Goal: Navigation & Orientation: Locate item on page

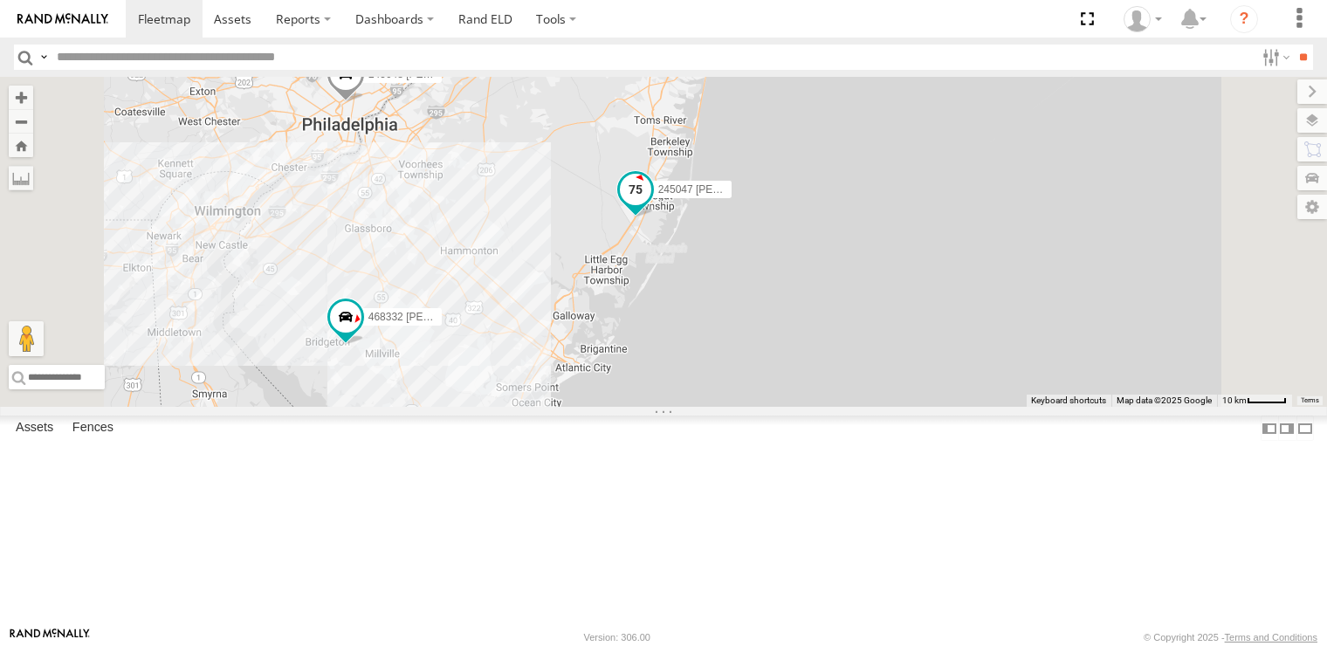
click at [651, 205] on span at bounding box center [635, 189] width 31 height 31
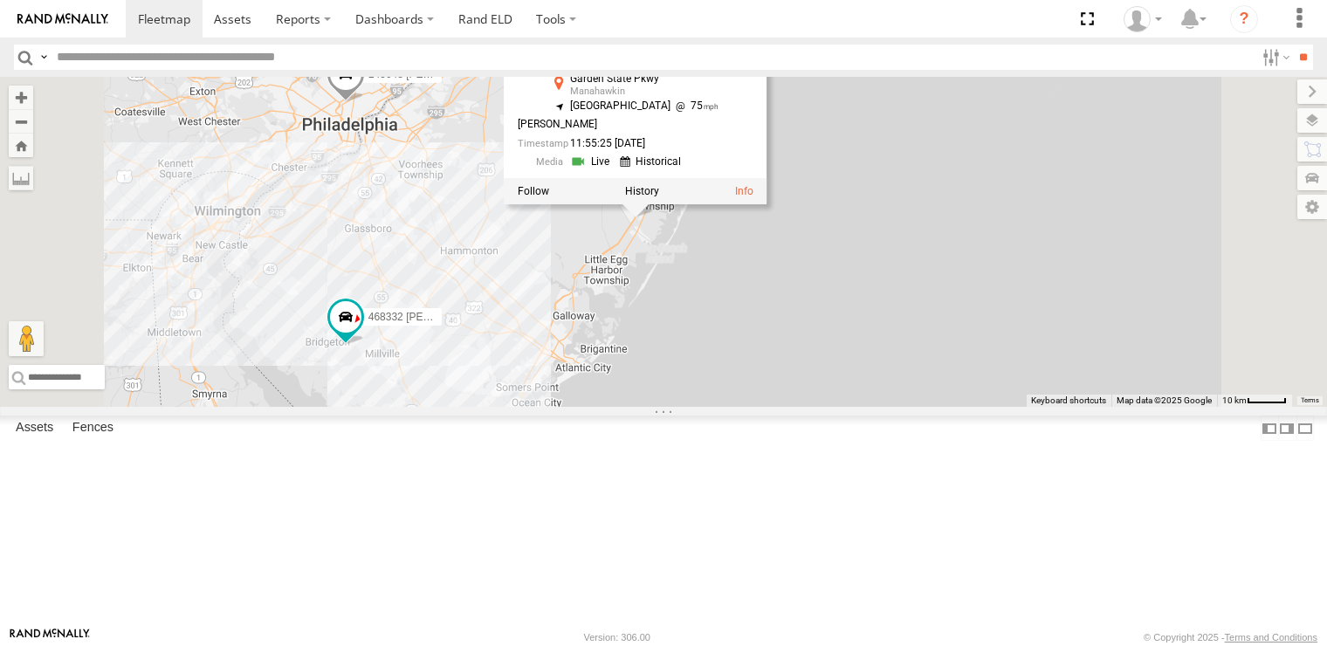
click at [803, 352] on div "468334 [PERSON_NAME] 245047 [PERSON_NAME] 245048 [PERSON_NAME] 468332 [PERSON_N…" at bounding box center [663, 242] width 1327 height 330
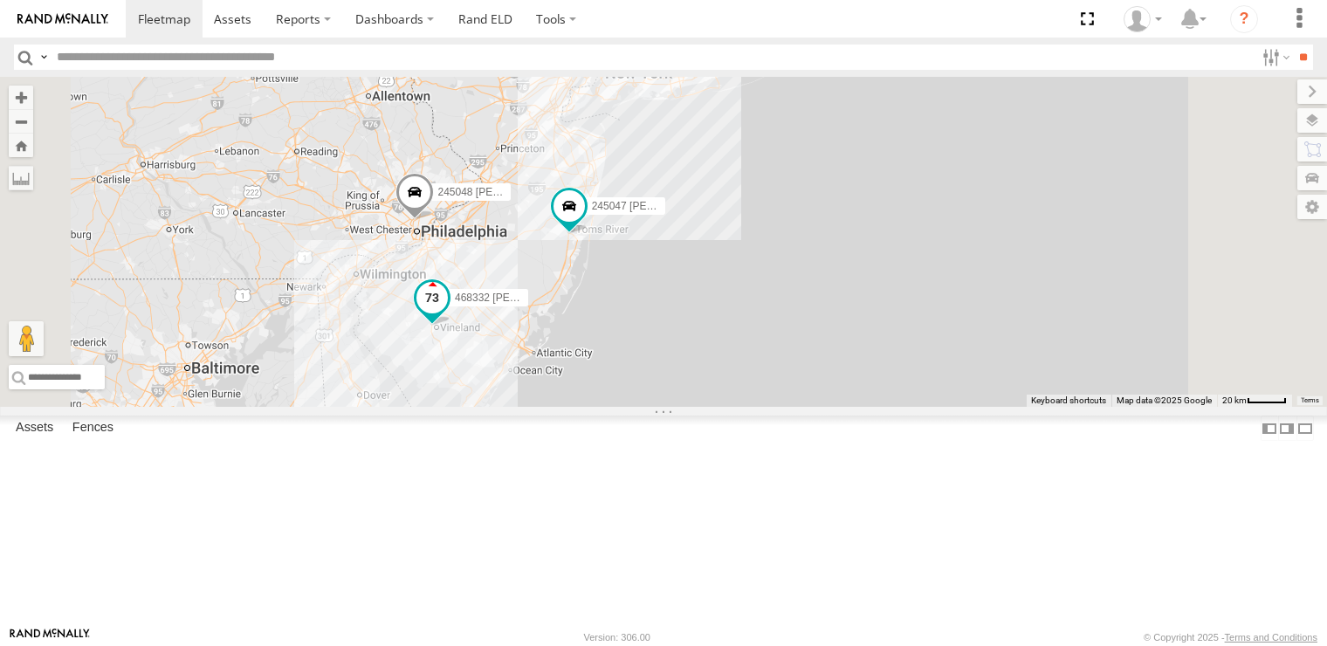
drag, startPoint x: 768, startPoint y: 338, endPoint x: 657, endPoint y: 513, distance: 206.9
click at [528, 306] on label "468332 [PERSON_NAME]" at bounding box center [484, 297] width 87 height 17
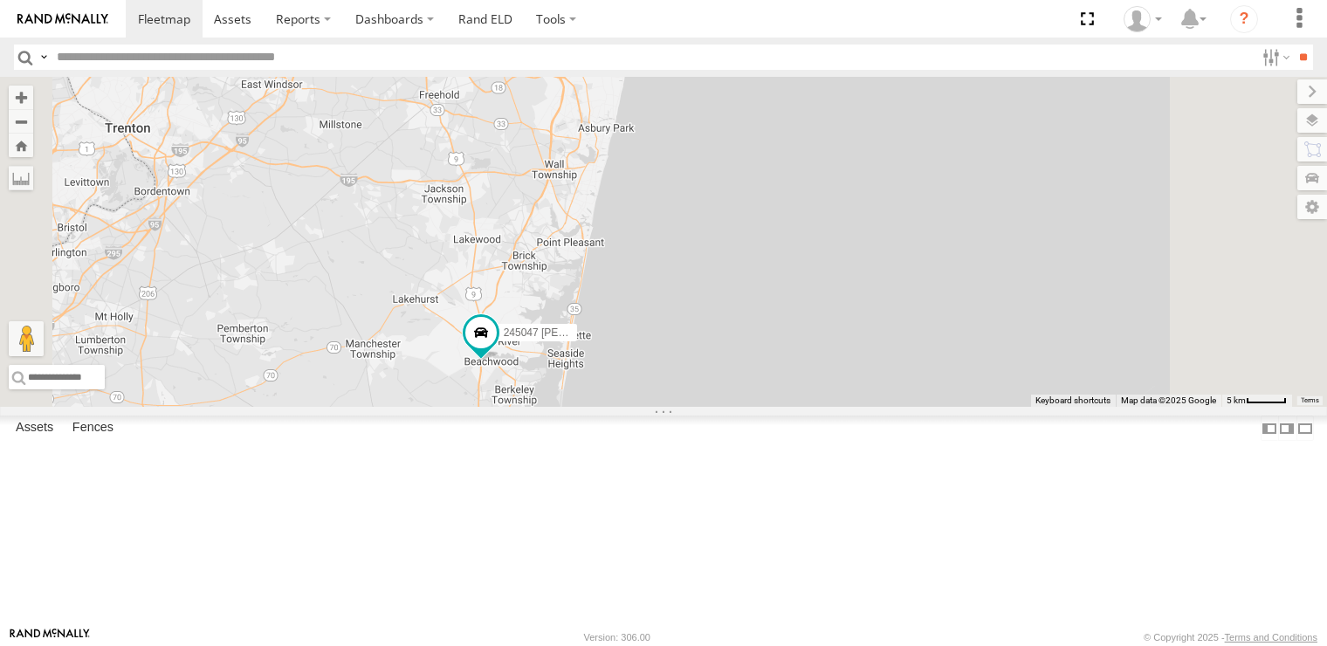
drag, startPoint x: 635, startPoint y: 532, endPoint x: 602, endPoint y: 464, distance: 75.8
click at [602, 407] on div "245047 [PERSON_NAME] 245048 [PERSON_NAME] 468332 [PERSON_NAME] 468332 [PERSON_N…" at bounding box center [663, 242] width 1327 height 330
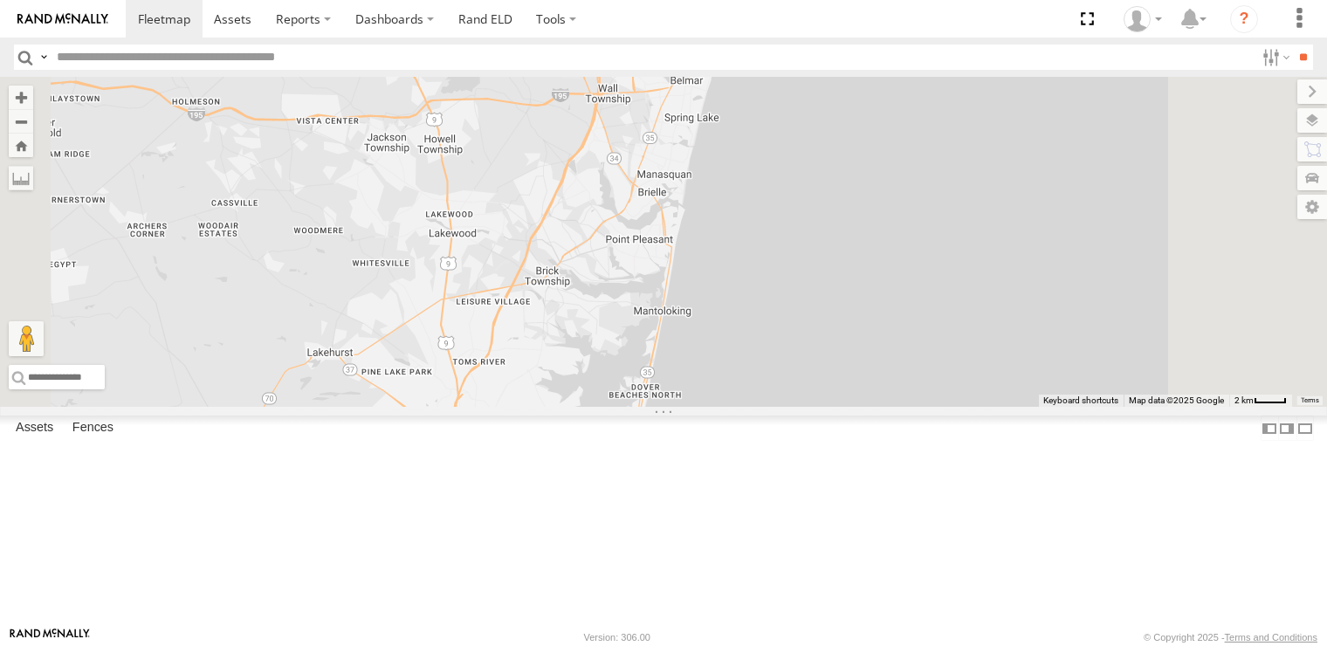
drag, startPoint x: 661, startPoint y: 492, endPoint x: 620, endPoint y: 572, distance: 89.4
click at [620, 407] on div "245047 [PERSON_NAME] 245048 [PERSON_NAME] 468332 [PERSON_NAME] 468332 [PERSON_N…" at bounding box center [663, 242] width 1327 height 330
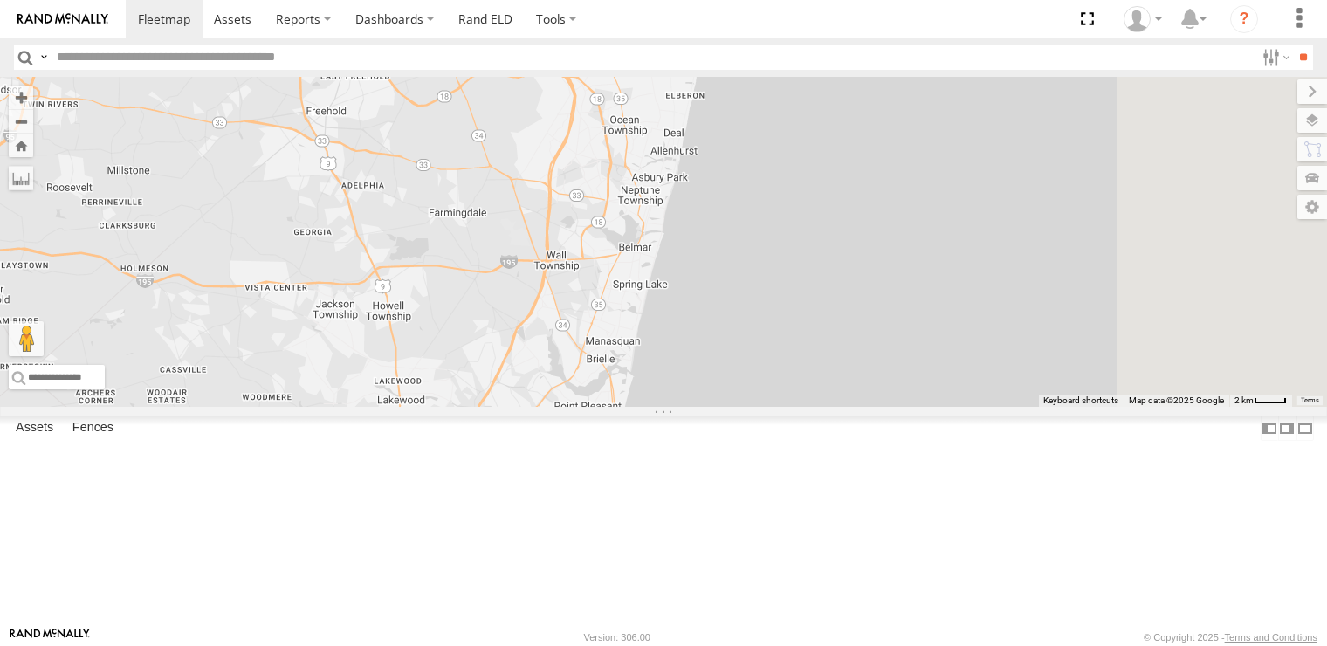
drag, startPoint x: 712, startPoint y: 440, endPoint x: 679, endPoint y: 519, distance: 85.8
click at [679, 407] on div "245047 [PERSON_NAME] 245048 [PERSON_NAME] 468332 [PERSON_NAME] 468332 [PERSON_N…" at bounding box center [663, 242] width 1327 height 330
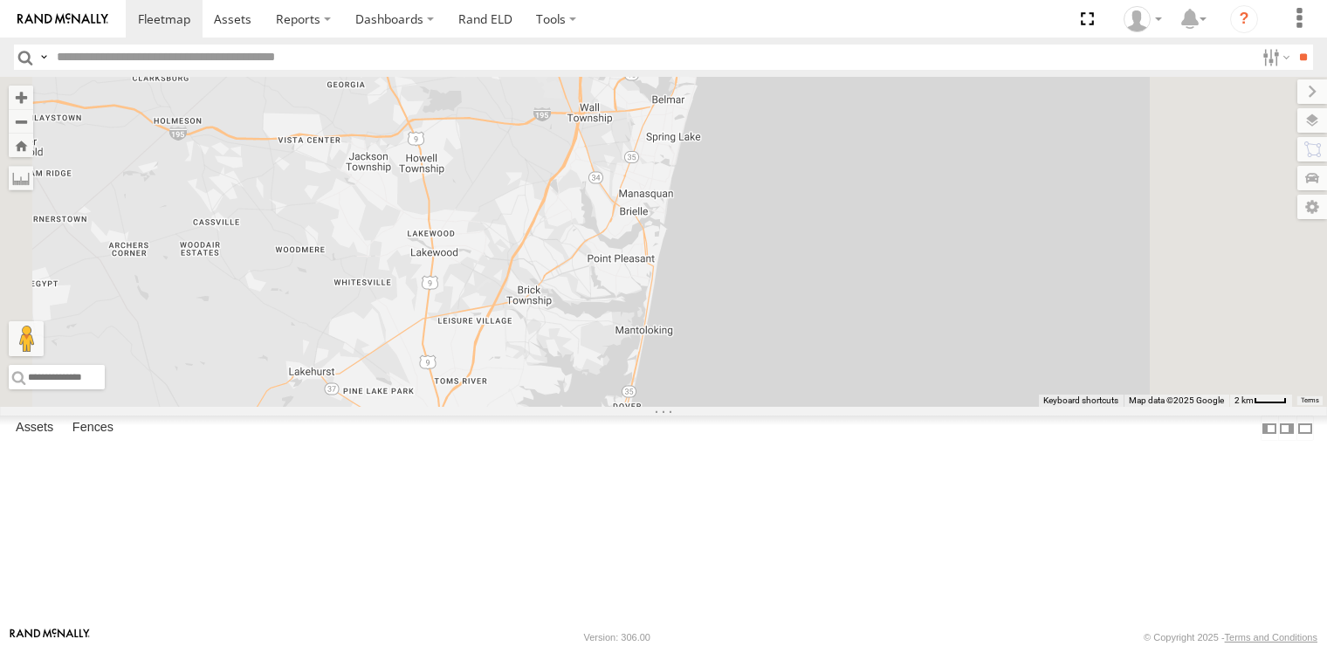
drag, startPoint x: 675, startPoint y: 540, endPoint x: 708, endPoint y: 391, distance: 152.1
click at [708, 391] on div "245047 [PERSON_NAME] 245048 [PERSON_NAME] 468332 [PERSON_NAME] 468332 [PERSON_N…" at bounding box center [663, 242] width 1327 height 330
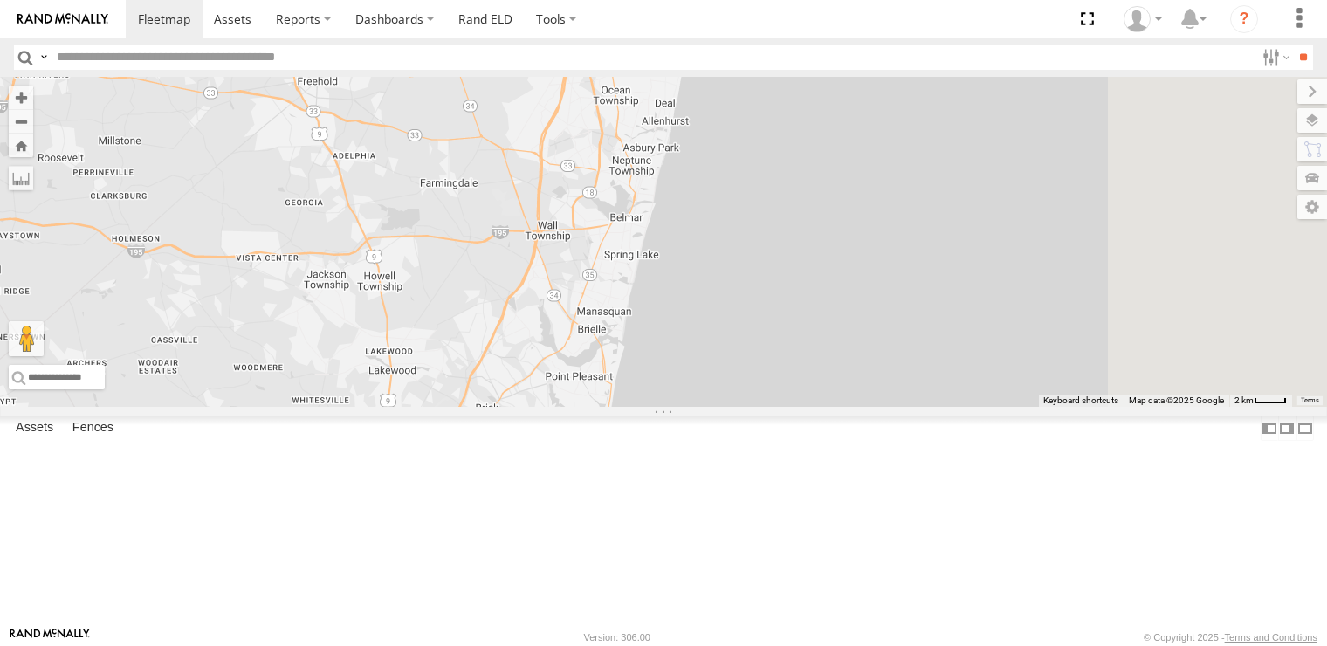
drag, startPoint x: 773, startPoint y: 429, endPoint x: 751, endPoint y: 492, distance: 66.5
click at [751, 407] on div "245047 [PERSON_NAME] 245048 [PERSON_NAME] 468332 [PERSON_NAME] 468332 [PERSON_N…" at bounding box center [663, 242] width 1327 height 330
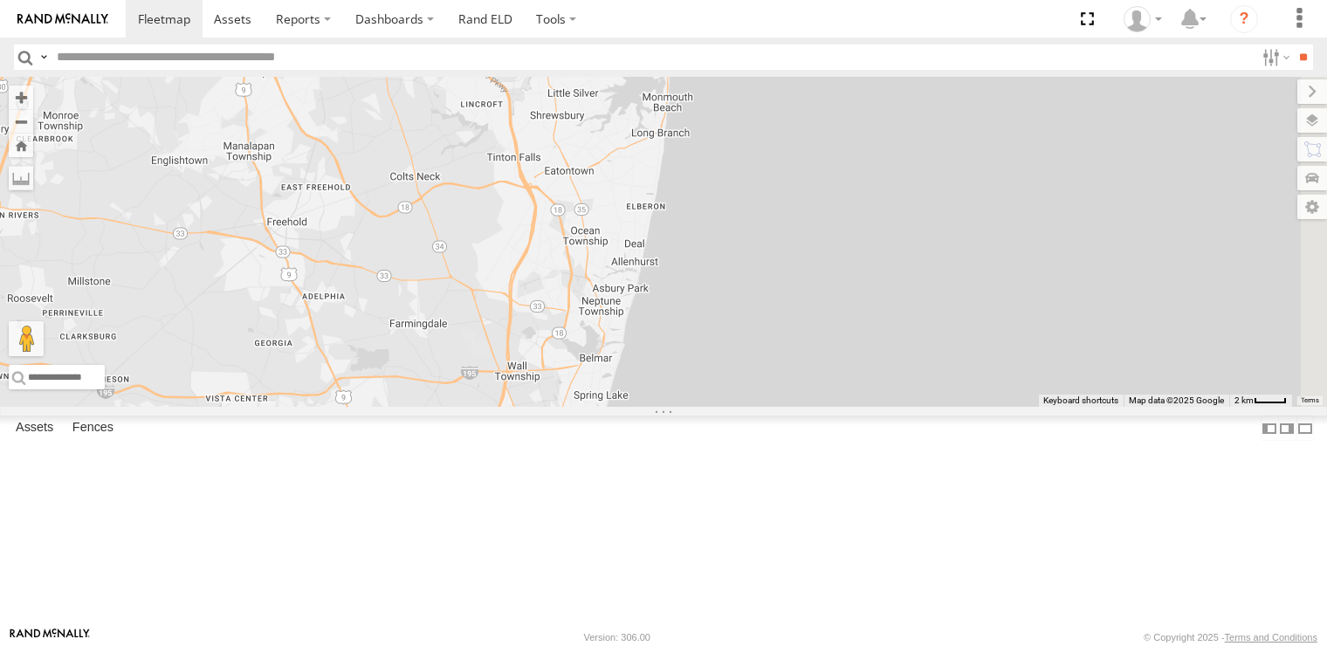
drag, startPoint x: 778, startPoint y: 427, endPoint x: 745, endPoint y: 554, distance: 131.7
click at [745, 407] on div "245047 [PERSON_NAME] 245048 [PERSON_NAME] 468332 [PERSON_NAME] 468332 [PERSON_N…" at bounding box center [663, 242] width 1327 height 330
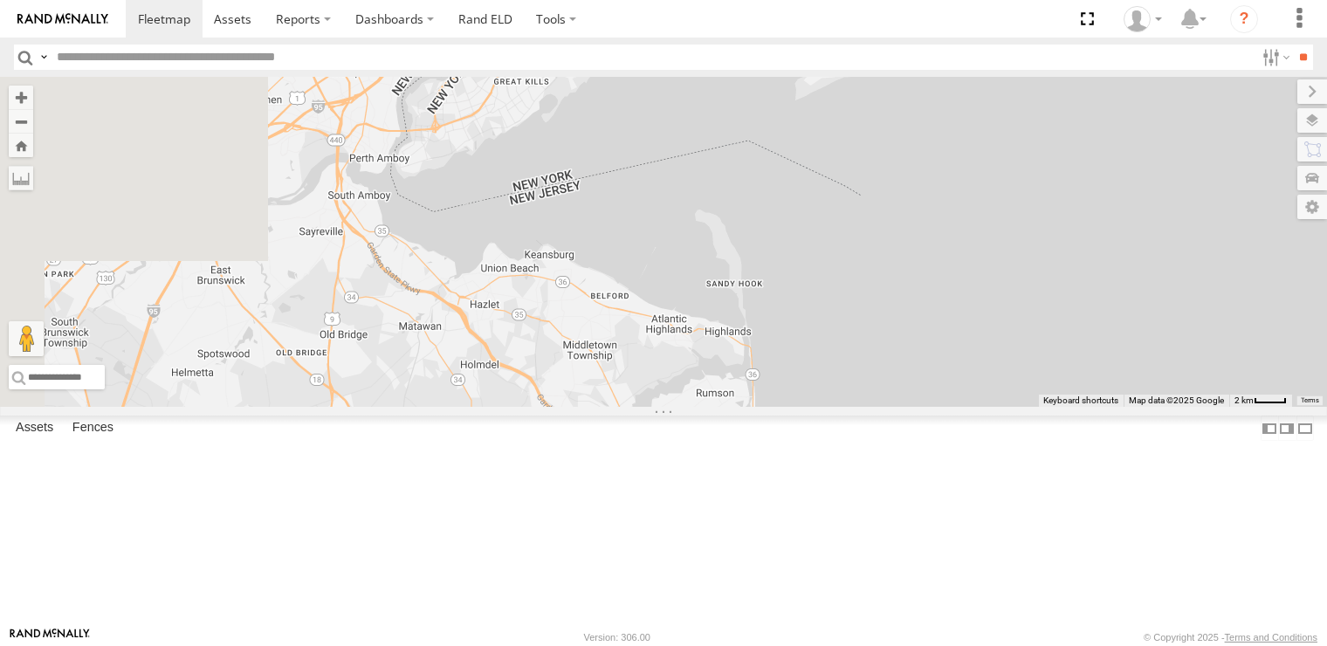
drag, startPoint x: 597, startPoint y: 362, endPoint x: 708, endPoint y: 550, distance: 218.0
click at [708, 407] on div "245047 [PERSON_NAME] 245048 [PERSON_NAME] 468332 [PERSON_NAME] 468332 [PERSON_N…" at bounding box center [663, 242] width 1327 height 330
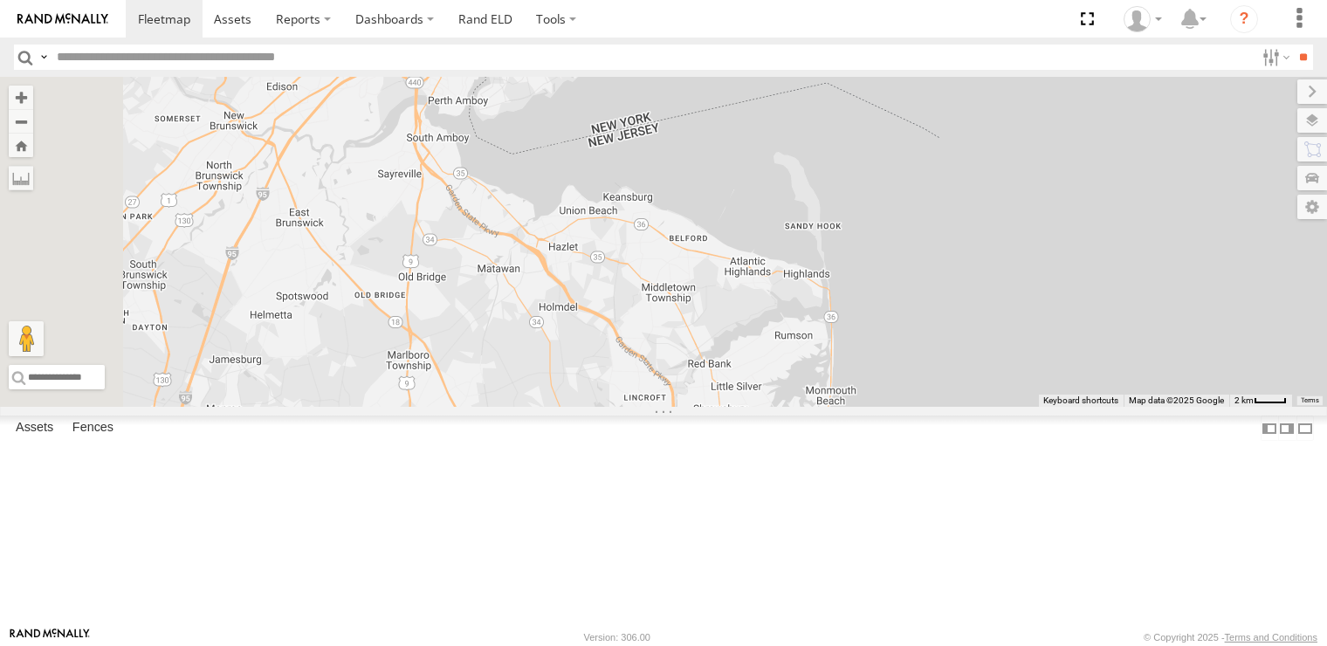
drag, startPoint x: 678, startPoint y: 455, endPoint x: 681, endPoint y: 359, distance: 96.1
click at [681, 387] on div "245047 [PERSON_NAME] 245048 [PERSON_NAME] 468332 [PERSON_NAME] 468332 [PERSON_N…" at bounding box center [663, 242] width 1327 height 330
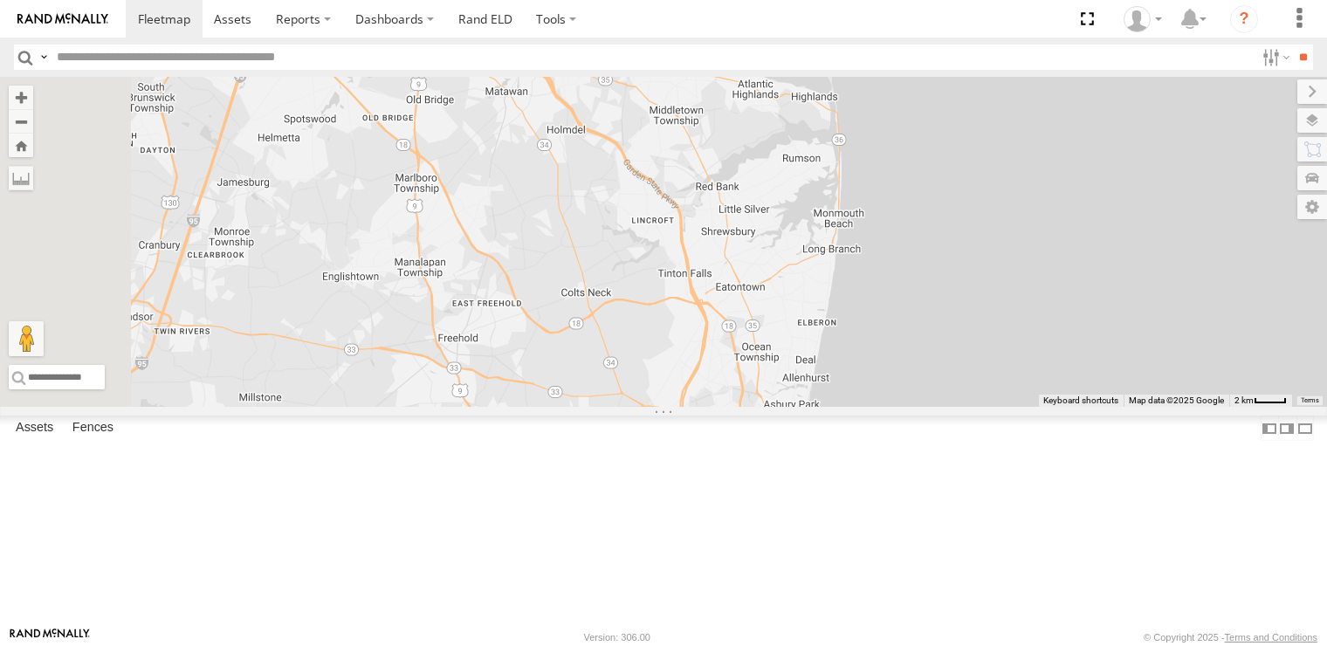
drag, startPoint x: 730, startPoint y: 447, endPoint x: 726, endPoint y: 357, distance: 90.0
click at [726, 359] on div "245047 [PERSON_NAME] 245048 [PERSON_NAME] 468332 [PERSON_NAME] 468332 [PERSON_N…" at bounding box center [663, 242] width 1327 height 330
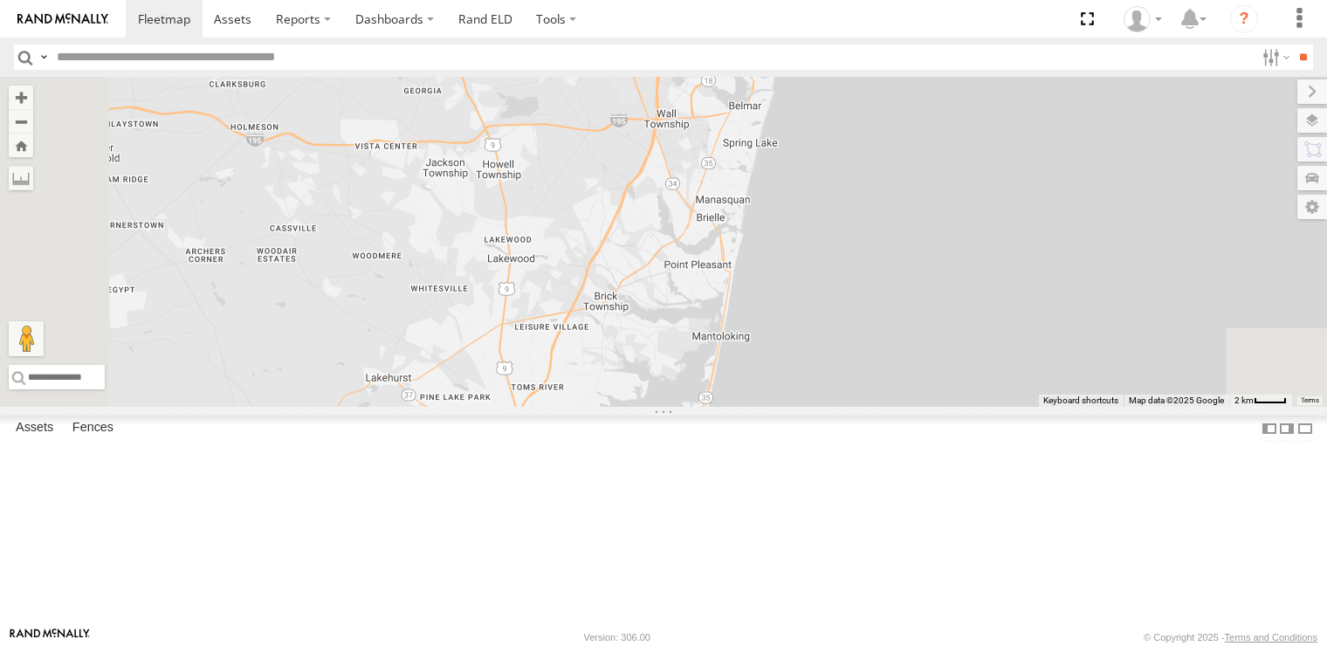
drag, startPoint x: 729, startPoint y: 489, endPoint x: 723, endPoint y: 465, distance: 24.4
click at [723, 407] on div "245047 [PERSON_NAME] 245048 [PERSON_NAME] 468332 [PERSON_NAME] 468332 [PERSON_N…" at bounding box center [663, 242] width 1327 height 330
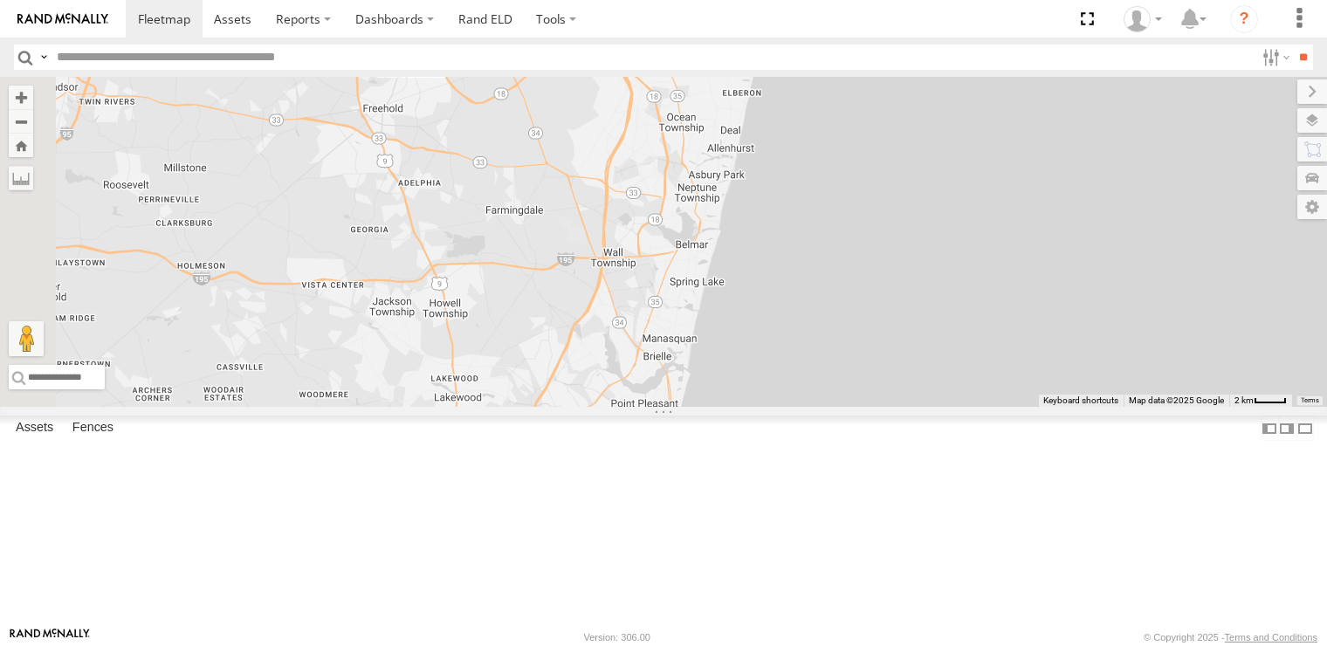
drag, startPoint x: 833, startPoint y: 278, endPoint x: 774, endPoint y: 425, distance: 159.1
click at [774, 407] on div "245047 [PERSON_NAME] 245048 [PERSON_NAME] 468332 [PERSON_NAME] 468332 [PERSON_N…" at bounding box center [663, 242] width 1327 height 330
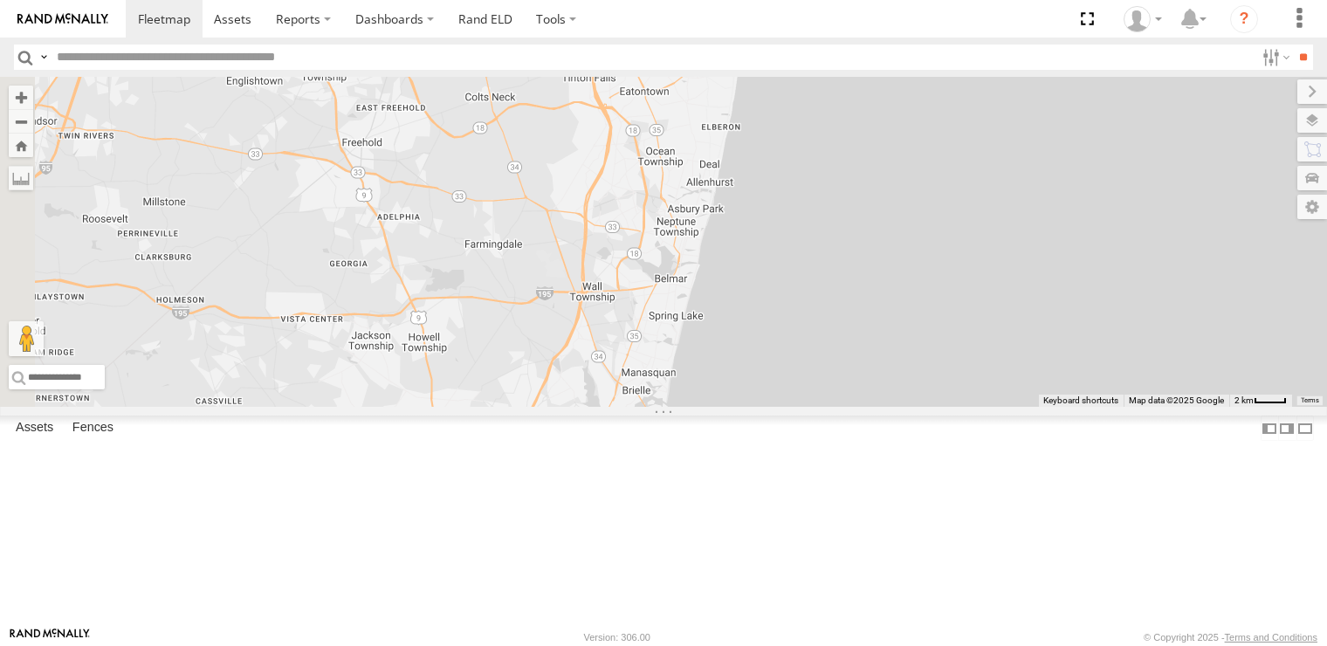
drag, startPoint x: 785, startPoint y: 360, endPoint x: 766, endPoint y: 395, distance: 39.9
click at [766, 395] on div "245047 [PERSON_NAME] 245048 [PERSON_NAME] 468332 [PERSON_NAME] 468332 [PERSON_N…" at bounding box center [663, 242] width 1327 height 330
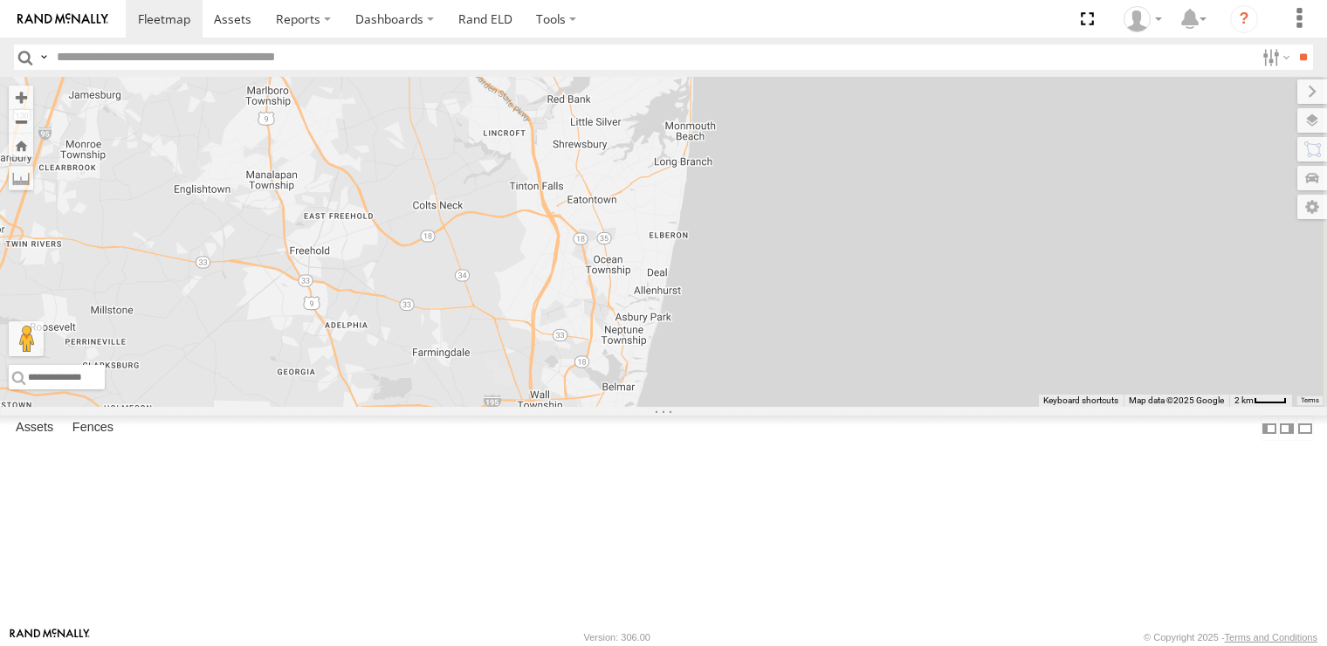
drag, startPoint x: 774, startPoint y: 327, endPoint x: 727, endPoint y: 432, distance: 114.9
click at [727, 407] on div "245047 [PERSON_NAME] 245048 [PERSON_NAME] 468332 [PERSON_NAME] 468332 [PERSON_N…" at bounding box center [663, 242] width 1327 height 330
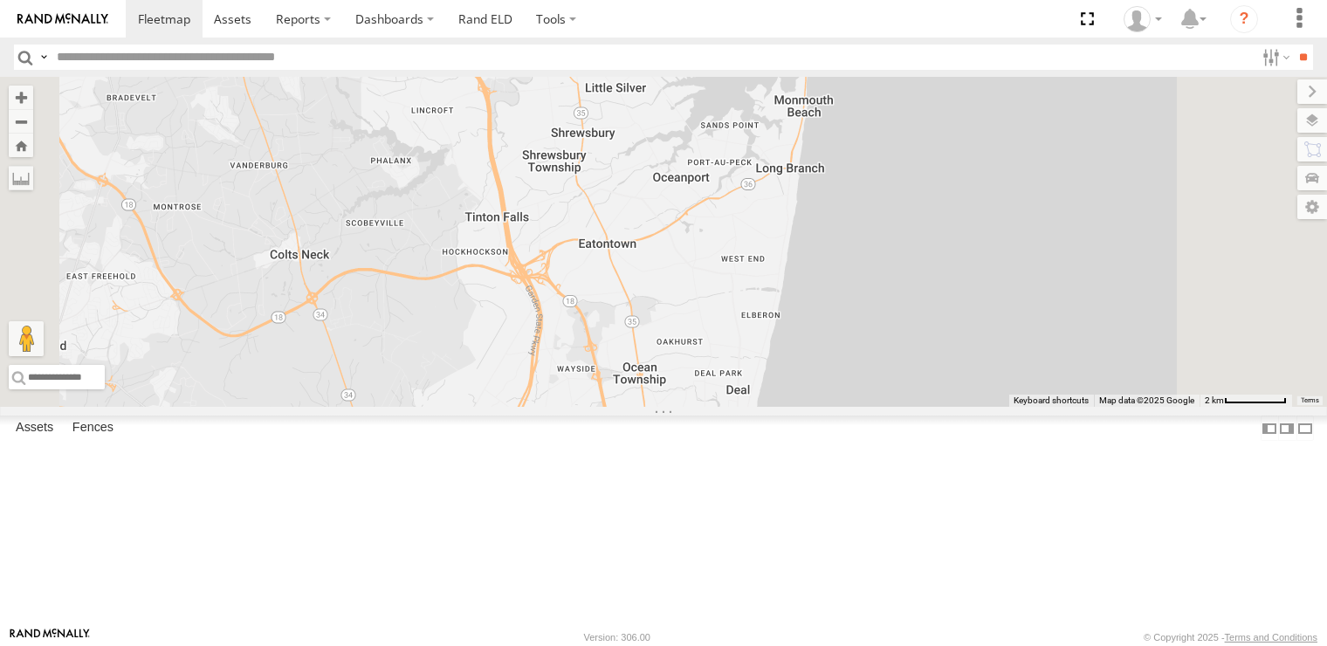
drag, startPoint x: 775, startPoint y: 301, endPoint x: 726, endPoint y: 430, distance: 138.2
click at [726, 407] on div "245047 [PERSON_NAME] 245048 [PERSON_NAME] 468332 [PERSON_NAME] 468332 [PERSON_N…" at bounding box center [663, 242] width 1327 height 330
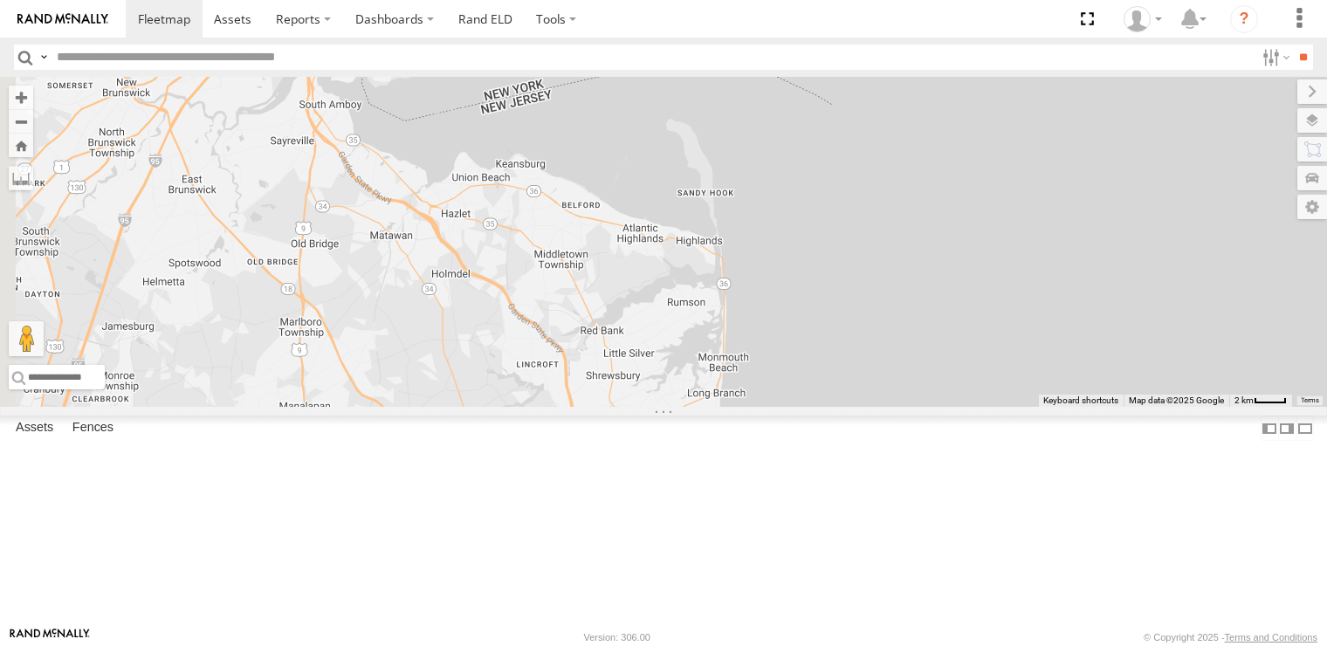
drag, startPoint x: 673, startPoint y: 350, endPoint x: 757, endPoint y: 525, distance: 193.7
click at [757, 407] on div "245047 [PERSON_NAME] 245048 [PERSON_NAME] 468332 [PERSON_NAME] 468332 [PERSON_N…" at bounding box center [663, 242] width 1327 height 330
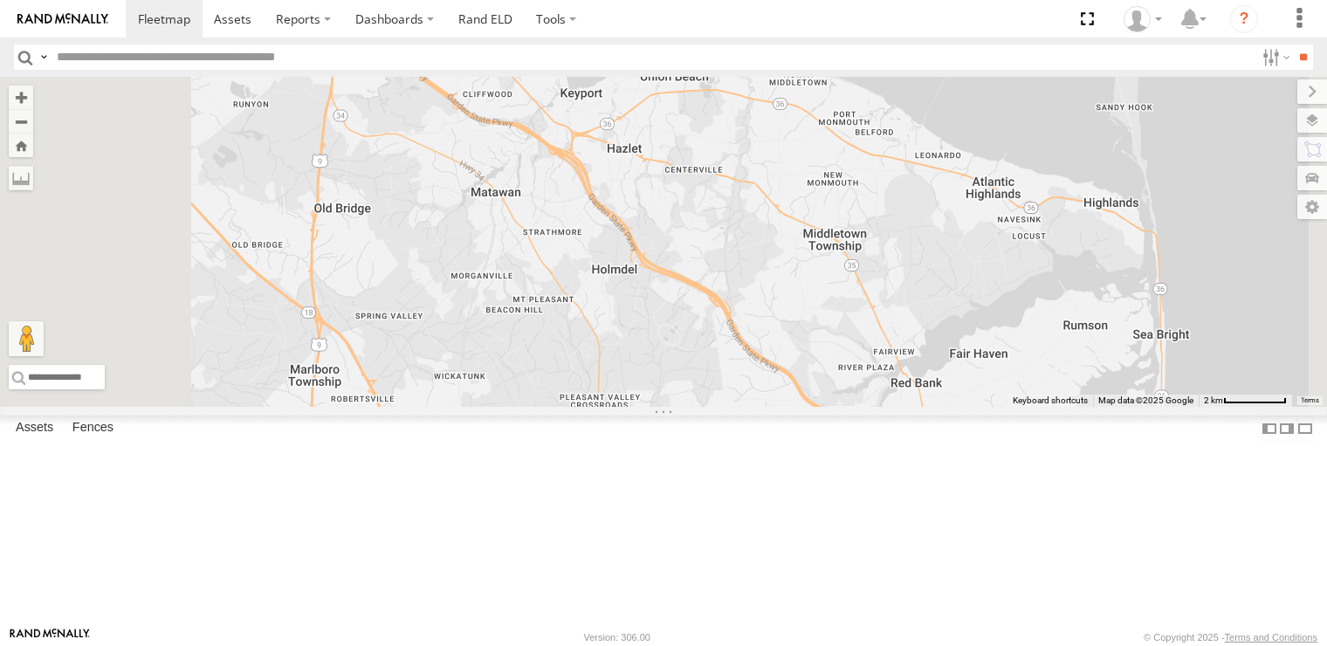
drag, startPoint x: 611, startPoint y: 438, endPoint x: 663, endPoint y: 316, distance: 132.6
click at [660, 323] on div "245047 [PERSON_NAME] 245048 [PERSON_NAME] 468332 [PERSON_NAME] 468332 [PERSON_N…" at bounding box center [663, 242] width 1327 height 330
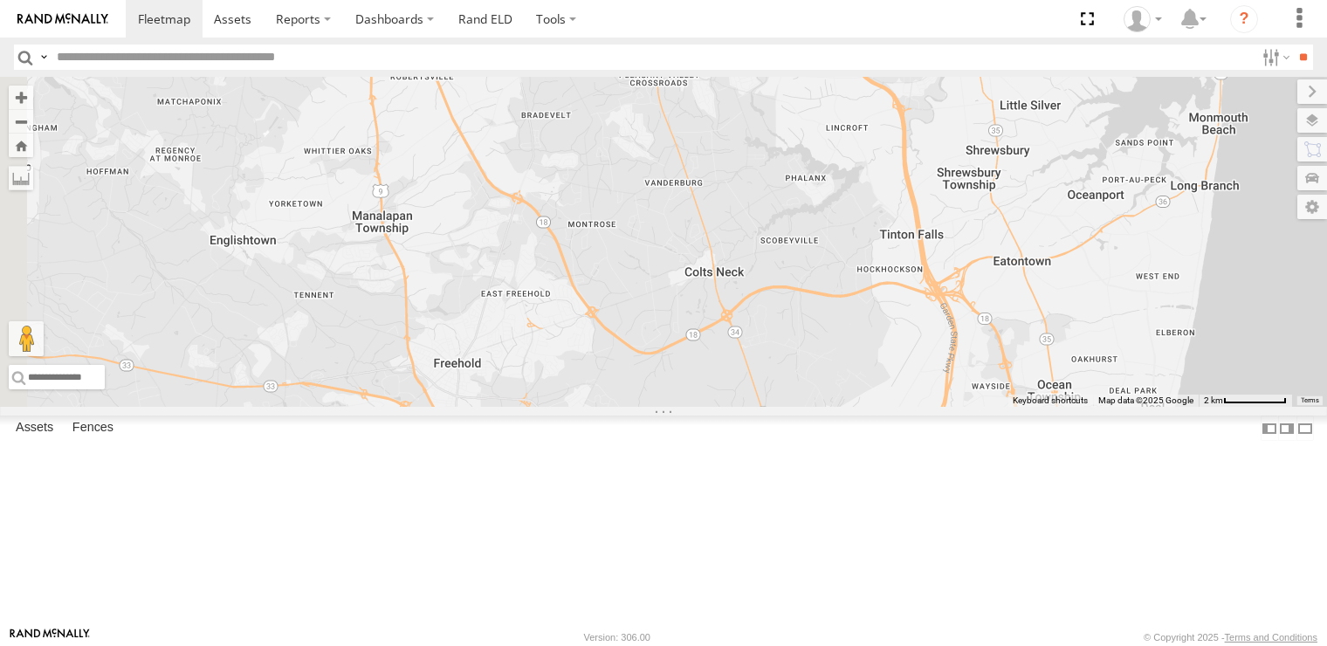
drag, startPoint x: 683, startPoint y: 490, endPoint x: 670, endPoint y: 334, distance: 156.0
click at [670, 335] on div "245047 [PERSON_NAME] 245048 [PERSON_NAME] 468332 [PERSON_NAME] 468332 [PERSON_N…" at bounding box center [663, 242] width 1327 height 330
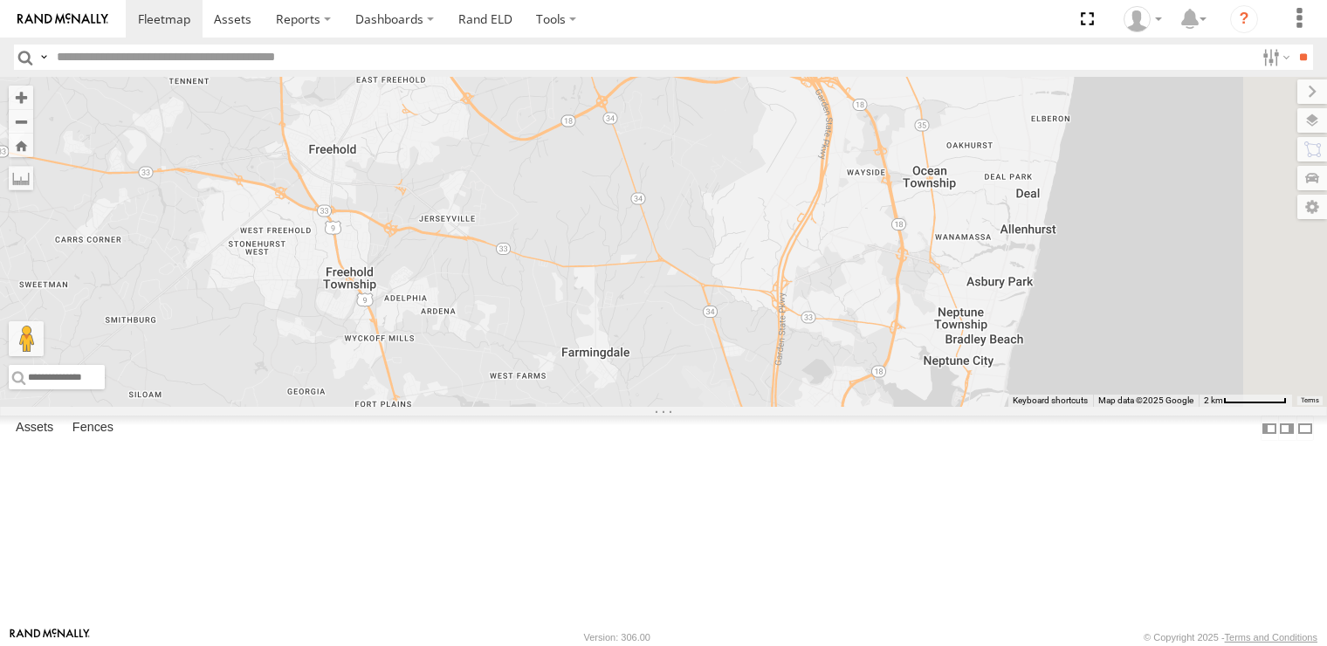
drag, startPoint x: 741, startPoint y: 487, endPoint x: 640, endPoint y: 347, distance: 173.3
click at [640, 347] on div "245047 [PERSON_NAME] 245048 [PERSON_NAME] 468332 [PERSON_NAME] 468332 [PERSON_N…" at bounding box center [663, 242] width 1327 height 330
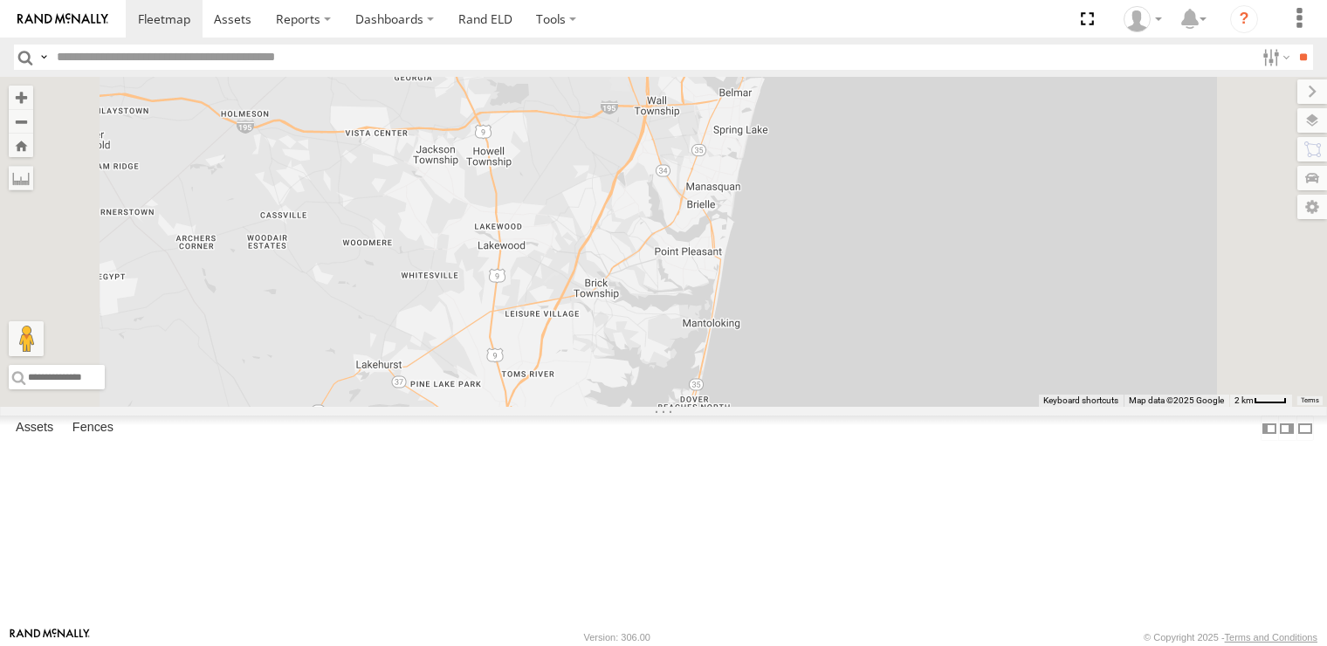
drag, startPoint x: 853, startPoint y: 524, endPoint x: 807, endPoint y: 268, distance: 260.0
click at [807, 268] on div "245047 [PERSON_NAME] 245048 [PERSON_NAME] 468332 [PERSON_NAME] 468332 [PERSON_N…" at bounding box center [663, 242] width 1327 height 330
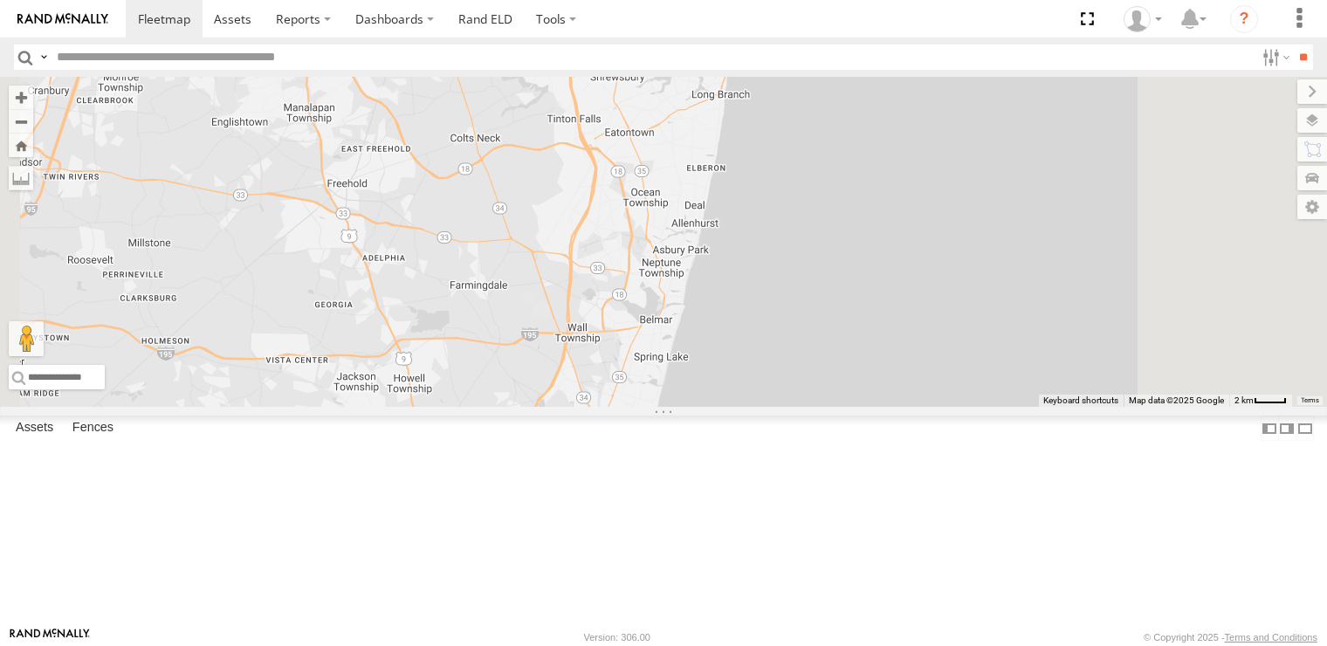
drag, startPoint x: 796, startPoint y: 270, endPoint x: 710, endPoint y: 511, distance: 256.0
click at [710, 407] on div "245047 [PERSON_NAME] 245048 [PERSON_NAME] 468332 [PERSON_NAME] 468332 [PERSON_N…" at bounding box center [663, 242] width 1327 height 330
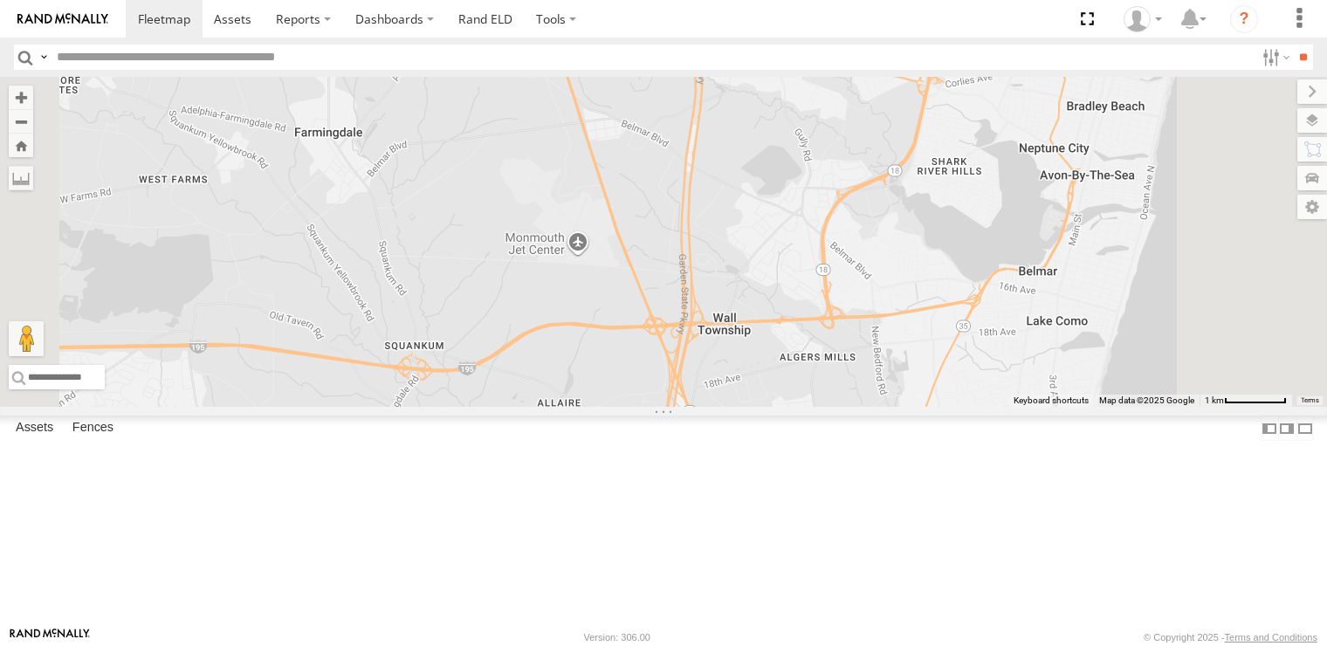
drag, startPoint x: 960, startPoint y: 480, endPoint x: 838, endPoint y: 478, distance: 122.2
click at [838, 407] on div "245047 [PERSON_NAME] 245048 [PERSON_NAME] 468332 [PERSON_NAME] 468332 [PERSON_N…" at bounding box center [663, 242] width 1327 height 330
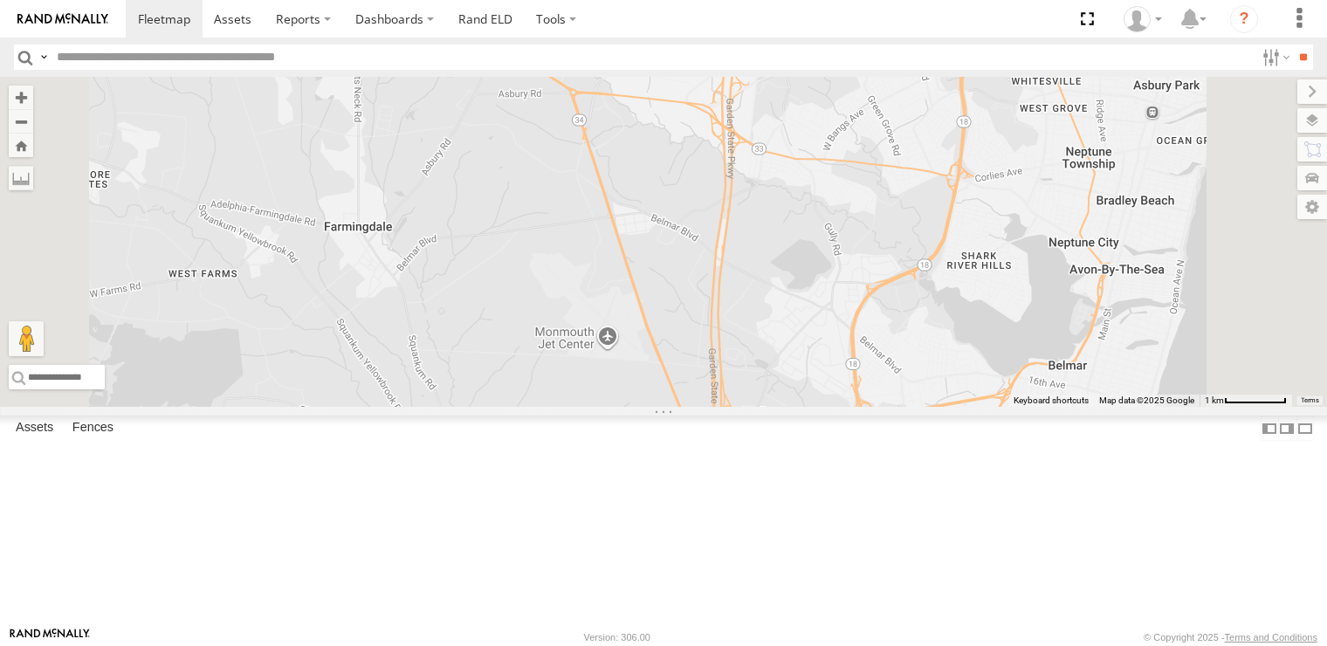
drag, startPoint x: 832, startPoint y: 298, endPoint x: 867, endPoint y: 565, distance: 269.4
click at [867, 407] on div "245047 [PERSON_NAME] 245048 [PERSON_NAME] 468332 [PERSON_NAME] 468332 [PERSON_N…" at bounding box center [663, 242] width 1327 height 330
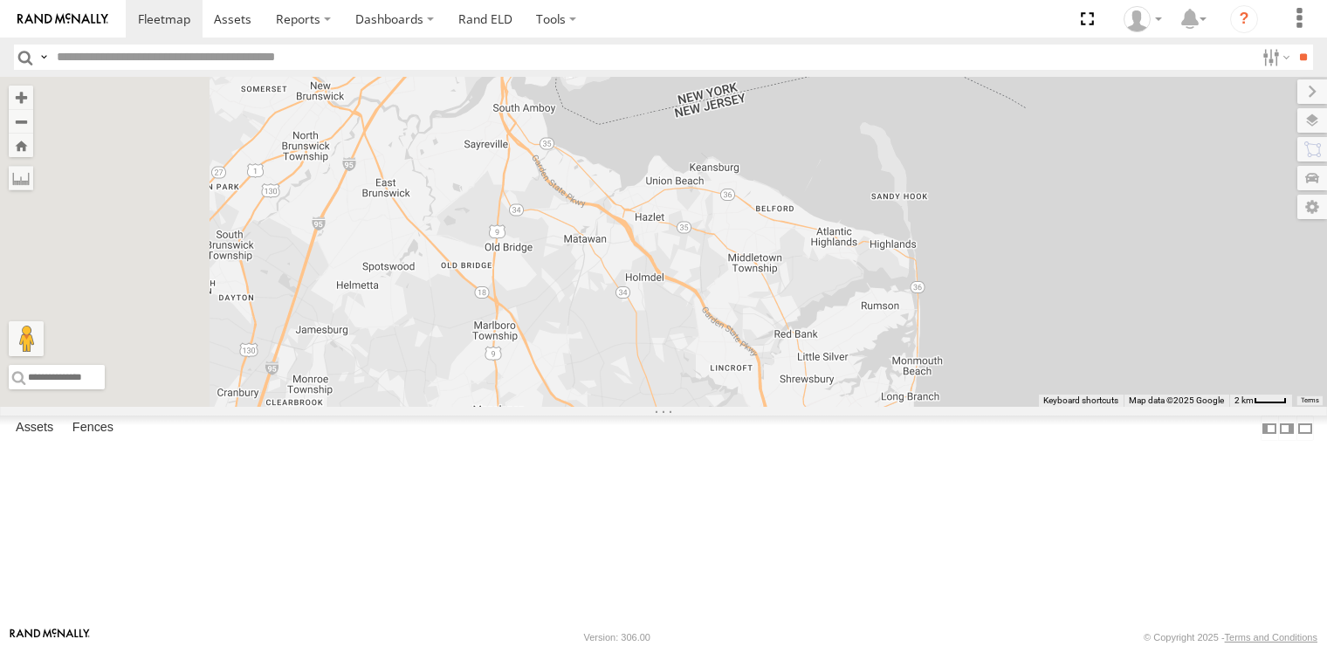
drag, startPoint x: 770, startPoint y: 317, endPoint x: 871, endPoint y: 564, distance: 267.0
click at [871, 407] on div "245047 [PERSON_NAME] 245048 [PERSON_NAME] 468332 [PERSON_NAME] 468332 [PERSON_N…" at bounding box center [663, 242] width 1327 height 330
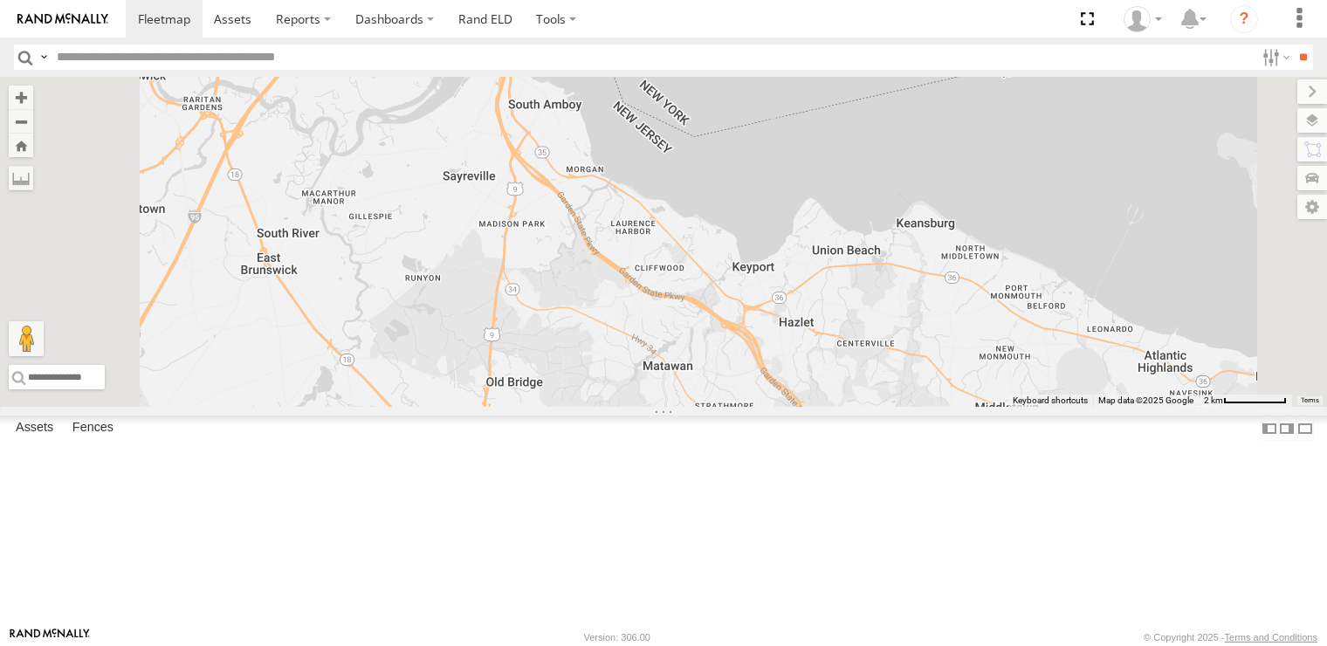
drag, startPoint x: 773, startPoint y: 453, endPoint x: 799, endPoint y: 548, distance: 98.7
click at [799, 407] on div "245047 [PERSON_NAME] 245048 [PERSON_NAME] 468332 [PERSON_NAME] 468332 [PERSON_N…" at bounding box center [663, 242] width 1327 height 330
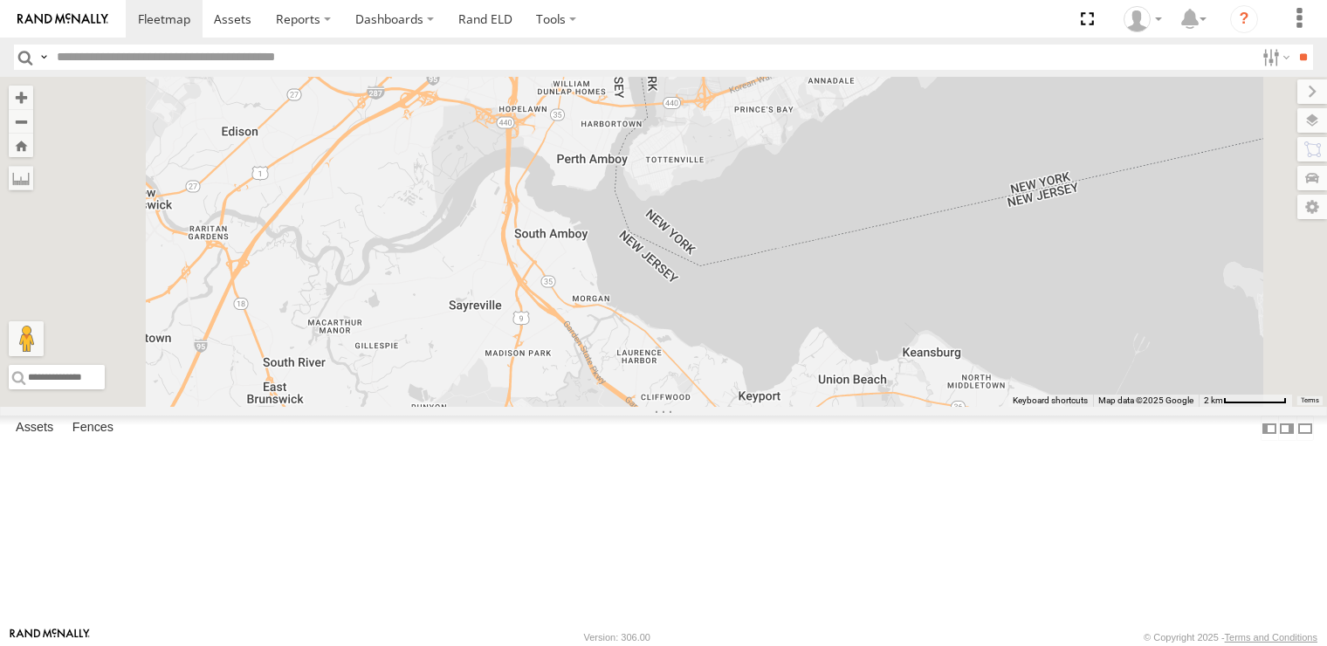
drag, startPoint x: 752, startPoint y: 370, endPoint x: 754, endPoint y: 492, distance: 121.4
click at [754, 407] on div "245047 [PERSON_NAME] 245048 [PERSON_NAME] 468332 [PERSON_NAME] 468332 [PERSON_N…" at bounding box center [663, 242] width 1327 height 330
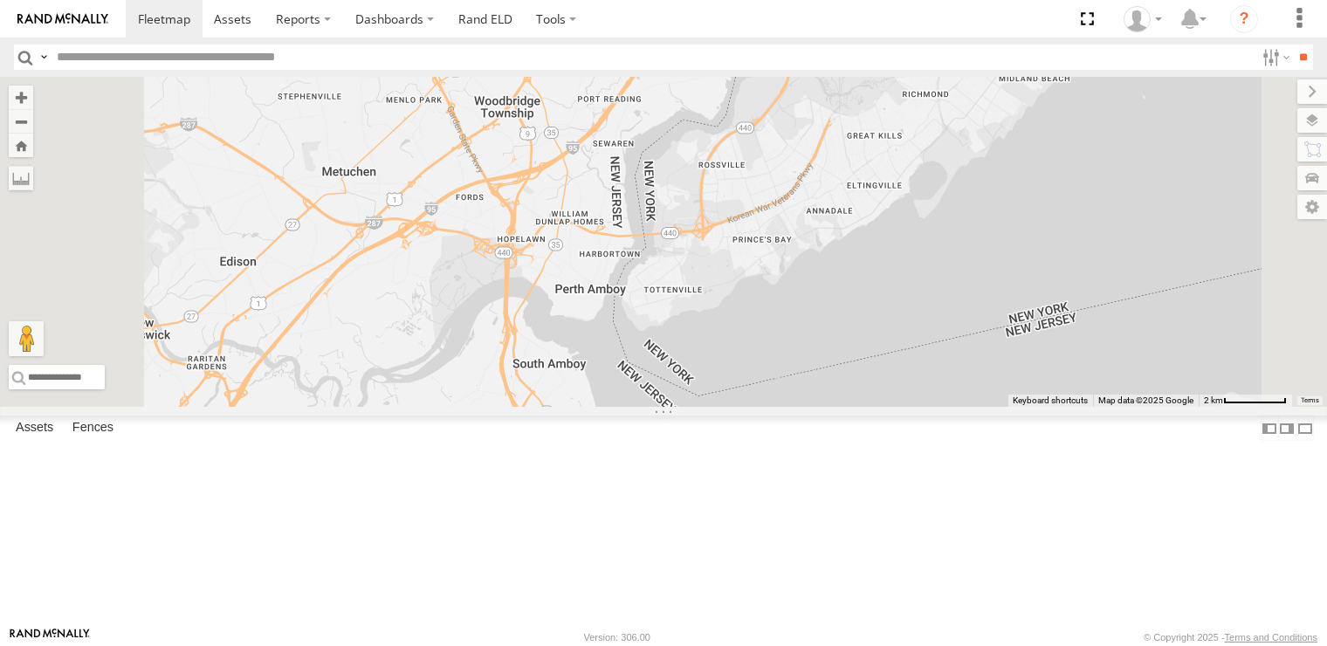
drag, startPoint x: 802, startPoint y: 320, endPoint x: 807, endPoint y: 488, distance: 167.7
click at [807, 407] on div "245047 [PERSON_NAME] 245048 [PERSON_NAME] 468332 [PERSON_NAME] 468332 [PERSON_N…" at bounding box center [663, 242] width 1327 height 330
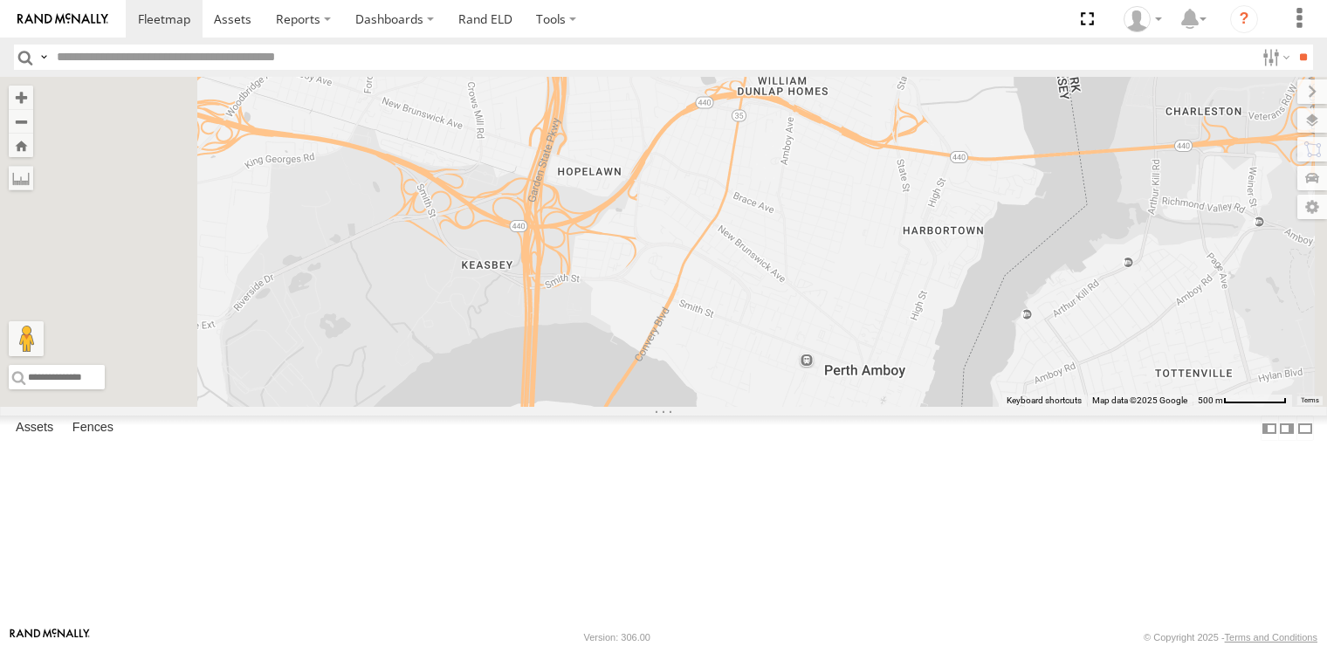
drag, startPoint x: 659, startPoint y: 314, endPoint x: 800, endPoint y: 447, distance: 193.3
click at [800, 407] on div "245047 [PERSON_NAME] 245048 [PERSON_NAME] 468332 [PERSON_NAME] 468332 [PERSON_N…" at bounding box center [663, 242] width 1327 height 330
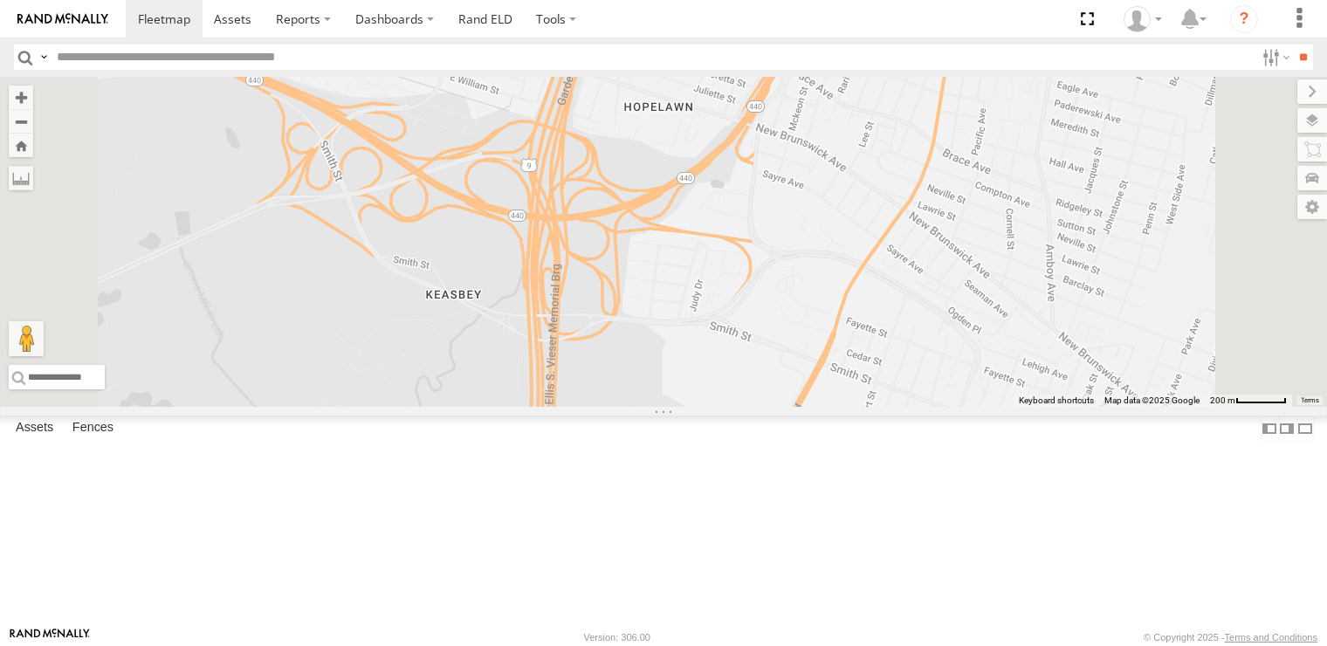
drag, startPoint x: 790, startPoint y: 453, endPoint x: 833, endPoint y: 519, distance: 78.2
click at [833, 407] on div "245047 [PERSON_NAME] 245048 [PERSON_NAME] 468332 [PERSON_NAME] 468332 [PERSON_N…" at bounding box center [663, 242] width 1327 height 330
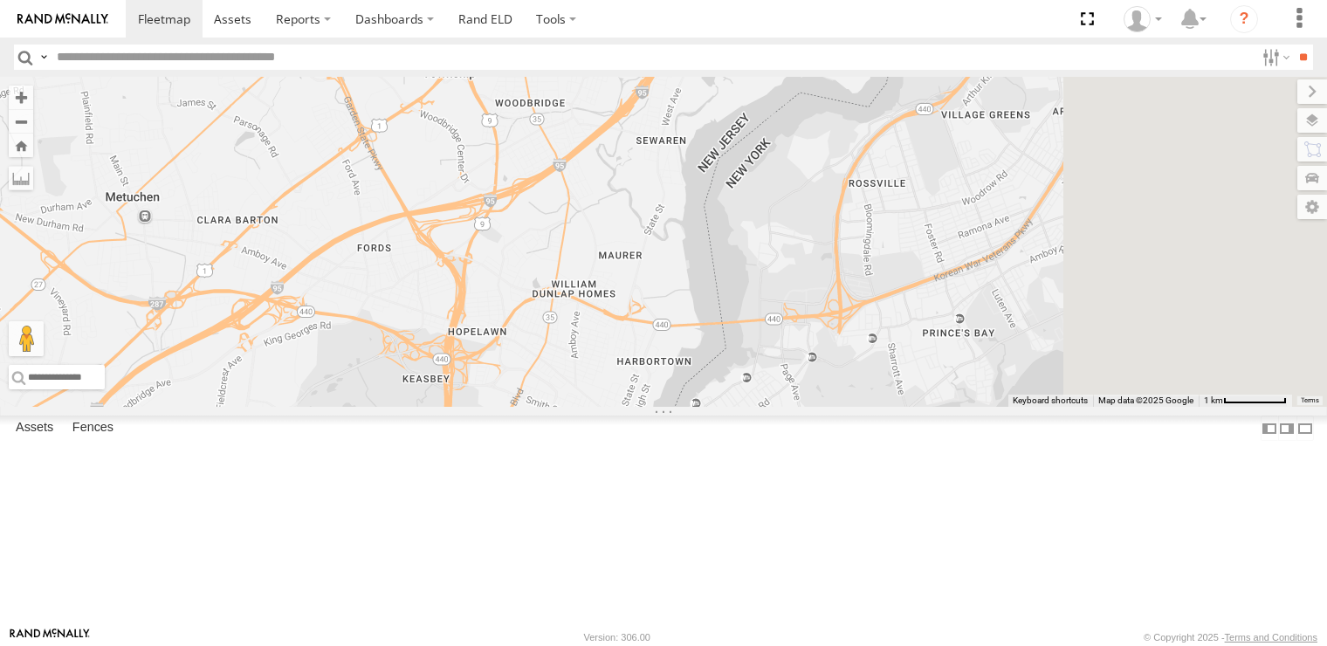
drag, startPoint x: 965, startPoint y: 519, endPoint x: 787, endPoint y: 524, distance: 178.2
click at [787, 407] on div at bounding box center [663, 242] width 1327 height 330
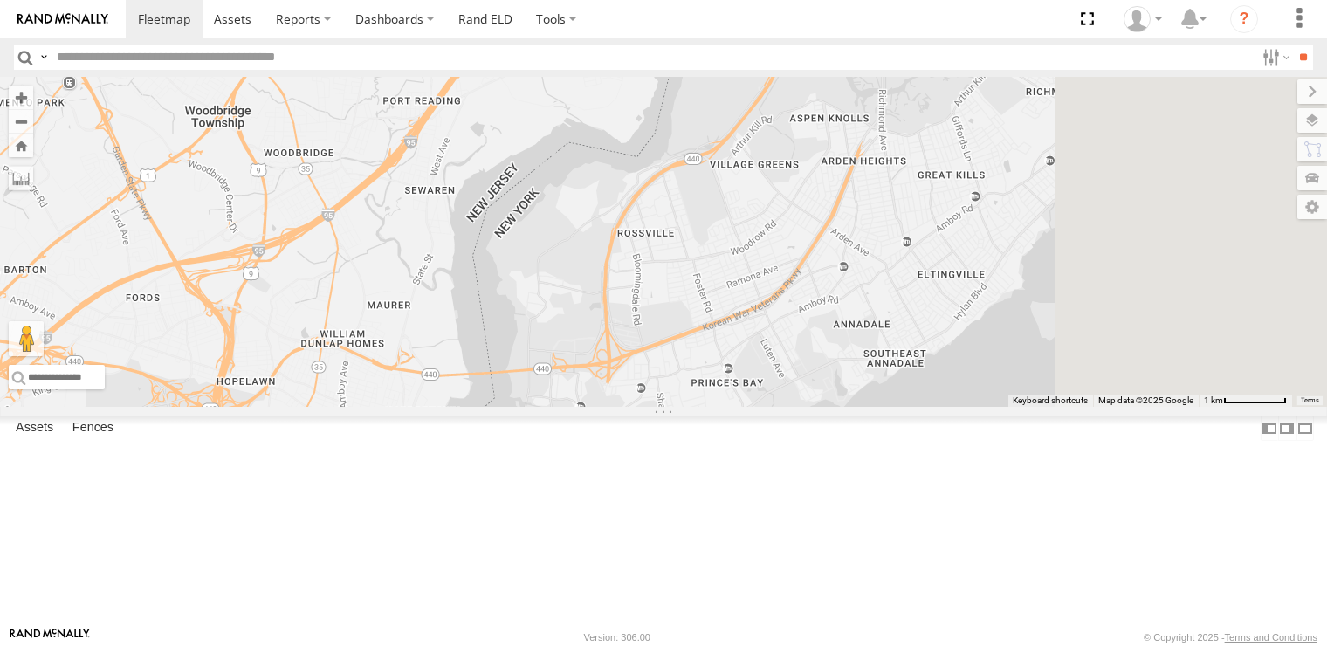
drag, startPoint x: 981, startPoint y: 517, endPoint x: 777, endPoint y: 554, distance: 207.7
click at [777, 407] on div at bounding box center [663, 242] width 1327 height 330
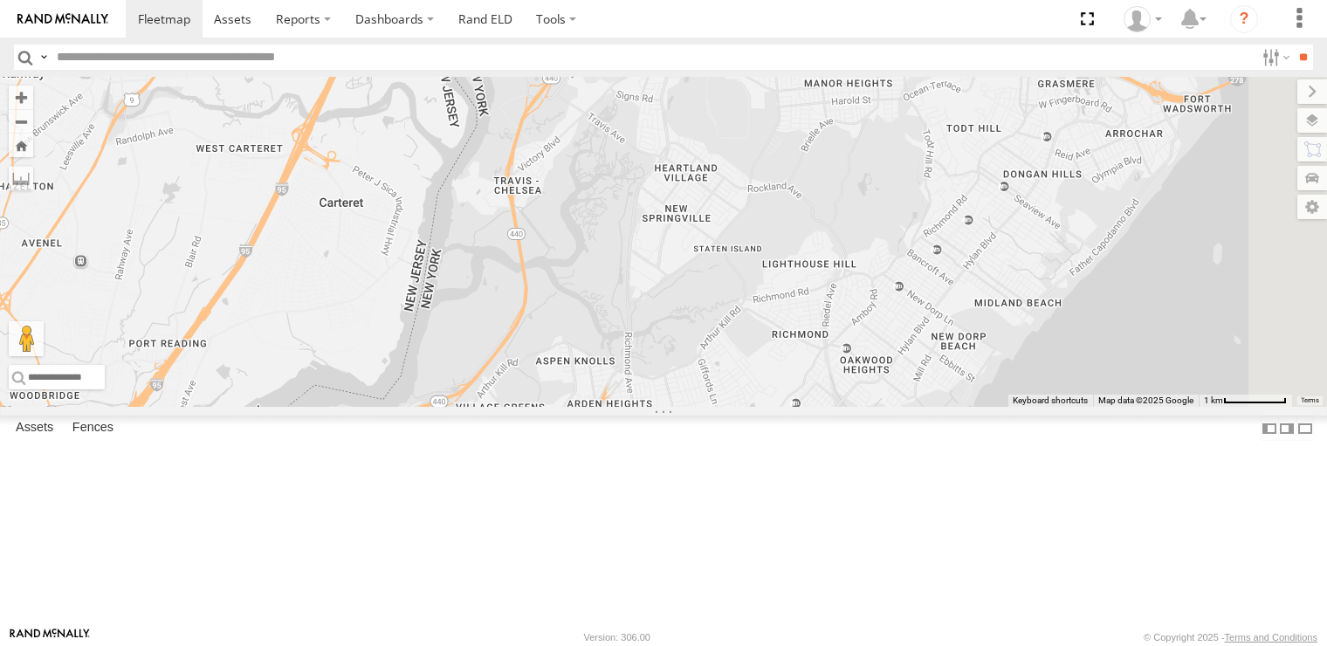
drag, startPoint x: 979, startPoint y: 397, endPoint x: 793, endPoint y: 642, distance: 307.2
click at [793, 642] on body at bounding box center [663, 323] width 1327 height 646
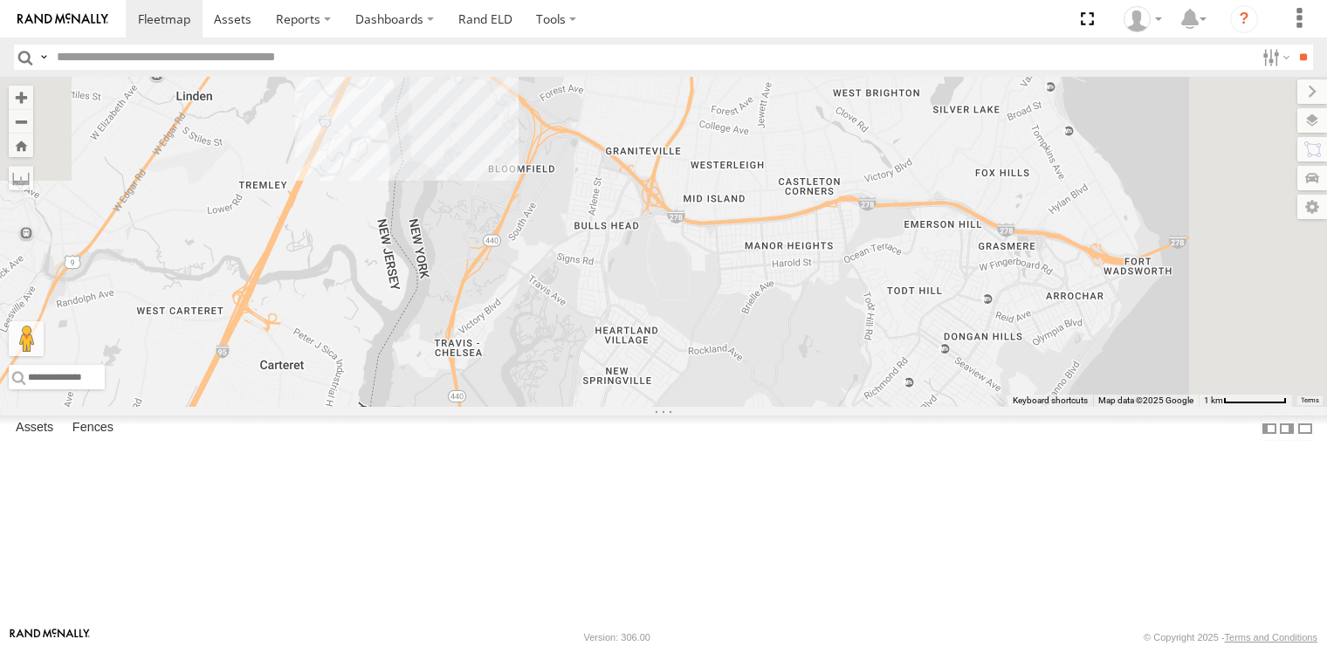
drag, startPoint x: 799, startPoint y: 427, endPoint x: 766, endPoint y: 533, distance: 110.7
click at [766, 407] on div at bounding box center [663, 242] width 1327 height 330
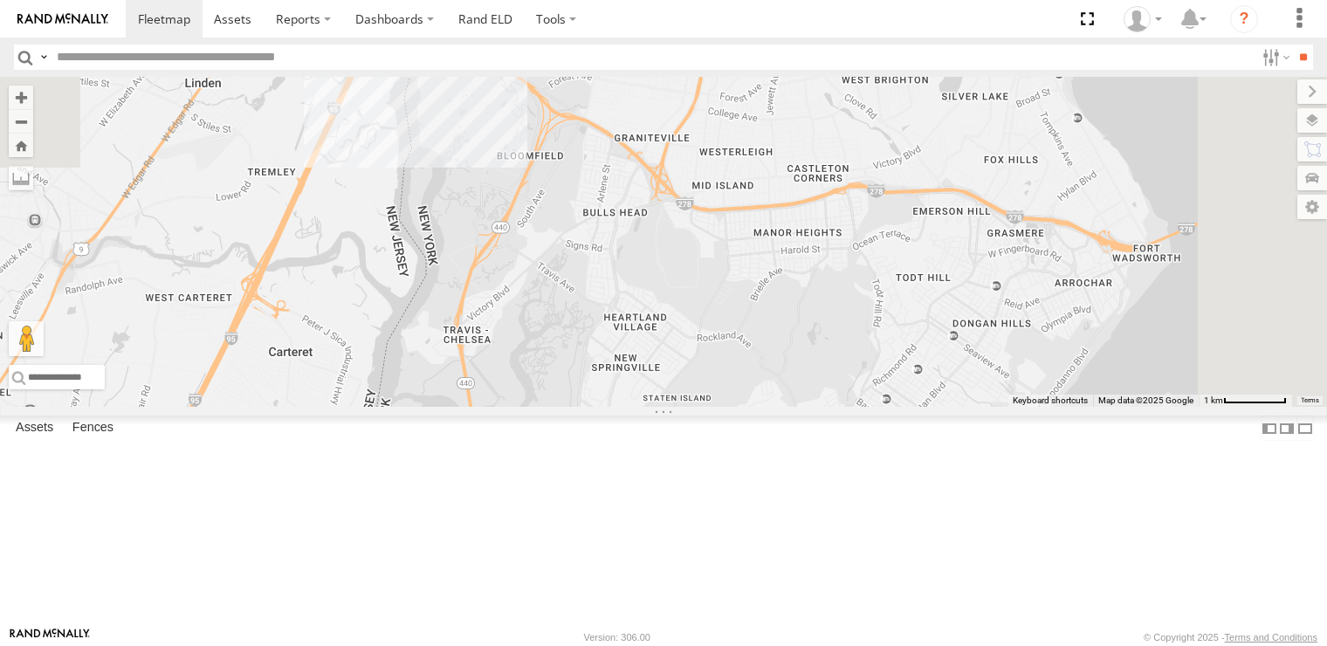
drag, startPoint x: 727, startPoint y: 543, endPoint x: 826, endPoint y: 334, distance: 230.8
click at [824, 341] on div at bounding box center [663, 242] width 1327 height 330
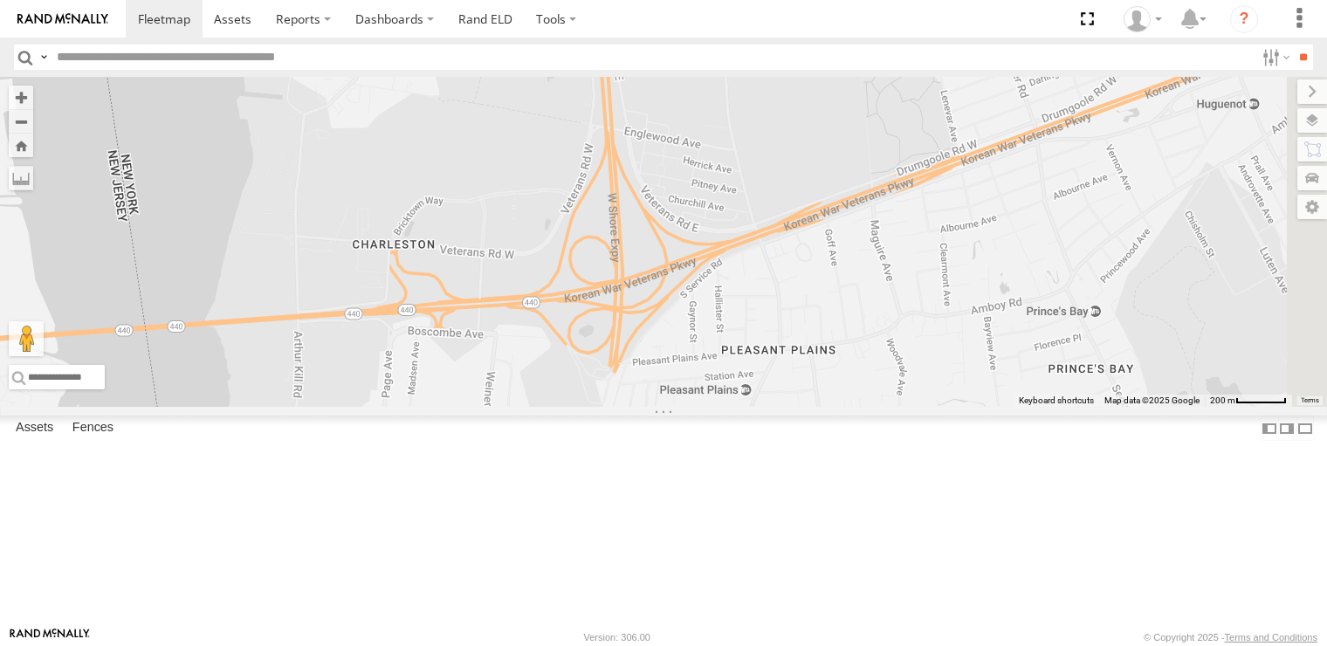
drag, startPoint x: 824, startPoint y: 416, endPoint x: 626, endPoint y: 537, distance: 231.9
click at [626, 407] on div at bounding box center [663, 242] width 1327 height 330
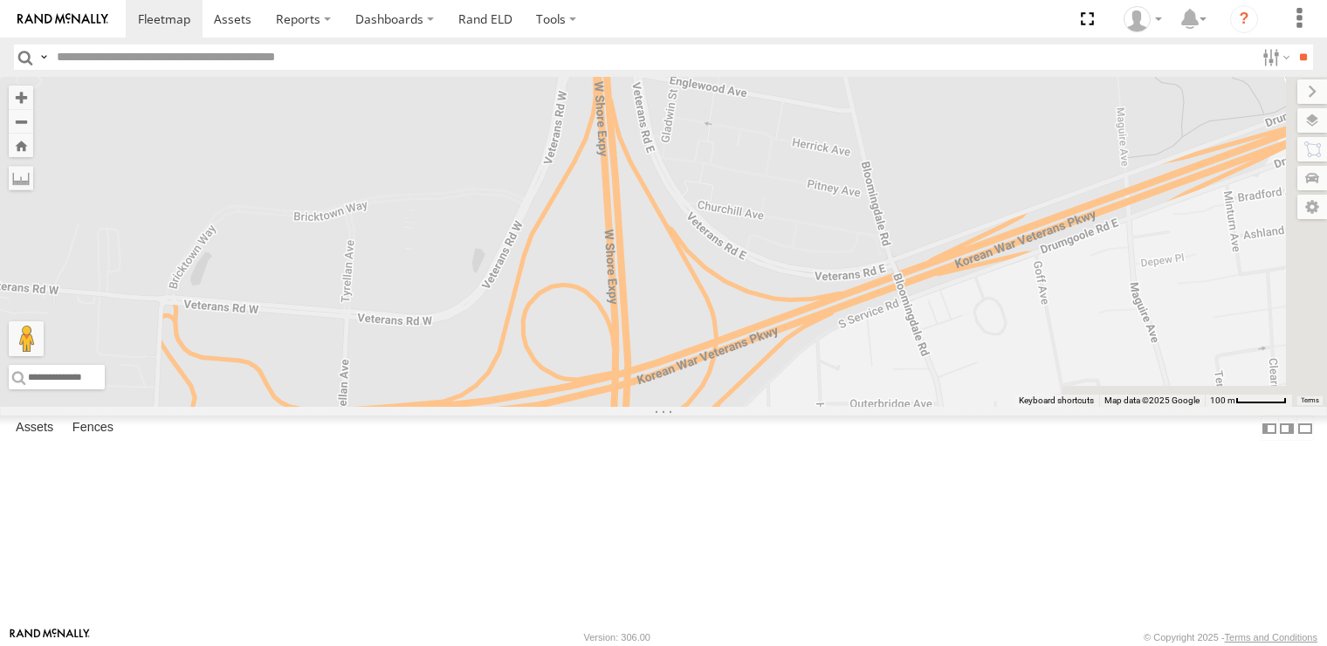
drag, startPoint x: 858, startPoint y: 362, endPoint x: 807, endPoint y: 553, distance: 197.2
click at [807, 407] on div at bounding box center [663, 242] width 1327 height 330
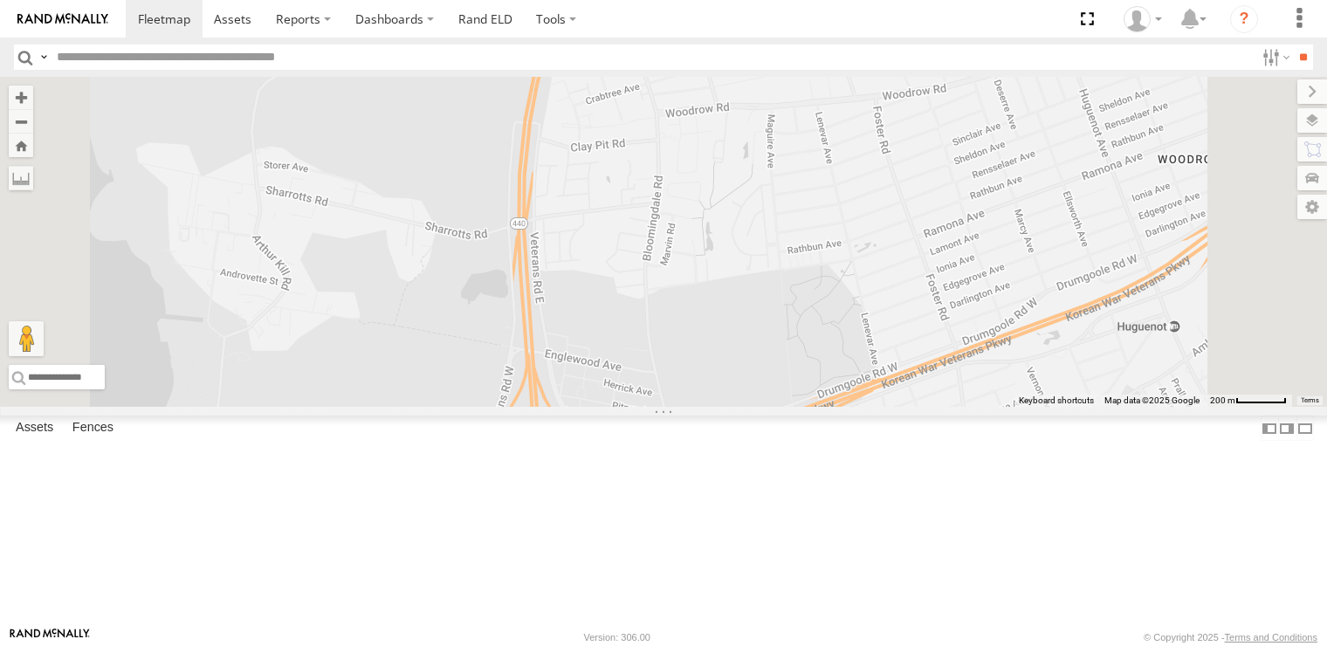
drag, startPoint x: 873, startPoint y: 311, endPoint x: 772, endPoint y: 540, distance: 251.0
click at [772, 407] on div at bounding box center [663, 242] width 1327 height 330
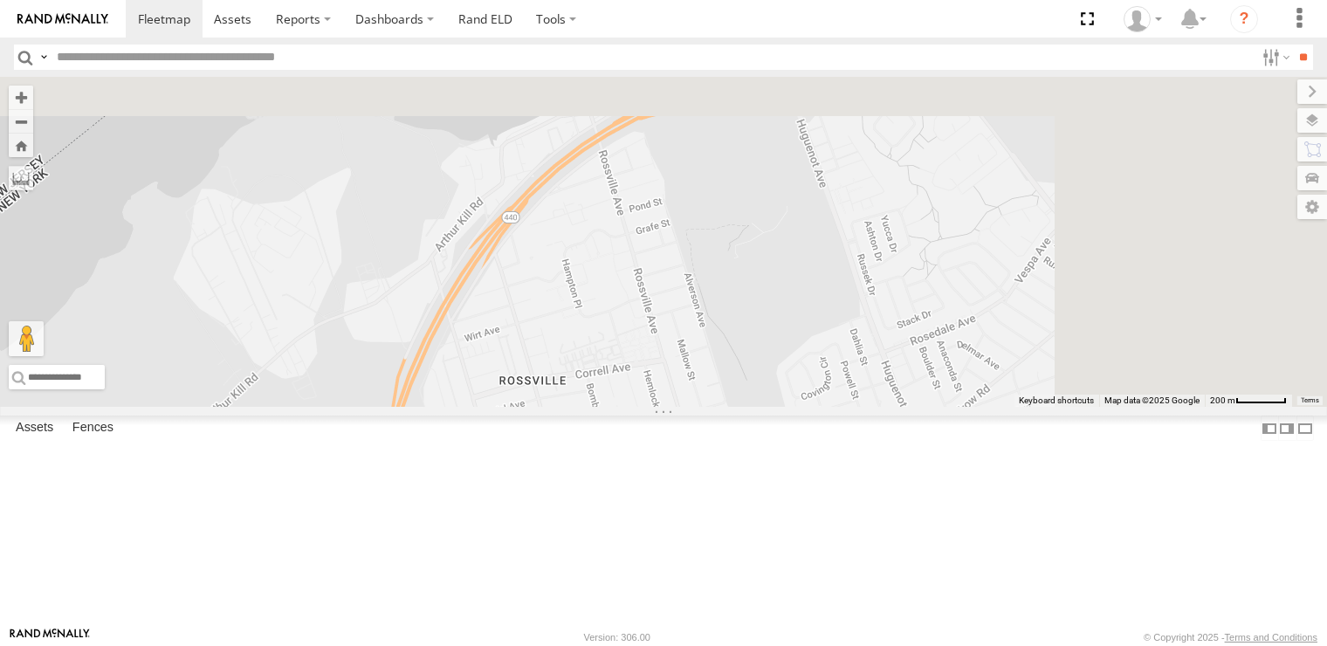
drag, startPoint x: 790, startPoint y: 396, endPoint x: 726, endPoint y: 554, distance: 170.4
click at [726, 407] on div at bounding box center [663, 242] width 1327 height 330
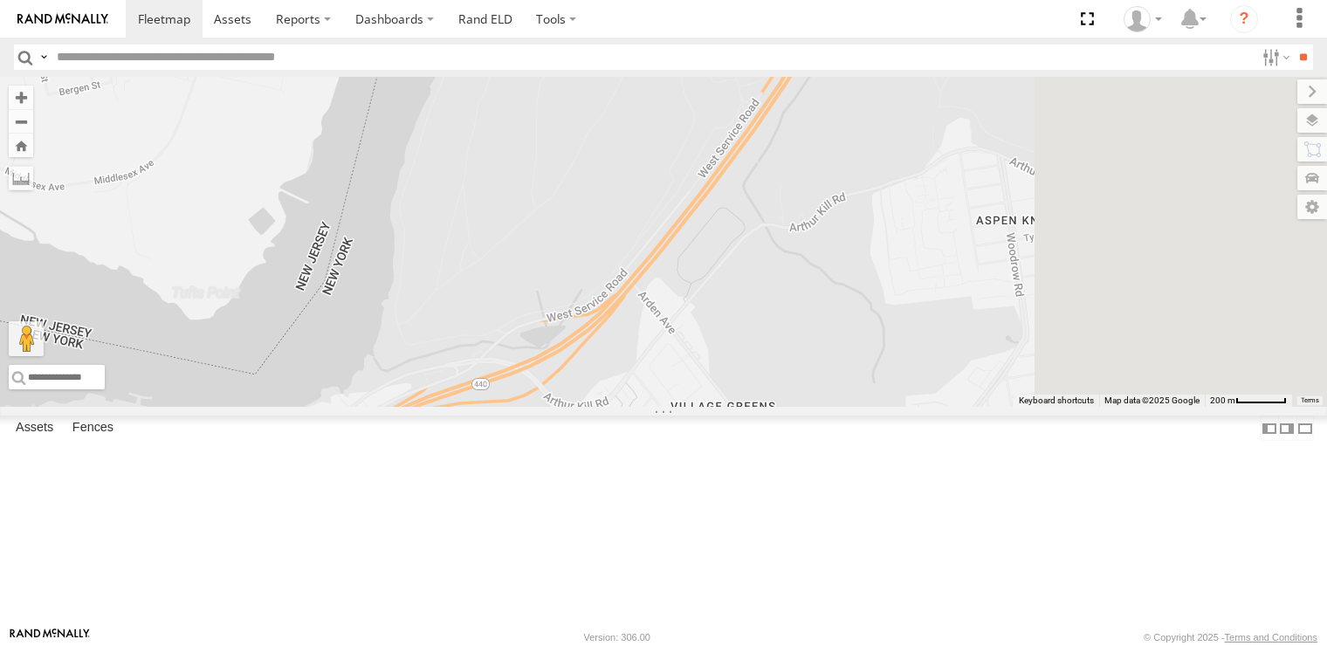
drag, startPoint x: 867, startPoint y: 388, endPoint x: 660, endPoint y: 600, distance: 296.4
click at [660, 407] on div at bounding box center [663, 242] width 1327 height 330
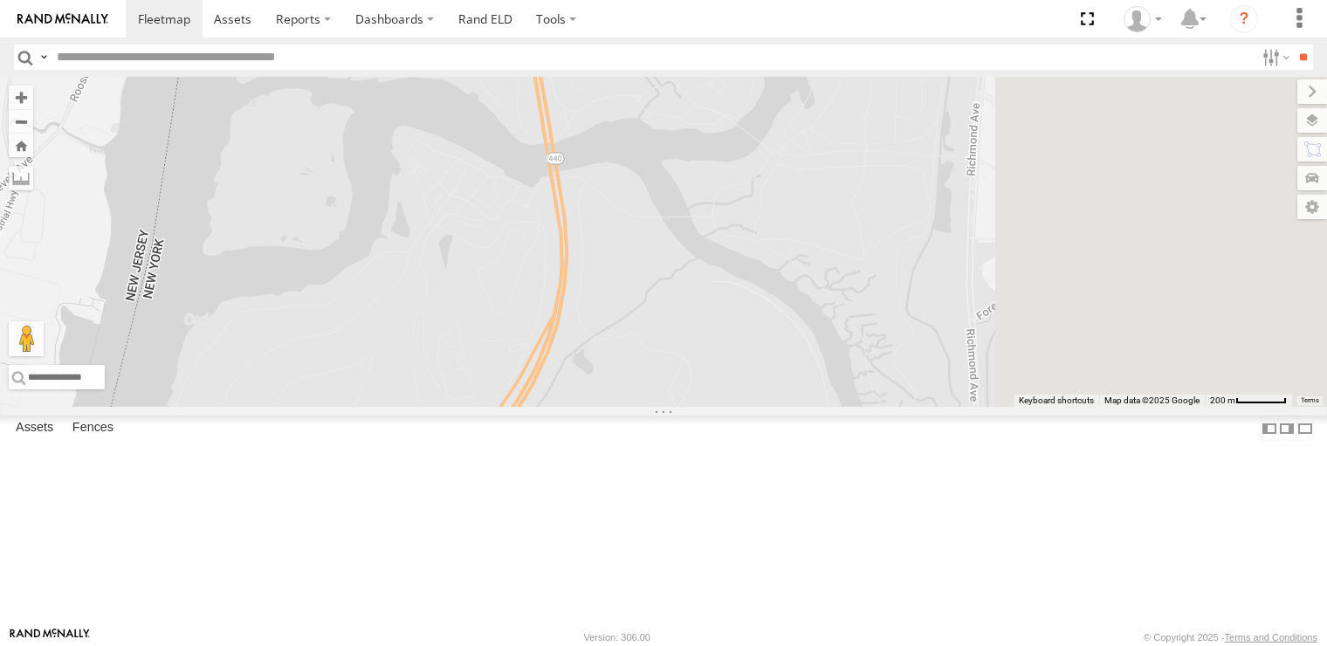
drag, startPoint x: 922, startPoint y: 411, endPoint x: 739, endPoint y: 644, distance: 296.6
click at [739, 644] on body at bounding box center [663, 323] width 1327 height 646
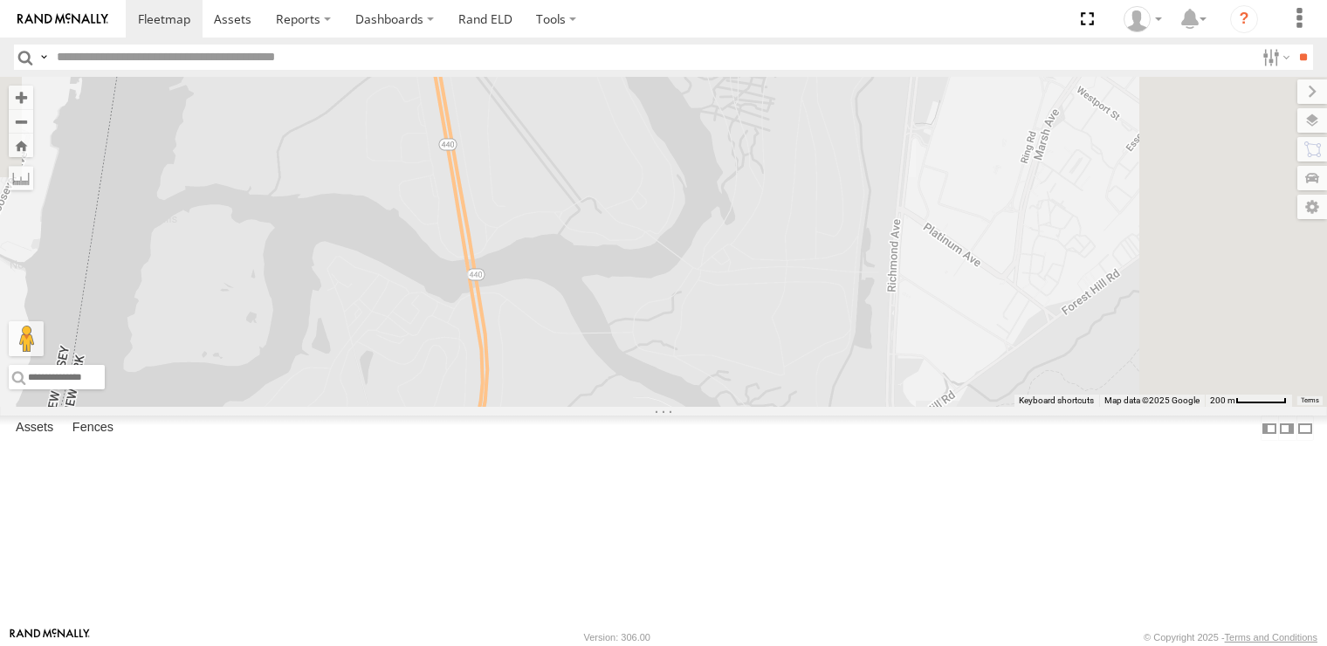
drag, startPoint x: 751, startPoint y: 454, endPoint x: 758, endPoint y: 629, distance: 174.8
click at [758, 629] on body at bounding box center [663, 323] width 1327 height 646
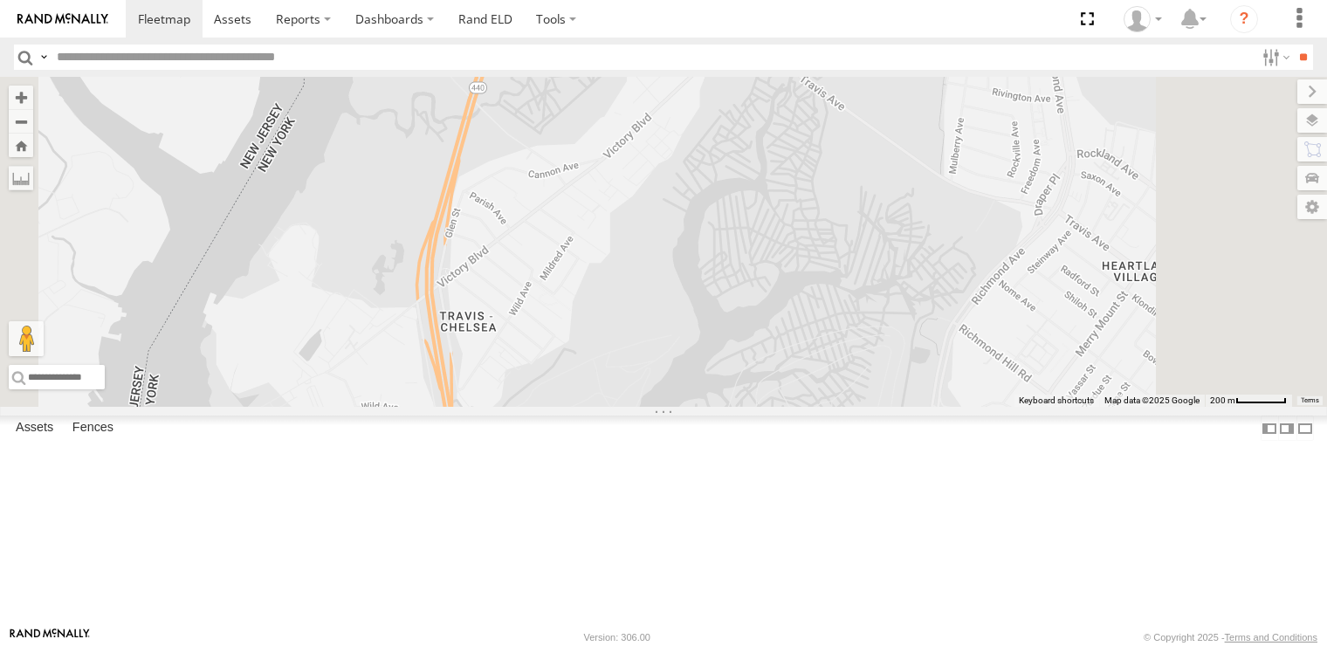
drag, startPoint x: 744, startPoint y: 425, endPoint x: 750, endPoint y: 602, distance: 177.3
click at [750, 407] on div at bounding box center [663, 242] width 1327 height 330
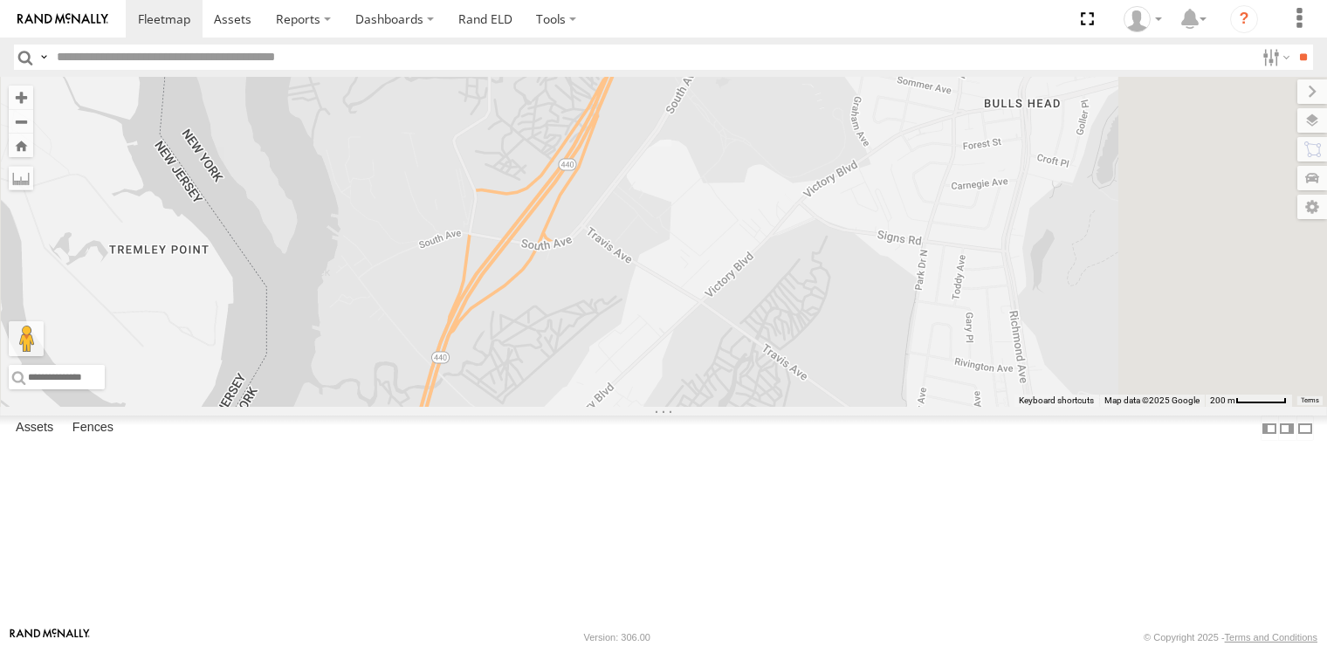
drag, startPoint x: 765, startPoint y: 422, endPoint x: 707, endPoint y: 596, distance: 183.9
click at [709, 407] on div at bounding box center [663, 242] width 1327 height 330
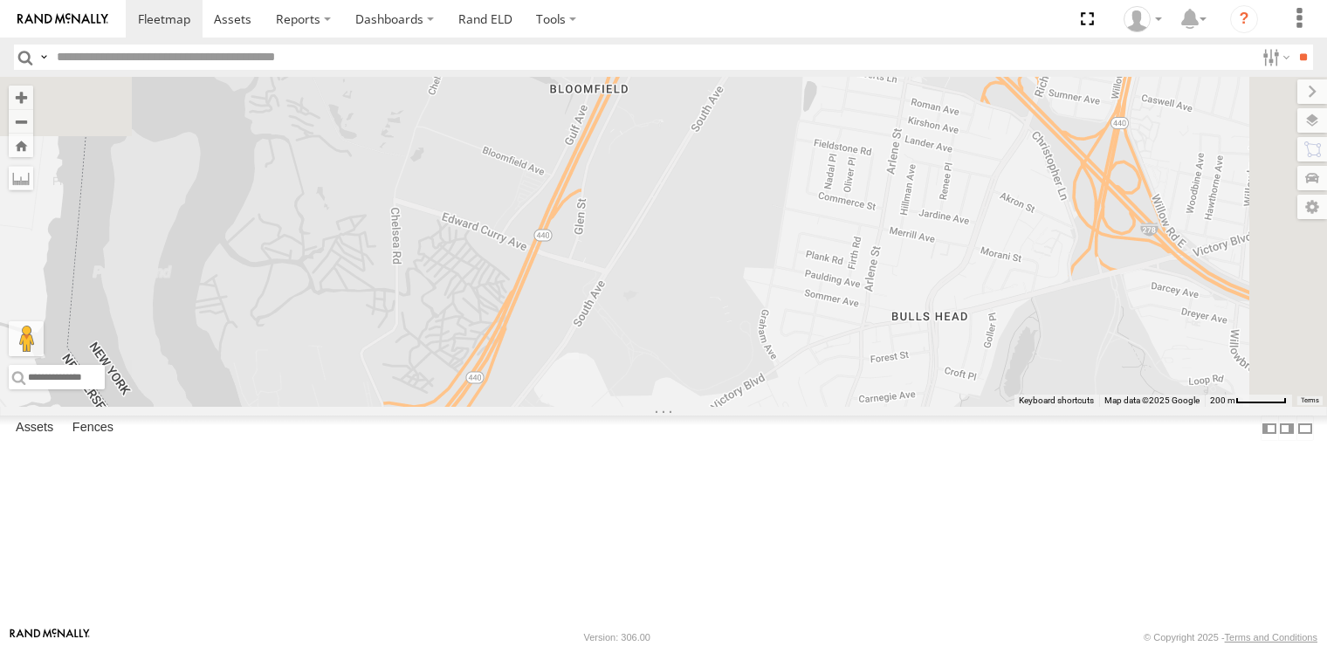
drag, startPoint x: 792, startPoint y: 422, endPoint x: 705, endPoint y: 613, distance: 209.8
click at [705, 407] on div at bounding box center [663, 242] width 1327 height 330
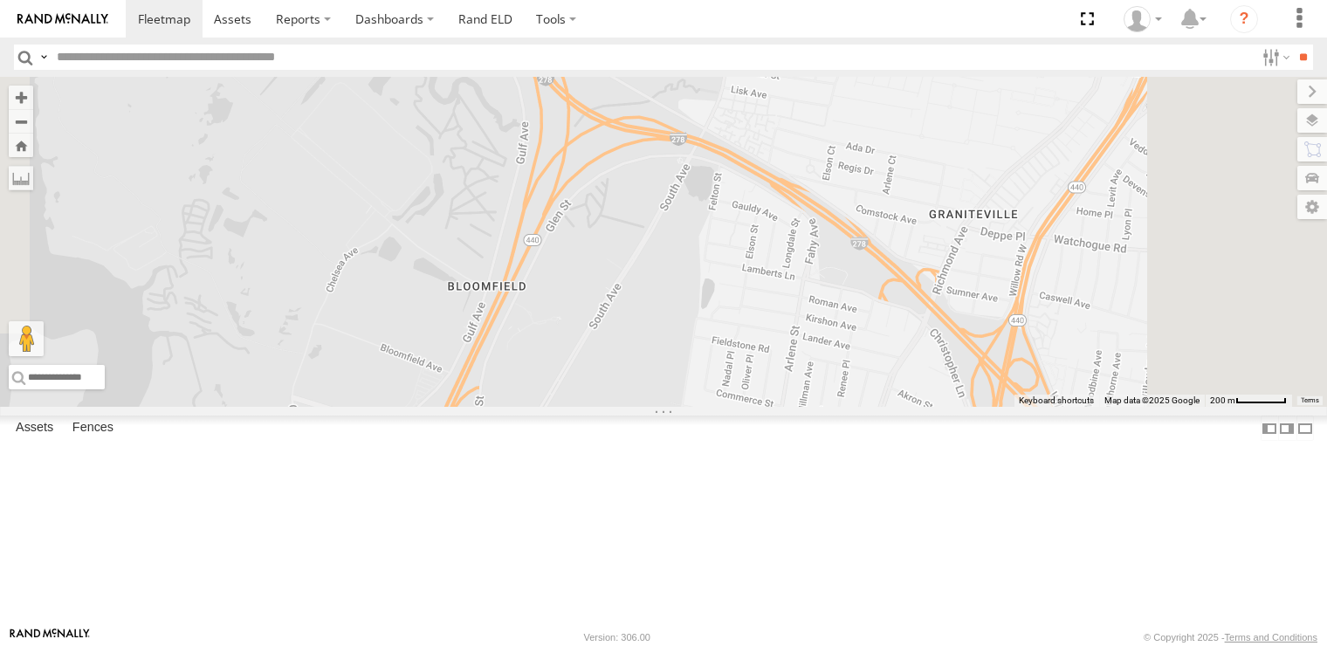
drag, startPoint x: 795, startPoint y: 444, endPoint x: 753, endPoint y: 531, distance: 95.7
click at [753, 407] on div at bounding box center [663, 242] width 1327 height 330
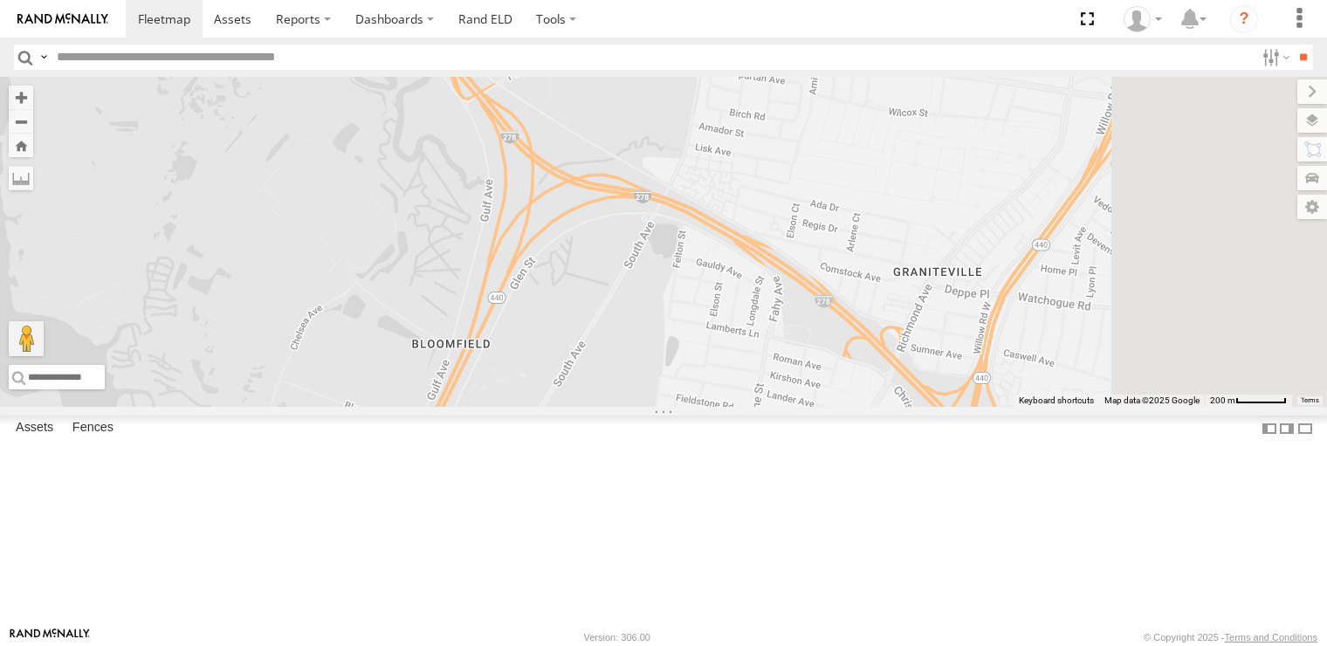
drag, startPoint x: 828, startPoint y: 492, endPoint x: 698, endPoint y: 423, distance: 147.2
click at [712, 407] on div at bounding box center [663, 242] width 1327 height 330
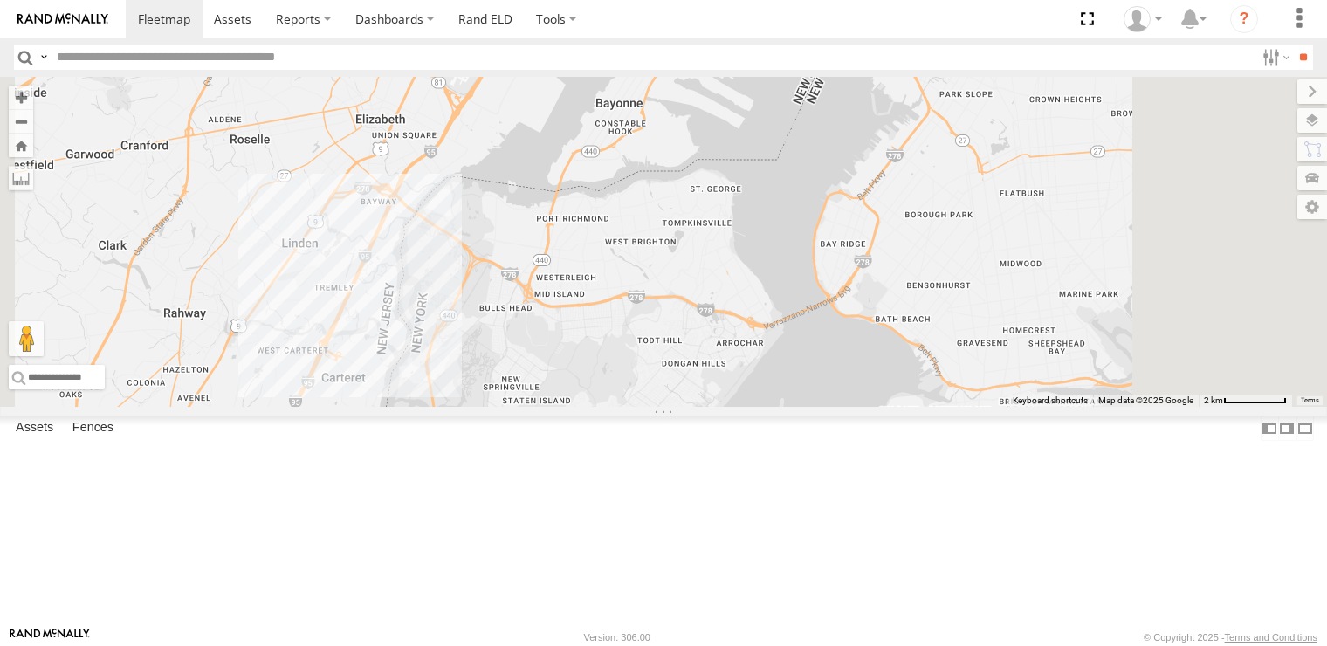
drag, startPoint x: 758, startPoint y: 531, endPoint x: 752, endPoint y: 330, distance: 200.9
click at [749, 353] on div at bounding box center [663, 242] width 1327 height 330
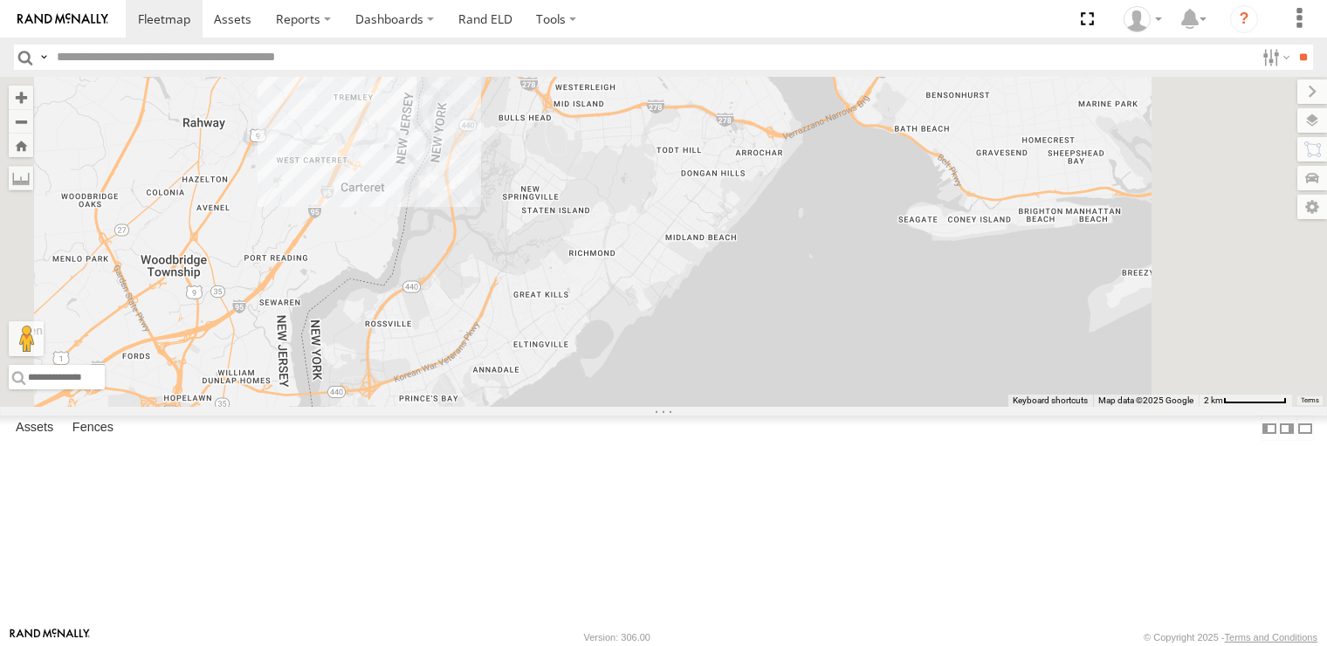
drag, startPoint x: 734, startPoint y: 537, endPoint x: 737, endPoint y: 525, distance: 12.5
click at [737, 407] on div at bounding box center [663, 242] width 1327 height 330
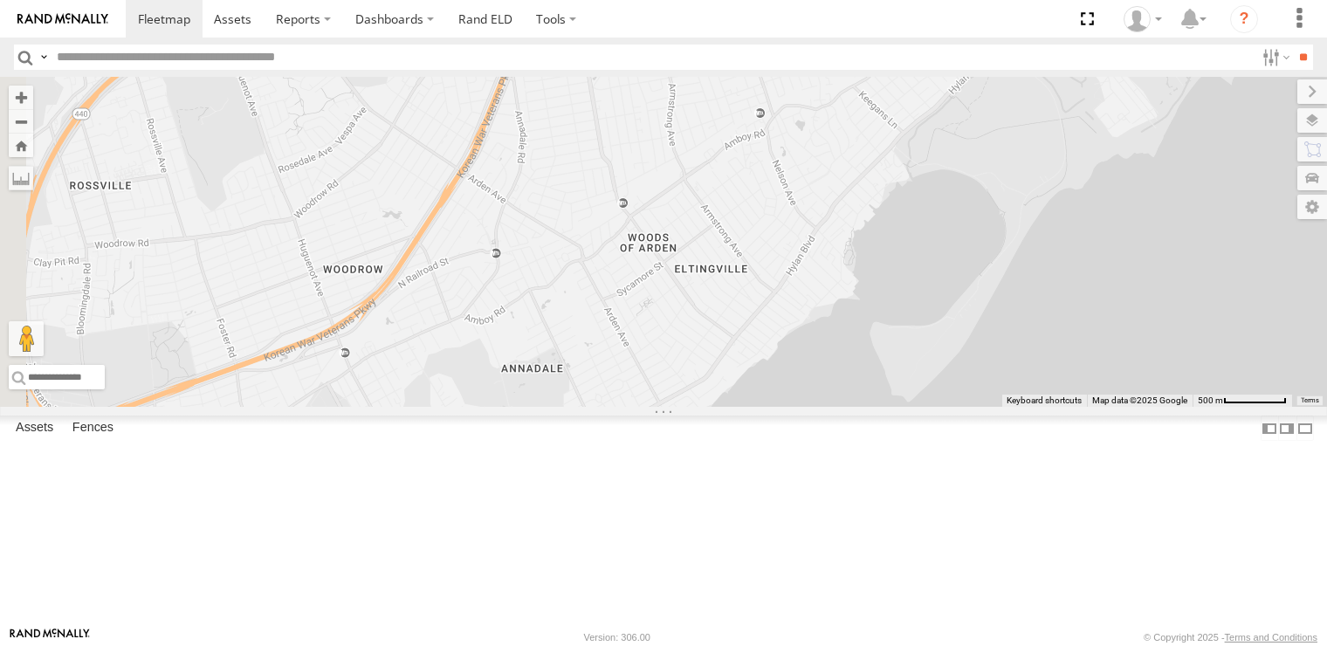
drag, startPoint x: 599, startPoint y: 458, endPoint x: 646, endPoint y: 565, distance: 117.3
click at [646, 407] on div at bounding box center [663, 242] width 1327 height 330
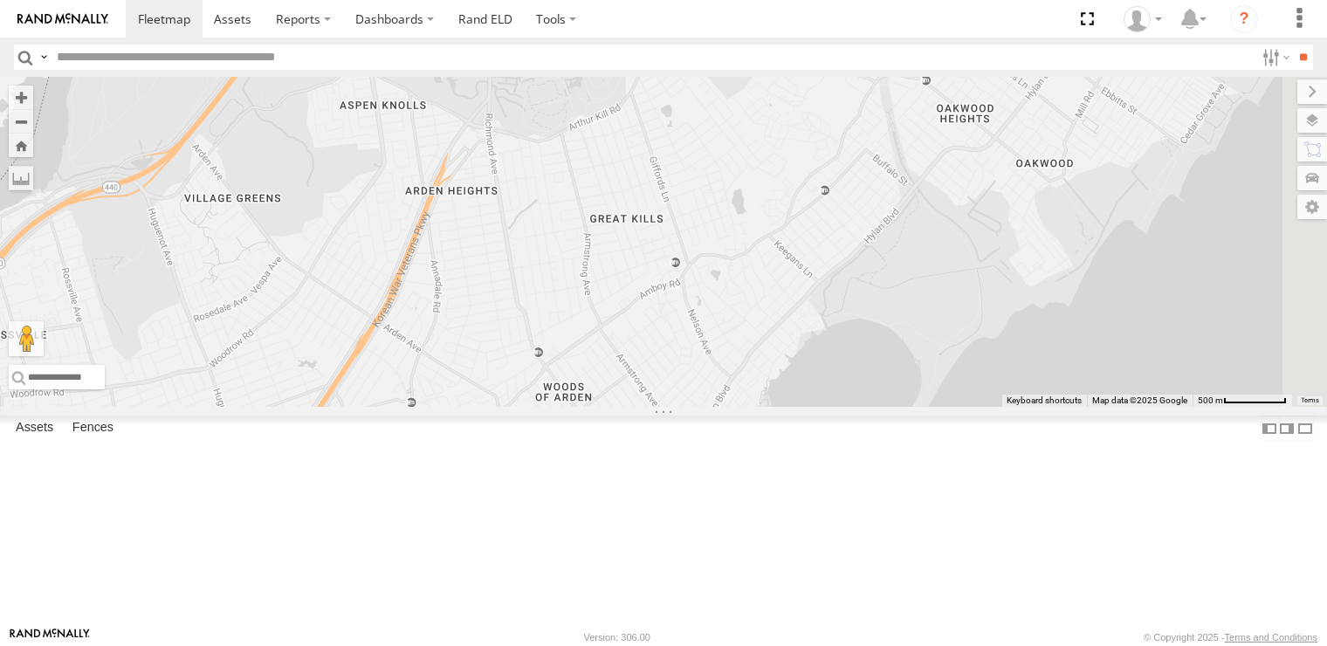
drag, startPoint x: 719, startPoint y: 457, endPoint x: 681, endPoint y: 515, distance: 70.0
click at [681, 407] on div at bounding box center [663, 242] width 1327 height 330
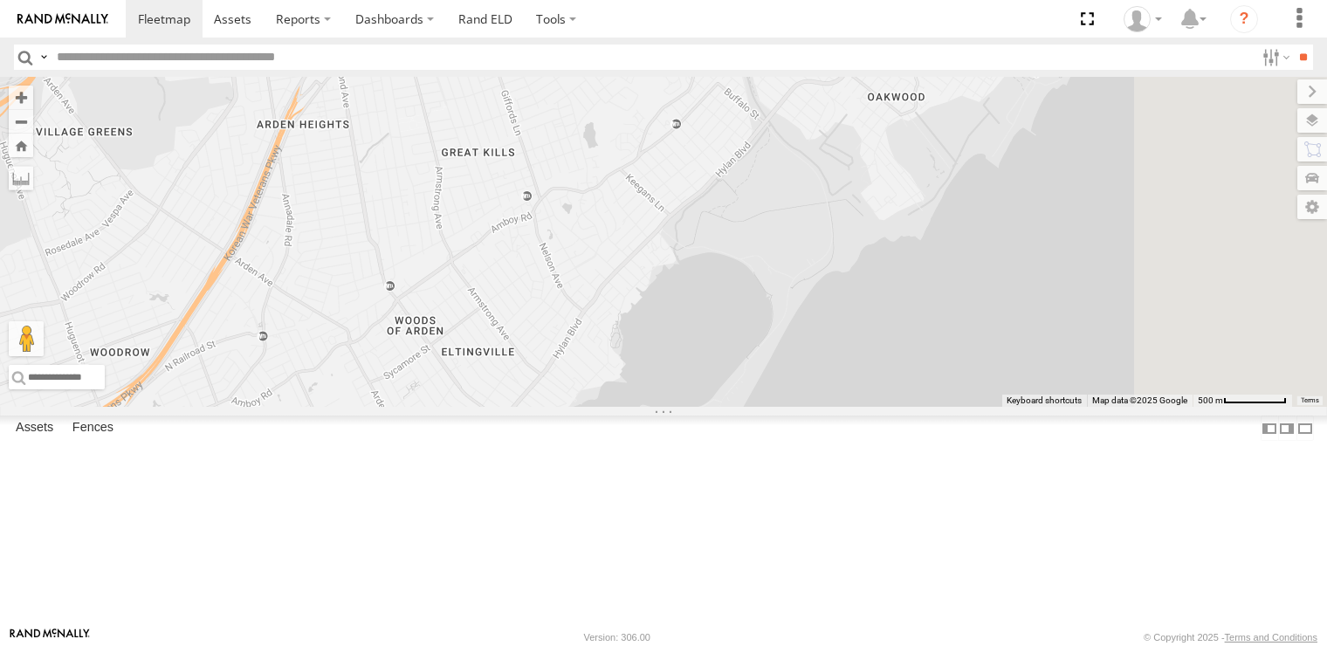
drag, startPoint x: 789, startPoint y: 500, endPoint x: 636, endPoint y: 429, distance: 169.5
click at [636, 407] on div at bounding box center [663, 242] width 1327 height 330
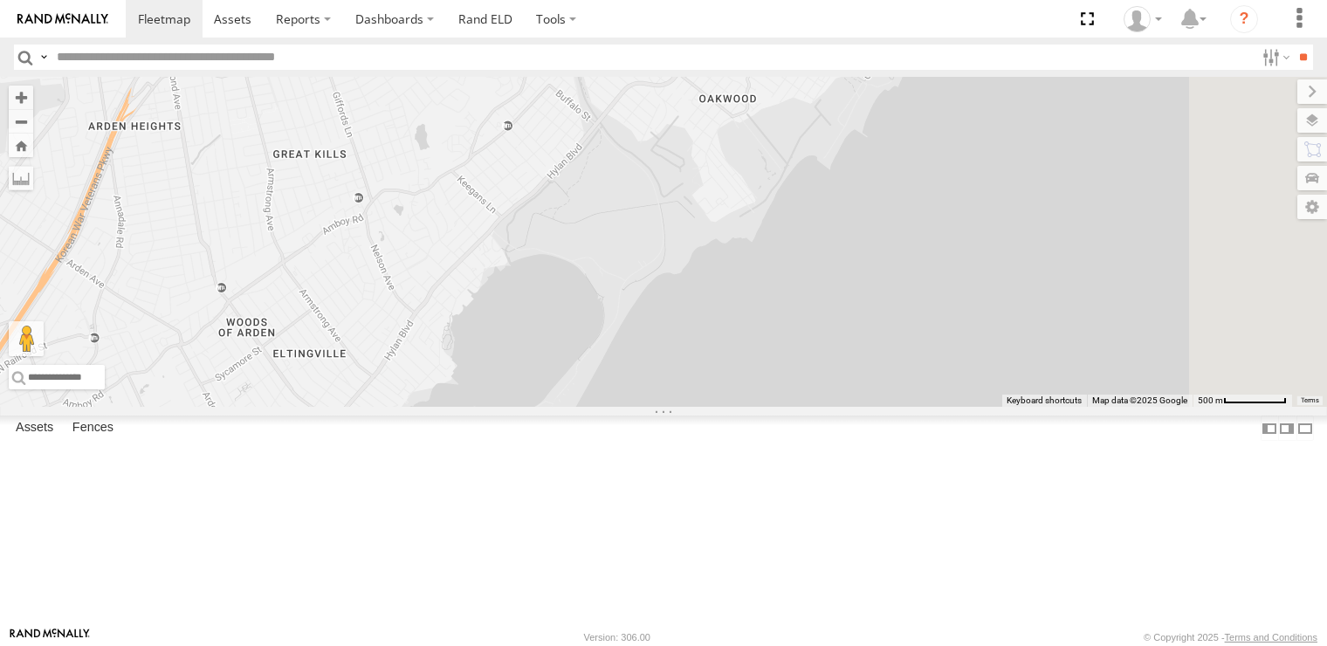
drag, startPoint x: 744, startPoint y: 438, endPoint x: 653, endPoint y: 462, distance: 93.8
click at [653, 407] on div at bounding box center [663, 242] width 1327 height 330
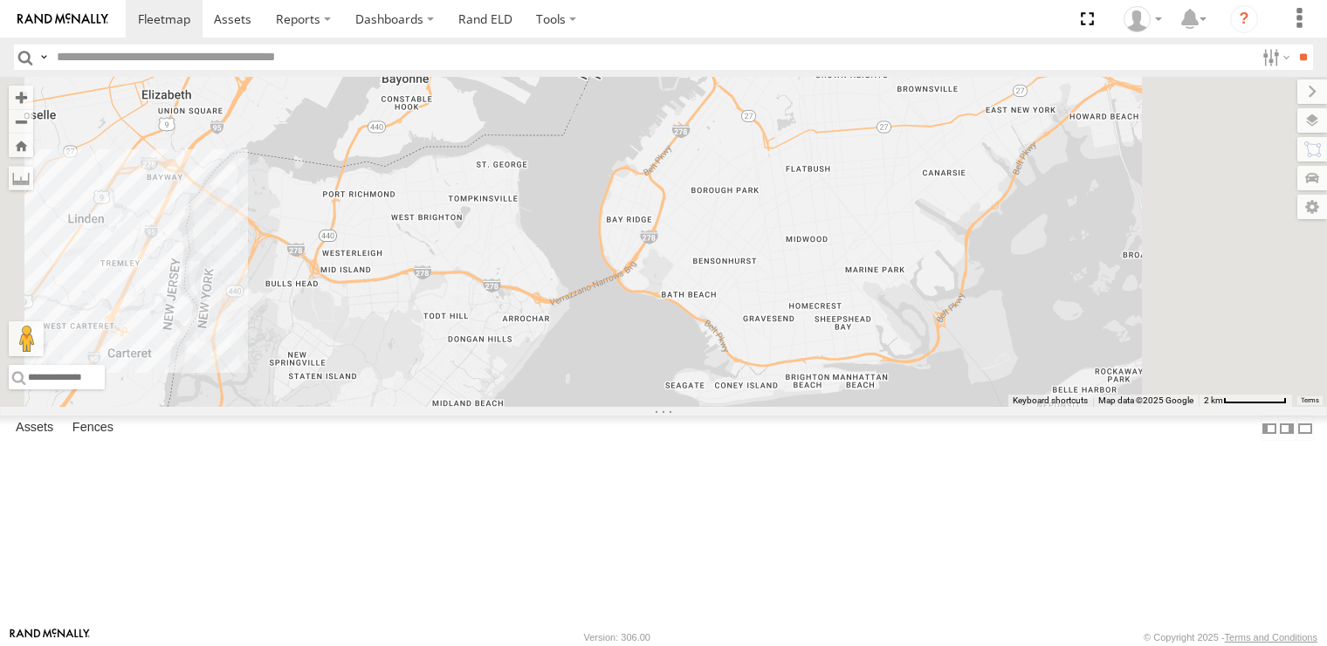
drag, startPoint x: 733, startPoint y: 348, endPoint x: 649, endPoint y: 485, distance: 161.1
click at [649, 407] on div at bounding box center [663, 242] width 1327 height 330
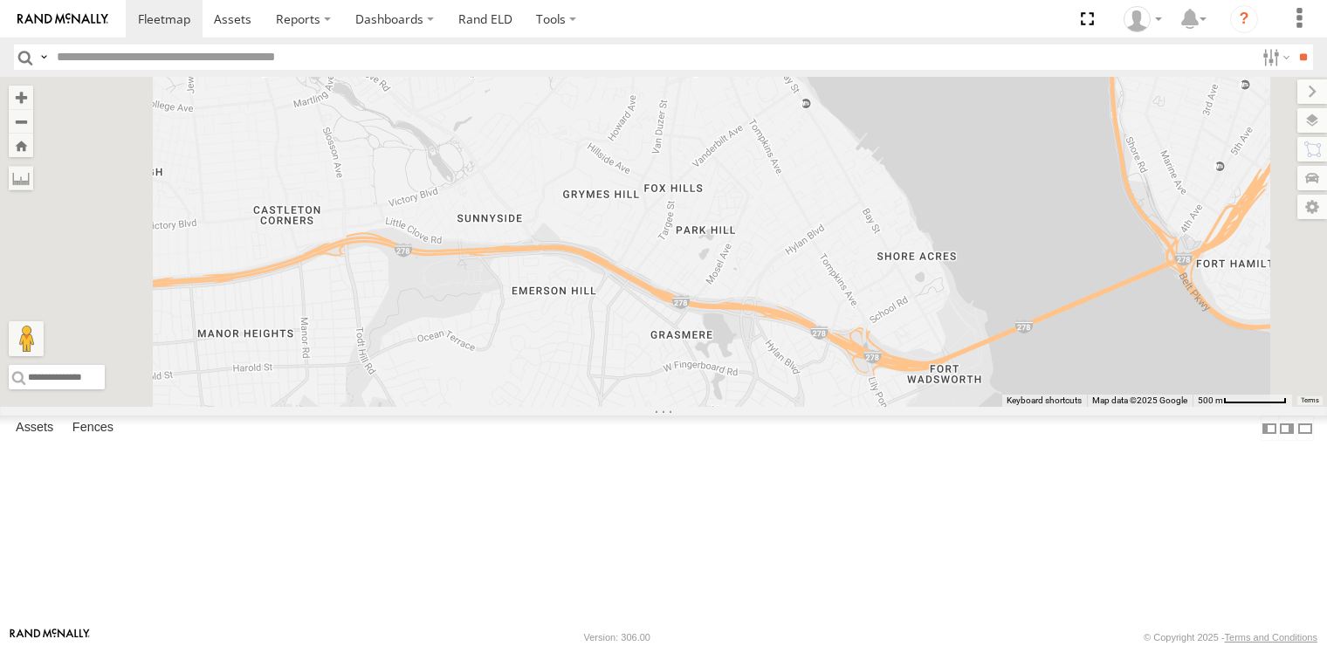
drag, startPoint x: 650, startPoint y: 456, endPoint x: 667, endPoint y: 553, distance: 98.5
click at [667, 407] on div at bounding box center [663, 242] width 1327 height 330
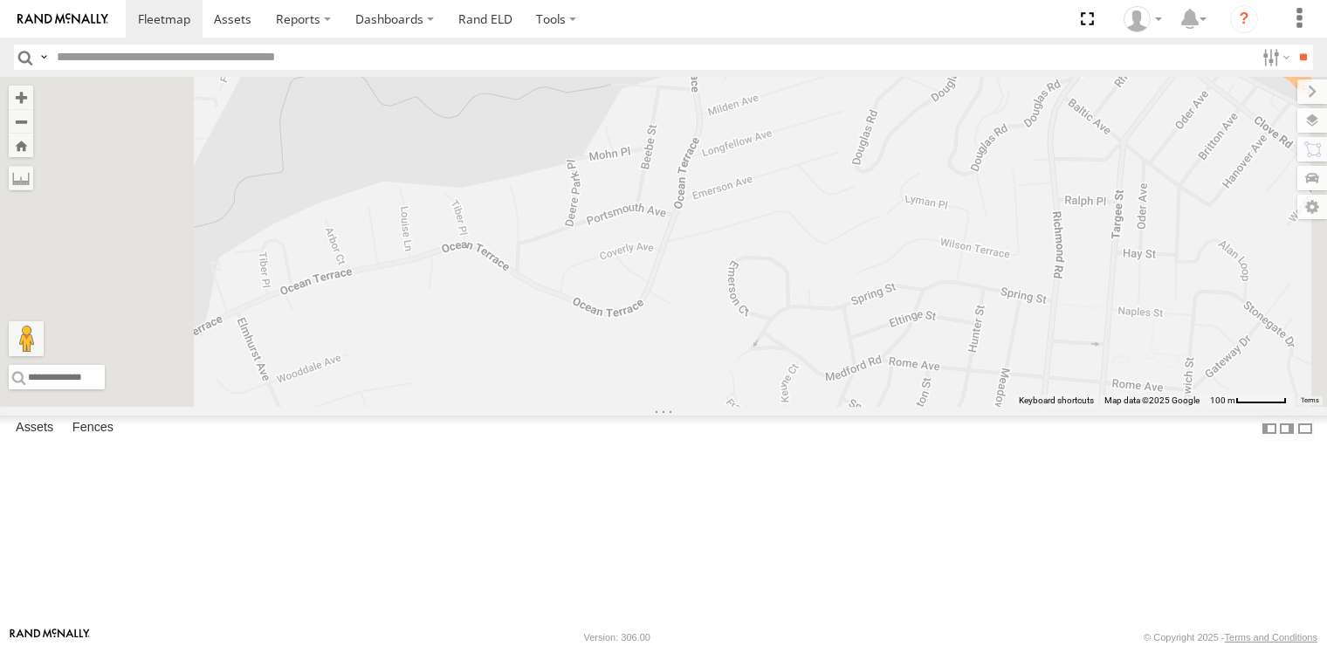
drag, startPoint x: 665, startPoint y: 359, endPoint x: 659, endPoint y: 580, distance: 221.0
click at [659, 407] on div at bounding box center [663, 242] width 1327 height 330
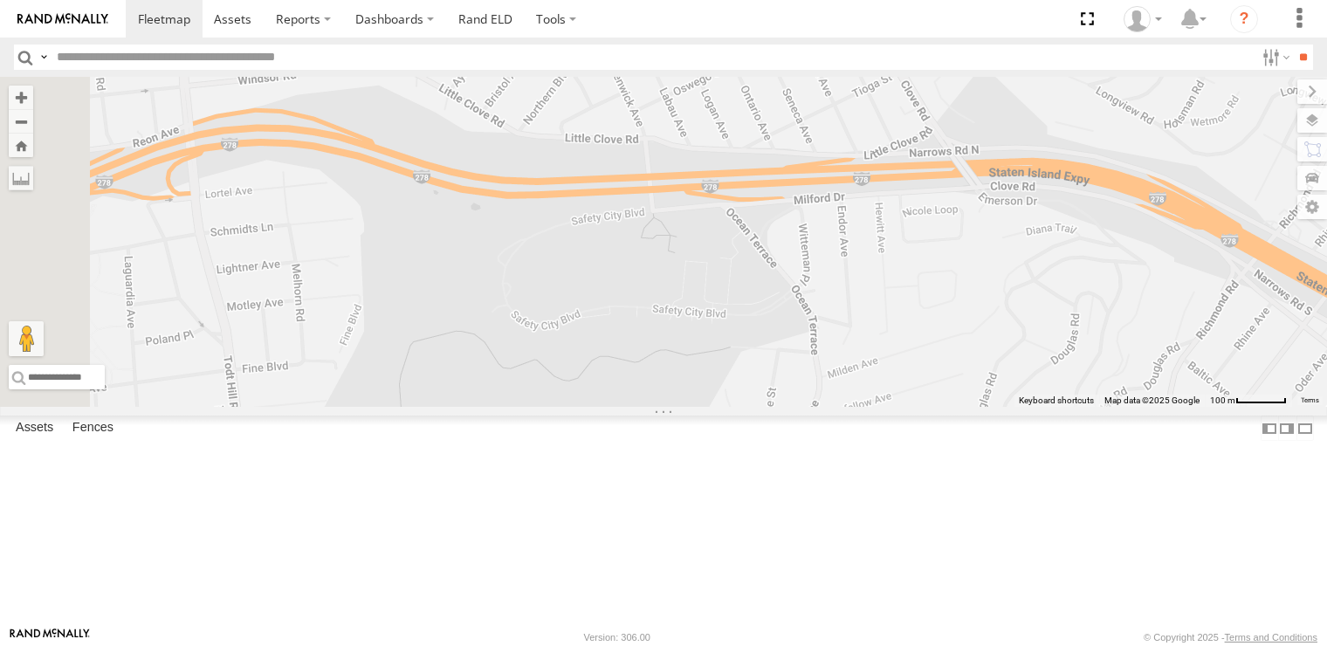
drag, startPoint x: 617, startPoint y: 485, endPoint x: 808, endPoint y: 540, distance: 198.1
click at [808, 407] on div at bounding box center [663, 242] width 1327 height 330
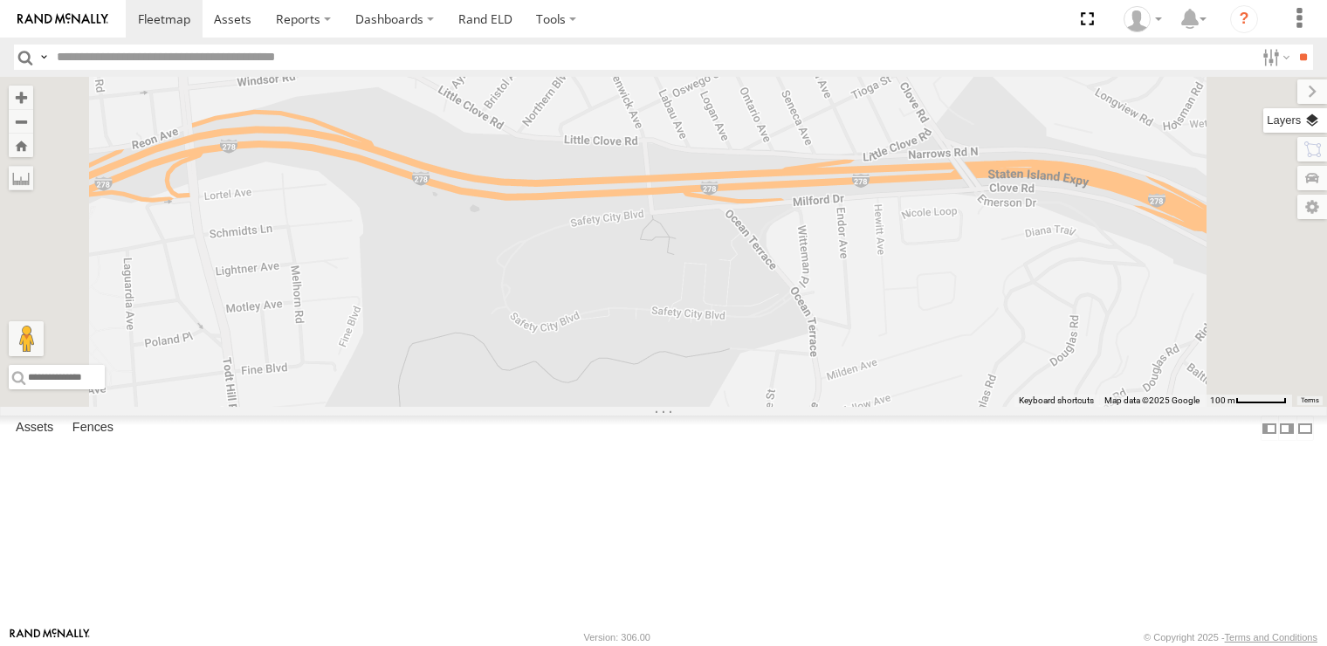
click at [1316, 127] on label at bounding box center [1295, 120] width 64 height 24
click at [0, 0] on label at bounding box center [0, 0] width 0 height 0
click at [0, 0] on span "Satellite" at bounding box center [0, 0] width 0 height 0
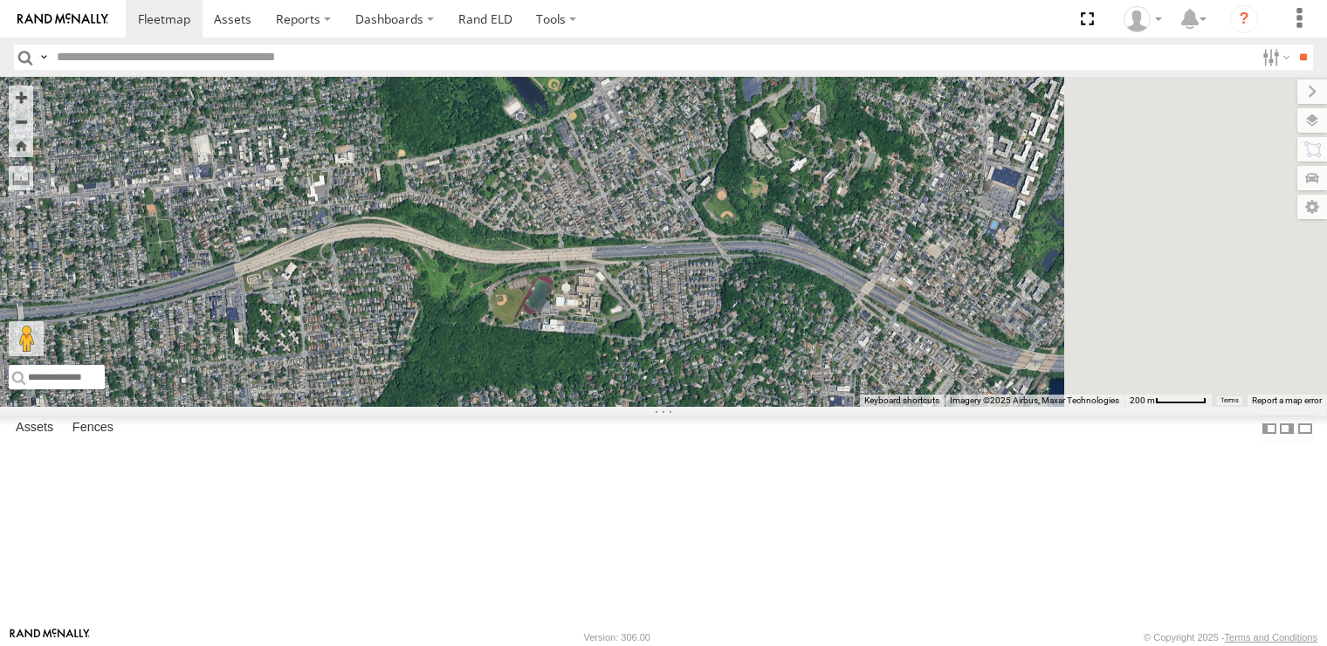
drag, startPoint x: 1009, startPoint y: 431, endPoint x: 857, endPoint y: 439, distance: 152.1
click at [857, 407] on div at bounding box center [663, 242] width 1327 height 330
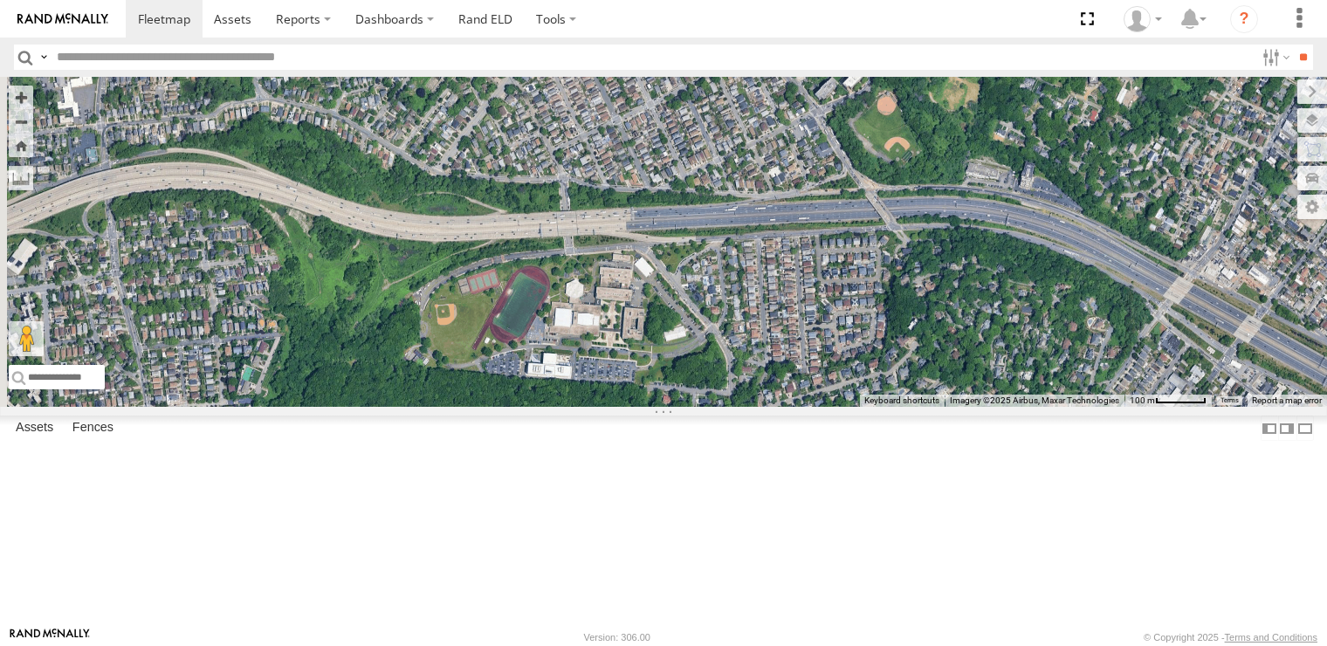
drag, startPoint x: 665, startPoint y: 453, endPoint x: 841, endPoint y: 478, distance: 177.2
click at [841, 407] on div at bounding box center [663, 242] width 1327 height 330
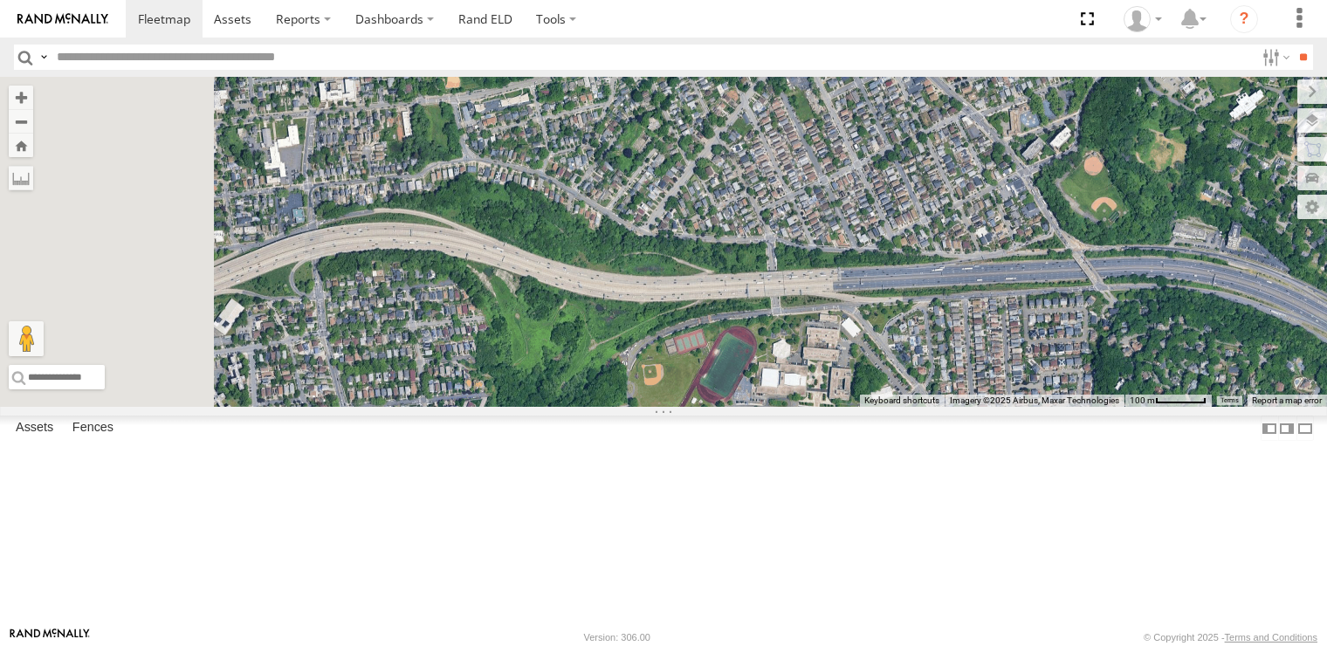
drag, startPoint x: 636, startPoint y: 411, endPoint x: 845, endPoint y: 474, distance: 218.8
click at [845, 407] on div at bounding box center [663, 242] width 1327 height 330
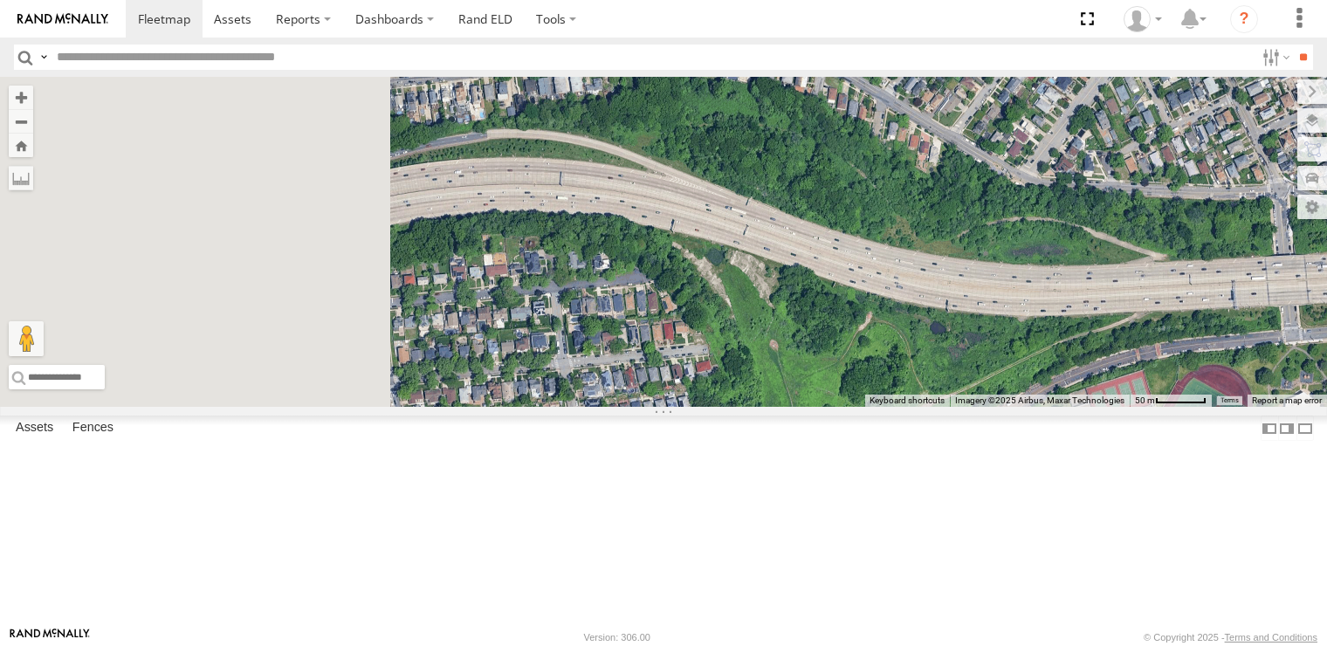
drag, startPoint x: 604, startPoint y: 434, endPoint x: 976, endPoint y: 489, distance: 376.0
click at [976, 407] on div at bounding box center [663, 242] width 1327 height 330
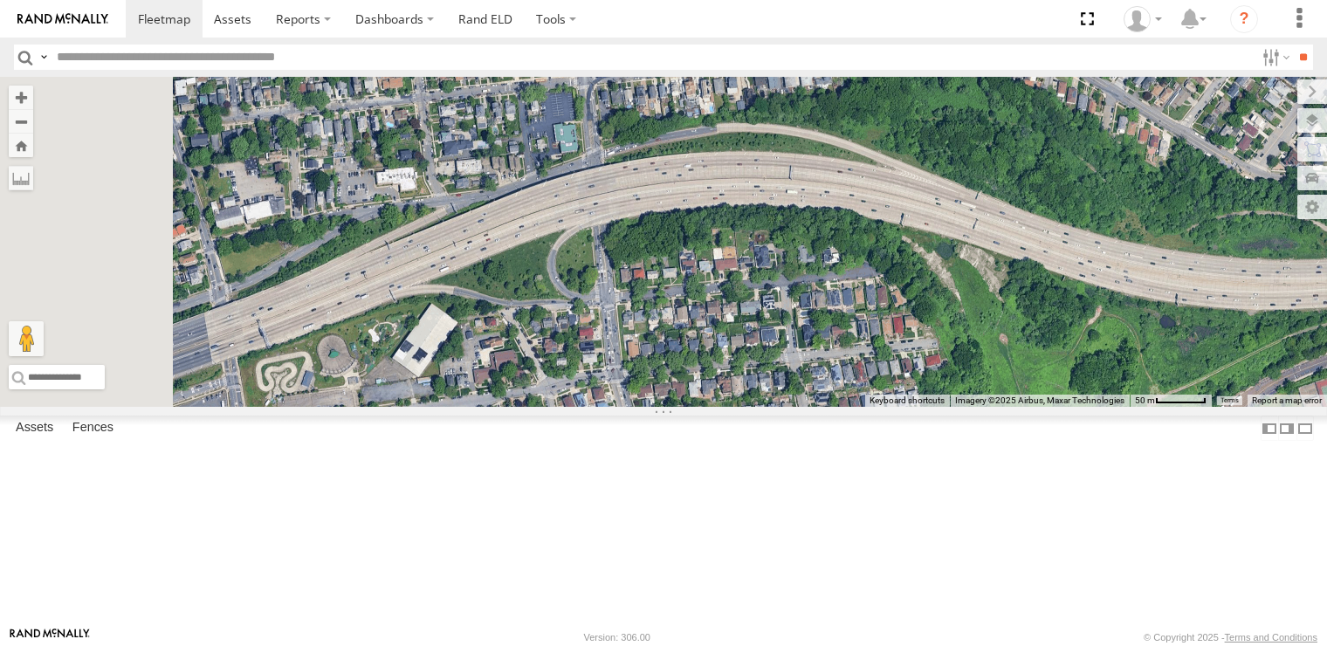
drag, startPoint x: 685, startPoint y: 531, endPoint x: 956, endPoint y: 446, distance: 284.4
click at [956, 407] on div at bounding box center [663, 242] width 1327 height 330
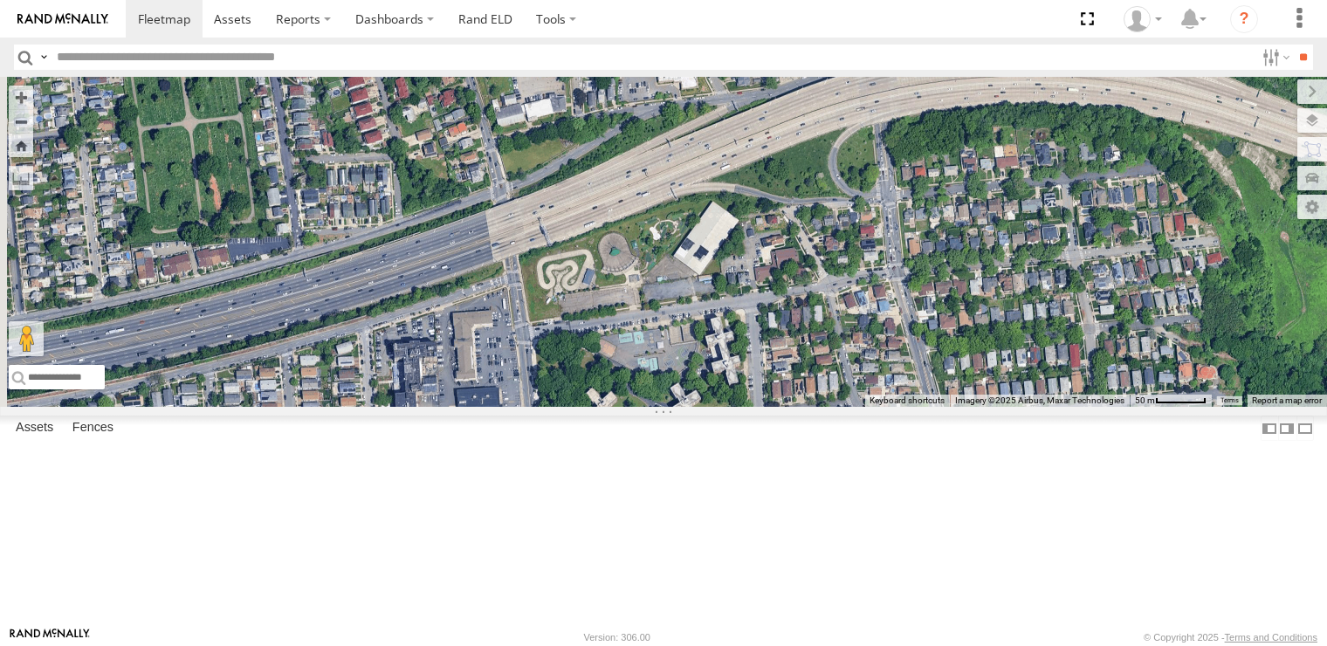
drag, startPoint x: 730, startPoint y: 489, endPoint x: 690, endPoint y: 493, distance: 40.4
click at [690, 407] on div at bounding box center [663, 242] width 1327 height 330
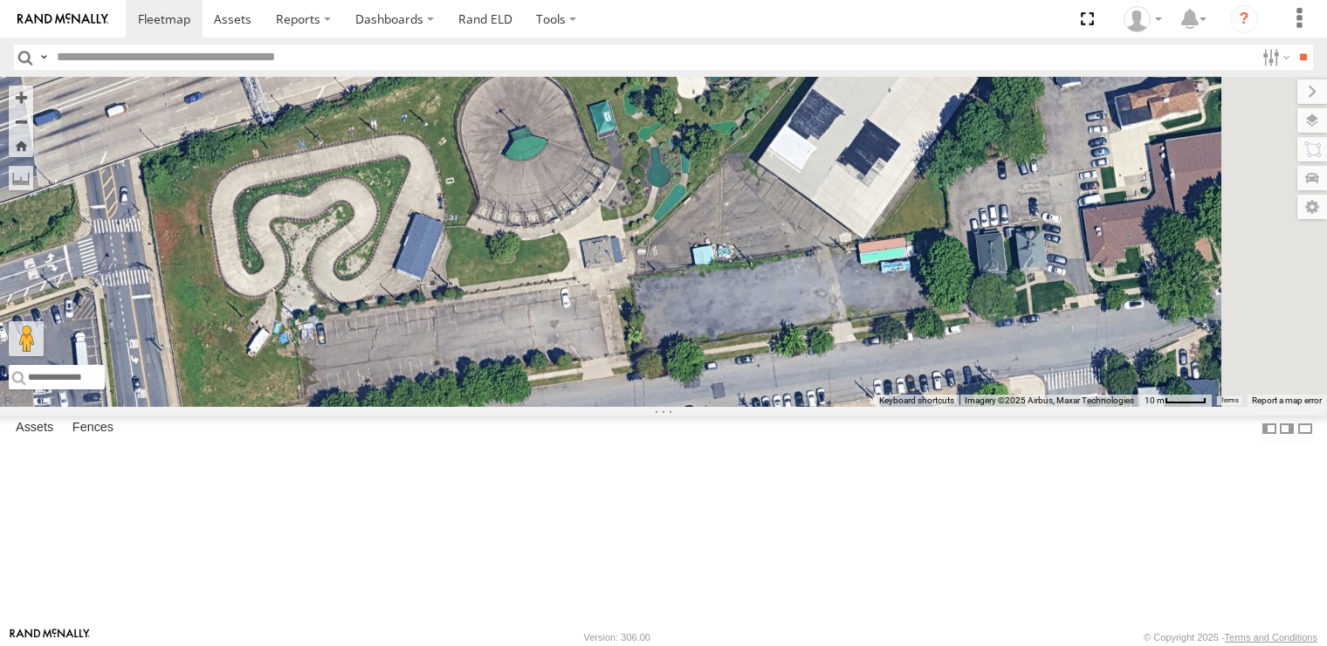
drag, startPoint x: 921, startPoint y: 320, endPoint x: 740, endPoint y: 464, distance: 231.8
click at [740, 407] on div at bounding box center [663, 242] width 1327 height 330
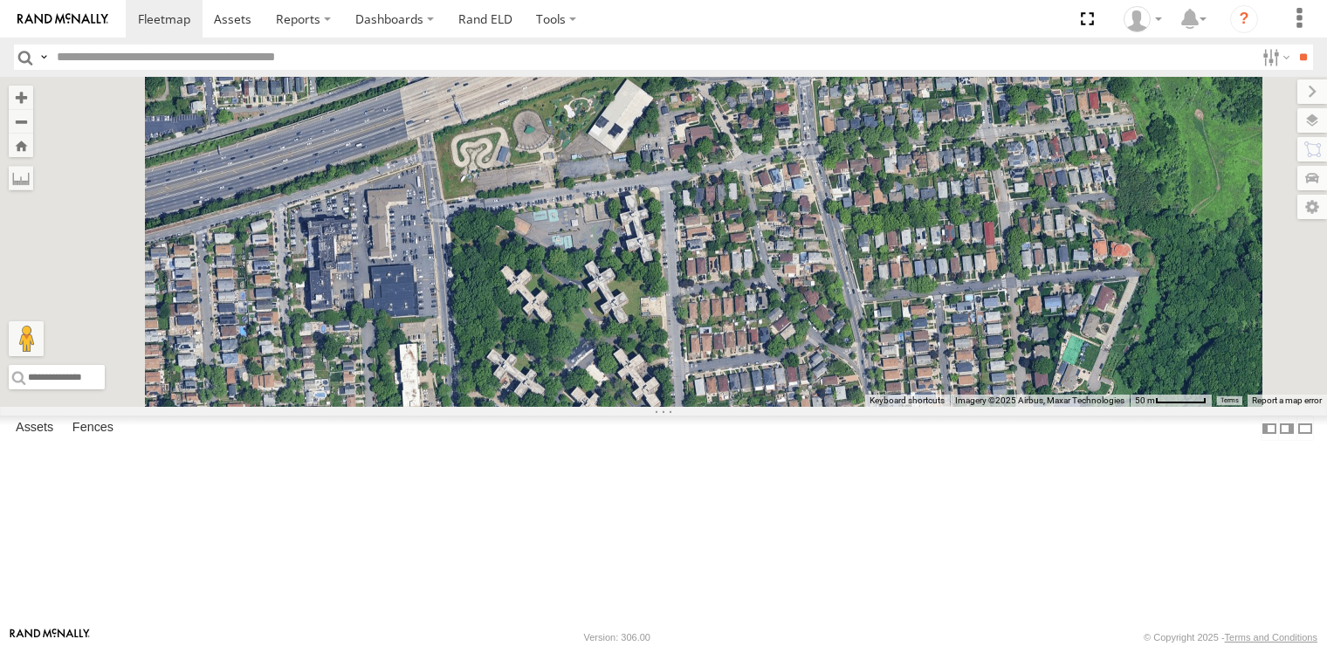
drag, startPoint x: 812, startPoint y: 520, endPoint x: 814, endPoint y: 362, distance: 158.0
click at [814, 362] on div at bounding box center [663, 242] width 1327 height 330
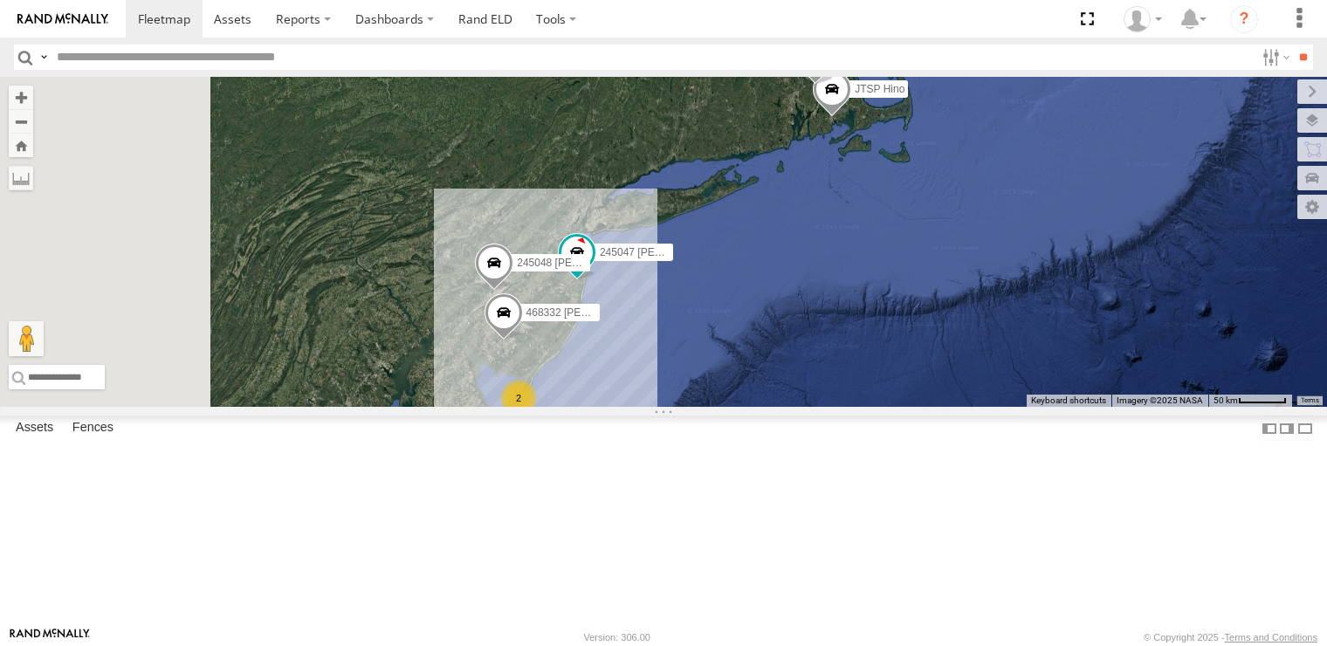
click at [892, 334] on div "468334 [PERSON_NAME] 2 245047 [PERSON_NAME] 245048 [PERSON_NAME] 468332 [PERSON…" at bounding box center [663, 242] width 1327 height 330
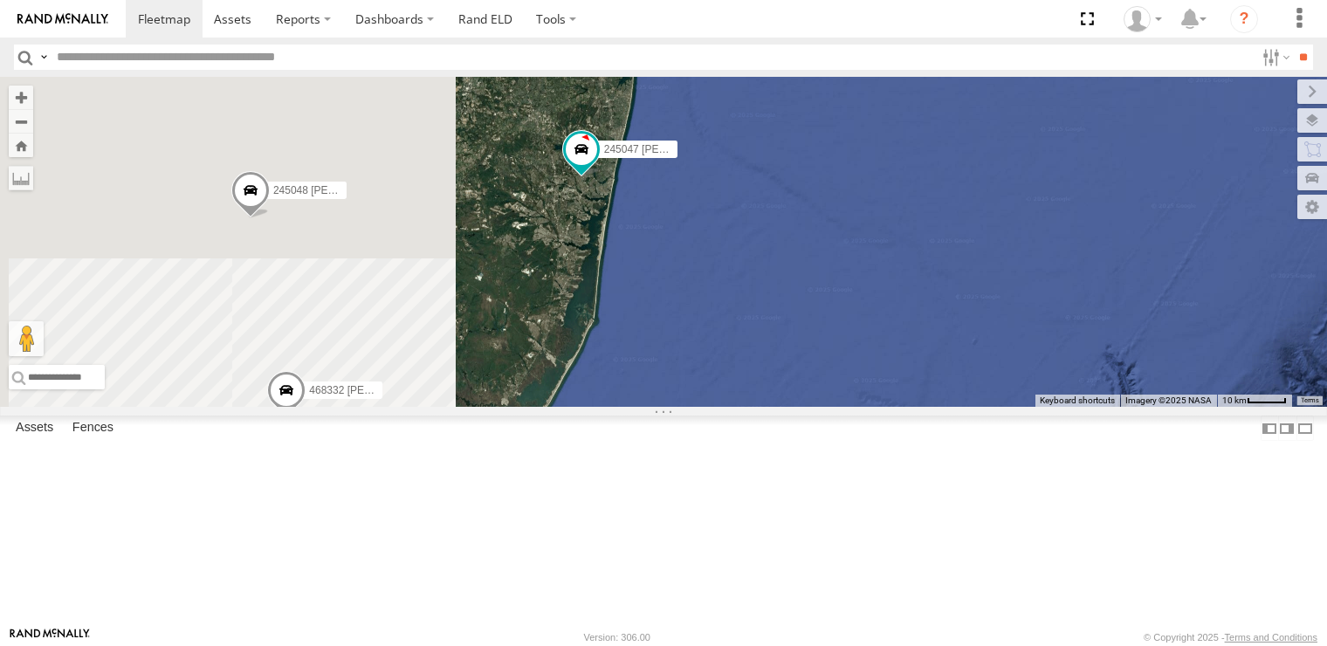
drag, startPoint x: 665, startPoint y: 469, endPoint x: 925, endPoint y: 372, distance: 277.6
click at [925, 372] on div "468334 [PERSON_NAME] 245047 [PERSON_NAME] 245048 [PERSON_NAME] 468332 [PERSON_N…" at bounding box center [663, 242] width 1327 height 330
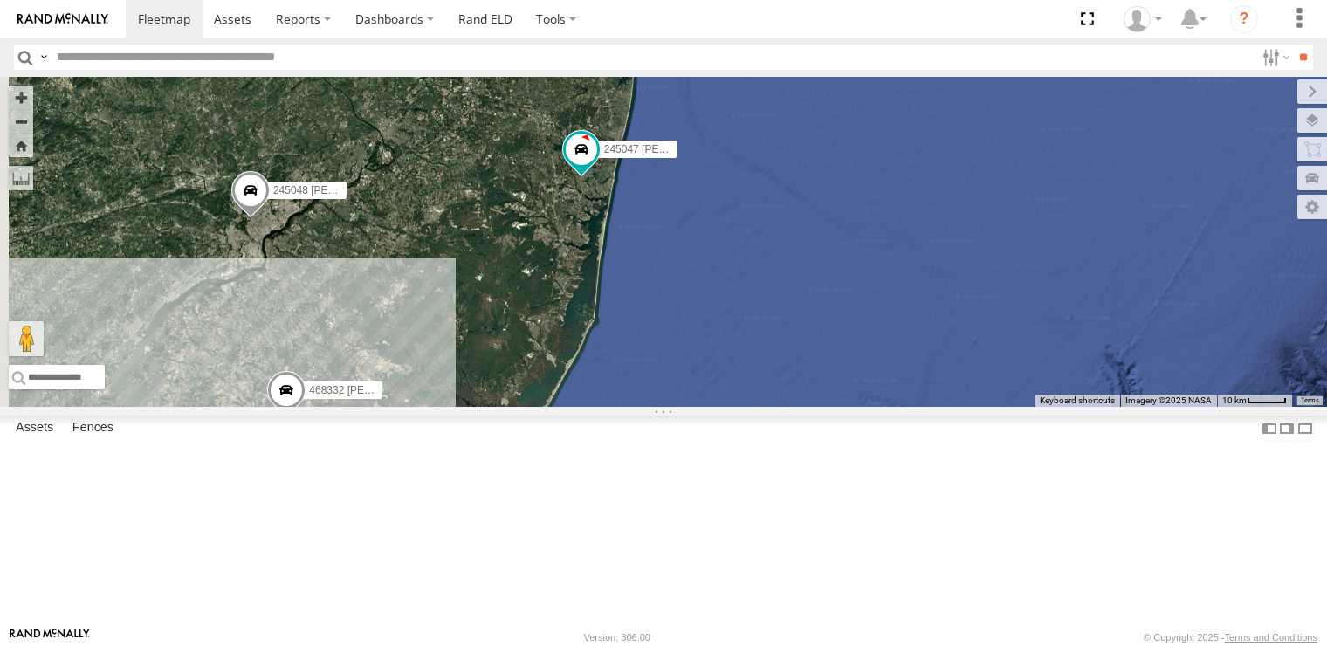
click at [0, 0] on span "Roadmap" at bounding box center [0, 0] width 0 height 0
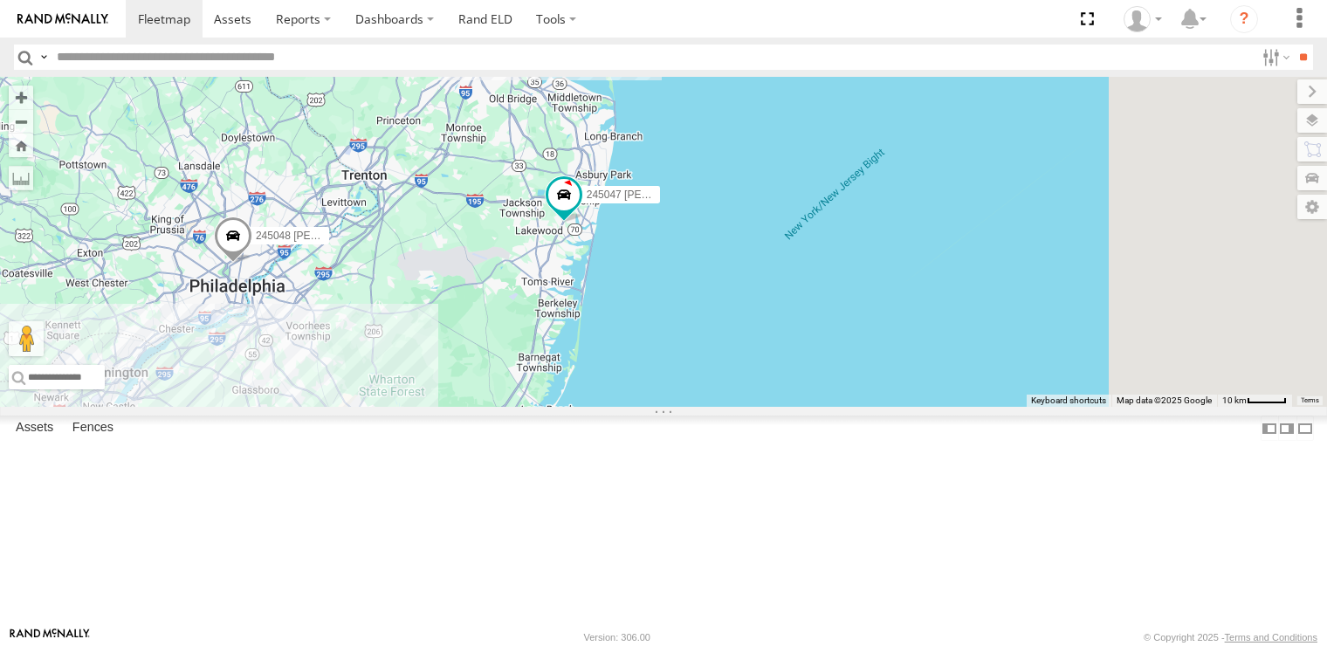
drag, startPoint x: 881, startPoint y: 355, endPoint x: 858, endPoint y: 418, distance: 66.8
click at [858, 407] on div "468334 [PERSON_NAME] 245047 [PERSON_NAME] 245048 [PERSON_NAME] 468332 [PERSON_N…" at bounding box center [663, 242] width 1327 height 330
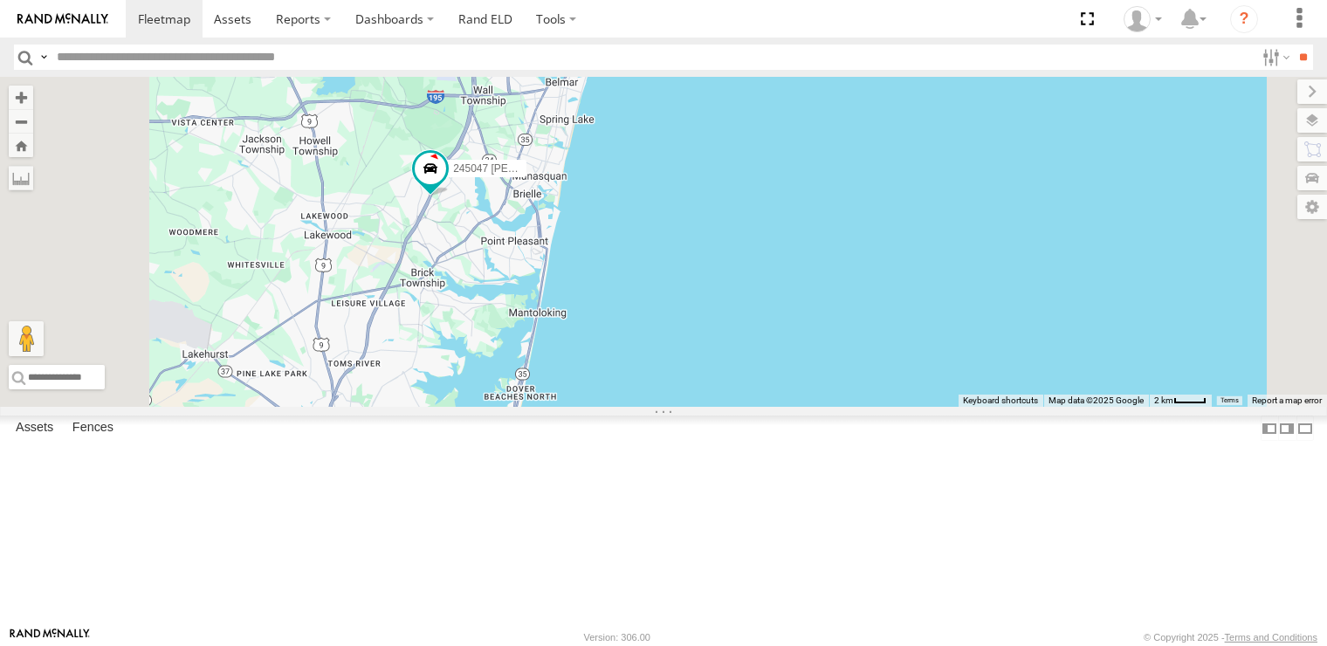
drag, startPoint x: 660, startPoint y: 316, endPoint x: 665, endPoint y: 493, distance: 177.3
click at [665, 407] on div "468334 [PERSON_NAME] 245047 [PERSON_NAME] 245048 [PERSON_NAME] 468332 [PERSON_N…" at bounding box center [663, 242] width 1327 height 330
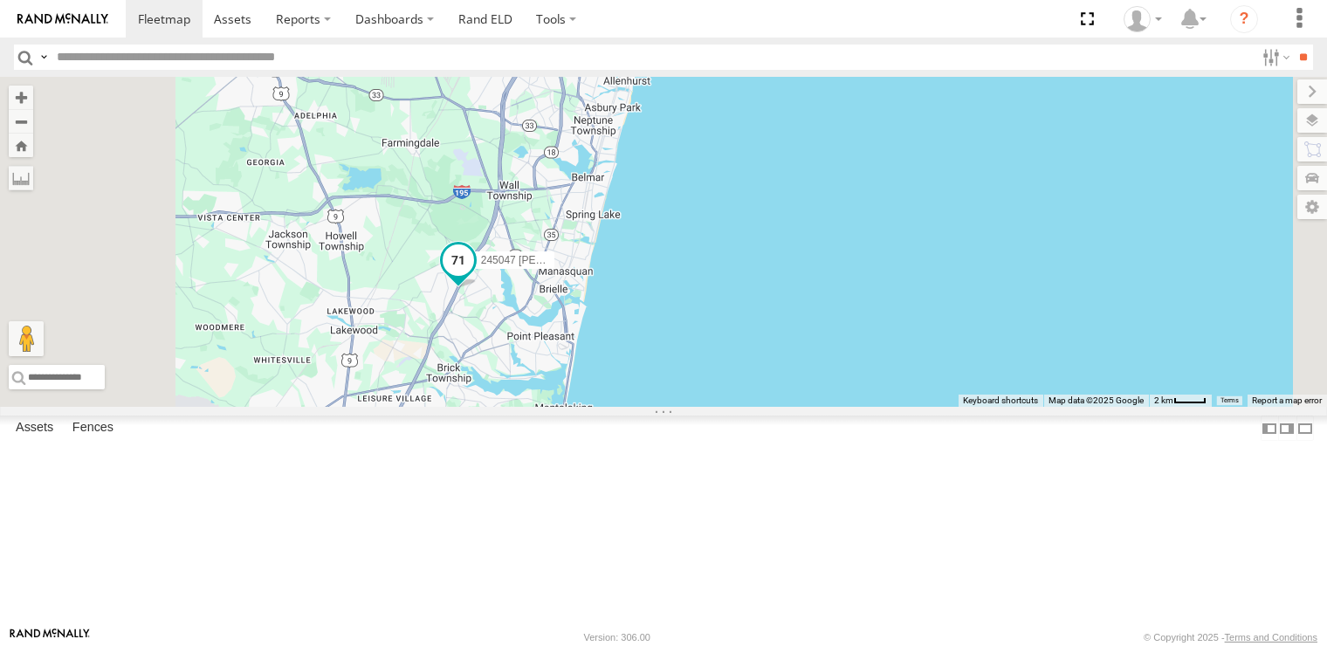
drag, startPoint x: 746, startPoint y: 285, endPoint x: 756, endPoint y: 365, distance: 80.9
click at [554, 269] on label "245047 [PERSON_NAME]" at bounding box center [510, 259] width 87 height 17
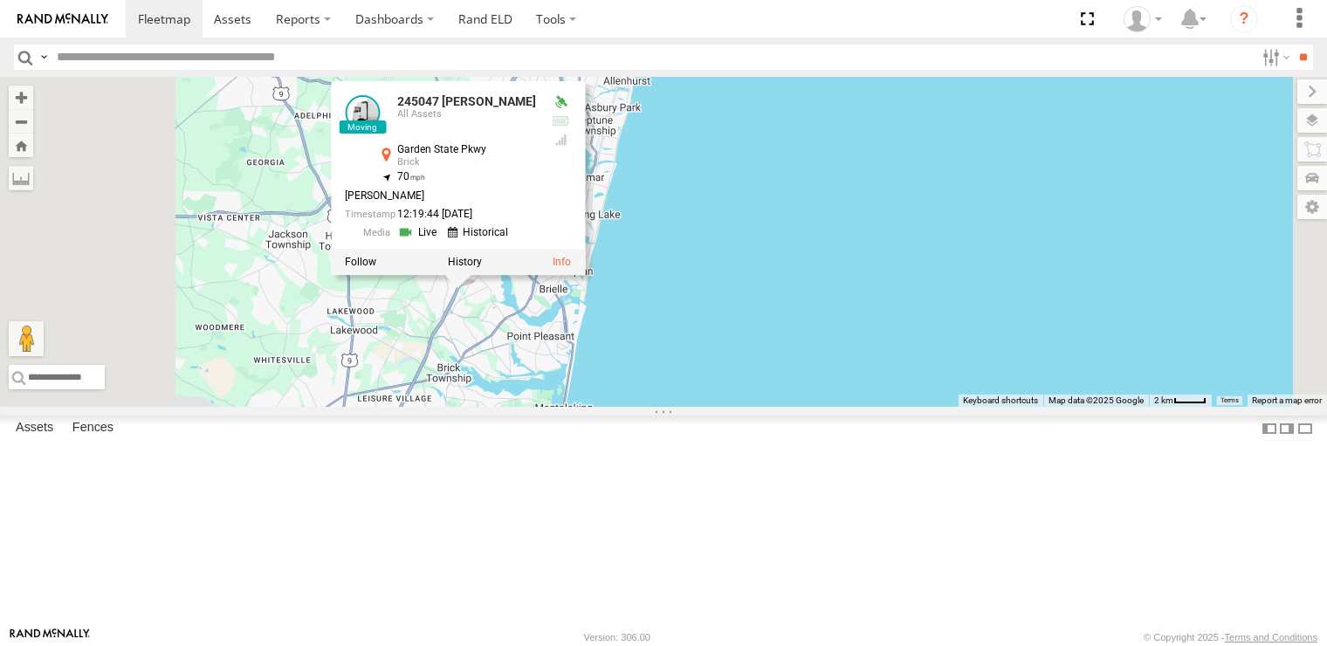
click at [959, 294] on div "468334 [PERSON_NAME] 245047 [PERSON_NAME] 245048 [PERSON_NAME] 468332 [PERSON_N…" at bounding box center [663, 242] width 1327 height 330
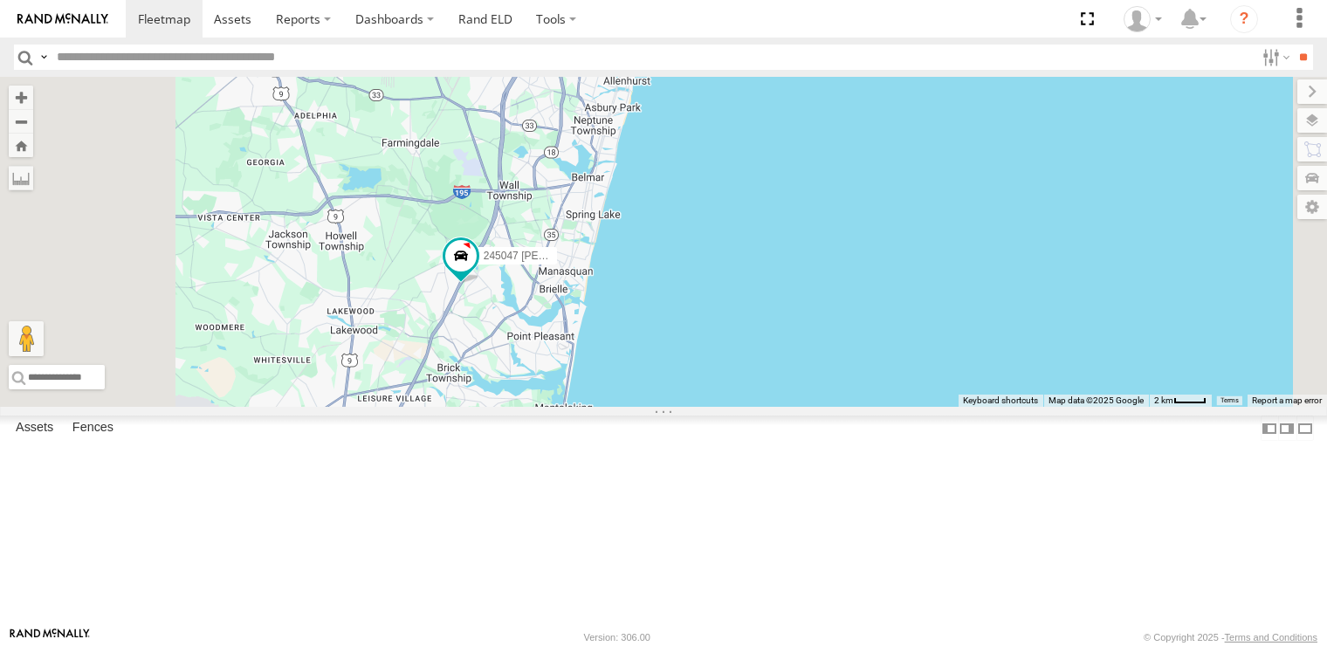
click at [0, 0] on div "245047 [PERSON_NAME] All Assets [GEOGRAPHIC_DATA] 40.04631 -74.17398 Video 4683…" at bounding box center [0, 0] width 0 height 0
click at [660, 326] on div "245047 [PERSON_NAME]" at bounding box center [663, 242] width 1327 height 330
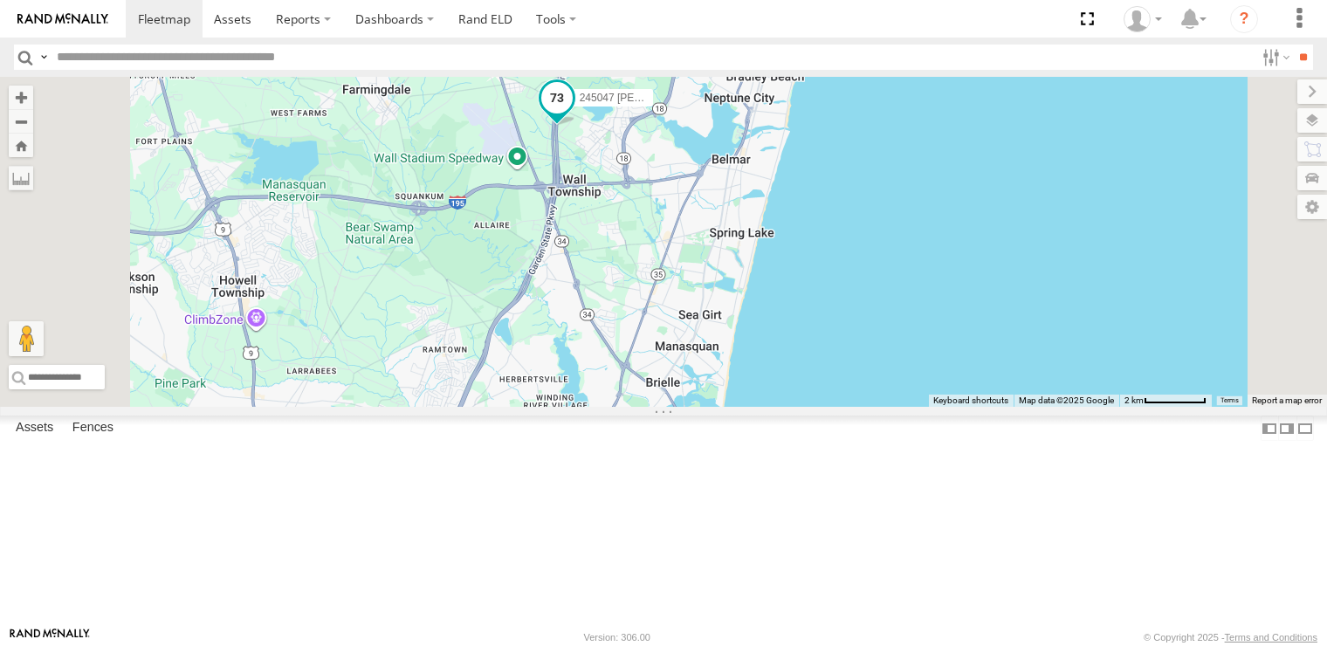
click at [573, 114] on span at bounding box center [556, 97] width 31 height 31
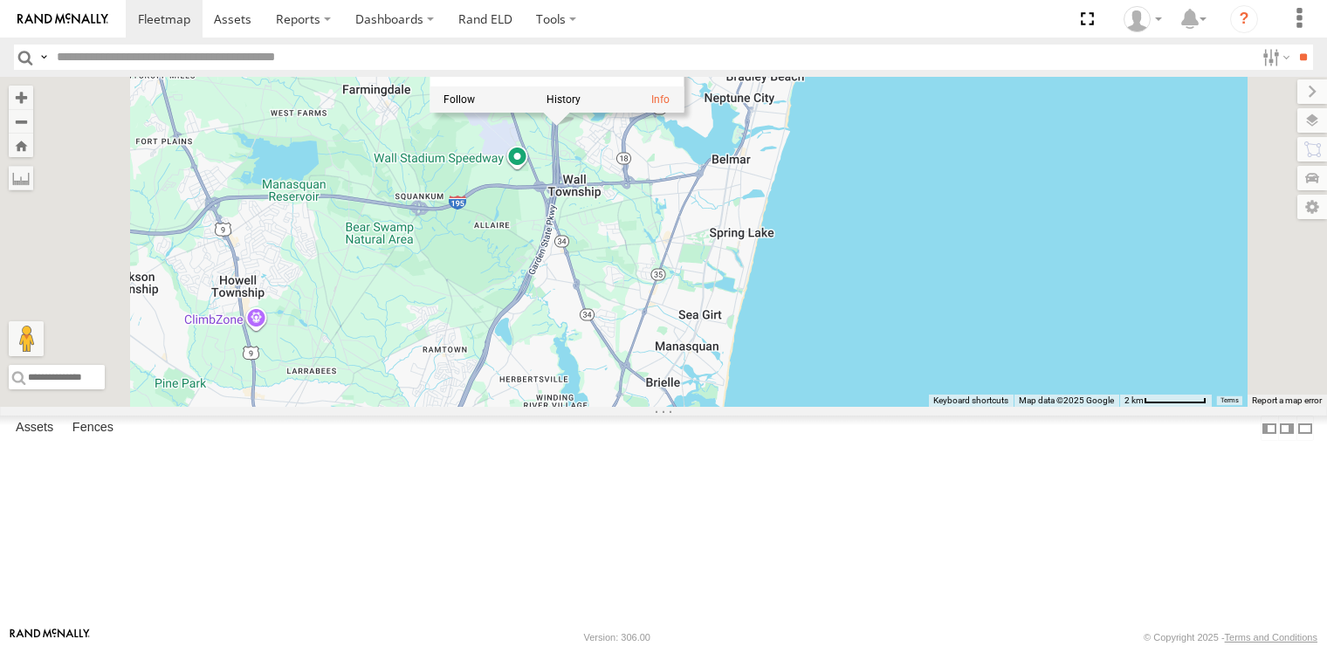
click at [636, 268] on div "245047 [PERSON_NAME] 245047 [PERSON_NAME] All Assets [GEOGRAPHIC_DATA] 40.18832…" at bounding box center [663, 242] width 1327 height 330
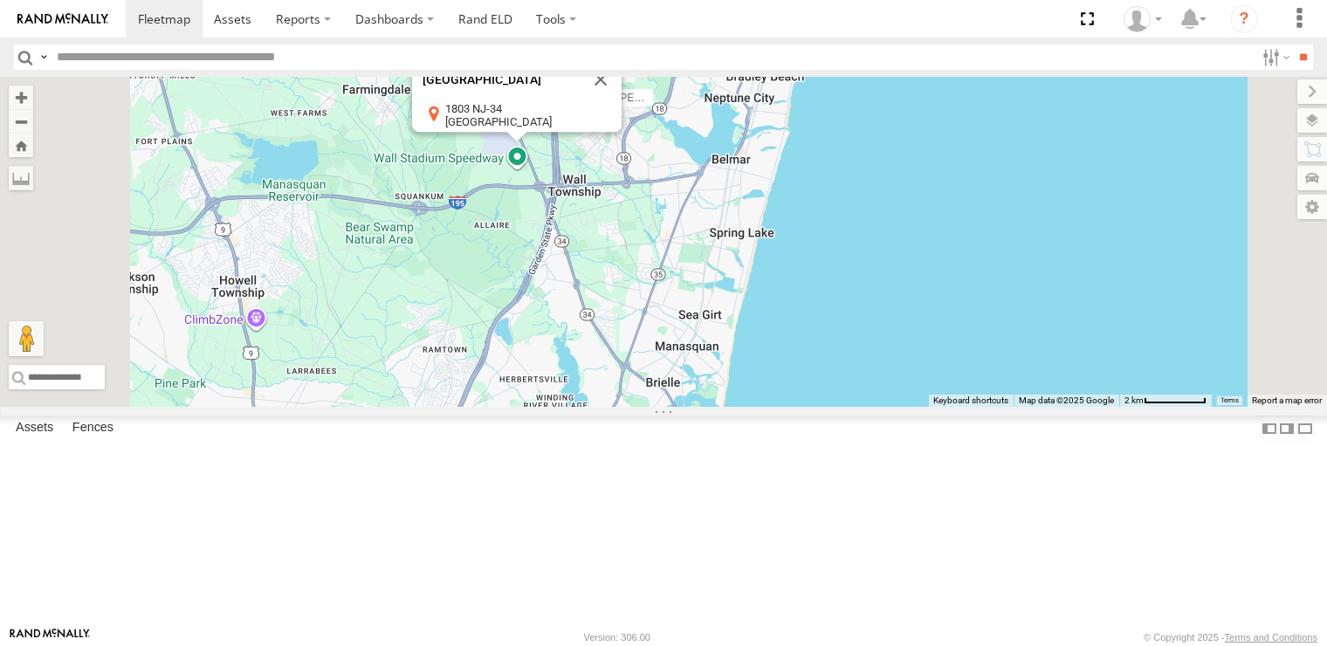
click at [726, 351] on div "245047 [PERSON_NAME][GEOGRAPHIC_DATA] [STREET_ADDRESS] View on Google Maps" at bounding box center [663, 242] width 1327 height 330
click at [622, 100] on button "Close" at bounding box center [601, 79] width 42 height 42
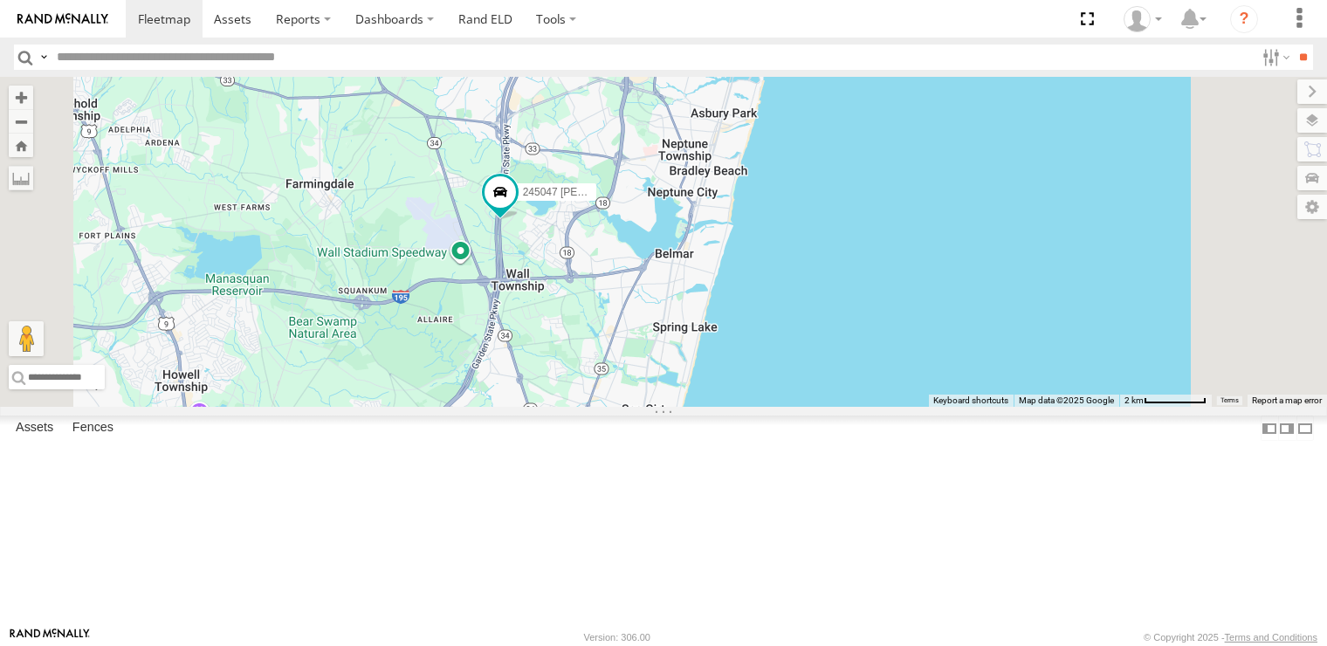
drag, startPoint x: 687, startPoint y: 388, endPoint x: 639, endPoint y: 467, distance: 92.8
click at [639, 407] on div "245047 [PERSON_NAME]" at bounding box center [663, 242] width 1327 height 330
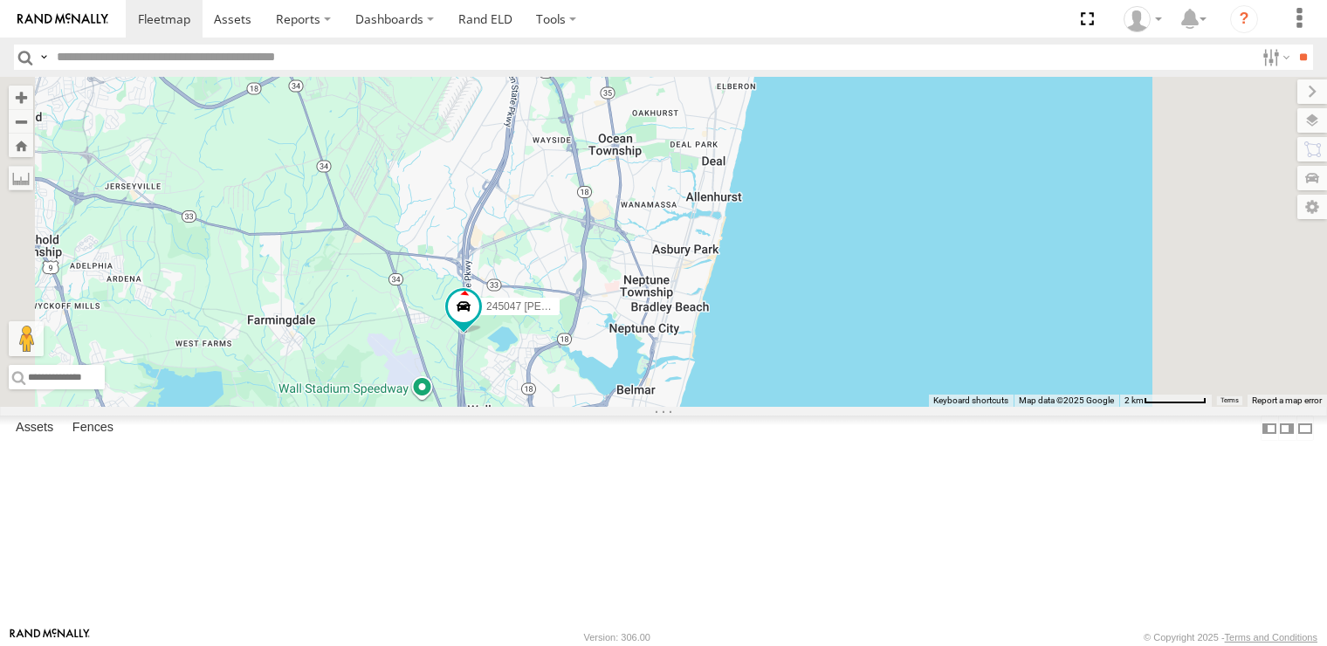
drag, startPoint x: 697, startPoint y: 413, endPoint x: 671, endPoint y: 480, distance: 71.8
click at [671, 407] on div "245047 [PERSON_NAME]" at bounding box center [663, 242] width 1327 height 330
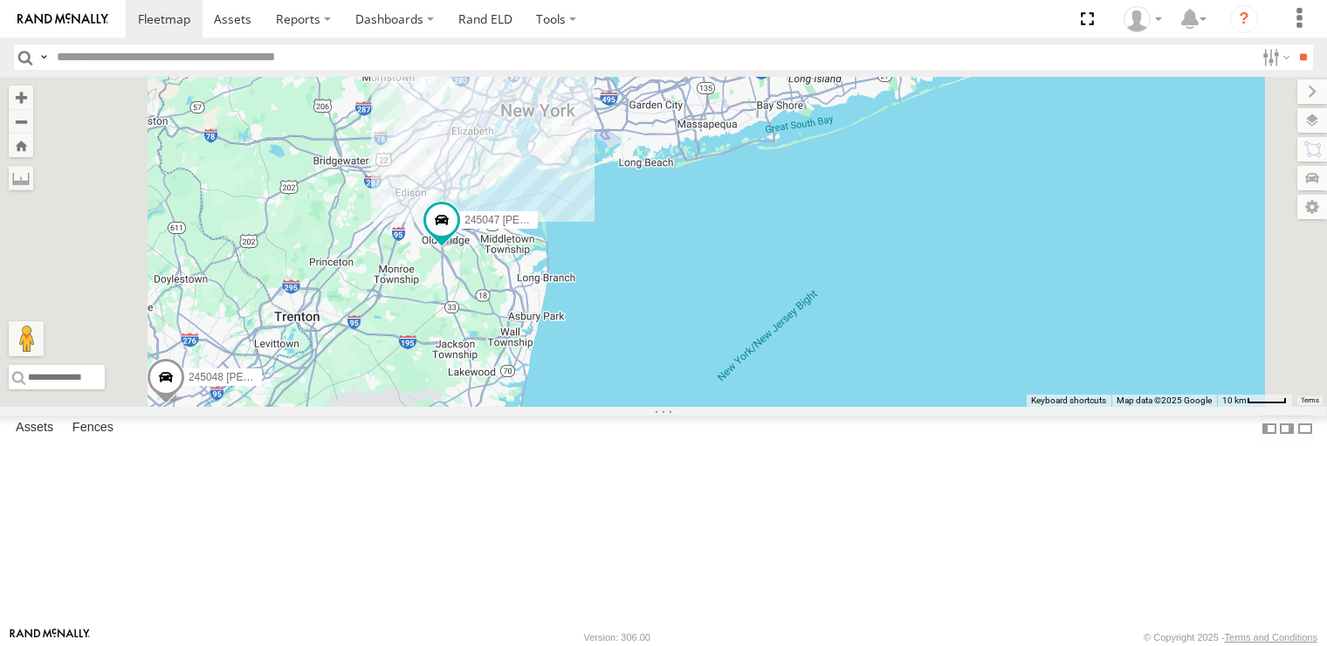
drag, startPoint x: 678, startPoint y: 265, endPoint x: 698, endPoint y: 436, distance: 172.4
click at [698, 407] on div "245047 [PERSON_NAME] 245048 [PERSON_NAME] 468332 [PERSON_NAME]" at bounding box center [663, 242] width 1327 height 330
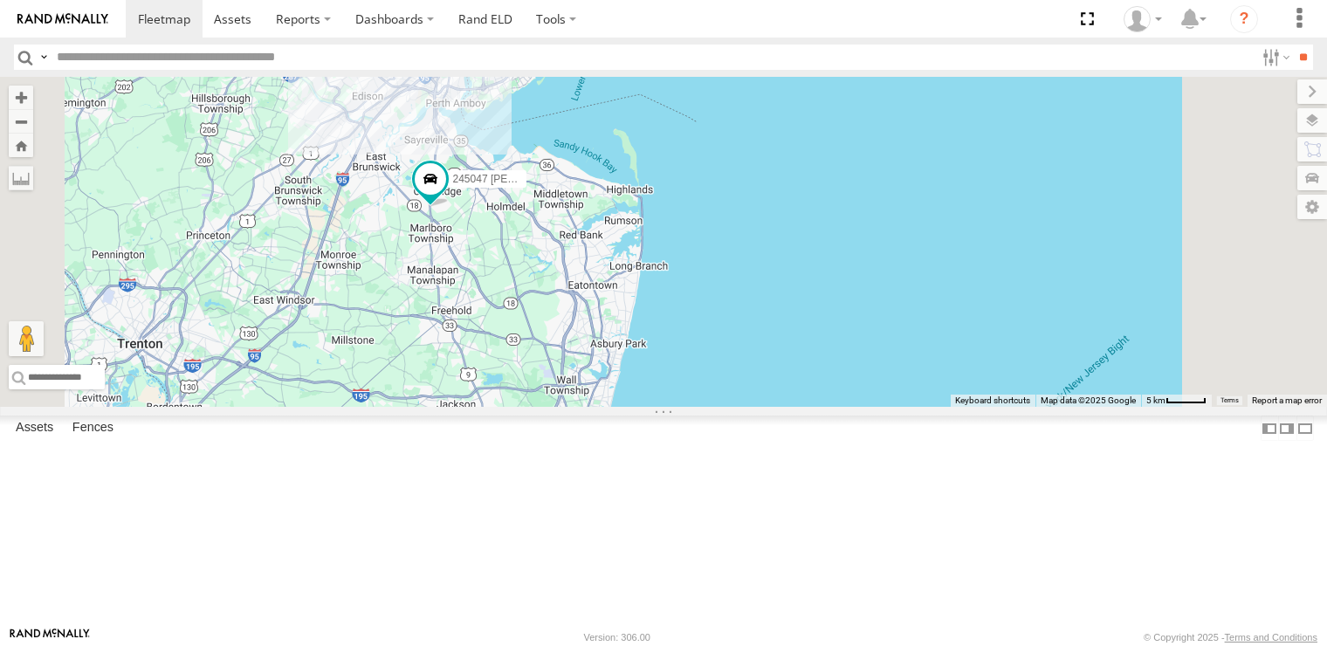
drag, startPoint x: 716, startPoint y: 554, endPoint x: 701, endPoint y: 445, distance: 109.3
click at [701, 407] on div "245047 [PERSON_NAME] 245048 [PERSON_NAME] 468332 [PERSON_NAME]" at bounding box center [663, 242] width 1327 height 330
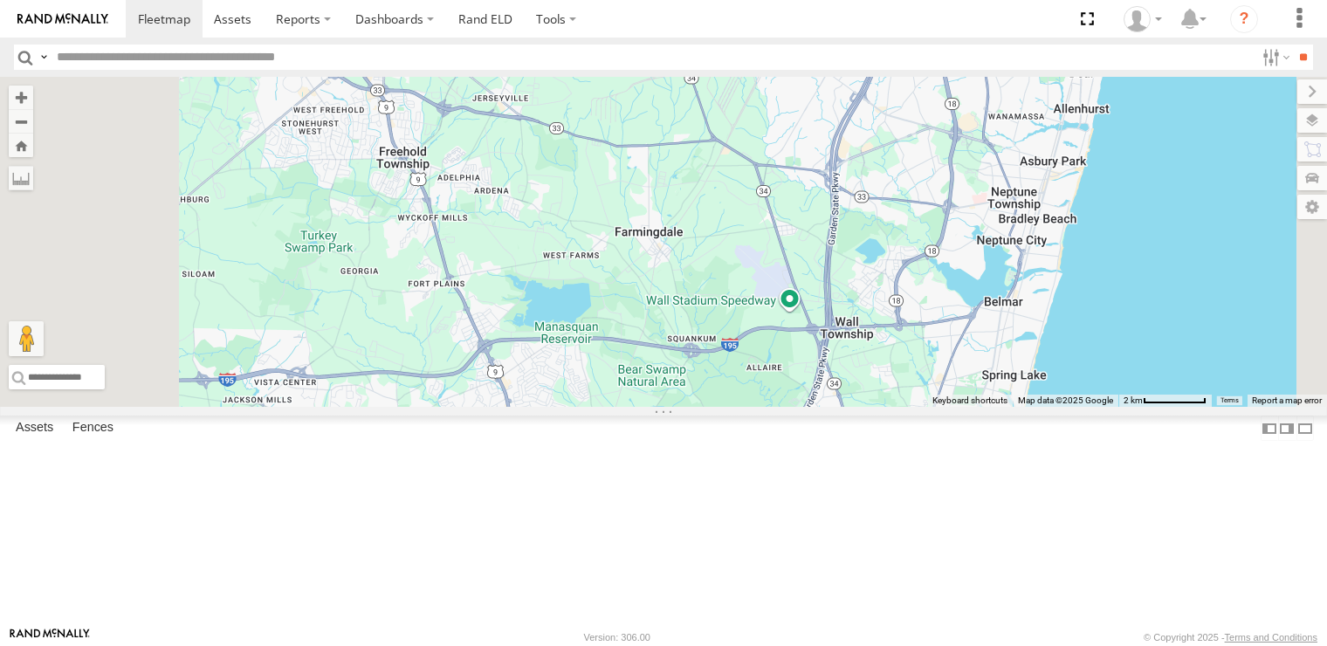
drag, startPoint x: 625, startPoint y: 476, endPoint x: 669, endPoint y: 245, distance: 234.6
click at [669, 245] on div "245047 [PERSON_NAME]" at bounding box center [663, 242] width 1327 height 330
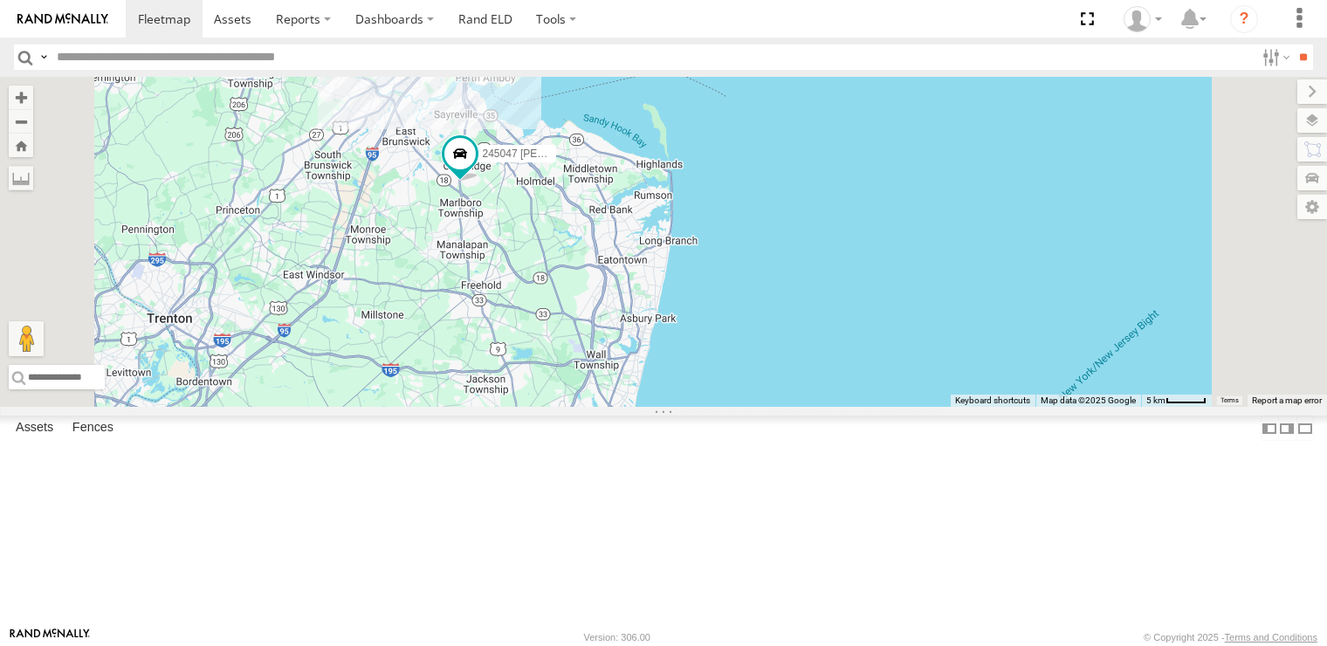
drag, startPoint x: 721, startPoint y: 254, endPoint x: 731, endPoint y: 354, distance: 100.0
click at [731, 354] on div "245047 [PERSON_NAME]" at bounding box center [663, 242] width 1327 height 330
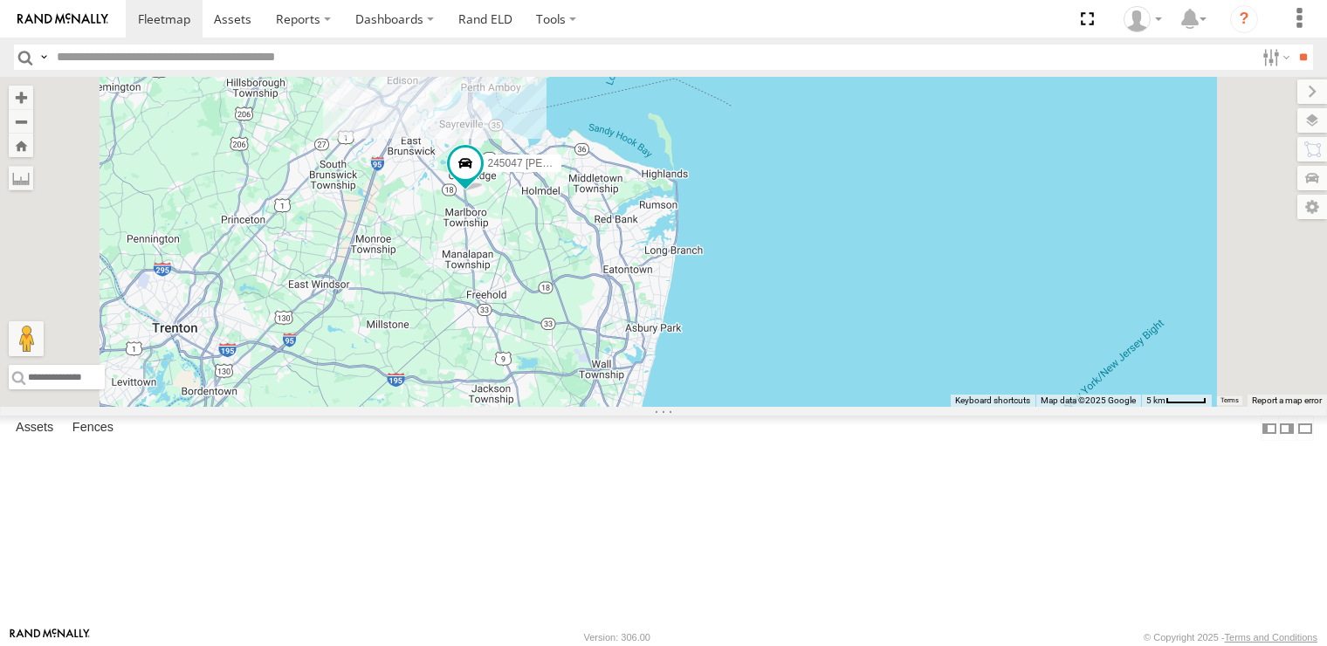
click at [0, 0] on span at bounding box center [0, 0] width 0 height 0
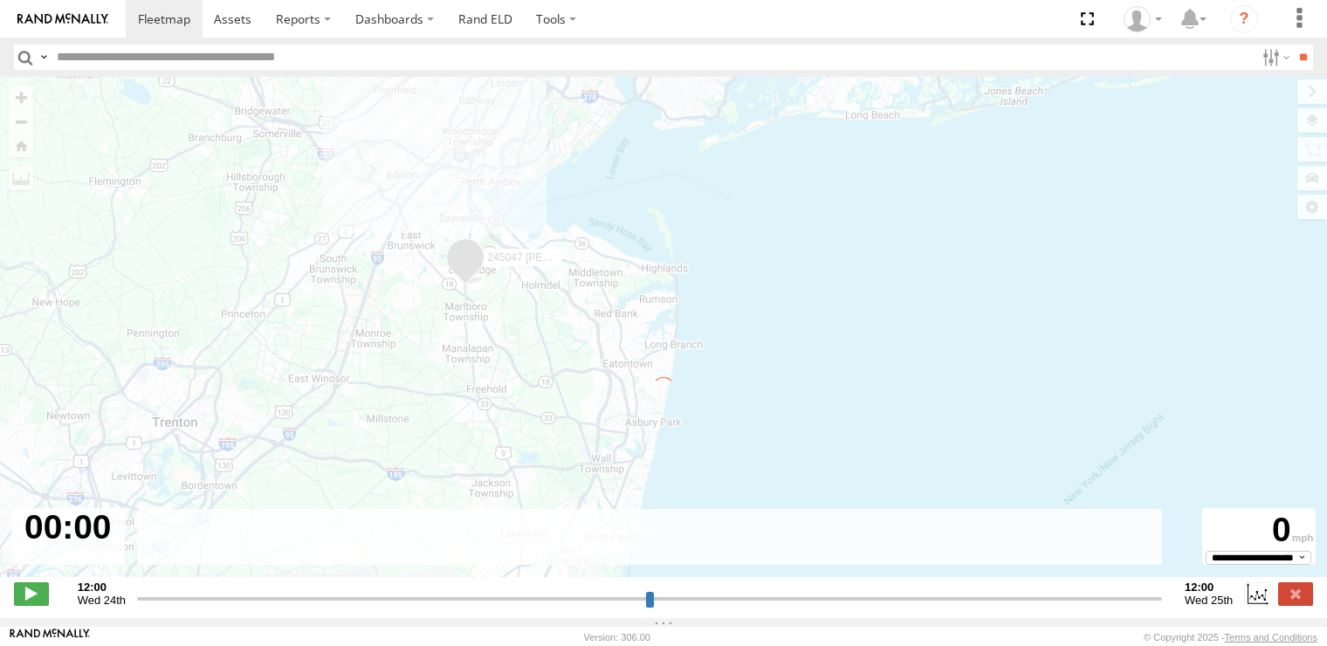
type input "**********"
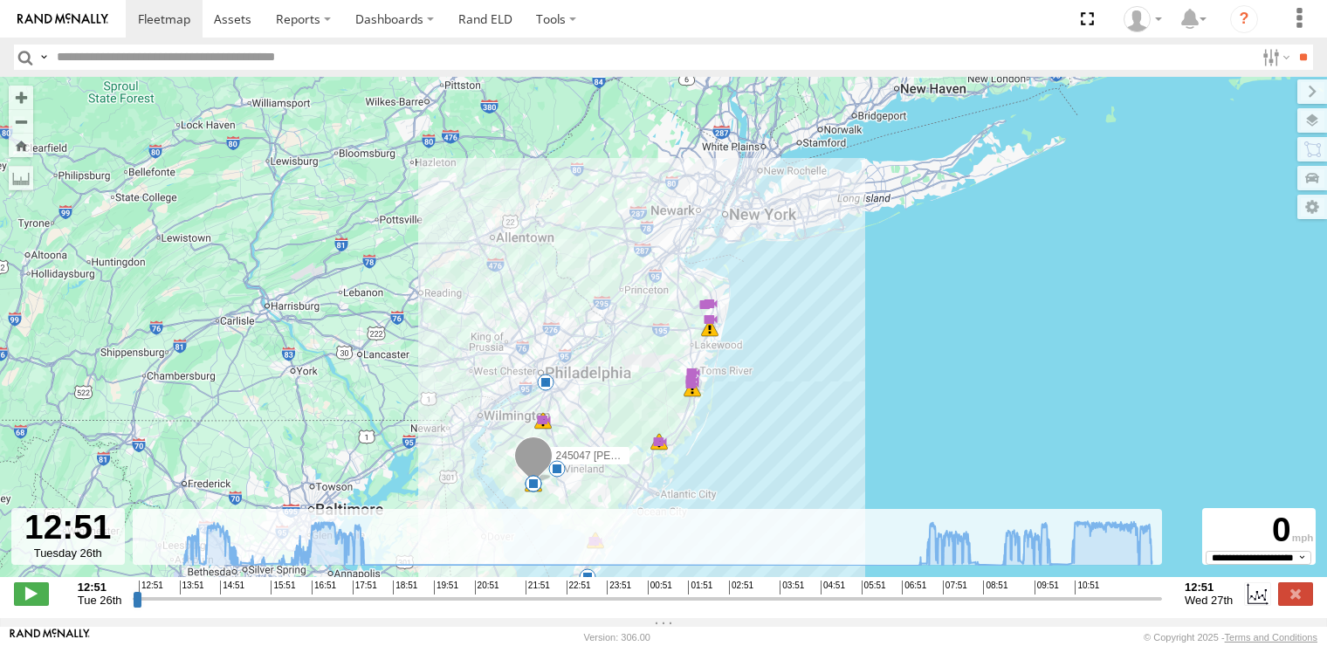
drag, startPoint x: 802, startPoint y: 281, endPoint x: 761, endPoint y: 382, distance: 108.5
click at [761, 382] on div "245047 [PERSON_NAME] 13:08 Tue 14:13 Tue 08:32 Wed 08:52 Wed 12:05 Wed 12:07 We…" at bounding box center [663, 336] width 1327 height 519
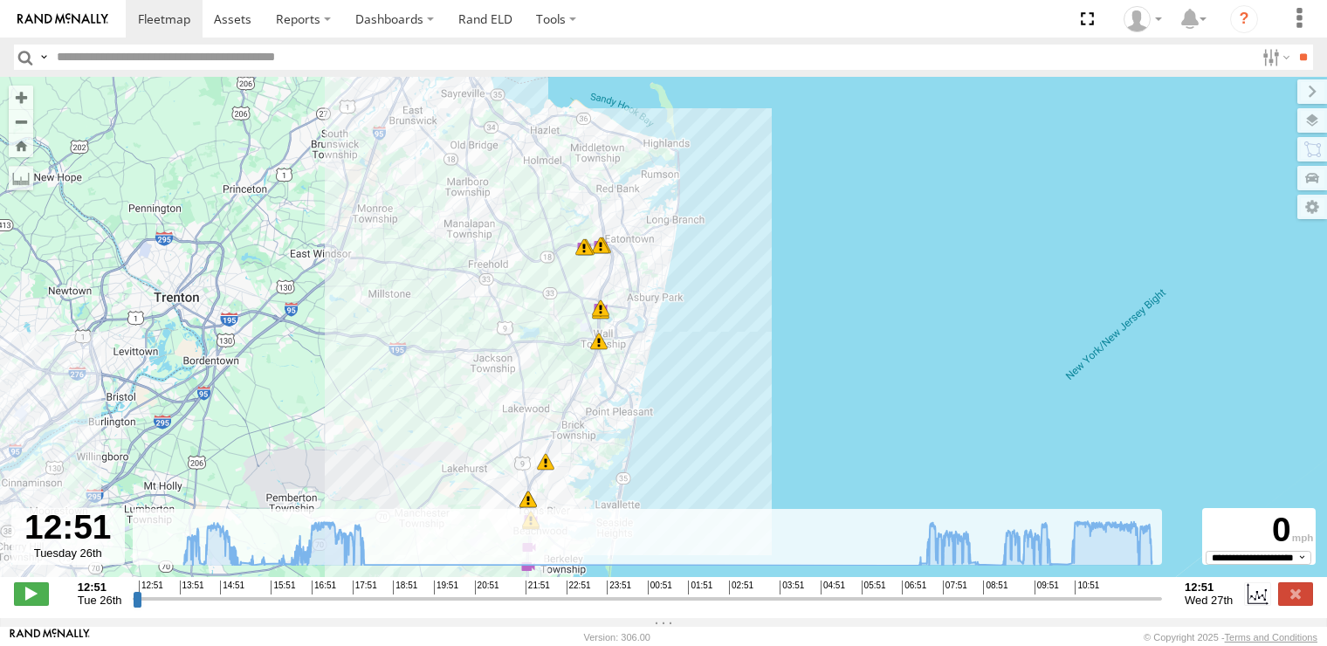
drag, startPoint x: 683, startPoint y: 272, endPoint x: 685, endPoint y: 423, distance: 150.2
click at [685, 423] on div "245047 [PERSON_NAME] 13:08 Tue 14:13 Tue 08:32 Wed 08:52 Wed 12:05 Wed 12:07 We…" at bounding box center [663, 336] width 1327 height 519
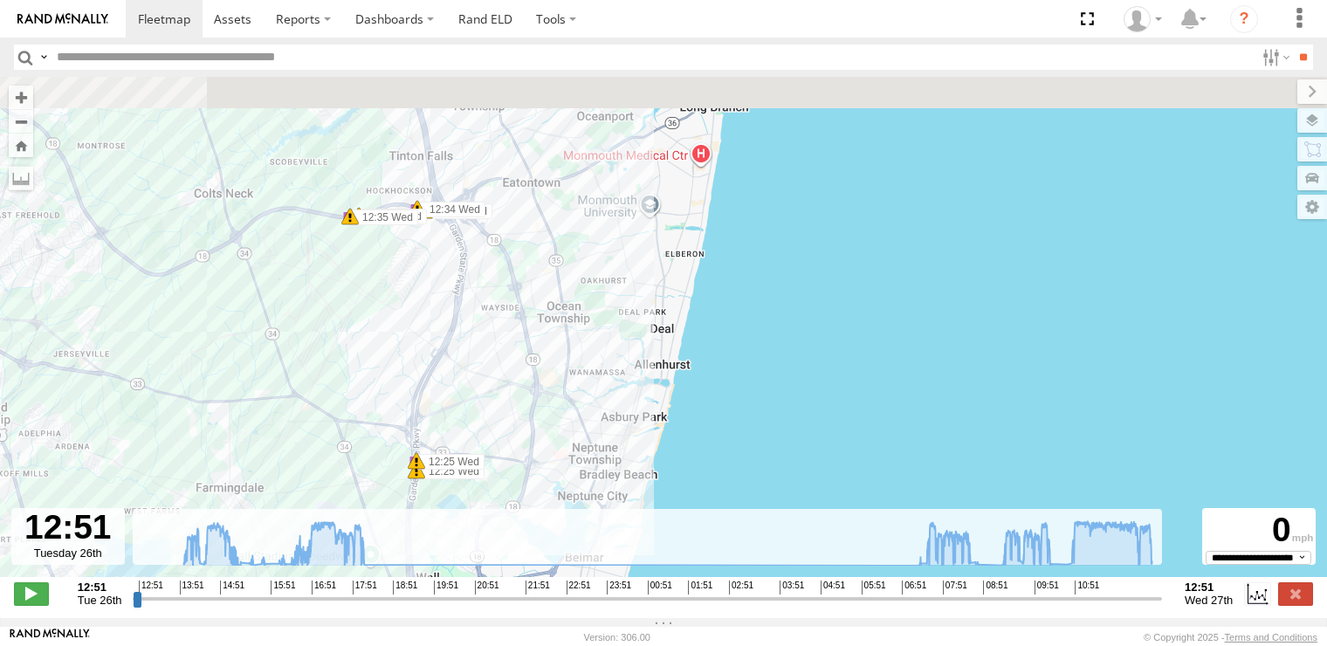
drag, startPoint x: 510, startPoint y: 272, endPoint x: 631, endPoint y: 547, distance: 299.8
click at [631, 547] on div "← Move left → Move right ↑ Move up ↓ Move down + Zoom in - Zoom out Home Jump l…" at bounding box center [663, 347] width 1327 height 541
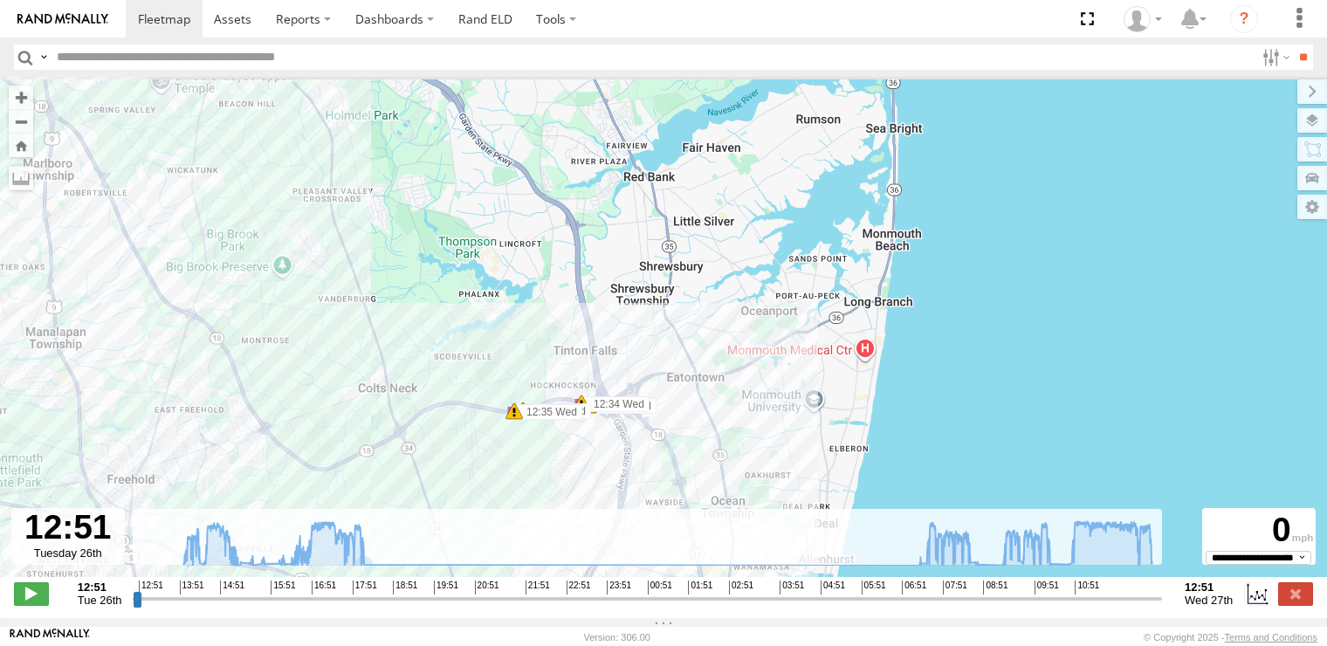
drag, startPoint x: 473, startPoint y: 509, endPoint x: 489, endPoint y: 518, distance: 18.0
click at [489, 518] on div "← Move left → Move right ↑ Move up ↓ Move down + Zoom in - Zoom out Home Jump l…" at bounding box center [663, 347] width 1327 height 541
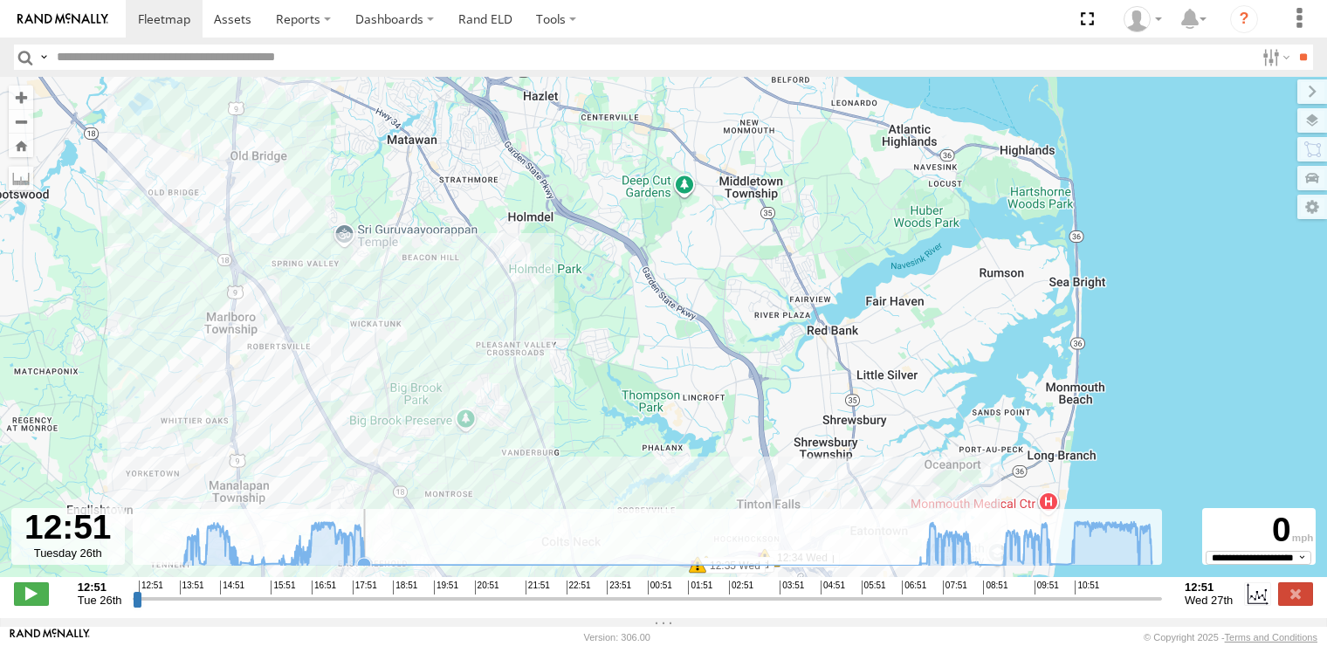
drag, startPoint x: 492, startPoint y: 502, endPoint x: 539, endPoint y: 548, distance: 65.4
click at [539, 548] on div "← Move left → Move right ↑ Move up ↓ Move down + Zoom in - Zoom out Home Jump l…" at bounding box center [663, 347] width 1327 height 541
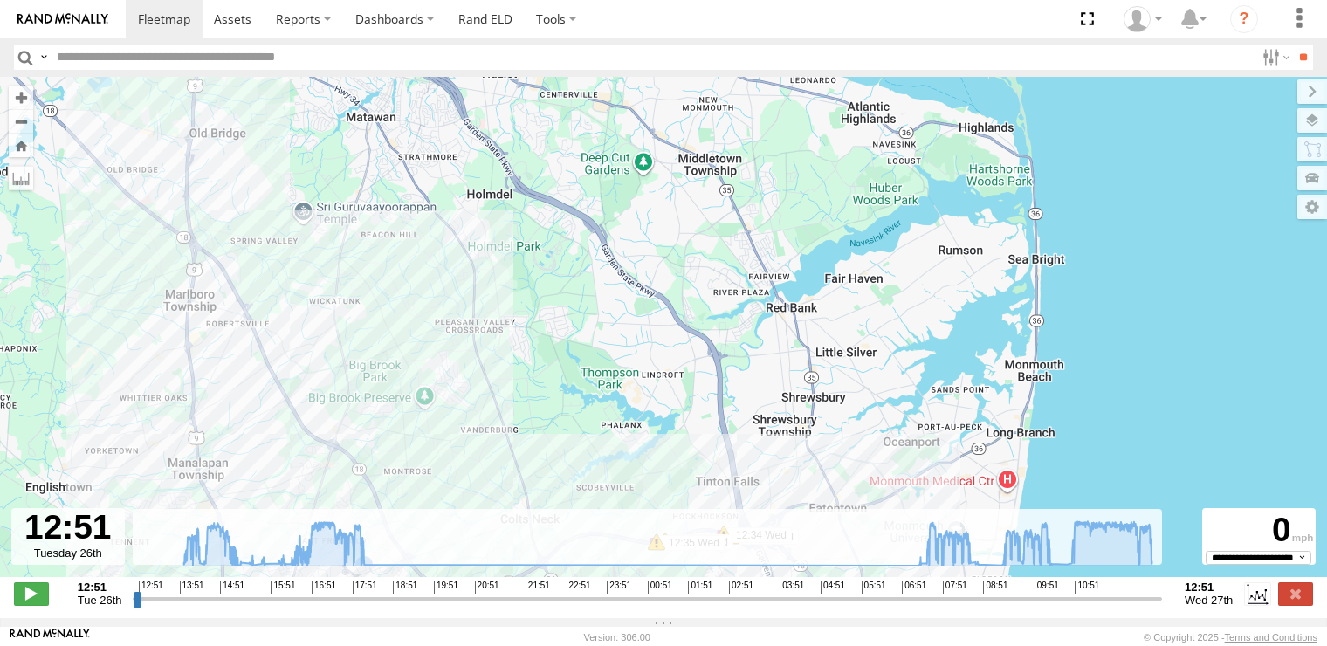
drag, startPoint x: 567, startPoint y: 450, endPoint x: 497, endPoint y: 313, distance: 153.1
click at [497, 315] on div "245047 [PERSON_NAME] 13:08 Tue 14:13 Tue 08:32 Wed 08:52 Wed 12:05 Wed 12:07 We…" at bounding box center [663, 336] width 1327 height 519
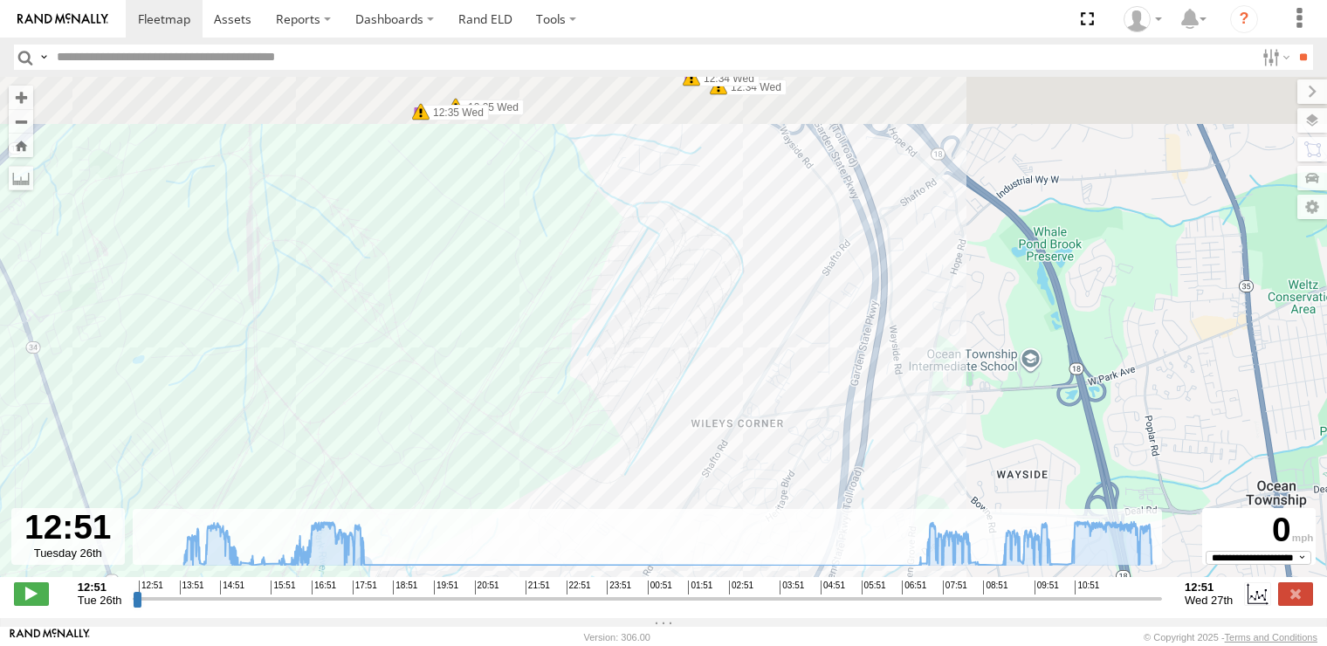
drag, startPoint x: 513, startPoint y: 342, endPoint x: 576, endPoint y: 444, distance: 119.7
click at [576, 444] on div "245047 [PERSON_NAME] 13:08 Tue 14:13 Tue 08:32 Wed 08:52 Wed 12:05 Wed 12:07 We…" at bounding box center [663, 336] width 1327 height 519
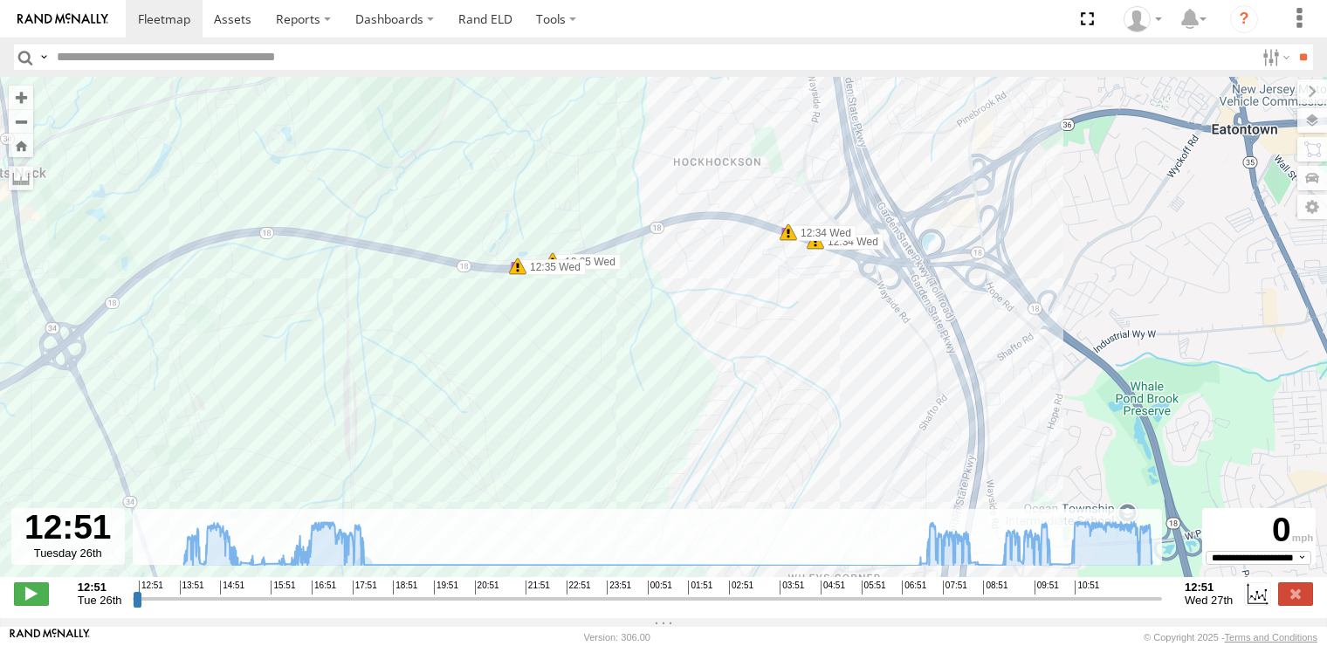
click at [516, 272] on span at bounding box center [517, 266] width 17 height 17
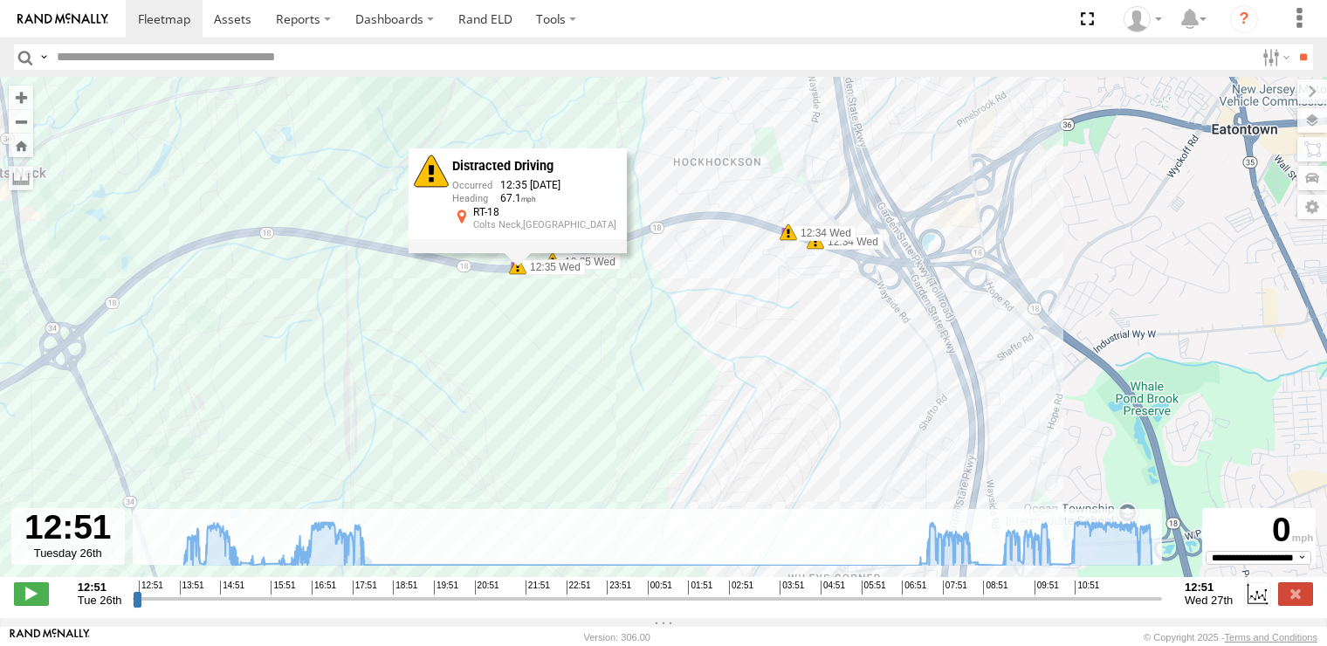
click at [790, 246] on div "245047 [PERSON_NAME] 13:08 Tue 14:13 Tue 08:32 Wed 08:52 Wed 12:05 Wed 12:07 We…" at bounding box center [663, 336] width 1327 height 519
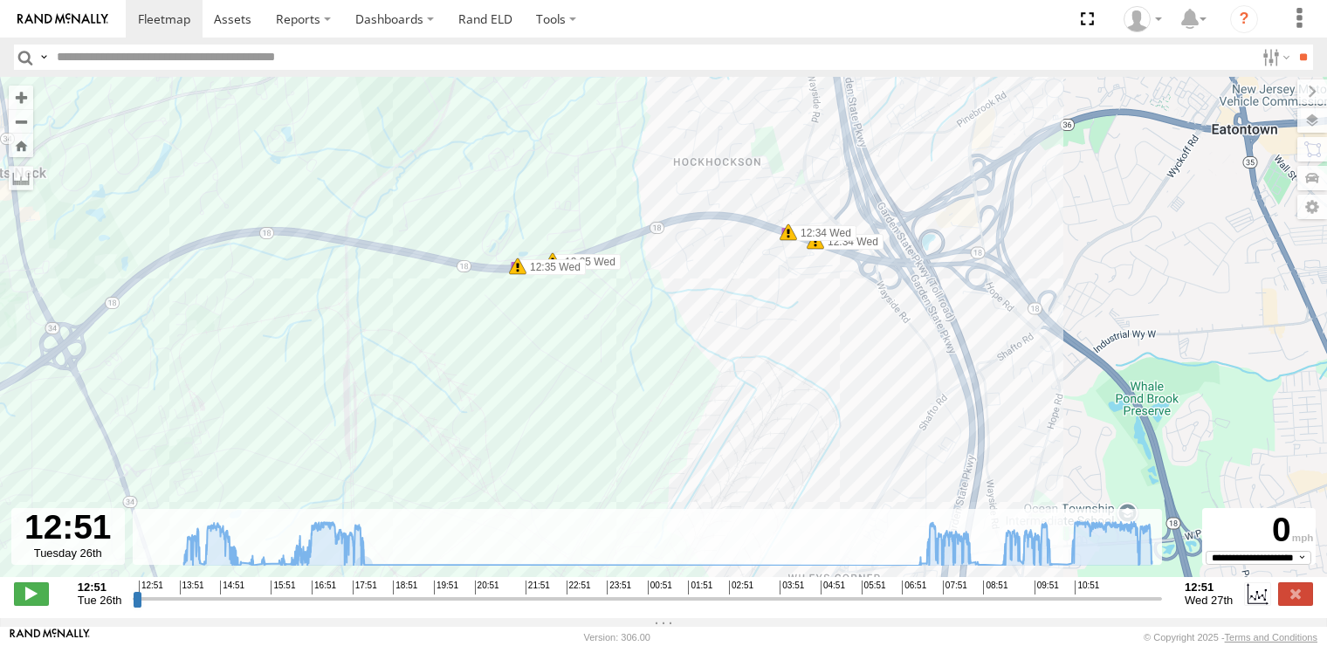
click at [790, 245] on div "245047 [PERSON_NAME] 13:08 Tue 14:13 Tue 08:32 Wed 08:52 Wed 12:05 Wed 12:07 We…" at bounding box center [663, 336] width 1327 height 519
click at [788, 237] on span at bounding box center [788, 232] width 17 height 17
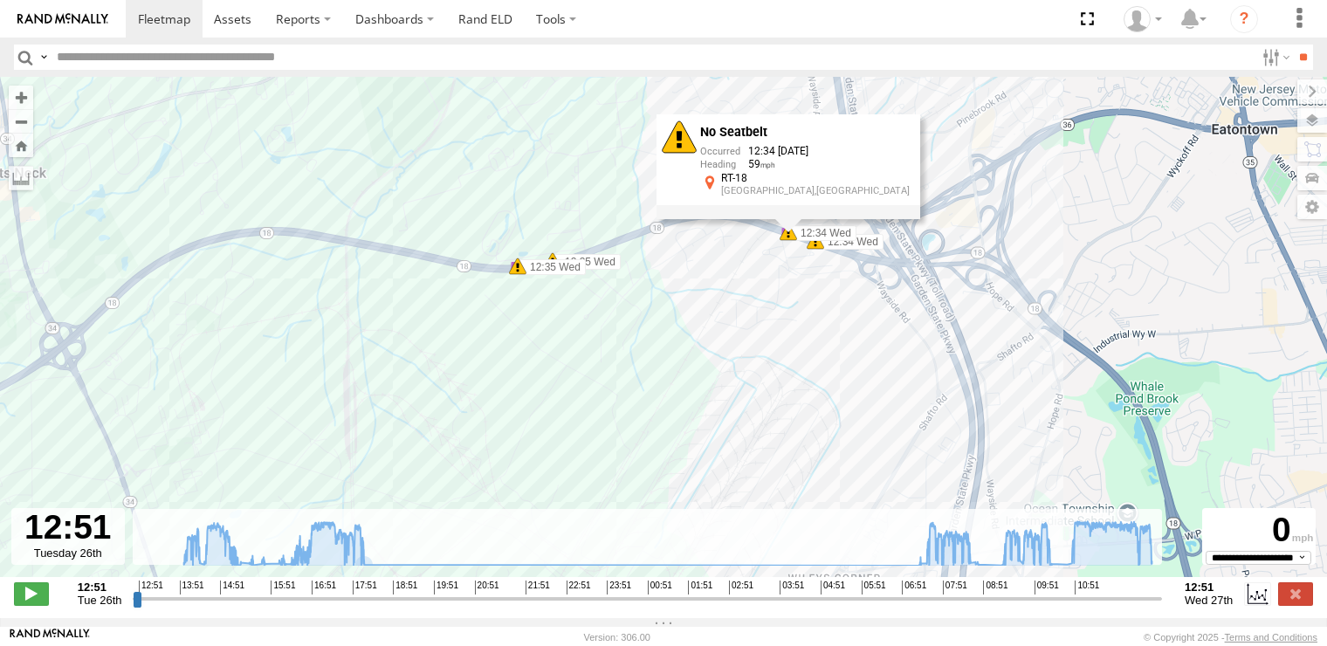
click at [815, 247] on span at bounding box center [815, 240] width 17 height 17
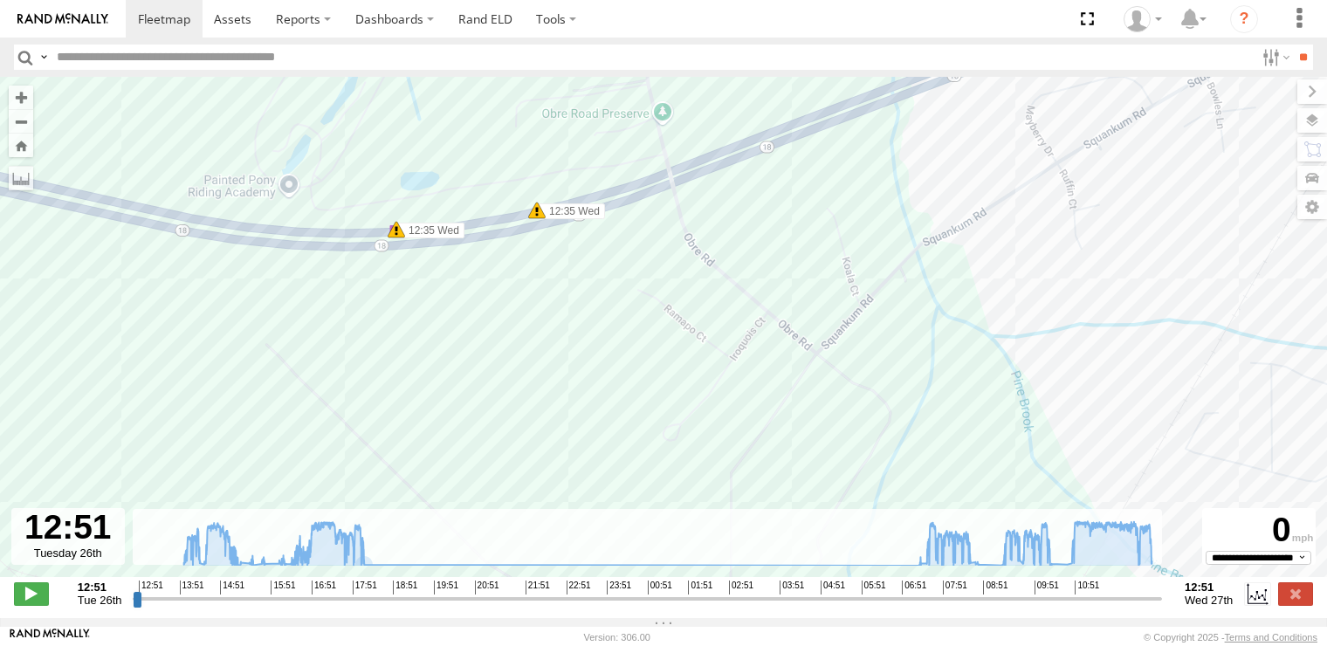
drag, startPoint x: 568, startPoint y: 277, endPoint x: 628, endPoint y: 446, distance: 179.8
click at [628, 446] on div "245047 [PERSON_NAME] 13:08 Tue 14:13 Tue 08:32 Wed 08:52 Wed 12:05 Wed 12:07 We…" at bounding box center [663, 336] width 1327 height 519
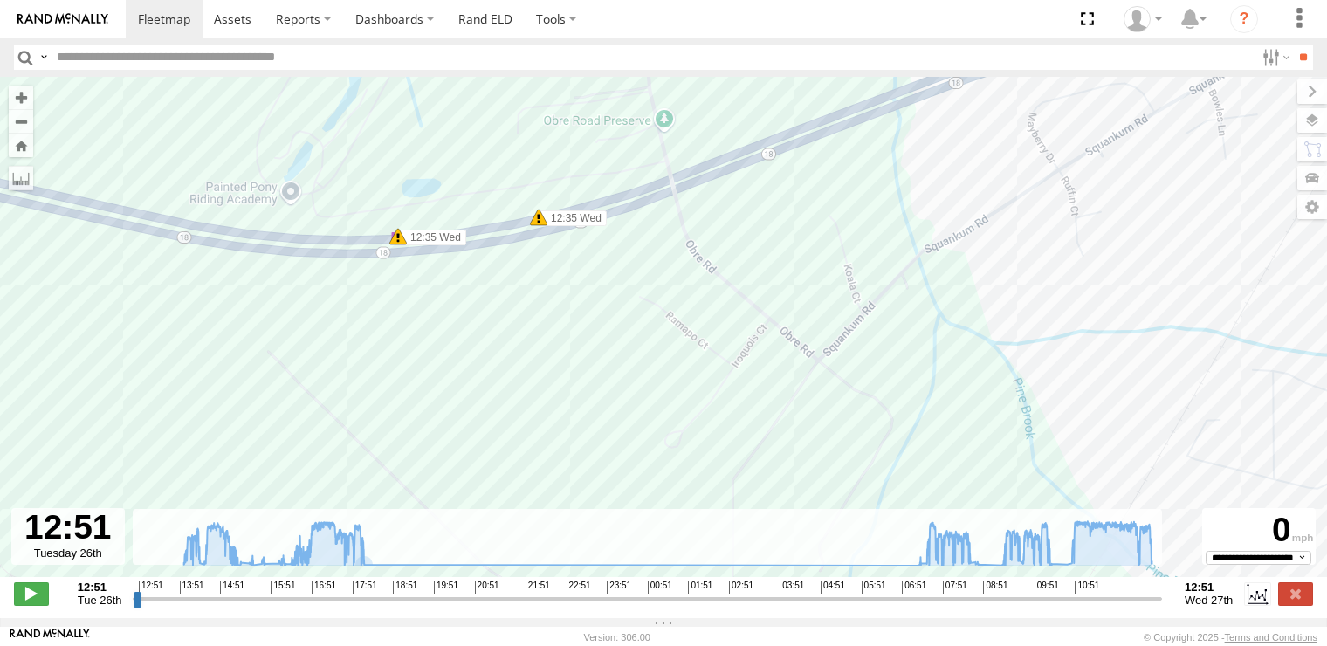
click at [533, 218] on span at bounding box center [538, 217] width 17 height 17
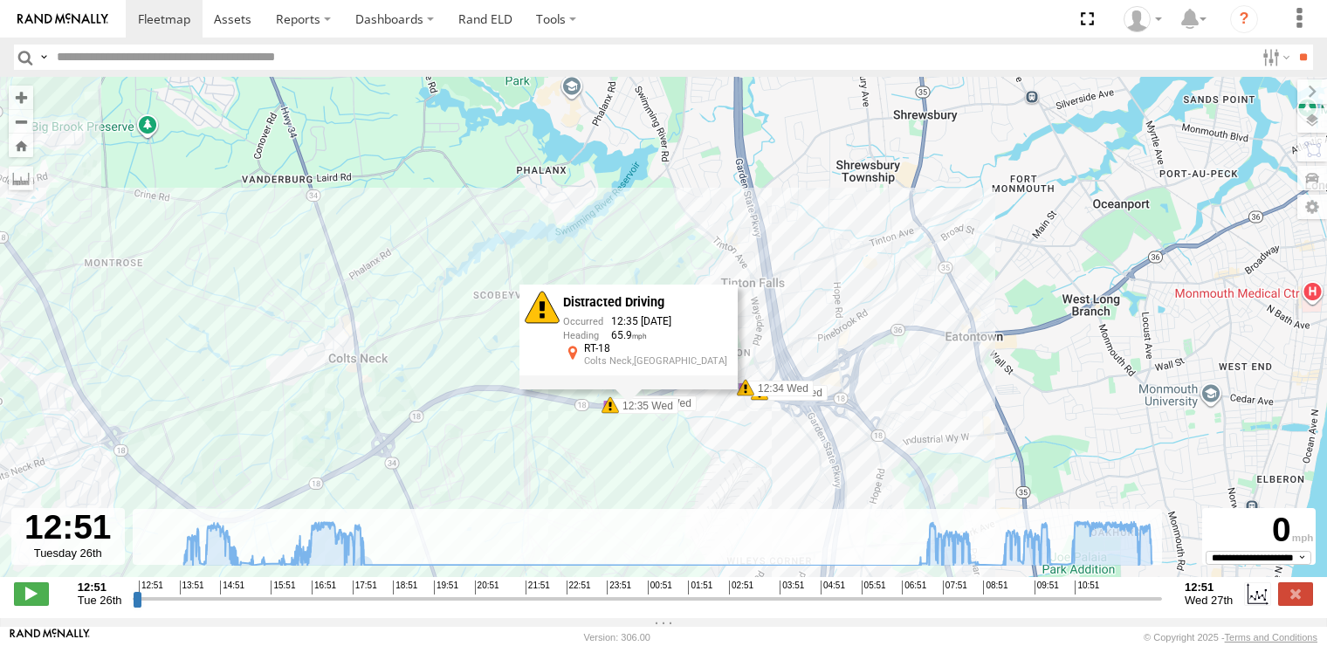
drag, startPoint x: 393, startPoint y: 415, endPoint x: 510, endPoint y: 466, distance: 127.8
click at [510, 466] on div "245047 [PERSON_NAME] 13:08 Tue 14:13 Tue 08:32 Wed 08:52 Wed 12:05 Wed 12:07 We…" at bounding box center [663, 336] width 1327 height 519
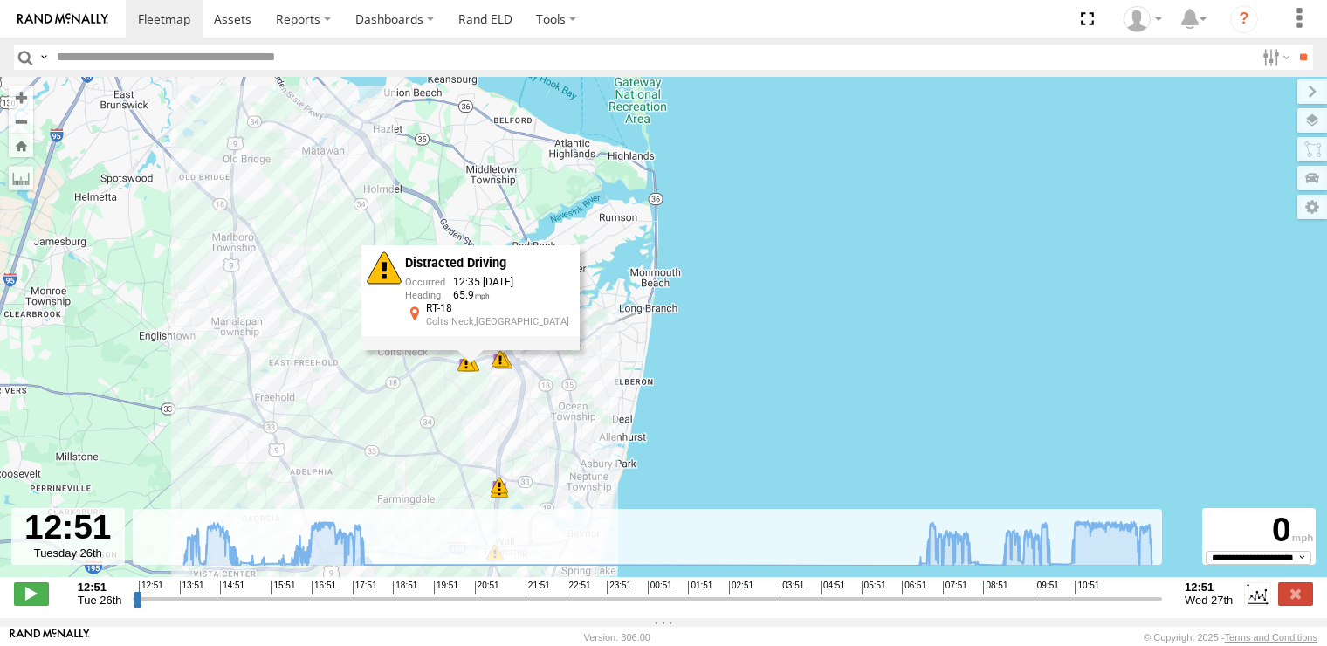
click at [733, 328] on div "245047 [PERSON_NAME] 13:08 Tue 14:13 Tue 08:32 Wed 08:52 Wed 12:05 Wed 12:07 We…" at bounding box center [663, 336] width 1327 height 519
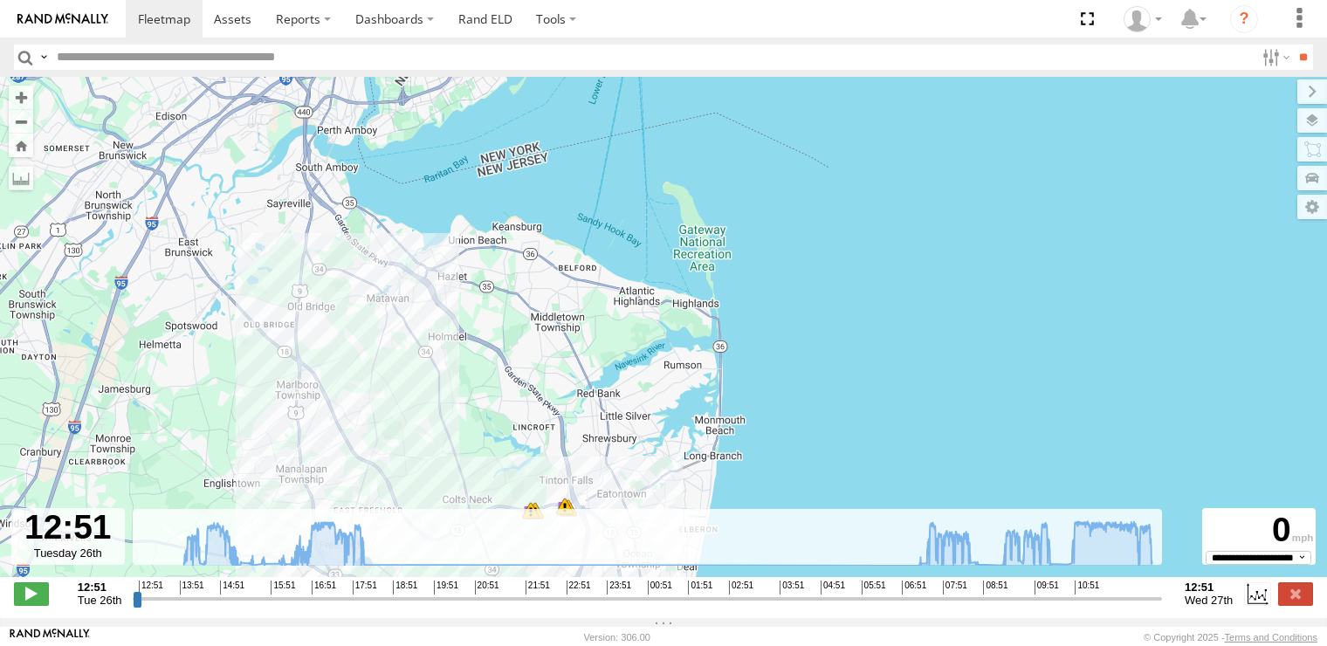
drag, startPoint x: 321, startPoint y: 253, endPoint x: 383, endPoint y: 396, distance: 155.2
click at [383, 396] on div "245047 [PERSON_NAME] 13:08 Tue 14:13 Tue 08:32 Wed 08:52 Wed 12:05 Wed 12:07 We…" at bounding box center [663, 336] width 1327 height 519
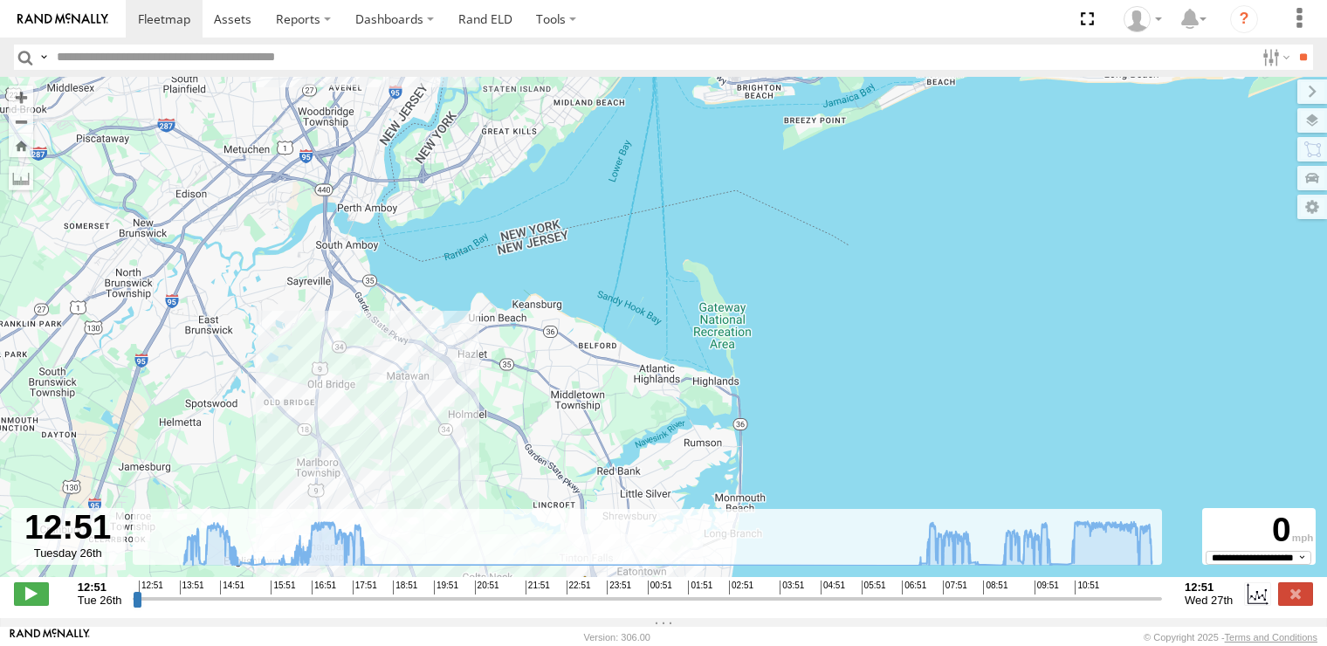
drag, startPoint x: 374, startPoint y: 397, endPoint x: 384, endPoint y: 426, distance: 30.7
click at [384, 426] on div "245047 [PERSON_NAME] 13:08 Tue 14:13 Tue 08:32 Wed 08:52 Wed 12:05 Wed 12:07 We…" at bounding box center [663, 336] width 1327 height 519
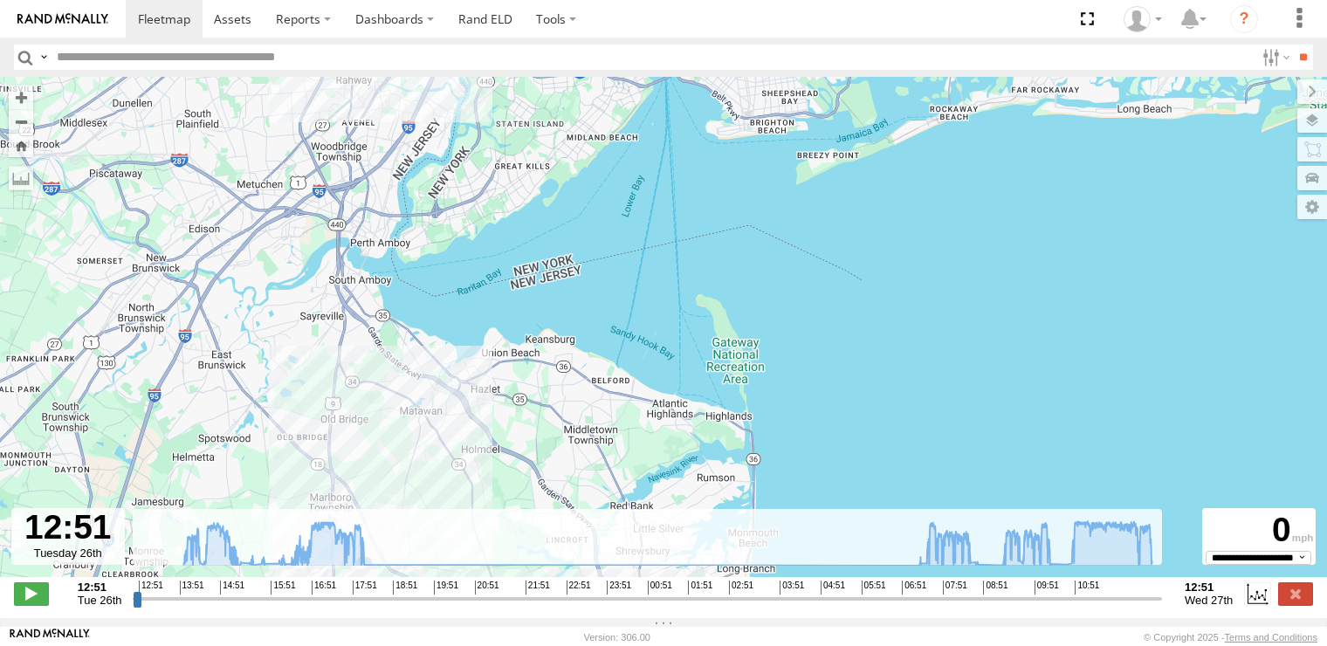
drag, startPoint x: 350, startPoint y: 361, endPoint x: 388, endPoint y: 453, distance: 99.9
click at [388, 454] on div "245047 [PERSON_NAME] 13:08 Tue 14:13 Tue 08:32 Wed 08:52 Wed 12:05 Wed 12:07 We…" at bounding box center [663, 336] width 1327 height 519
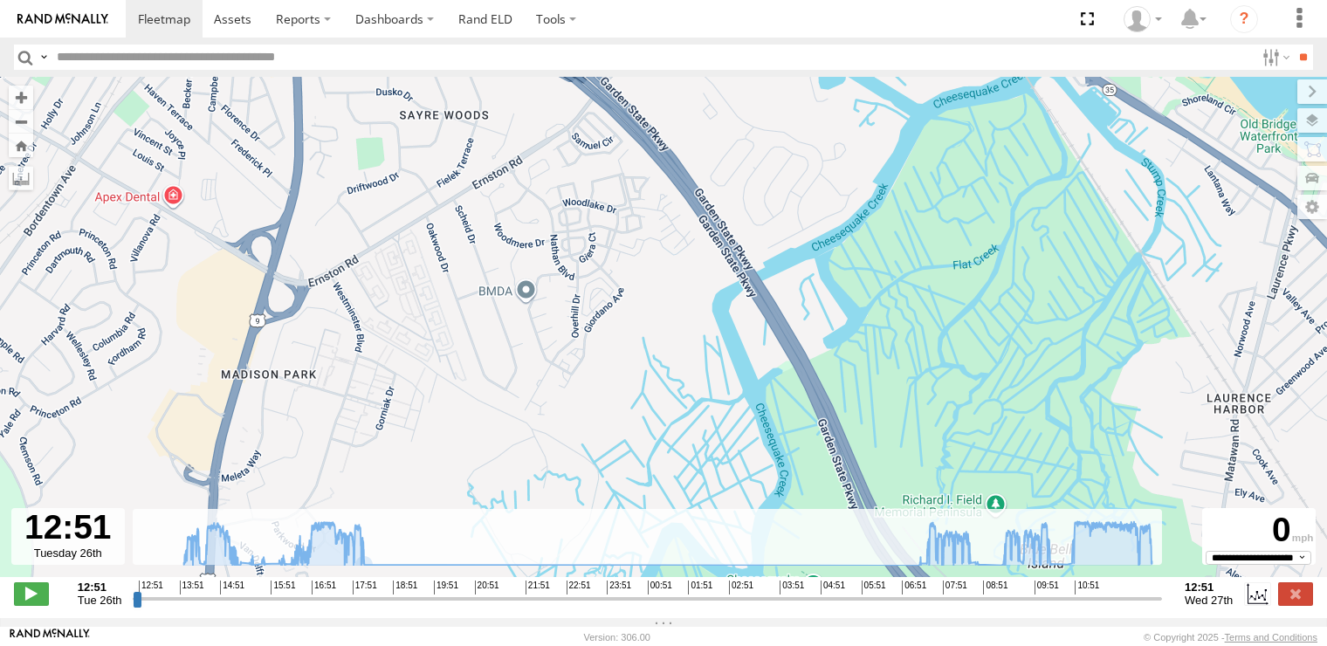
drag, startPoint x: 360, startPoint y: 288, endPoint x: 447, endPoint y: 499, distance: 228.6
click at [447, 499] on div "245047 [PERSON_NAME] 13:08 Tue 14:13 Tue 08:32 Wed 08:52 Wed 12:05 Wed 12:07 We…" at bounding box center [663, 336] width 1327 height 519
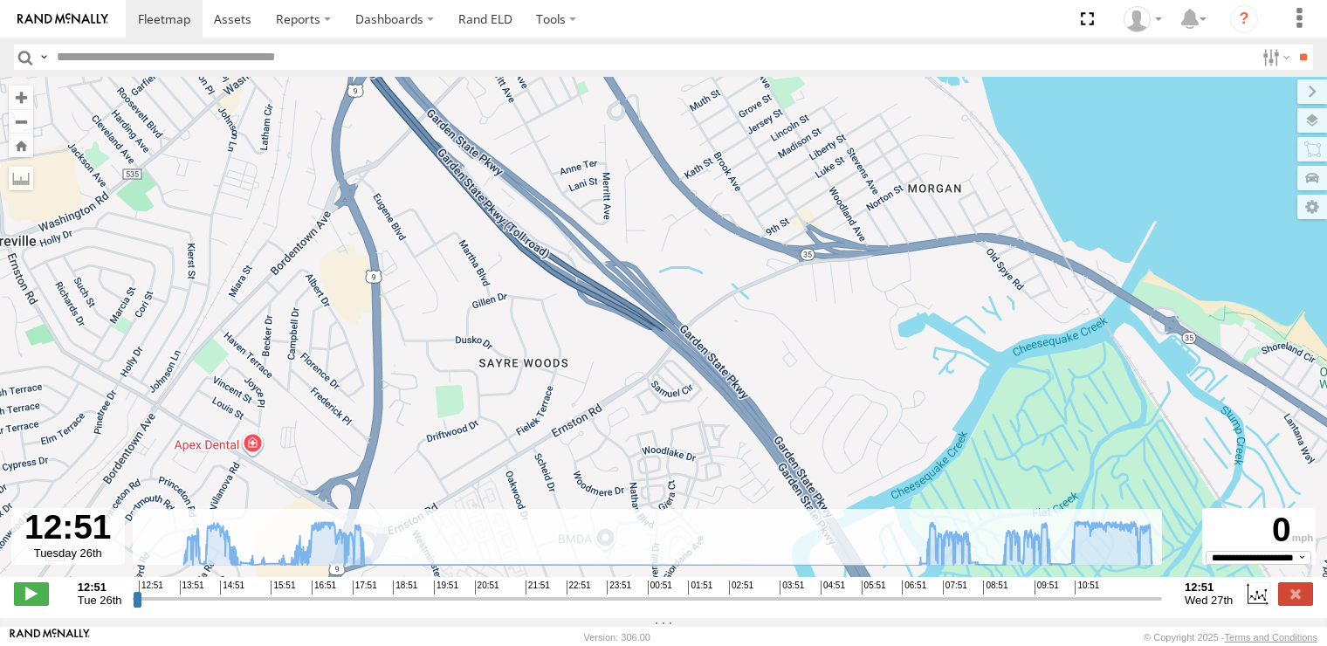
drag, startPoint x: 430, startPoint y: 341, endPoint x: 459, endPoint y: 513, distance: 173.7
click at [459, 513] on div "245047 [PERSON_NAME] 13:08 Tue 14:13 Tue 08:32 Wed 08:52 Wed 12:05 Wed 12:07 We…" at bounding box center [663, 336] width 1327 height 519
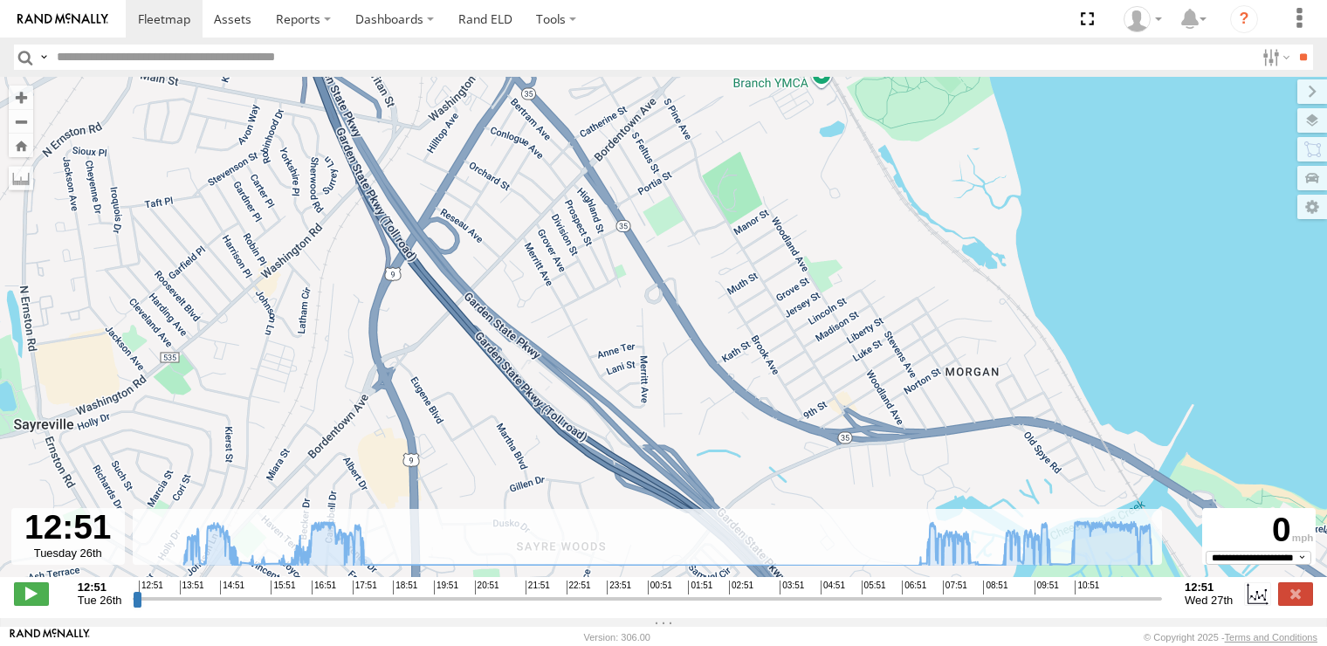
drag, startPoint x: 442, startPoint y: 366, endPoint x: 458, endPoint y: 427, distance: 63.1
click at [458, 427] on div "245047 [PERSON_NAME] 13:08 Tue 14:13 Tue 08:32 Wed 08:52 Wed 12:05 Wed 12:07 We…" at bounding box center [663, 336] width 1327 height 519
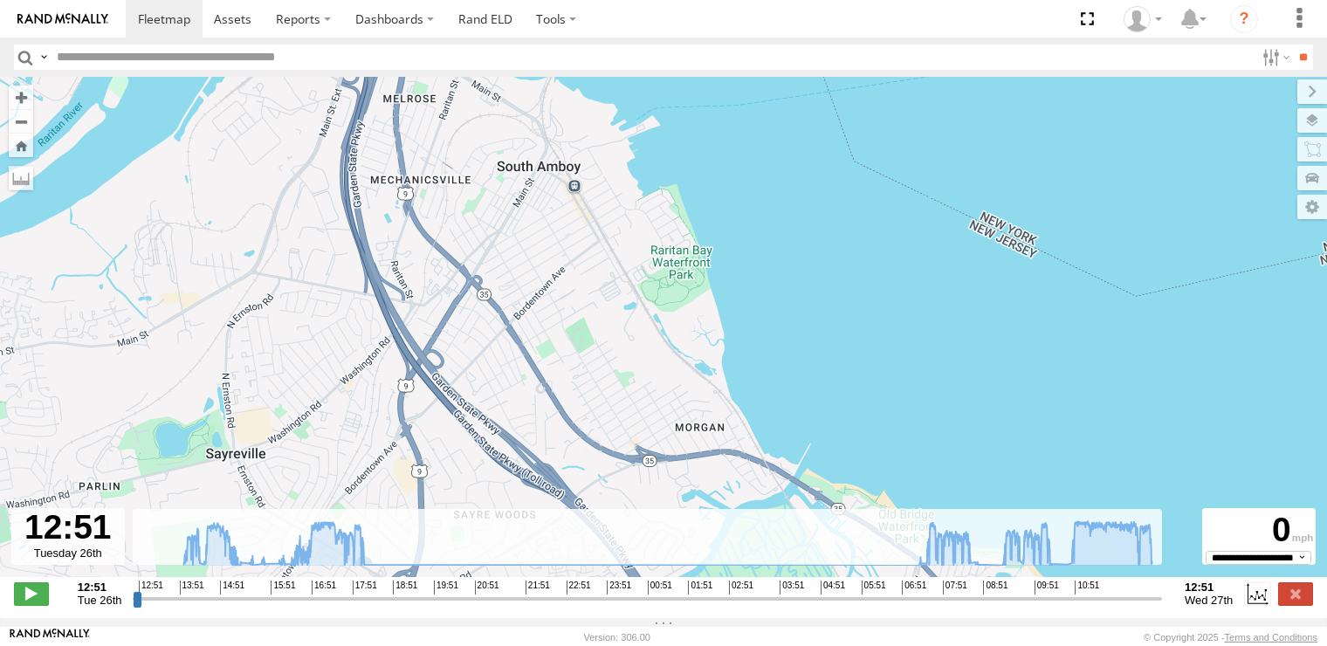
drag, startPoint x: 346, startPoint y: 265, endPoint x: 401, endPoint y: 441, distance: 184.7
click at [401, 441] on div "245047 [PERSON_NAME] 13:08 Tue 14:13 Tue 08:32 Wed 08:52 Wed 12:05 Wed 12:07 We…" at bounding box center [663, 336] width 1327 height 519
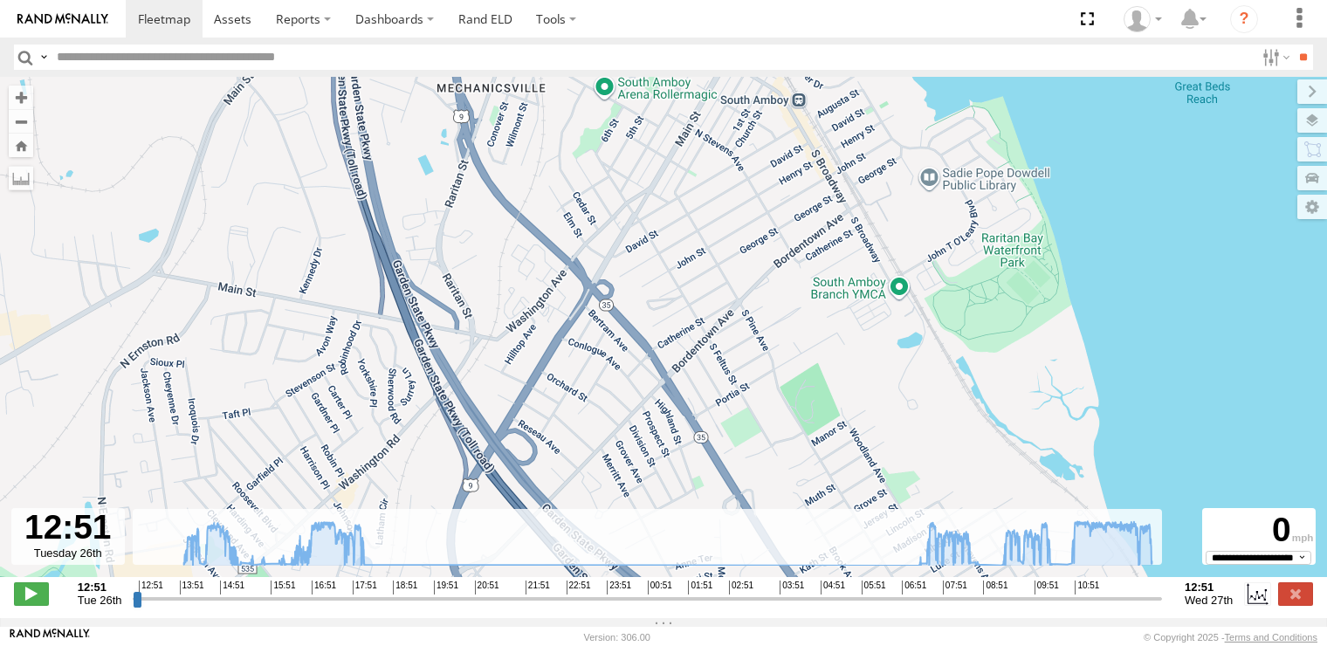
drag, startPoint x: 416, startPoint y: 403, endPoint x: 423, endPoint y: 177, distance: 226.2
click at [423, 177] on div "245047 [PERSON_NAME] 13:08 Tue 14:13 Tue 08:32 Wed 08:52 Wed 12:05 Wed 12:07 We…" at bounding box center [663, 336] width 1327 height 519
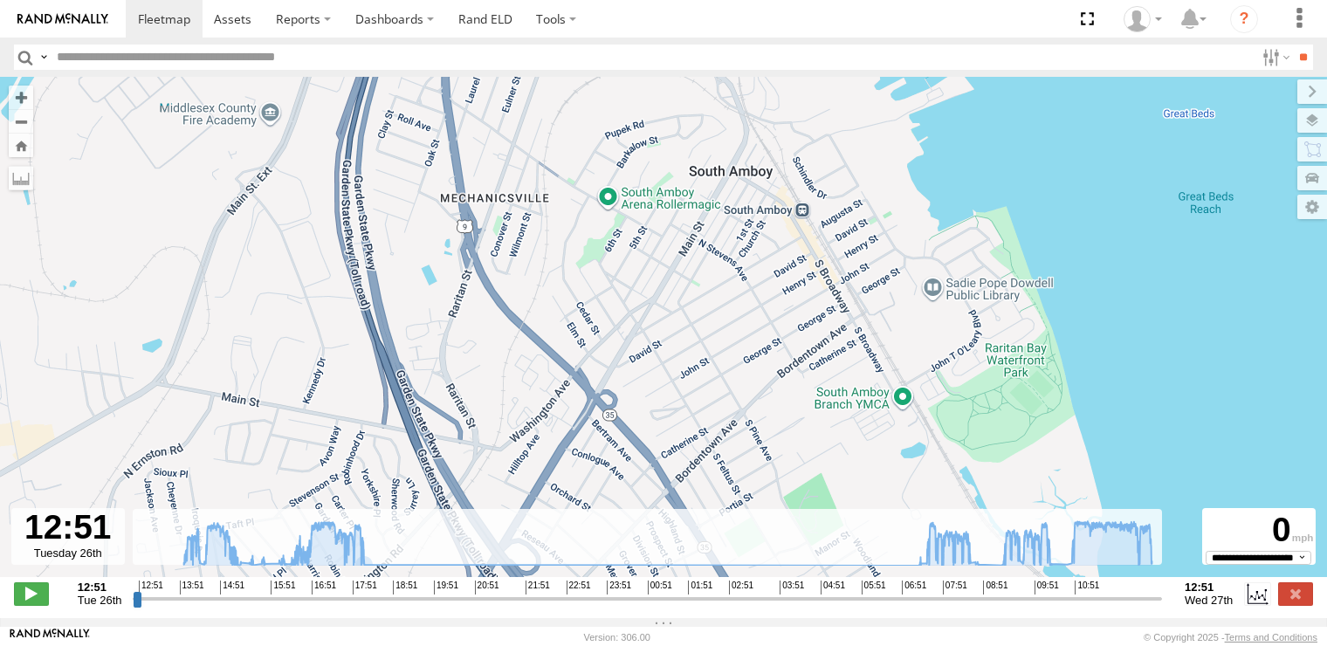
drag, startPoint x: 490, startPoint y: 251, endPoint x: 489, endPoint y: 396, distance: 145.8
click at [489, 396] on div "245047 [PERSON_NAME] 13:08 Tue 14:13 Tue 08:32 Wed 08:52 Wed 12:05 Wed 12:07 We…" at bounding box center [663, 336] width 1327 height 519
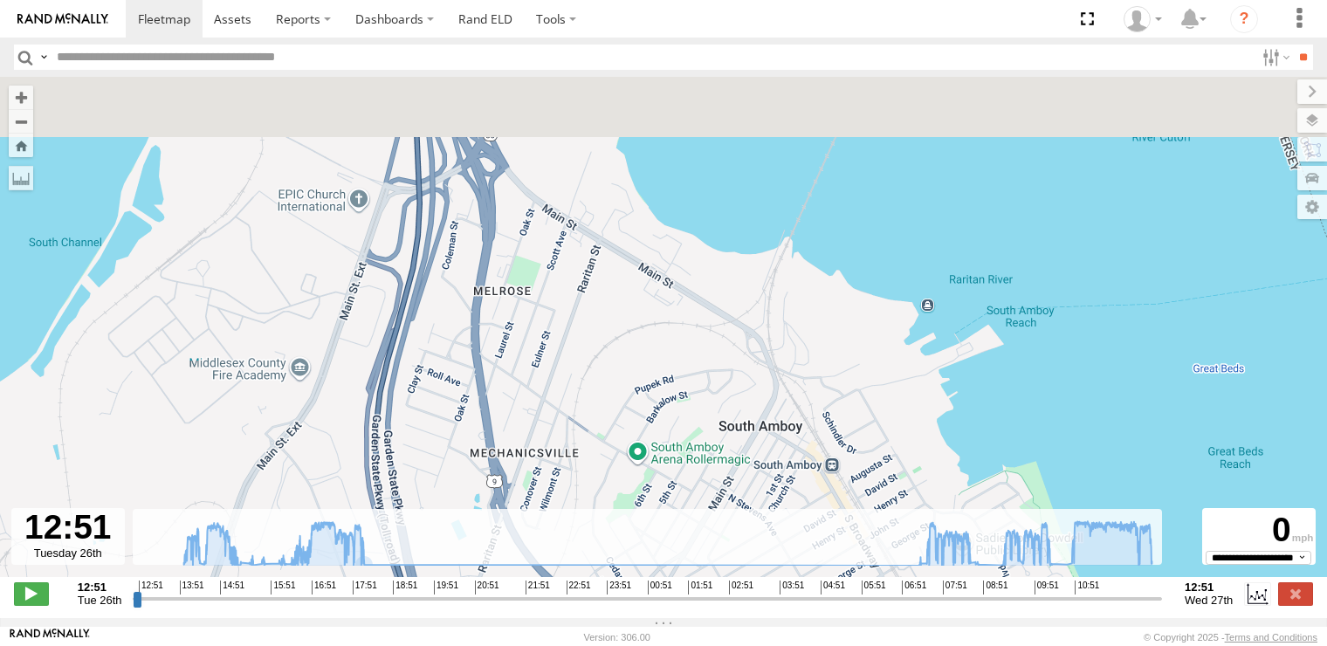
drag, startPoint x: 424, startPoint y: 196, endPoint x: 454, endPoint y: 427, distance: 232.4
click at [454, 427] on div "245047 [PERSON_NAME] 13:08 Tue 14:13 Tue 08:32 Wed 08:52 Wed 12:05 Wed 12:07 We…" at bounding box center [663, 336] width 1327 height 519
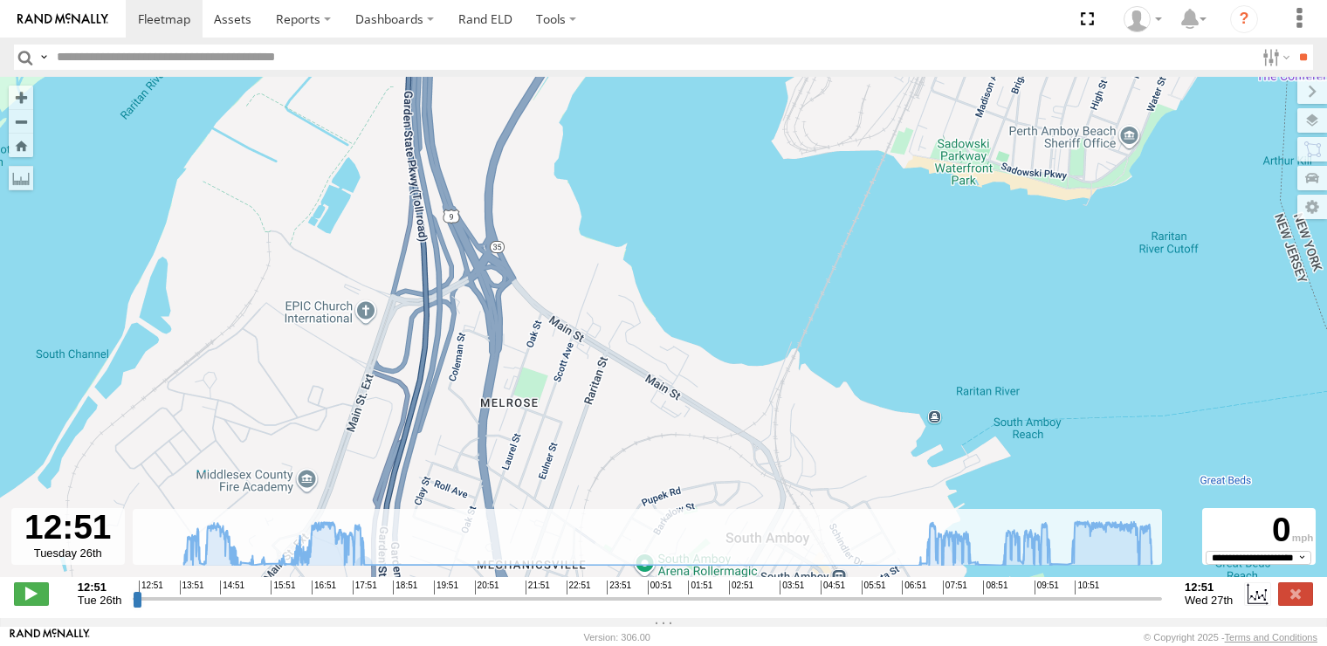
drag, startPoint x: 445, startPoint y: 298, endPoint x: 448, endPoint y: 345, distance: 47.2
click at [448, 345] on div "245047 [PERSON_NAME] 13:08 Tue 14:13 Tue 08:32 Wed 08:52 Wed 12:05 Wed 12:07 We…" at bounding box center [663, 336] width 1327 height 519
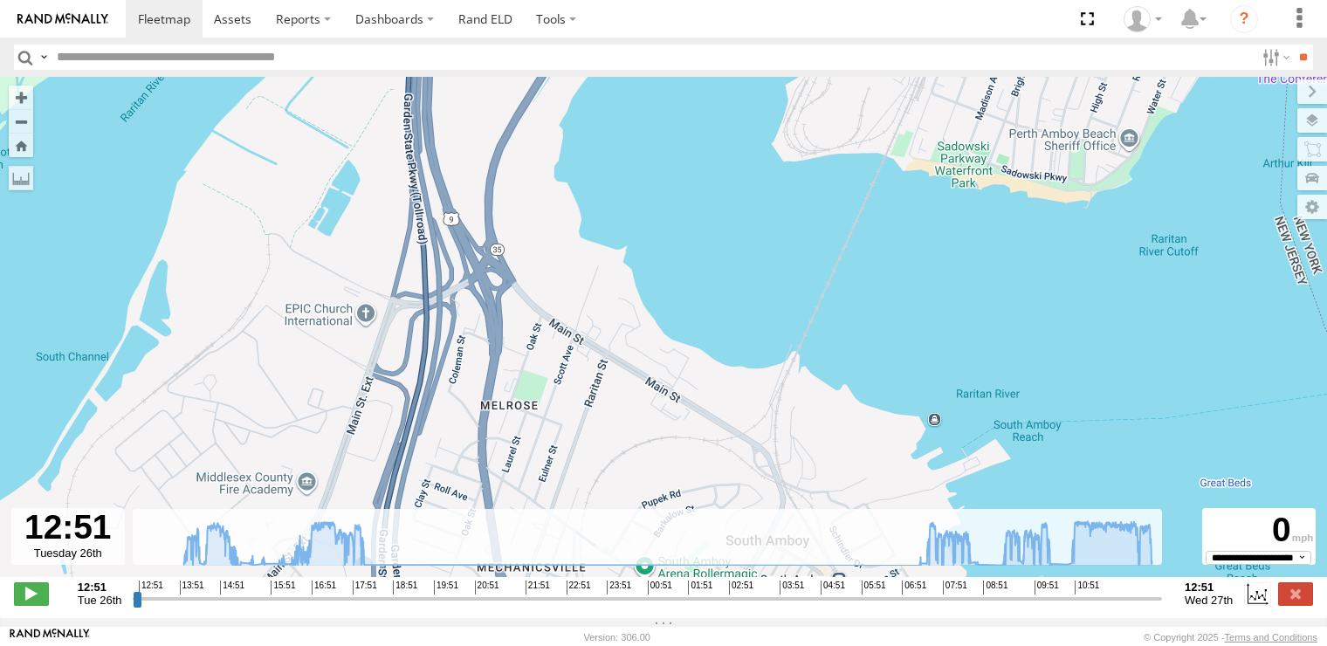
drag, startPoint x: 448, startPoint y: 411, endPoint x: 451, endPoint y: 216, distance: 195.6
click at [450, 256] on div "245047 [PERSON_NAME] 13:08 Tue 14:13 Tue 08:32 Wed 08:52 Wed 12:05 Wed 12:07 We…" at bounding box center [663, 336] width 1327 height 519
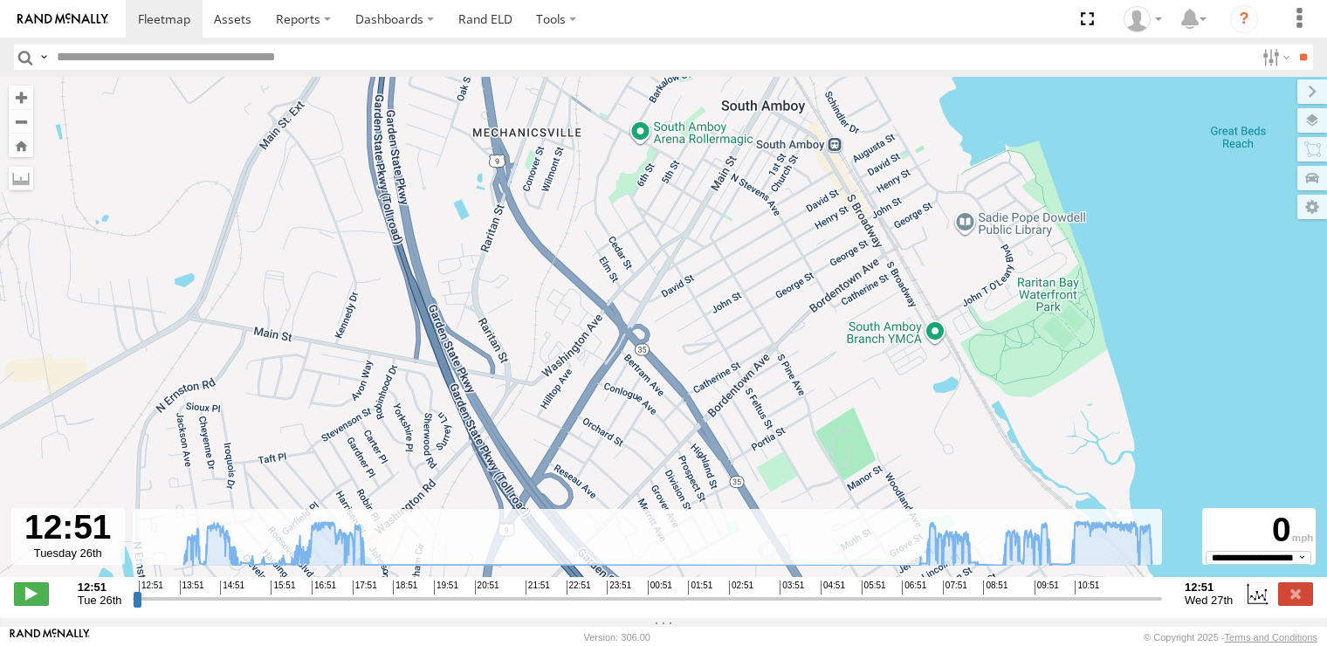
drag, startPoint x: 468, startPoint y: 346, endPoint x: 458, endPoint y: 150, distance: 195.9
click at [458, 224] on div "245047 [PERSON_NAME] 13:08 Tue 14:13 Tue 08:32 Wed 08:52 Wed 12:05 Wed 12:07 We…" at bounding box center [663, 336] width 1327 height 519
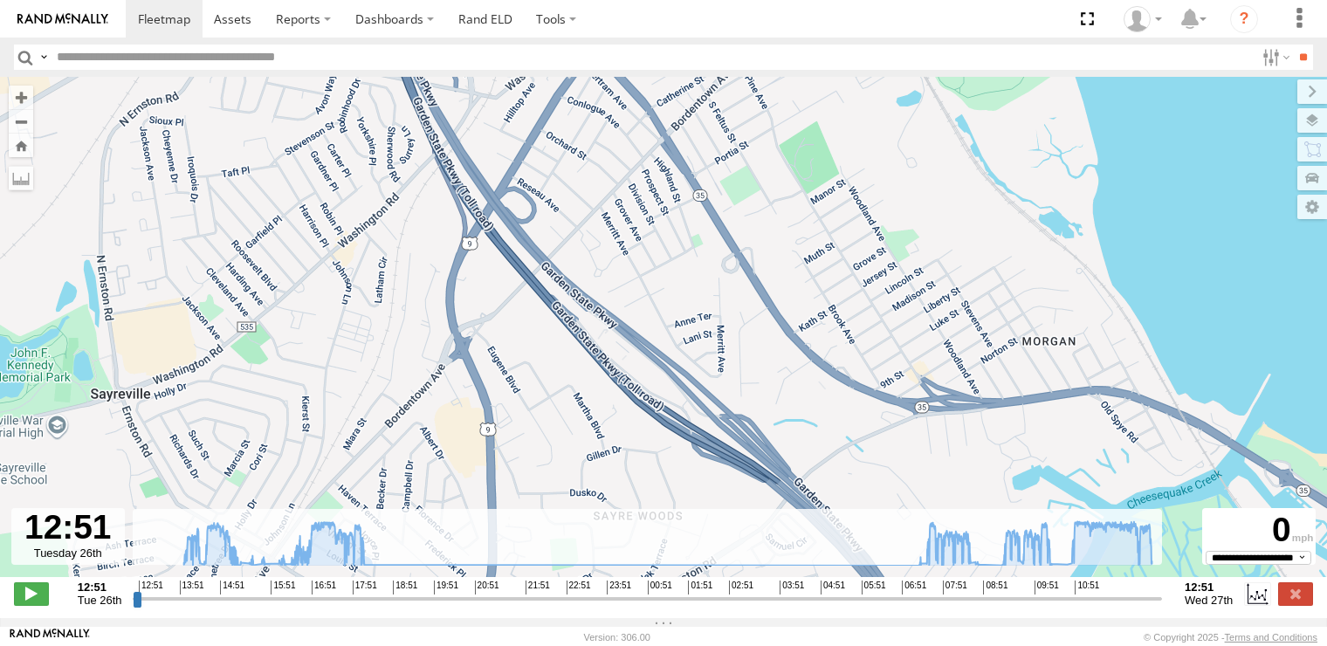
drag, startPoint x: 471, startPoint y: 205, endPoint x: 472, endPoint y: 333, distance: 127.5
click at [472, 333] on div "245047 [PERSON_NAME] 13:08 Tue 14:13 Tue 08:32 Wed 08:52 Wed 12:05 Wed 12:07 We…" at bounding box center [663, 336] width 1327 height 519
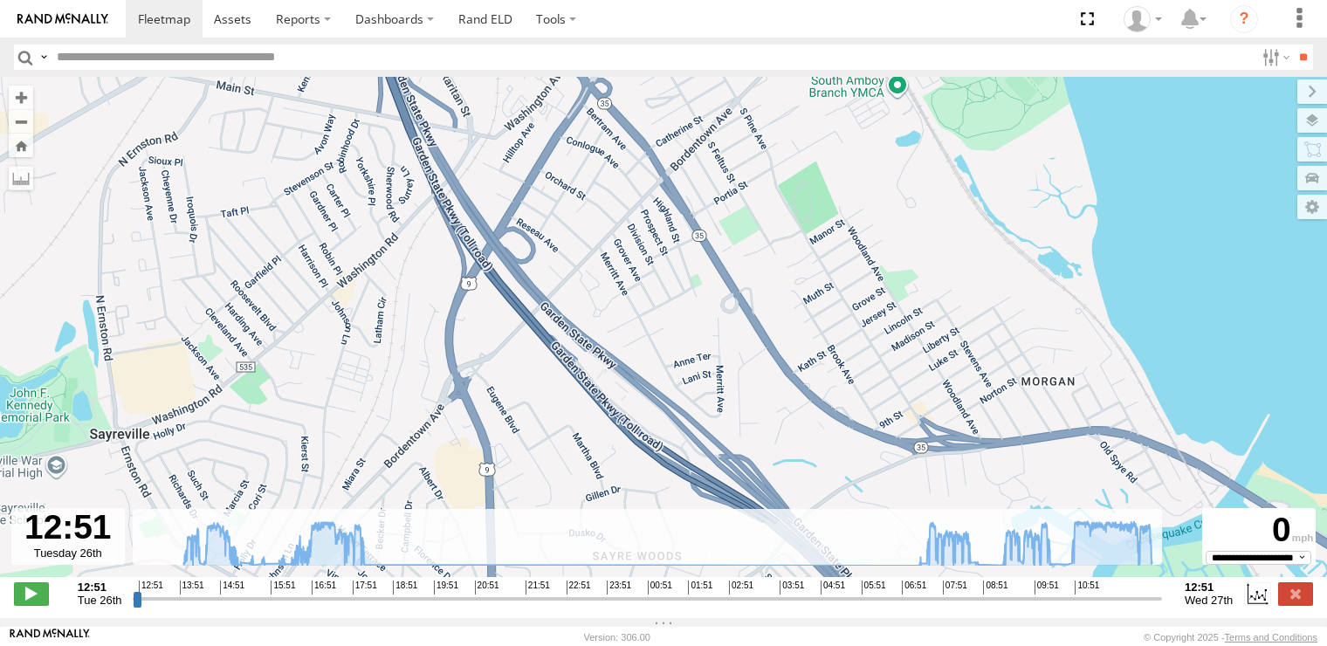
drag, startPoint x: 485, startPoint y: 275, endPoint x: 485, endPoint y: 313, distance: 38.4
click at [485, 313] on div "245047 [PERSON_NAME] 13:08 Tue 14:13 Tue 08:32 Wed 08:52 Wed 12:05 Wed 12:07 We…" at bounding box center [663, 336] width 1327 height 519
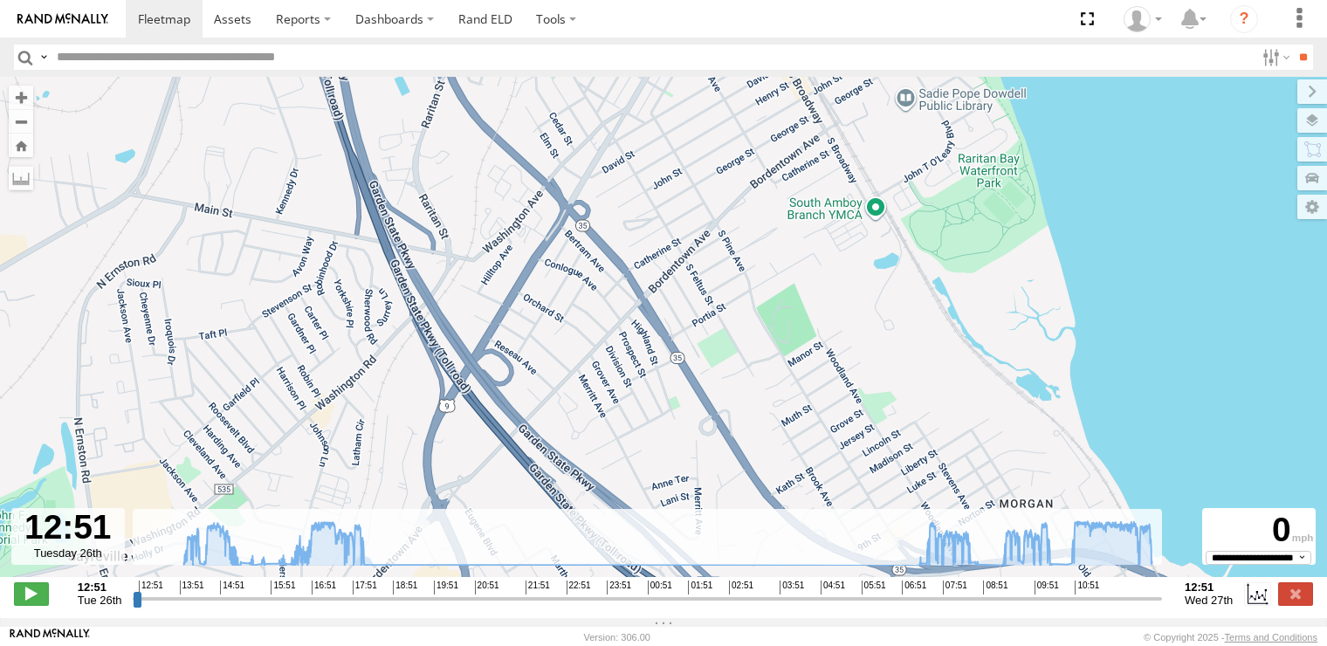
drag, startPoint x: 563, startPoint y: 213, endPoint x: 541, endPoint y: 335, distance: 124.2
click at [541, 335] on div "245047 [PERSON_NAME] 13:08 Tue 14:13 Tue 08:32 Wed 08:52 Wed 12:05 Wed 12:07 We…" at bounding box center [663, 336] width 1327 height 519
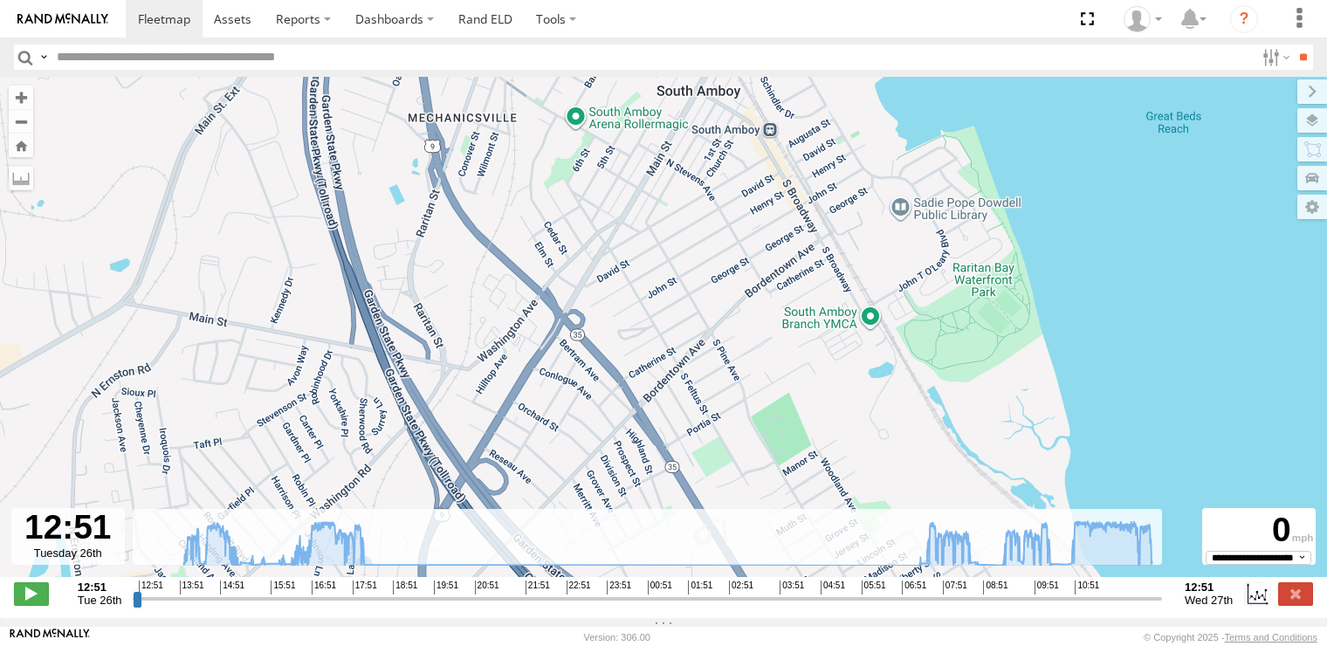
drag, startPoint x: 554, startPoint y: 287, endPoint x: 550, endPoint y: 387, distance: 99.6
click at [550, 387] on div "245047 [PERSON_NAME] 13:08 Tue 14:13 Tue 08:32 Wed 08:52 Wed 12:05 Wed 12:07 We…" at bounding box center [663, 336] width 1327 height 519
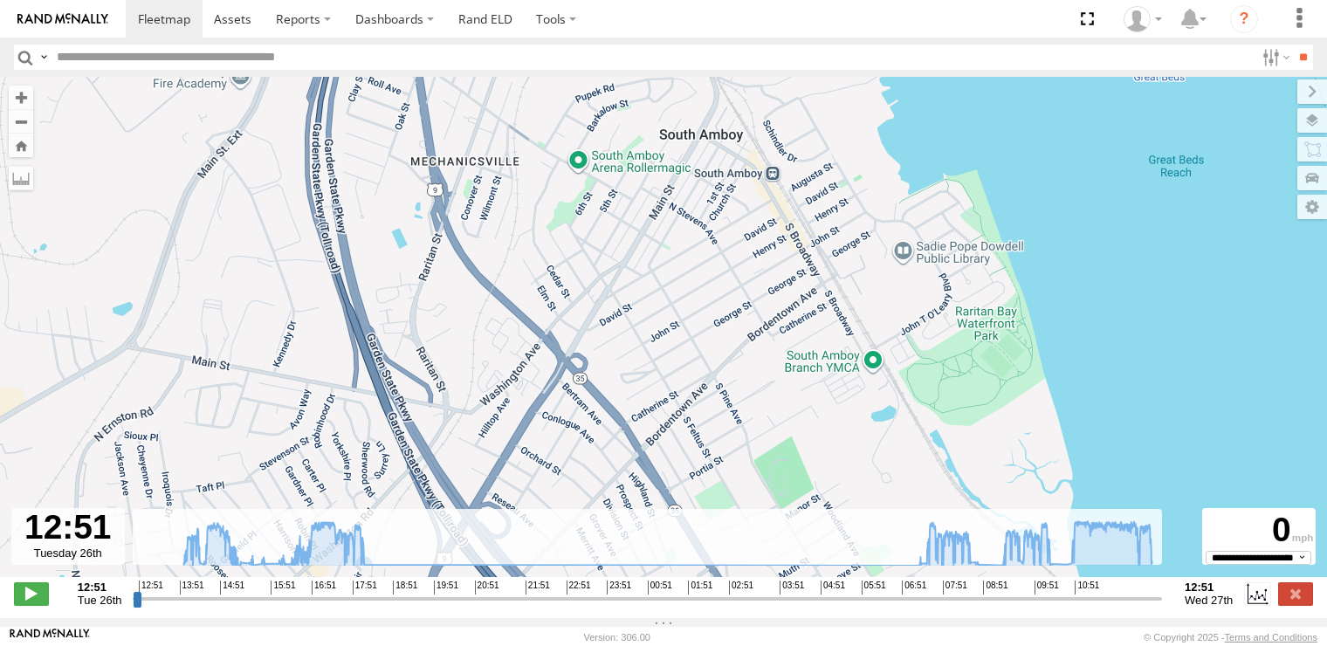
drag, startPoint x: 451, startPoint y: 272, endPoint x: 453, endPoint y: 318, distance: 45.5
click at [453, 318] on div "245047 [PERSON_NAME] 13:08 Tue 14:13 Tue 08:32 Wed 08:52 Wed 12:05 Wed 12:07 We…" at bounding box center [663, 336] width 1327 height 519
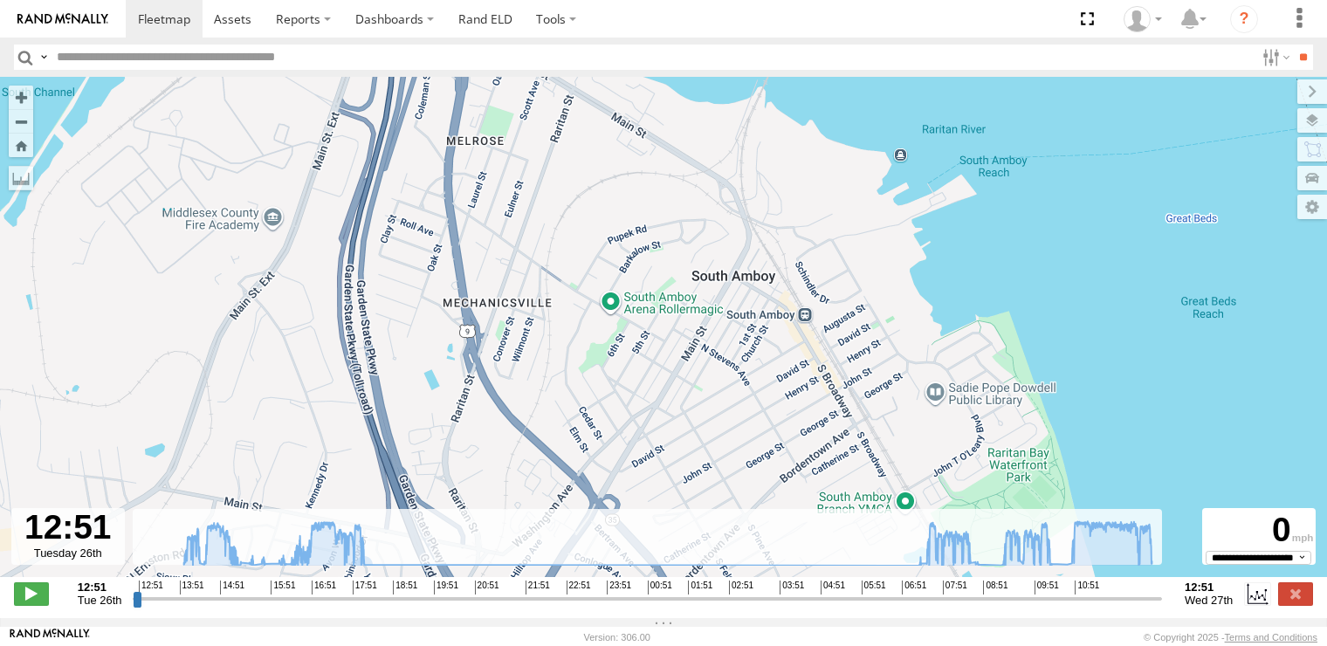
drag, startPoint x: 398, startPoint y: 228, endPoint x: 427, endPoint y: 352, distance: 127.3
click at [427, 352] on div "245047 [PERSON_NAME] 13:08 Tue 14:13 Tue 08:32 Wed 08:52 Wed 12:05 Wed 12:07 We…" at bounding box center [663, 336] width 1327 height 519
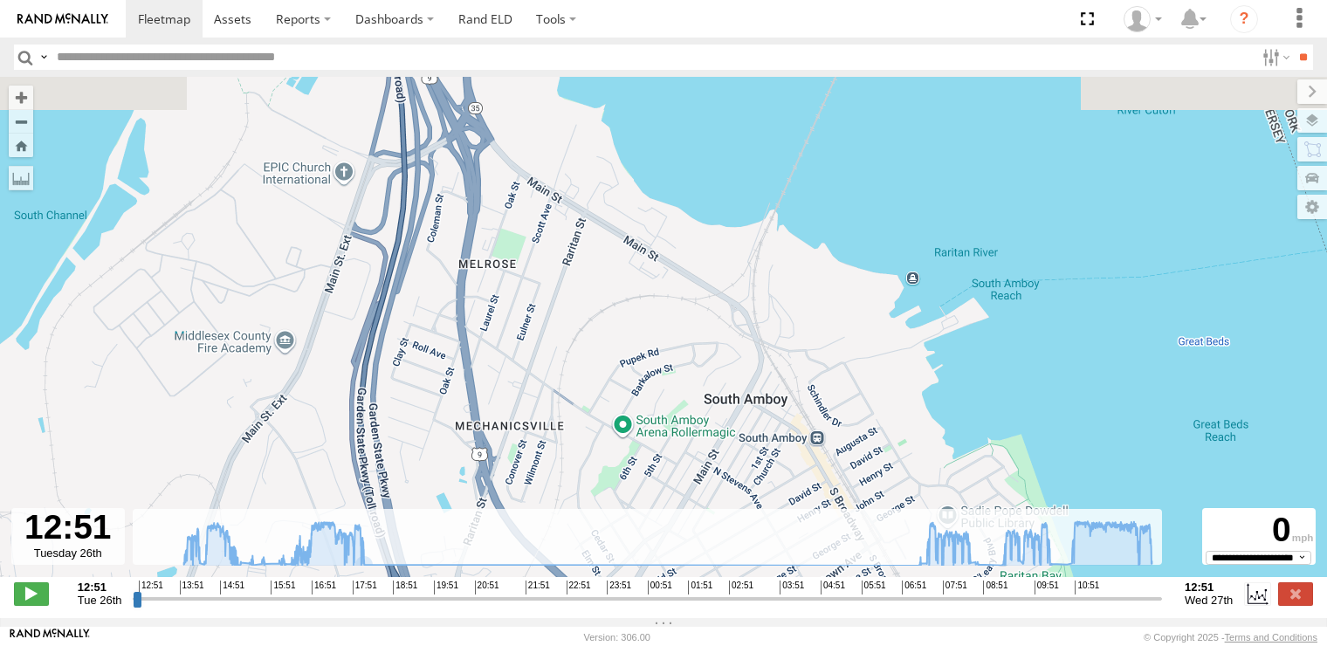
drag, startPoint x: 421, startPoint y: 301, endPoint x: 432, endPoint y: 379, distance: 78.5
click at [432, 382] on div "245047 [PERSON_NAME] 13:08 Tue 14:13 Tue 08:32 Wed 08:52 Wed 12:05 Wed 12:07 We…" at bounding box center [663, 336] width 1327 height 519
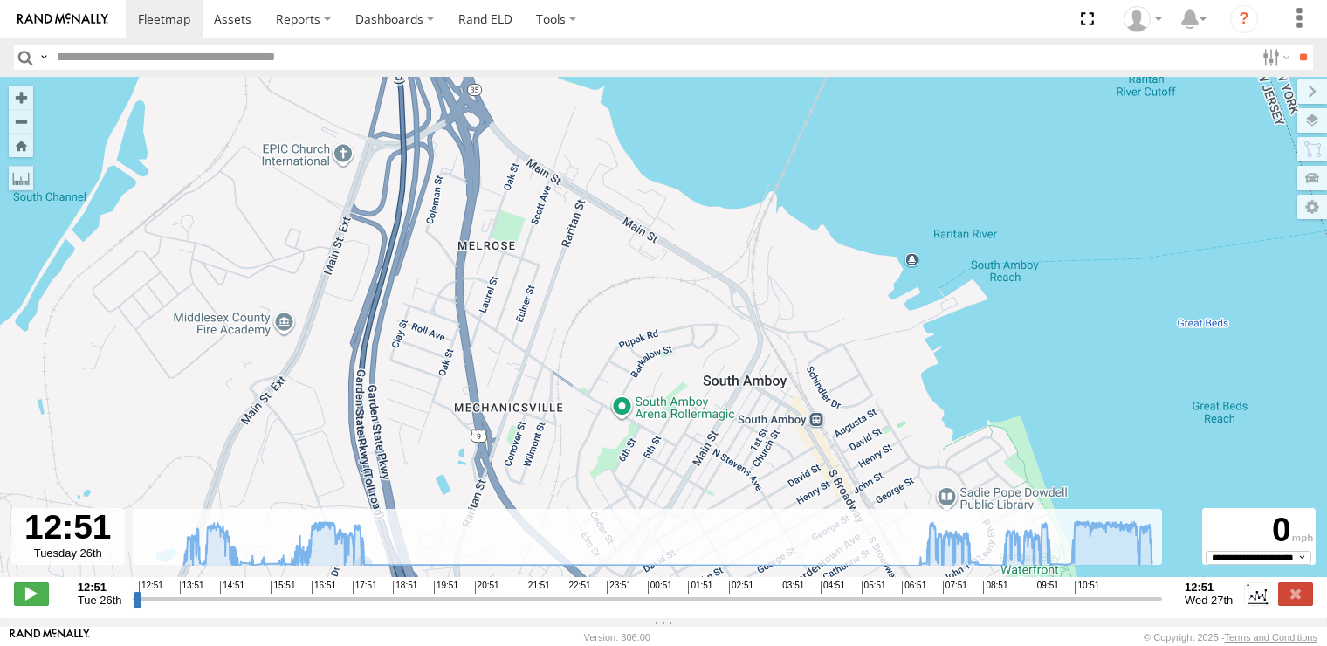
drag, startPoint x: 435, startPoint y: 441, endPoint x: 426, endPoint y: 173, distance: 268.2
click at [426, 173] on div "245047 [PERSON_NAME] 13:08 Tue 14:13 Tue 08:32 Wed 08:52 Wed 12:05 Wed 12:07 We…" at bounding box center [663, 336] width 1327 height 519
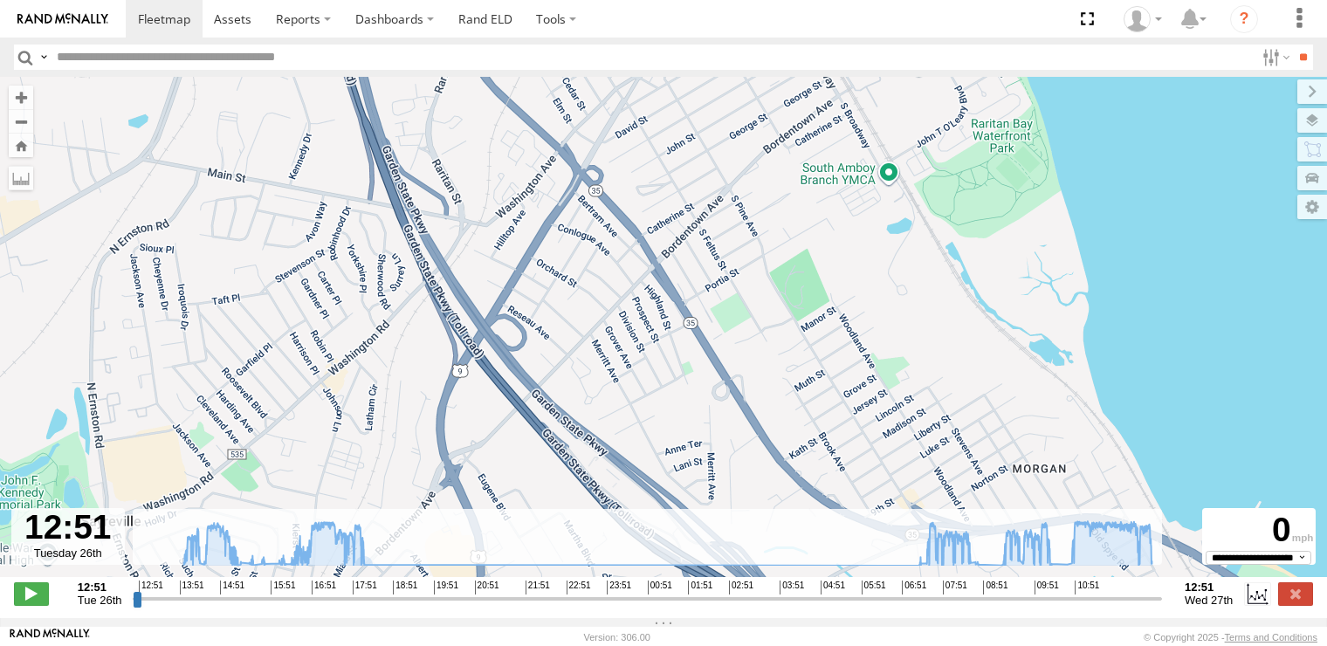
drag, startPoint x: 475, startPoint y: 369, endPoint x: 448, endPoint y: 195, distance: 176.7
click at [448, 180] on div "245047 [PERSON_NAME] 13:08 Tue 14:13 Tue 08:32 Wed 08:52 Wed 12:05 Wed 12:07 We…" at bounding box center [663, 336] width 1327 height 519
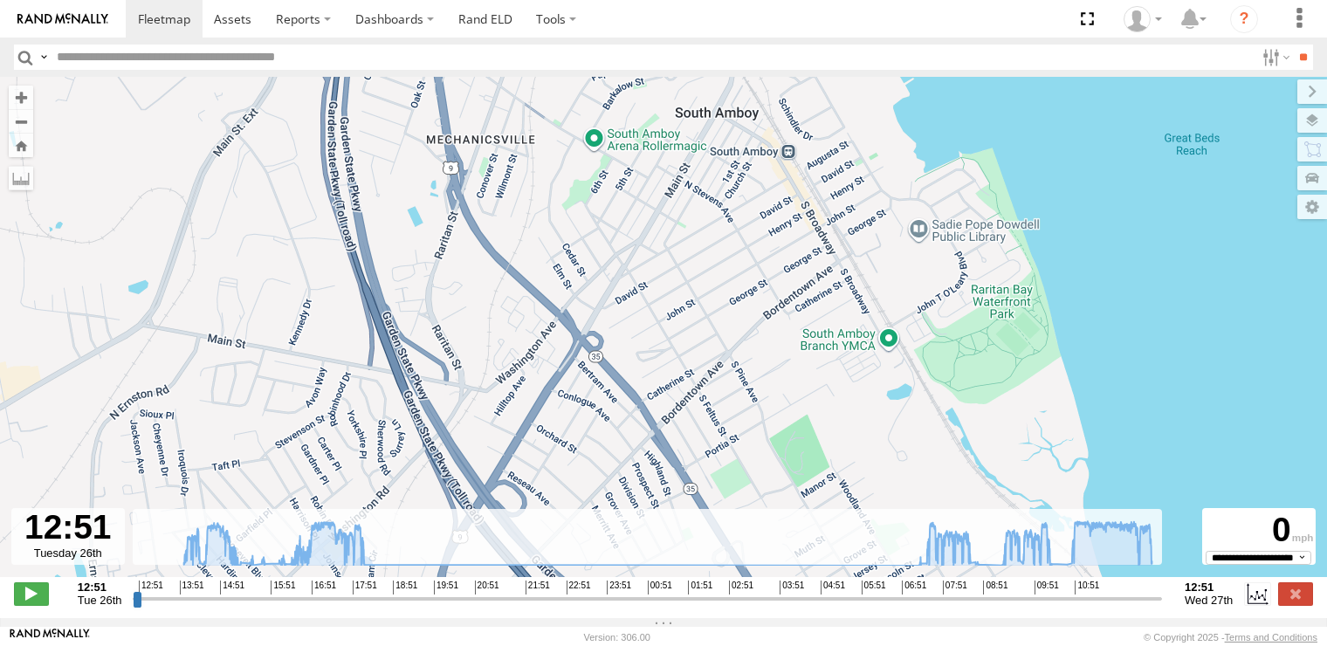
drag, startPoint x: 524, startPoint y: 177, endPoint x: 503, endPoint y: 421, distance: 244.5
click at [503, 421] on div "245047 [PERSON_NAME] 13:08 Tue 14:13 Tue 08:32 Wed 08:52 Wed 12:05 Wed 12:07 We…" at bounding box center [663, 336] width 1327 height 519
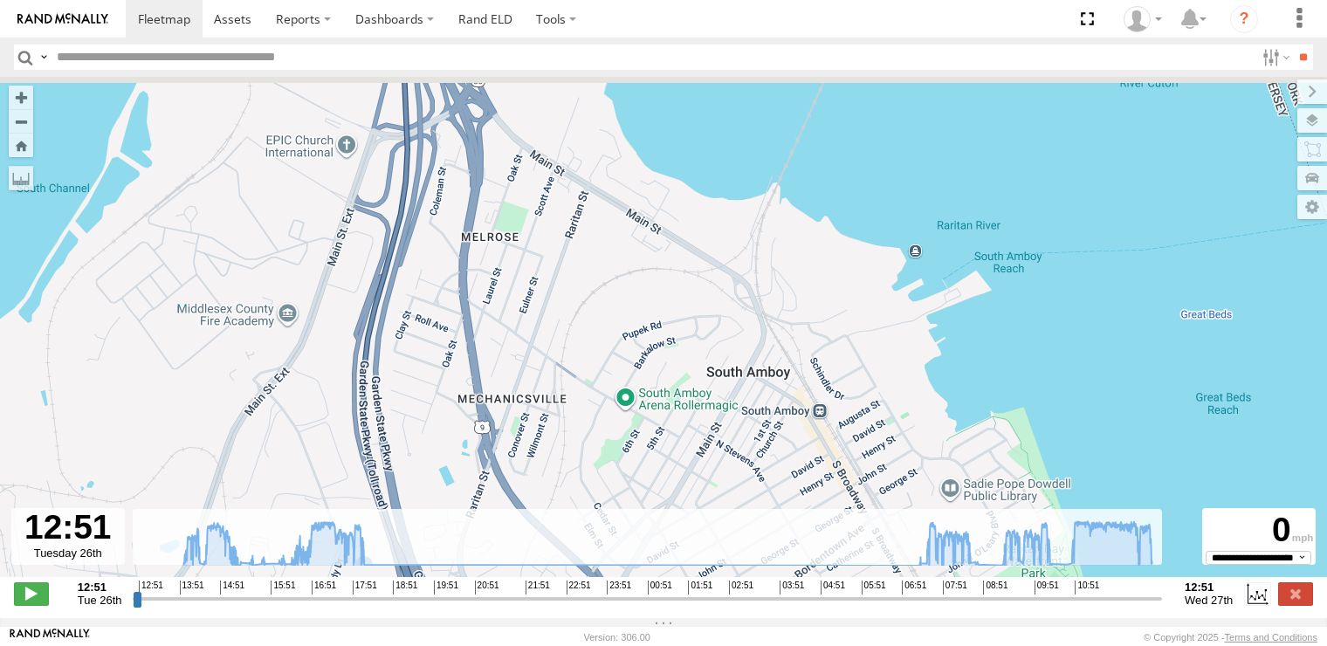
drag, startPoint x: 420, startPoint y: 260, endPoint x: 465, endPoint y: 467, distance: 211.8
click at [465, 467] on div "245047 [PERSON_NAME] 13:08 Tue 14:13 Tue 08:32 Wed 08:52 Wed 12:05 Wed 12:07 We…" at bounding box center [663, 336] width 1327 height 519
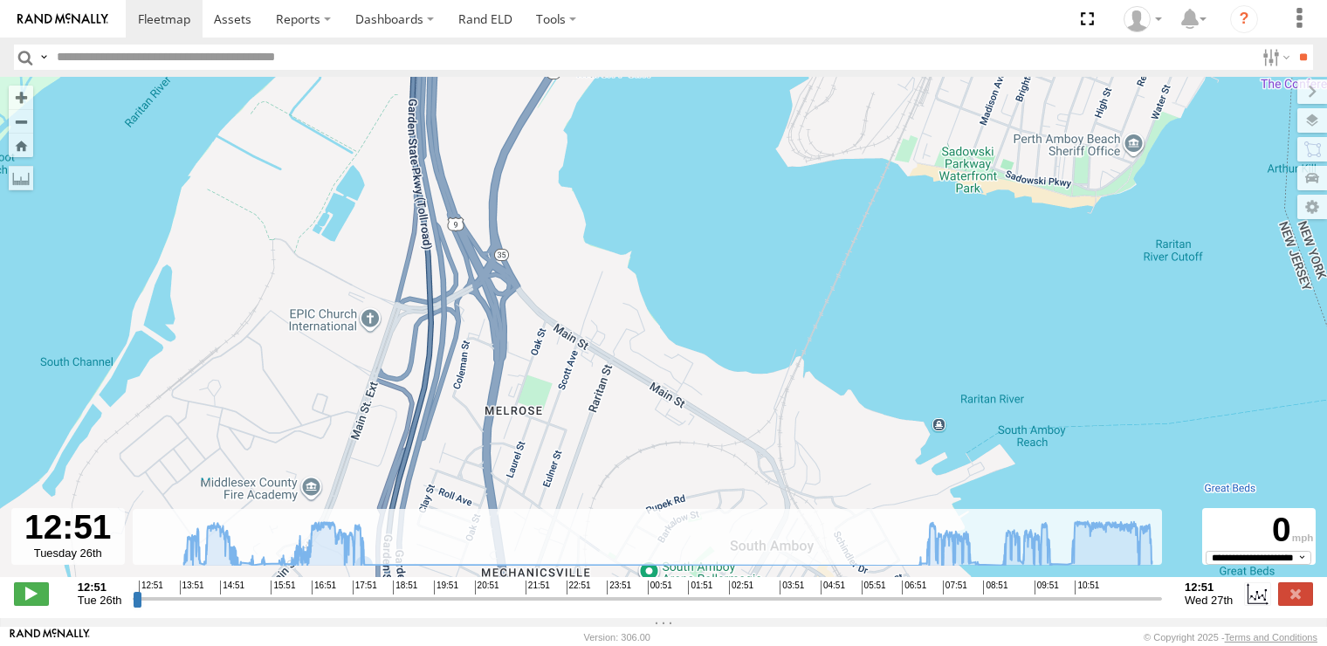
drag, startPoint x: 467, startPoint y: 372, endPoint x: 470, endPoint y: 420, distance: 48.1
click at [470, 420] on div "245047 [PERSON_NAME] 13:08 Tue 14:13 Tue 08:32 Wed 08:52 Wed 12:05 Wed 12:07 We…" at bounding box center [663, 336] width 1327 height 519
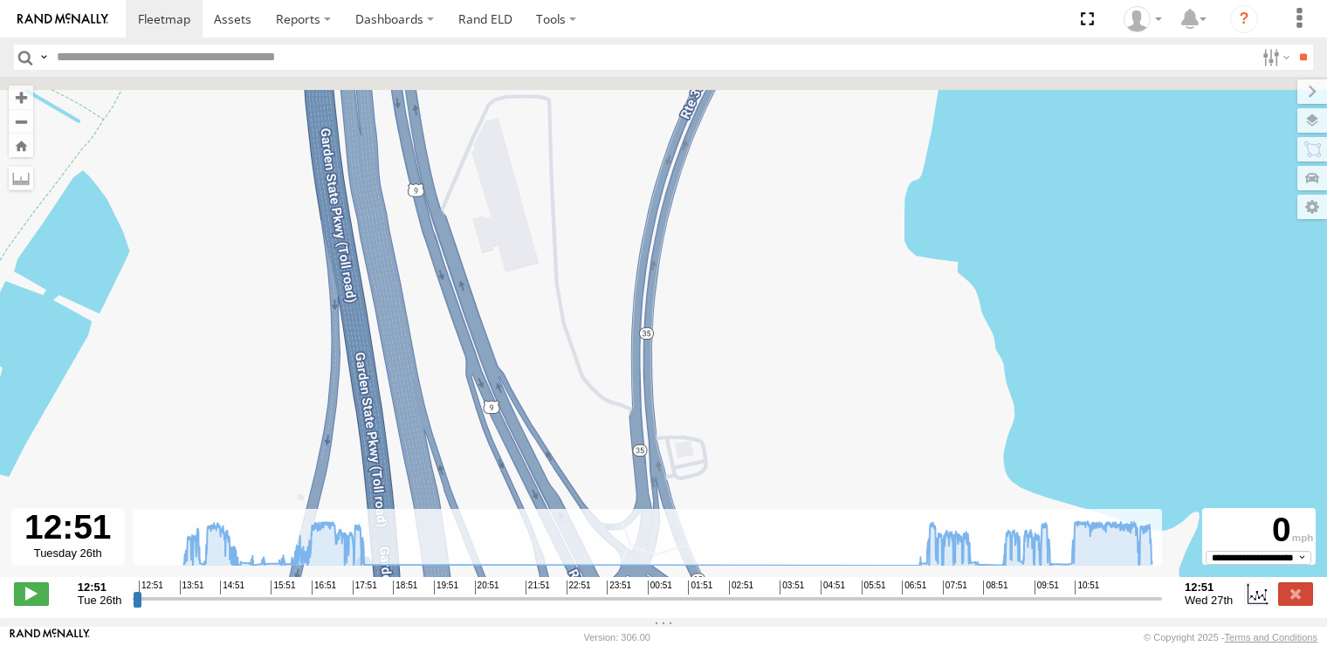
drag, startPoint x: 487, startPoint y: 499, endPoint x: 492, endPoint y: 516, distance: 18.0
click at [492, 519] on div "← Move left → Move right ↑ Move up ↓ Move down + Zoom in - Zoom out Home Jump l…" at bounding box center [663, 347] width 1327 height 541
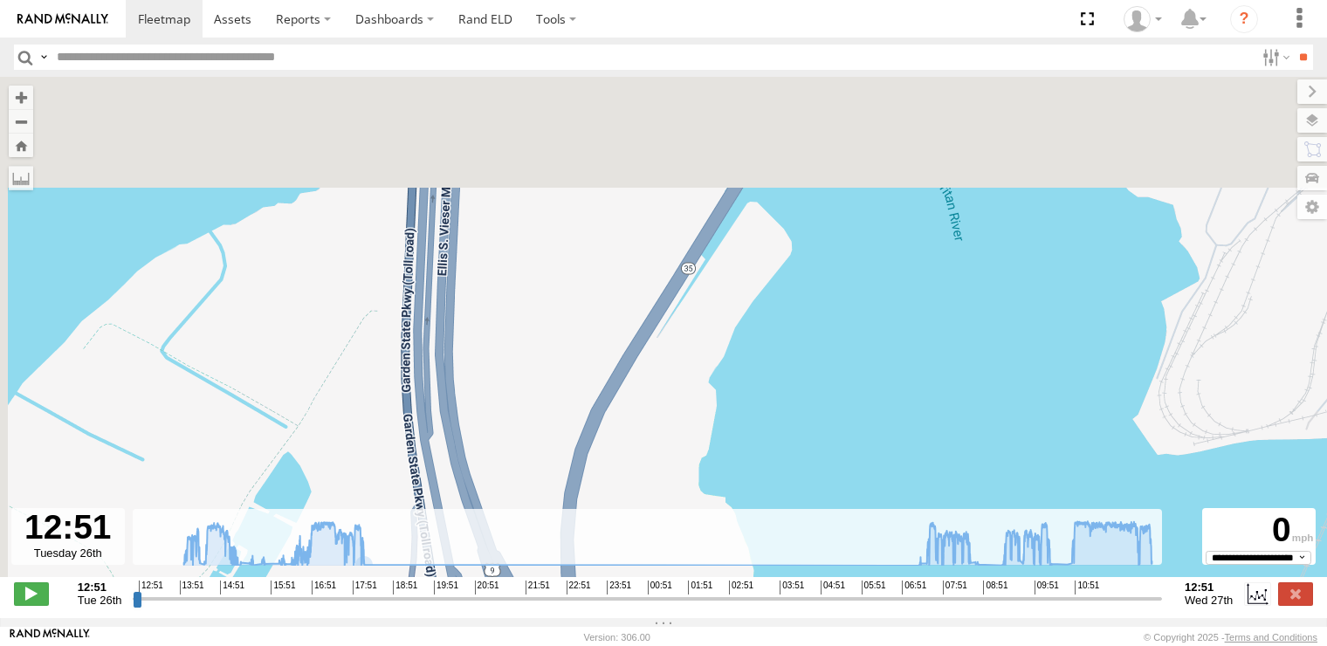
drag, startPoint x: 469, startPoint y: 250, endPoint x: 511, endPoint y: 506, distance: 259.2
click at [511, 506] on div "245047 [PERSON_NAME] 13:08 Tue 14:13 Tue 08:32 Wed 08:52 Wed 12:05 Wed 12:07 We…" at bounding box center [663, 336] width 1327 height 519
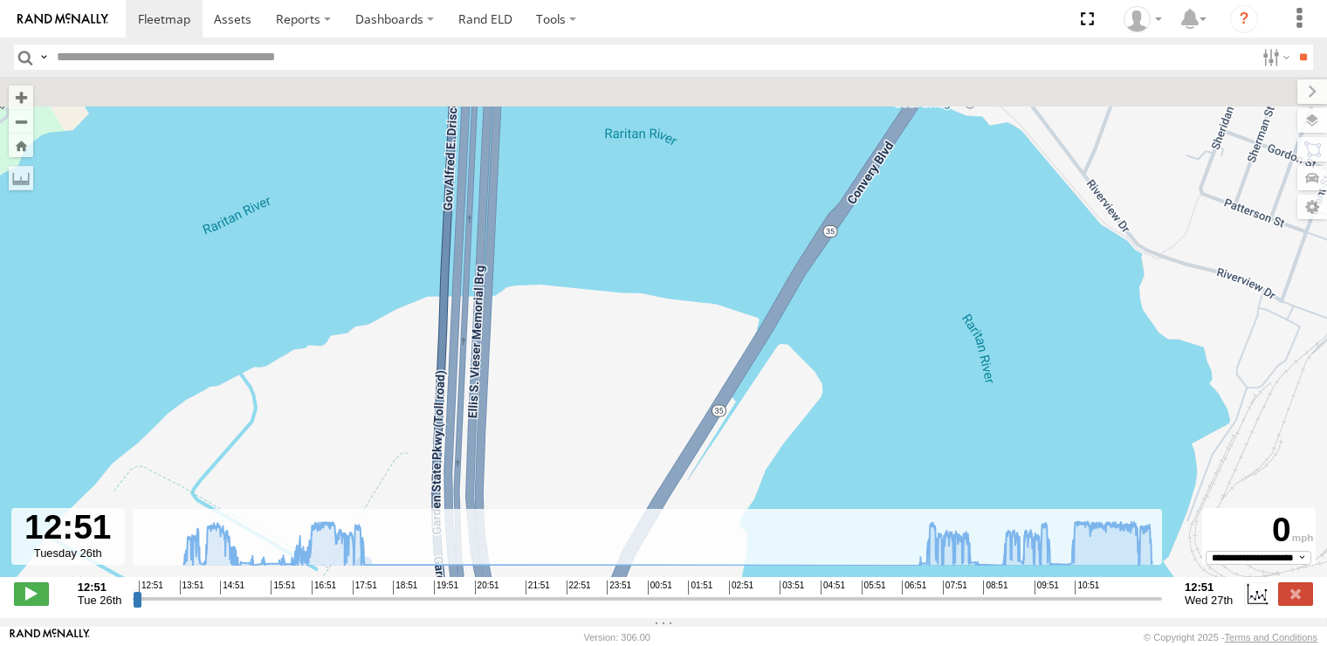
drag, startPoint x: 510, startPoint y: 361, endPoint x: 522, endPoint y: 503, distance: 142.0
click at [522, 503] on div "245047 [PERSON_NAME] 13:08 Tue 14:13 Tue 08:32 Wed 08:52 Wed 12:05 Wed 12:07 We…" at bounding box center [663, 336] width 1327 height 519
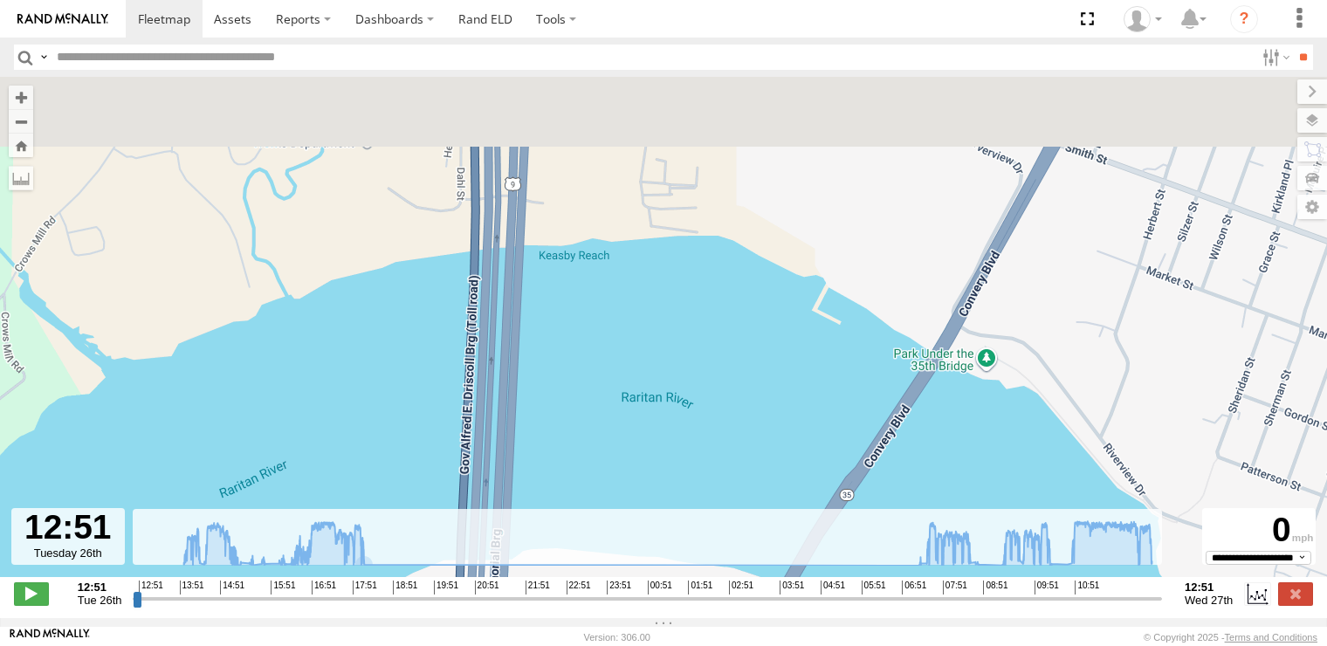
drag, startPoint x: 526, startPoint y: 471, endPoint x: 532, endPoint y: 544, distance: 73.5
click at [532, 544] on div "← Move left → Move right ↑ Move up ↓ Move down + Zoom in - Zoom out Home Jump l…" at bounding box center [663, 347] width 1327 height 541
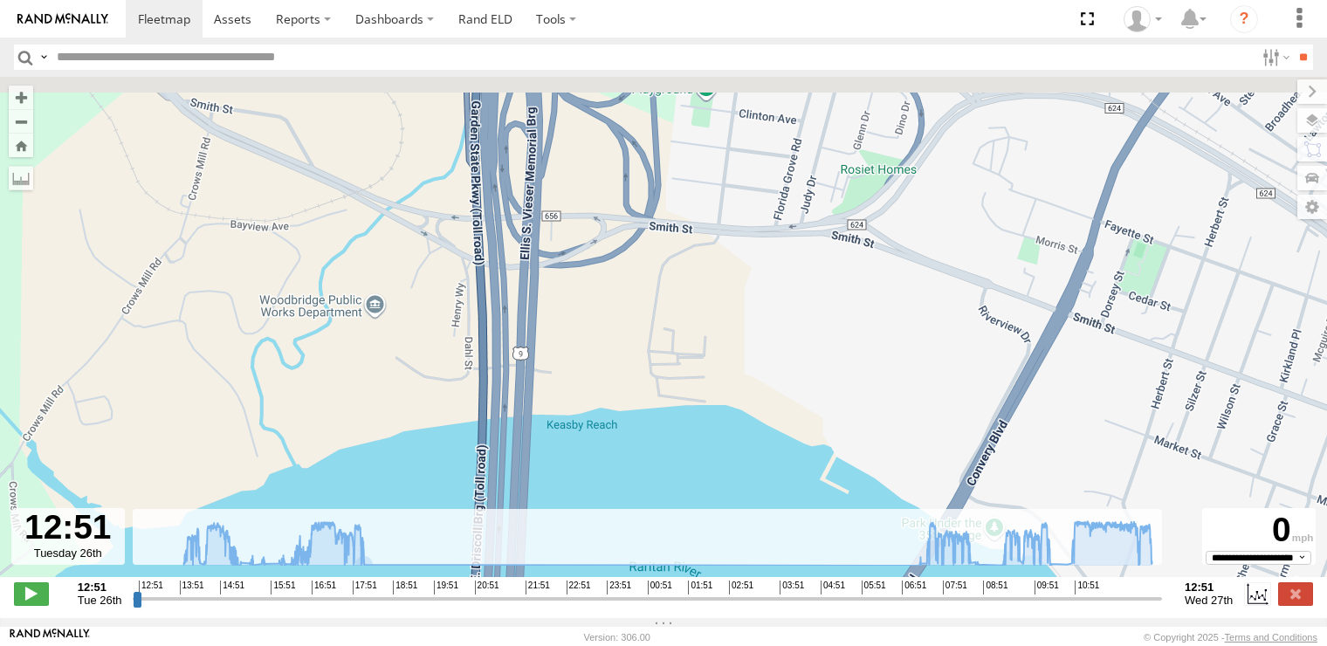
drag, startPoint x: 551, startPoint y: 380, endPoint x: 555, endPoint y: 464, distance: 84.8
click at [555, 464] on div "245047 [PERSON_NAME] 13:08 Tue 14:13 Tue 08:32 Wed 08:52 Wed 12:05 Wed 12:07 We…" at bounding box center [663, 336] width 1327 height 519
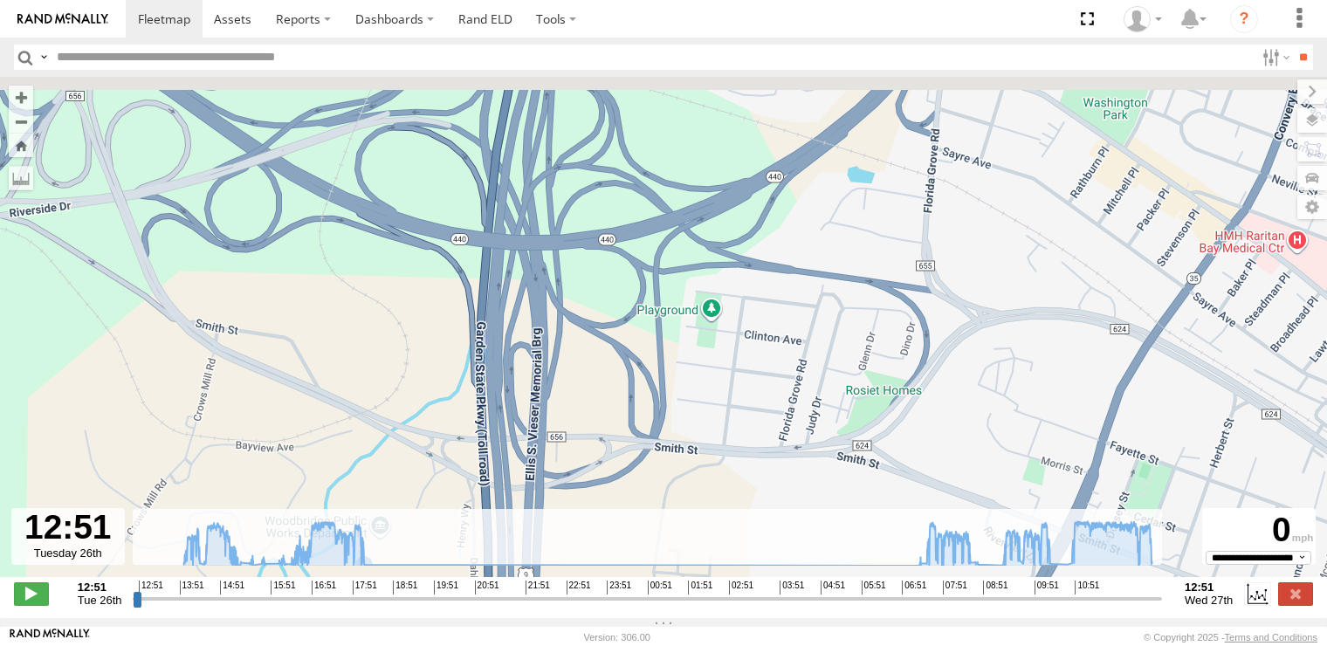
drag, startPoint x: 569, startPoint y: 341, endPoint x: 572, endPoint y: 477, distance: 135.4
click at [572, 477] on div "245047 [PERSON_NAME] 13:08 Tue 14:13 Tue 08:32 Wed 08:52 Wed 12:05 Wed 12:07 We…" at bounding box center [663, 336] width 1327 height 519
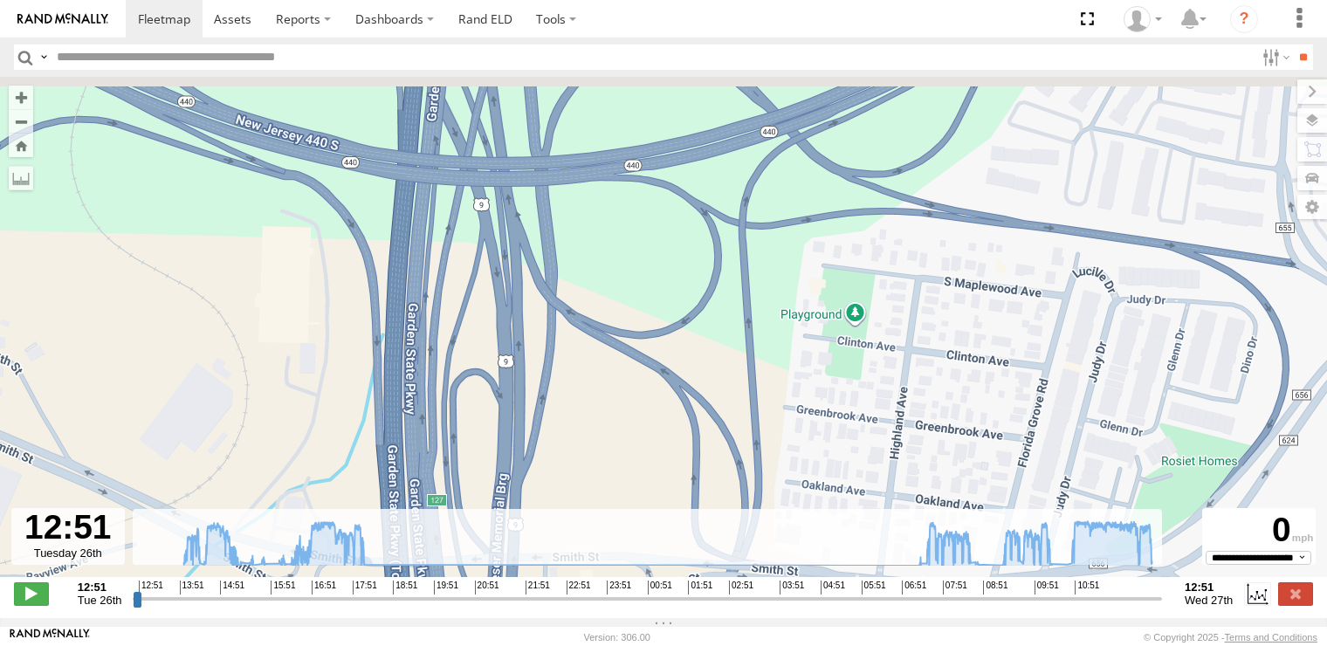
drag, startPoint x: 579, startPoint y: 296, endPoint x: 590, endPoint y: 582, distance: 286.6
click at [590, 582] on div "245047 [PERSON_NAME] 13:08 Tue 14:13 Tue 08:32 Wed 08:52 Wed 12:05 Wed 12:07 We…" at bounding box center [663, 336] width 1327 height 519
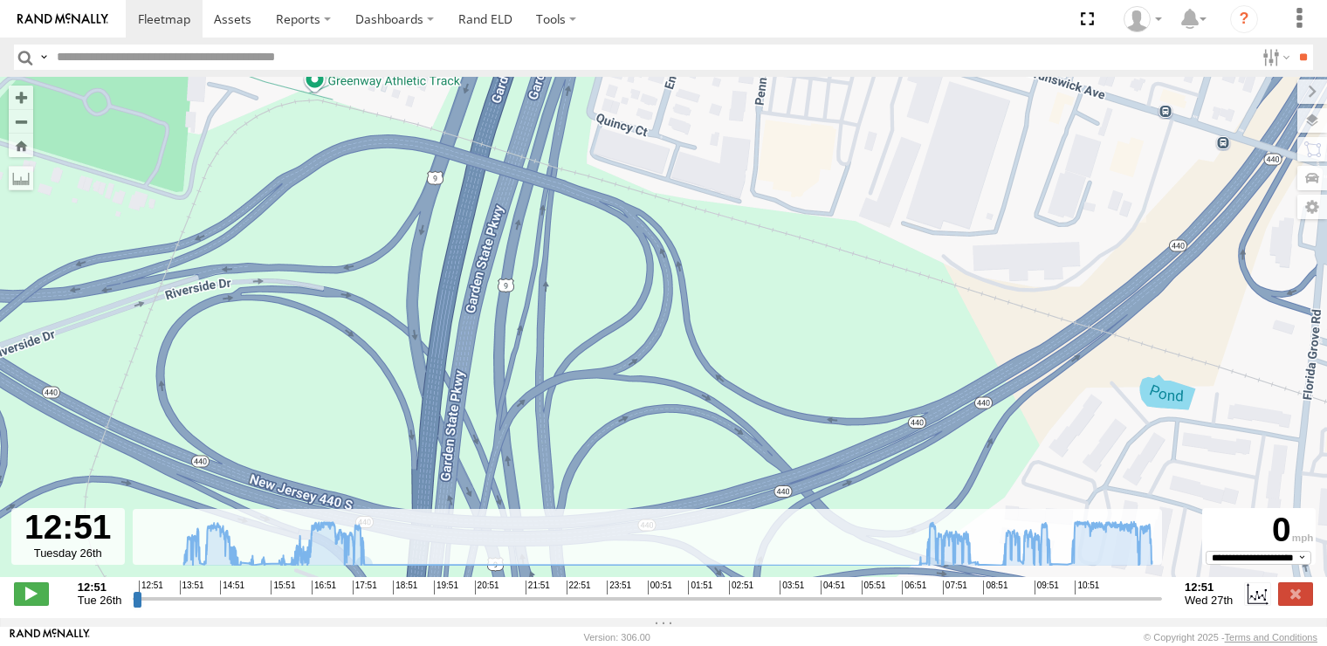
drag, startPoint x: 594, startPoint y: 411, endPoint x: 594, endPoint y: 564, distance: 152.8
click at [594, 564] on div "← Move left → Move right ↑ Move up ↓ Move down + Zoom in - Zoom out Home Jump l…" at bounding box center [663, 347] width 1327 height 541
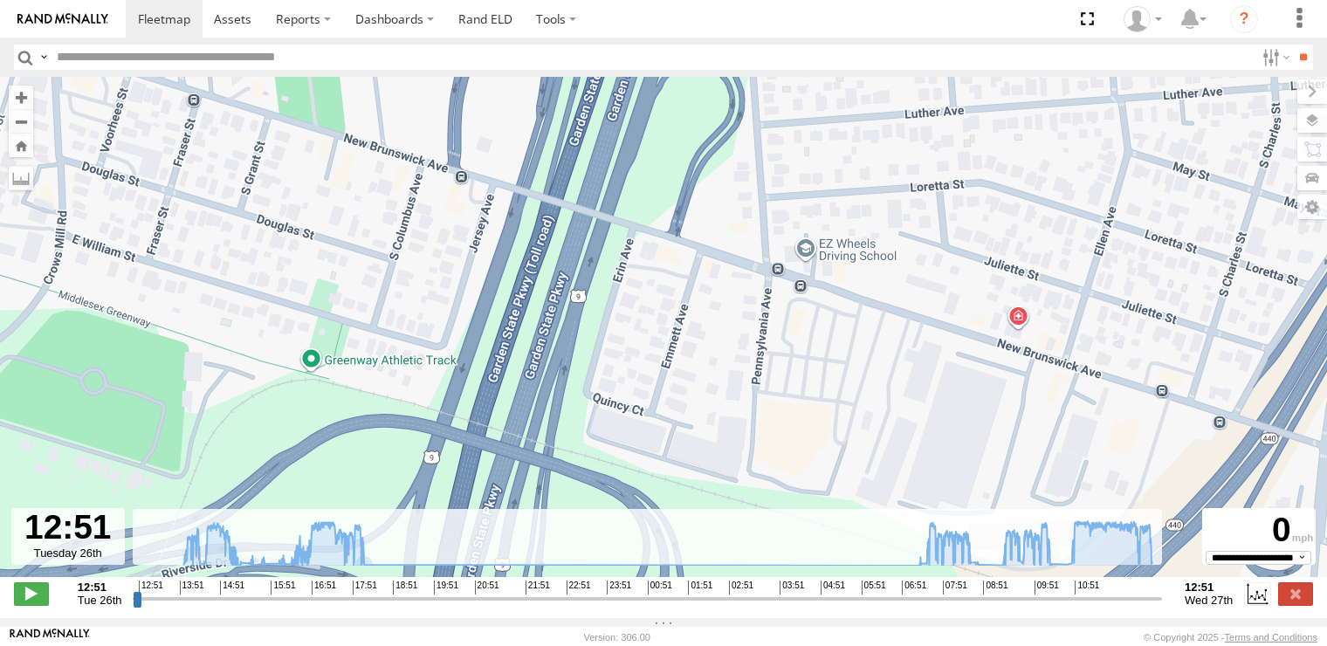
drag, startPoint x: 609, startPoint y: 376, endPoint x: 605, endPoint y: 502, distance: 125.8
click at [605, 502] on div "245047 [PERSON_NAME] 13:08 Tue 14:13 Tue 08:32 Wed 08:52 Wed 12:05 Wed 12:07 We…" at bounding box center [663, 336] width 1327 height 519
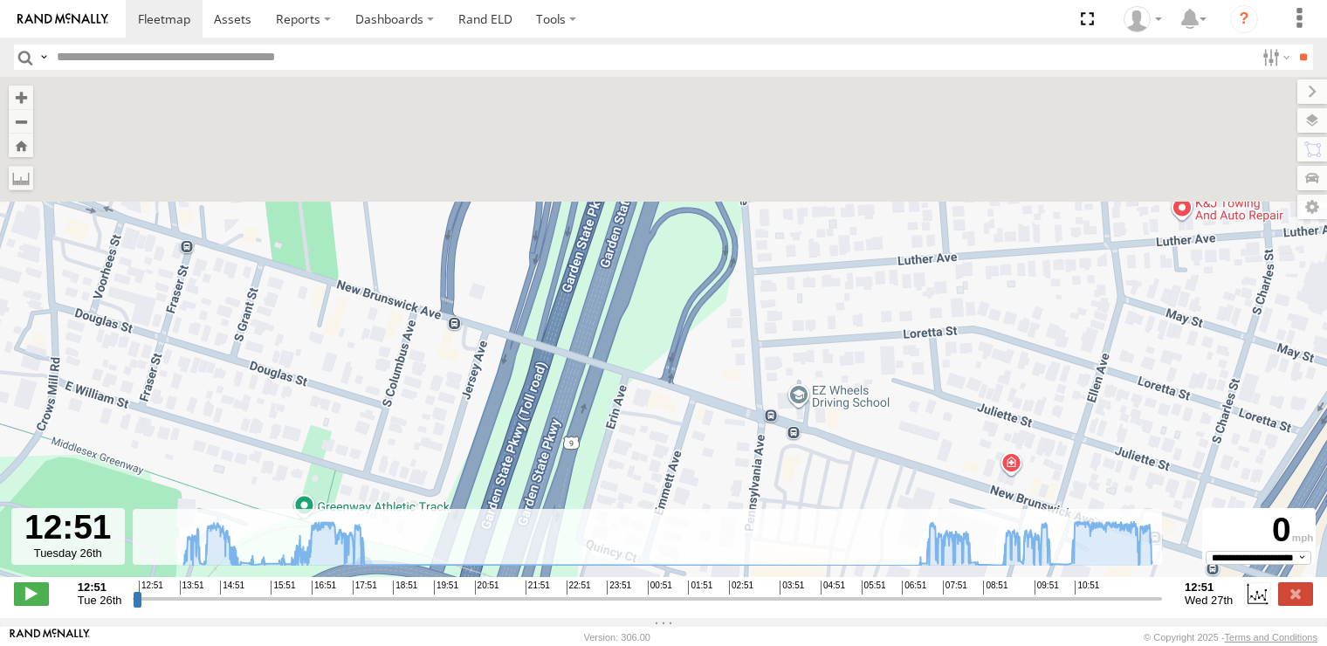
drag, startPoint x: 625, startPoint y: 370, endPoint x: 617, endPoint y: 554, distance: 184.4
click at [617, 554] on div "← Move left → Move right ↑ Move up ↓ Move down + Zoom in - Zoom out Home Jump l…" at bounding box center [663, 347] width 1327 height 541
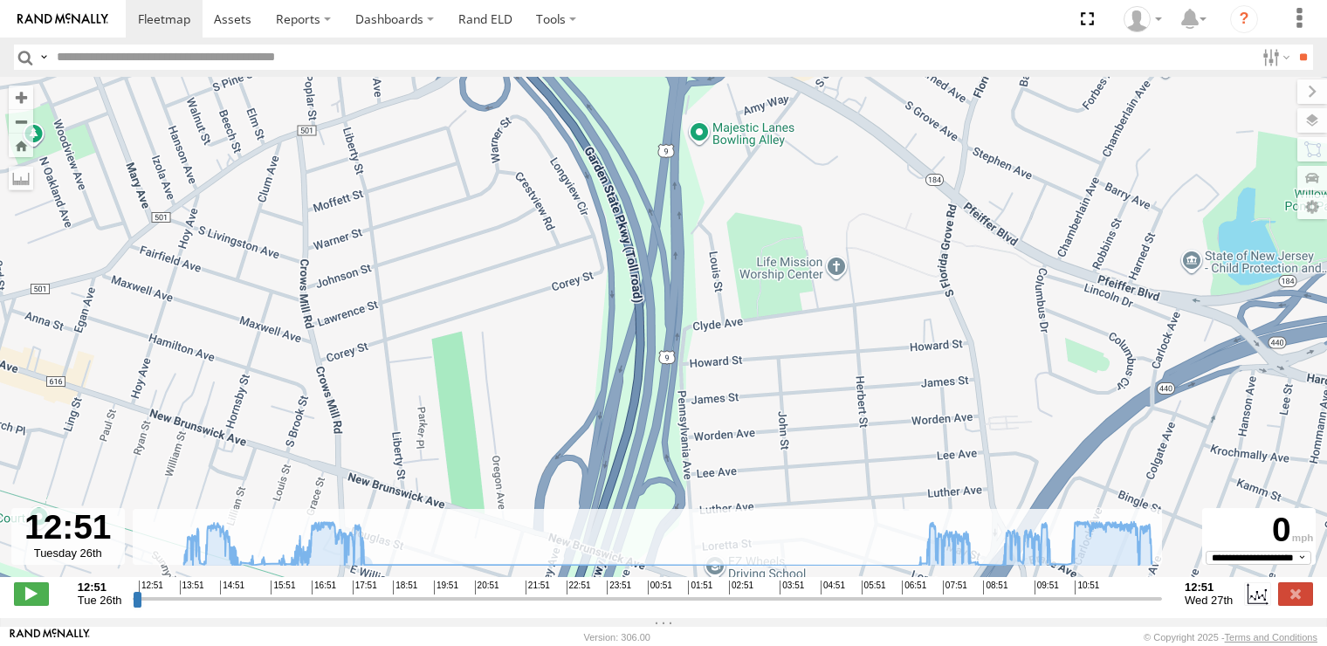
drag, startPoint x: 698, startPoint y: 417, endPoint x: 695, endPoint y: 499, distance: 82.1
click at [695, 499] on div "245047 [PERSON_NAME] 13:08 Tue 14:13 Tue 08:32 Wed 08:52 Wed 12:05 Wed 12:07 We…" at bounding box center [663, 336] width 1327 height 519
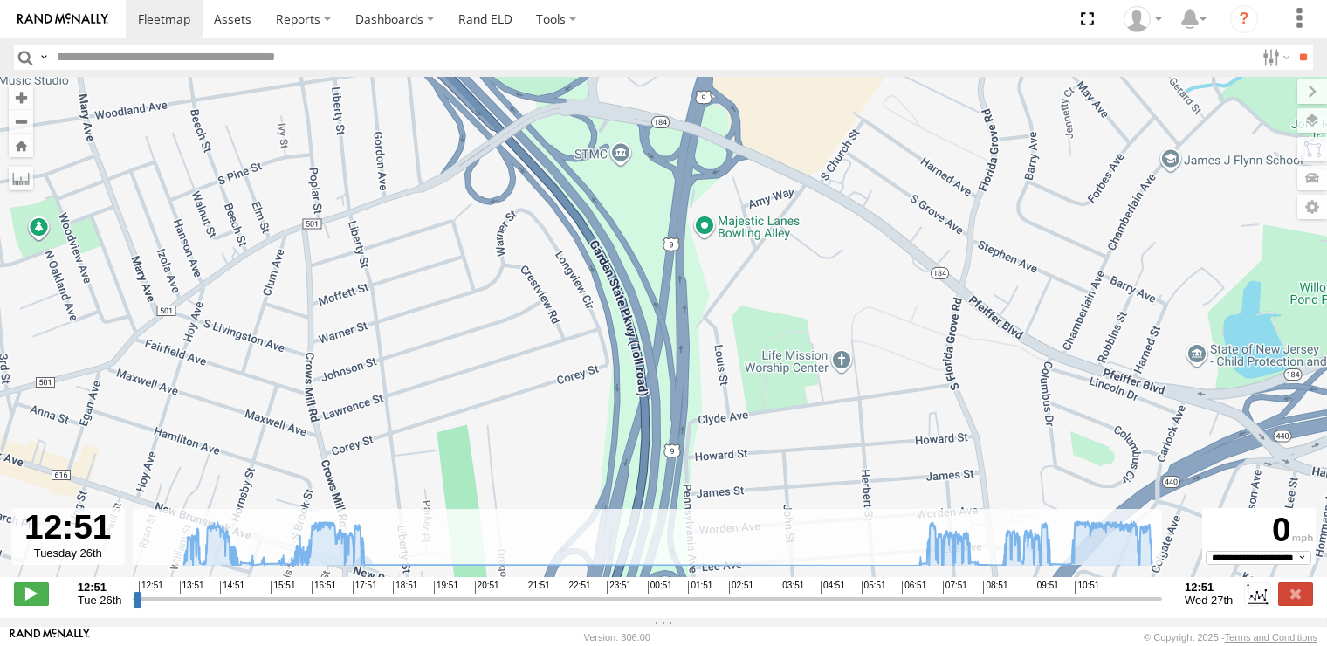
drag, startPoint x: 706, startPoint y: 438, endPoint x: 712, endPoint y: 469, distance: 31.2
click at [712, 469] on div "245047 [PERSON_NAME] 13:08 Tue 14:13 Tue 08:32 Wed 08:52 Wed 12:05 Wed 12:07 We…" at bounding box center [663, 336] width 1327 height 519
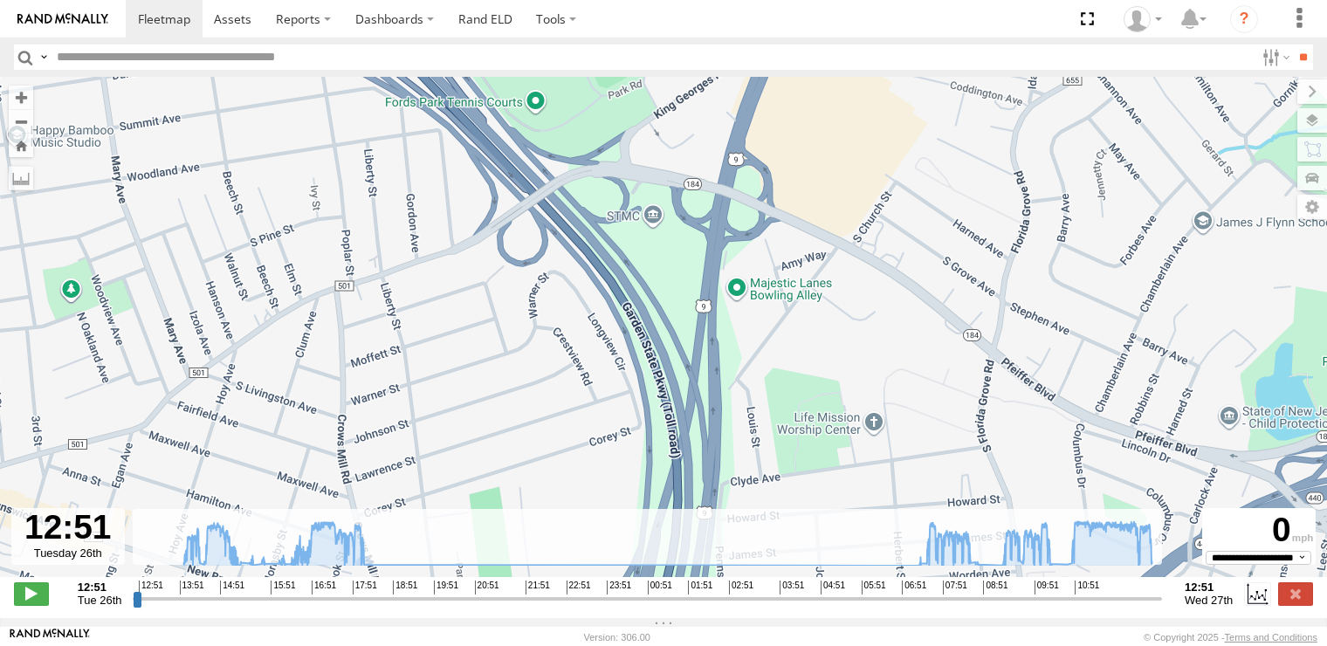
drag, startPoint x: 567, startPoint y: 373, endPoint x: 584, endPoint y: 444, distance: 72.8
click at [584, 444] on div "245047 [PERSON_NAME] 13:08 Tue 14:13 Tue 08:32 Wed 08:52 Wed 12:05 Wed 12:07 We…" at bounding box center [663, 336] width 1327 height 519
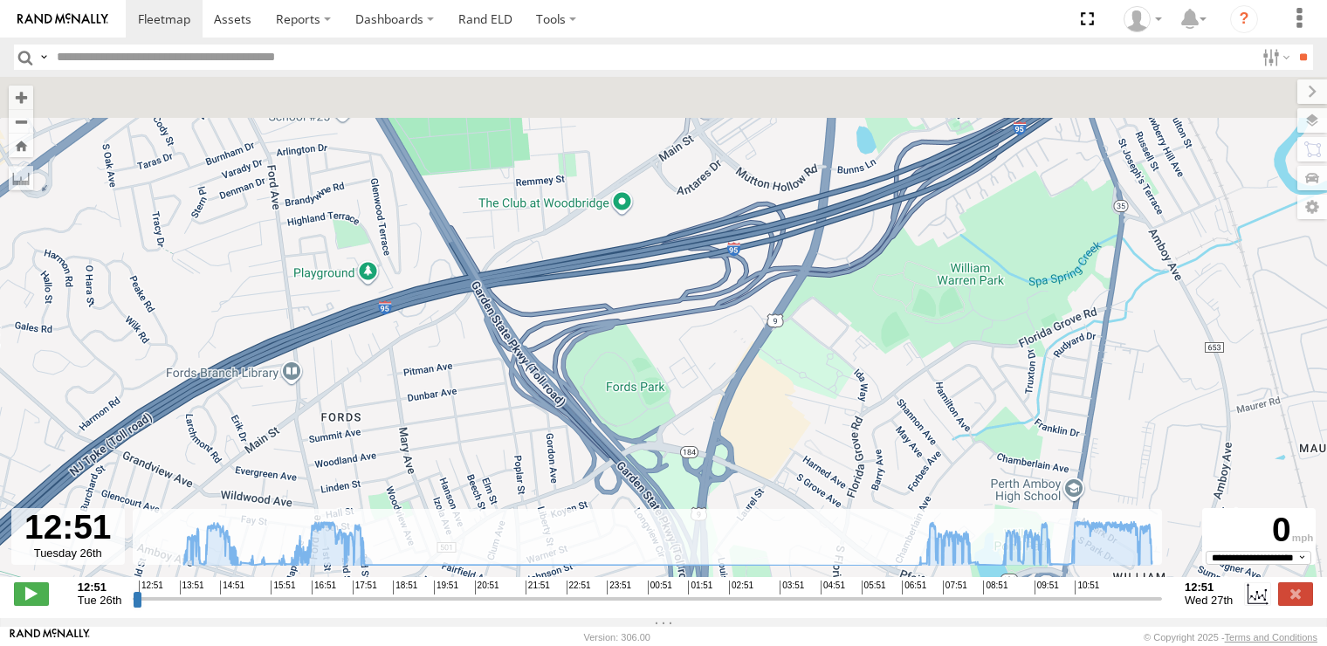
drag, startPoint x: 527, startPoint y: 429, endPoint x: 552, endPoint y: 485, distance: 61.0
click at [552, 485] on div "245047 [PERSON_NAME] 13:08 Tue 14:13 Tue 08:32 Wed 08:52 Wed 12:05 Wed 12:07 We…" at bounding box center [663, 336] width 1327 height 519
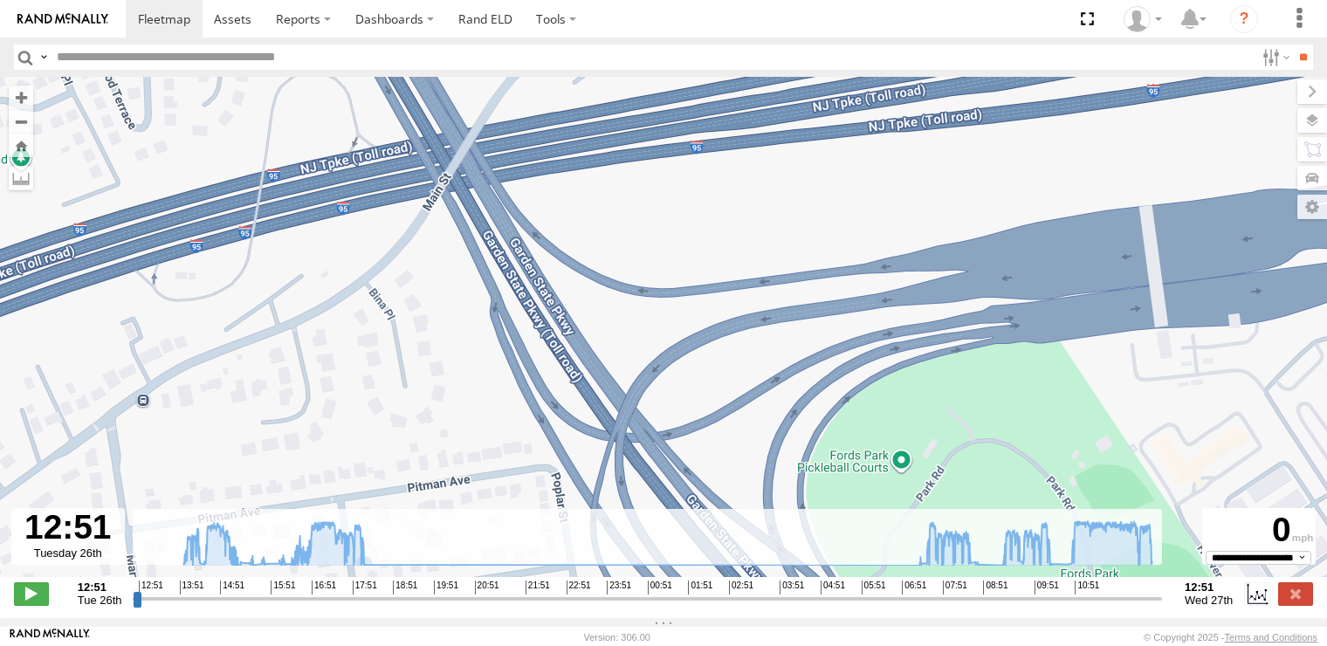
drag, startPoint x: 756, startPoint y: 463, endPoint x: 569, endPoint y: 281, distance: 260.6
click at [578, 294] on div "245047 [PERSON_NAME] 13:08 Tue 14:13 Tue 08:32 Wed 08:52 Wed 12:05 Wed 12:07 We…" at bounding box center [663, 336] width 1327 height 519
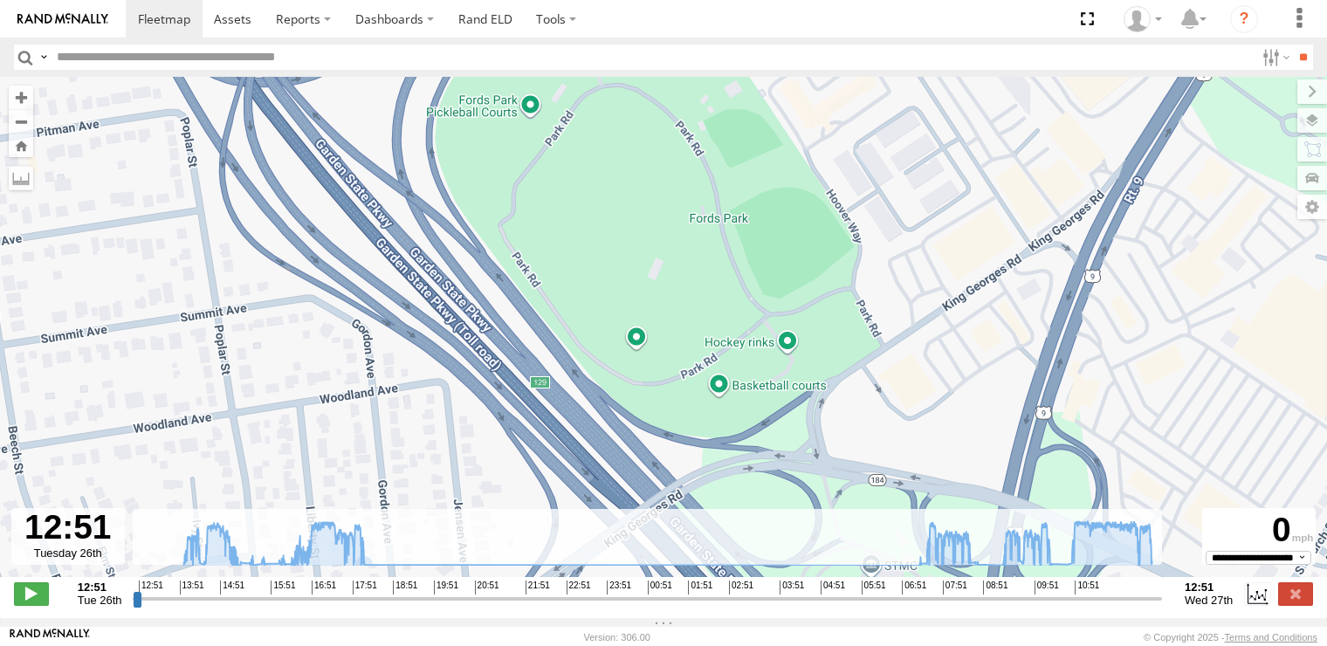
drag, startPoint x: 686, startPoint y: 458, endPoint x: 566, endPoint y: 276, distance: 218.7
click at [582, 301] on div "245047 [PERSON_NAME] 13:08 Tue 14:13 Tue 08:32 Wed 08:52 Wed 12:05 Wed 12:07 We…" at bounding box center [663, 336] width 1327 height 519
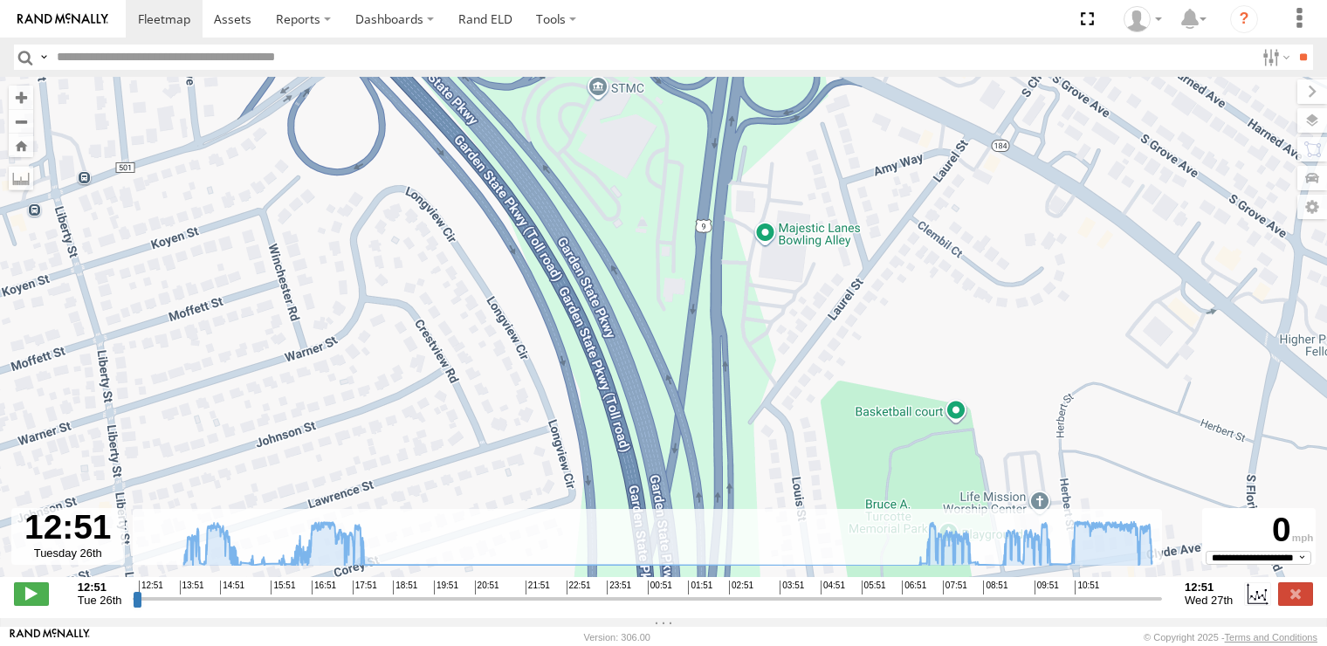
drag, startPoint x: 638, startPoint y: 397, endPoint x: 615, endPoint y: 213, distance: 185.7
click at [625, 256] on div "245047 [PERSON_NAME] 13:08 Tue 14:13 Tue 08:32 Wed 08:52 Wed 12:05 Wed 12:07 We…" at bounding box center [663, 336] width 1327 height 519
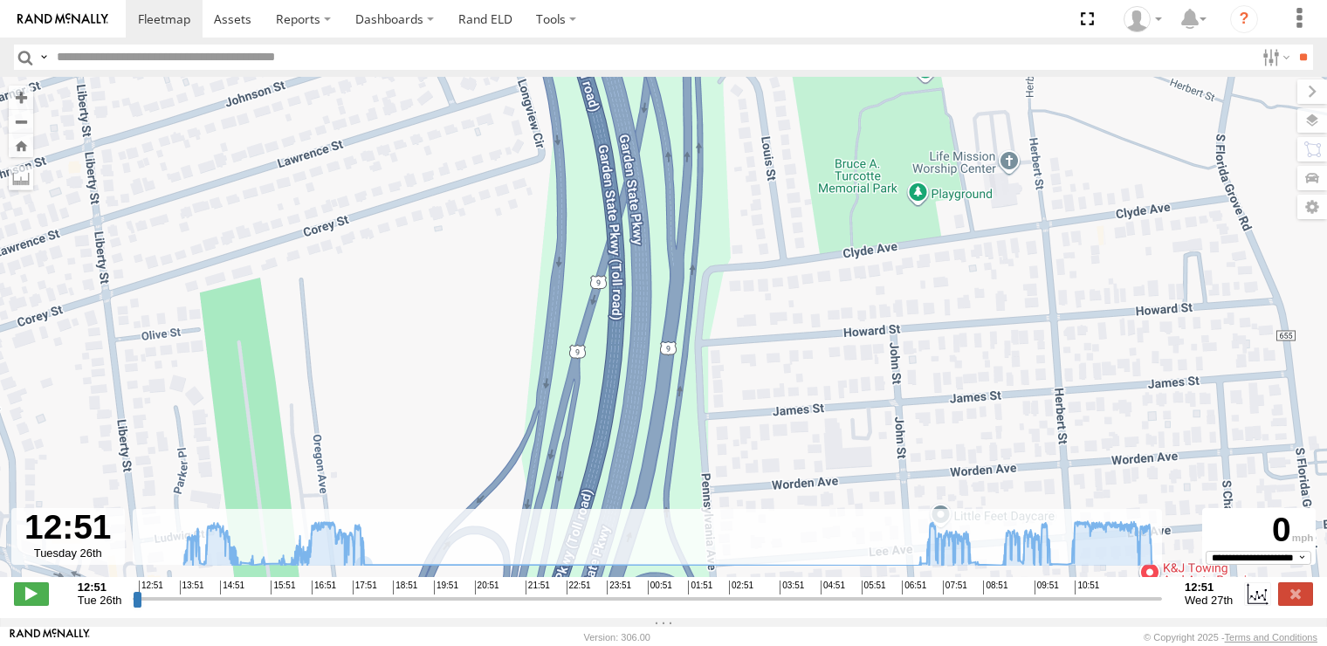
drag, startPoint x: 623, startPoint y: 426, endPoint x: 643, endPoint y: 247, distance: 180.0
click at [643, 262] on div "245047 [PERSON_NAME] 13:08 Tue 14:13 Tue 08:32 Wed 08:52 Wed 12:05 Wed 12:07 We…" at bounding box center [663, 336] width 1327 height 519
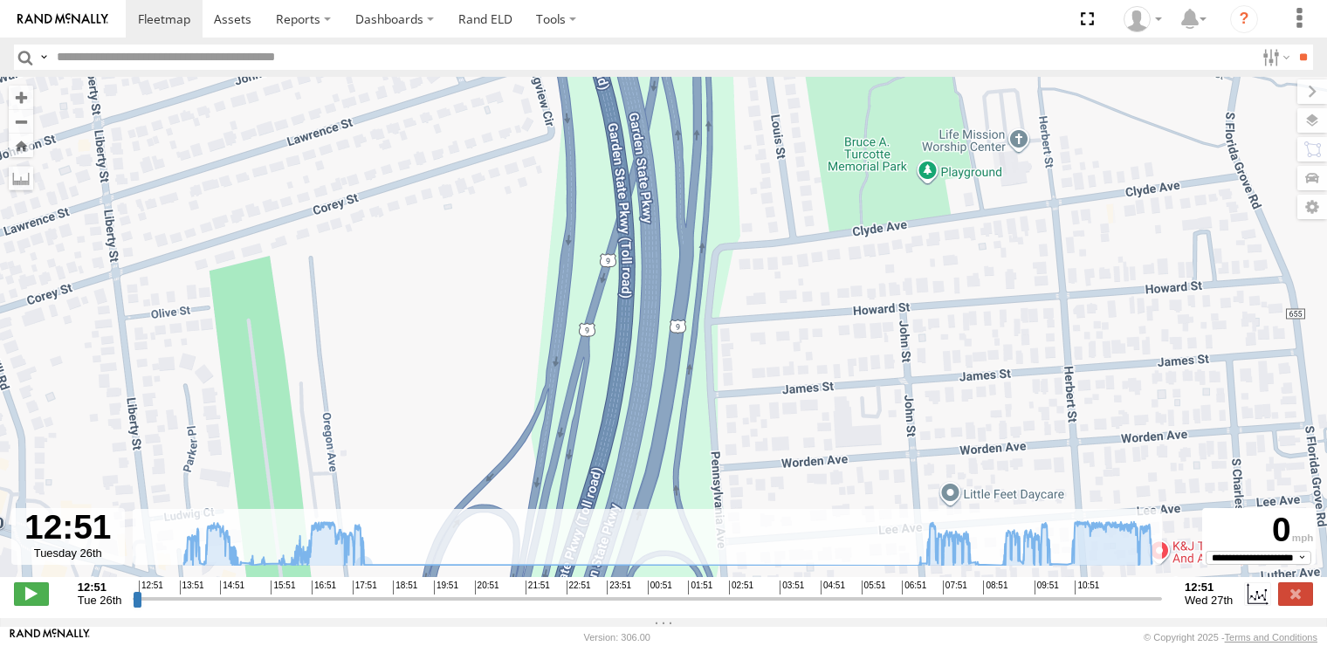
drag, startPoint x: 688, startPoint y: 262, endPoint x: 672, endPoint y: 438, distance: 177.1
click at [672, 438] on div "245047 [PERSON_NAME] 13:08 Tue 14:13 Tue 08:32 Wed 08:52 Wed 12:05 Wed 12:07 We…" at bounding box center [663, 336] width 1327 height 519
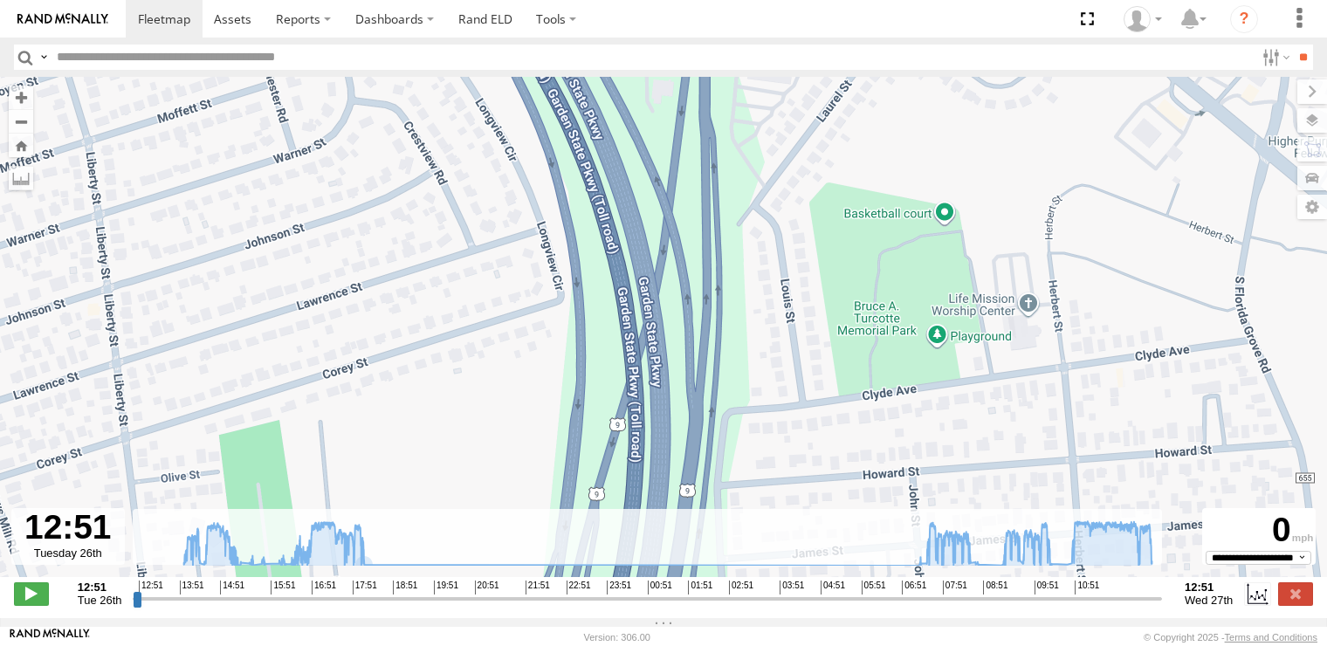
drag, startPoint x: 704, startPoint y: 278, endPoint x: 714, endPoint y: 443, distance: 165.3
click at [714, 443] on div "245047 [PERSON_NAME] 13:08 Tue 14:13 Tue 08:32 Wed 08:52 Wed 12:05 Wed 12:07 We…" at bounding box center [663, 336] width 1327 height 519
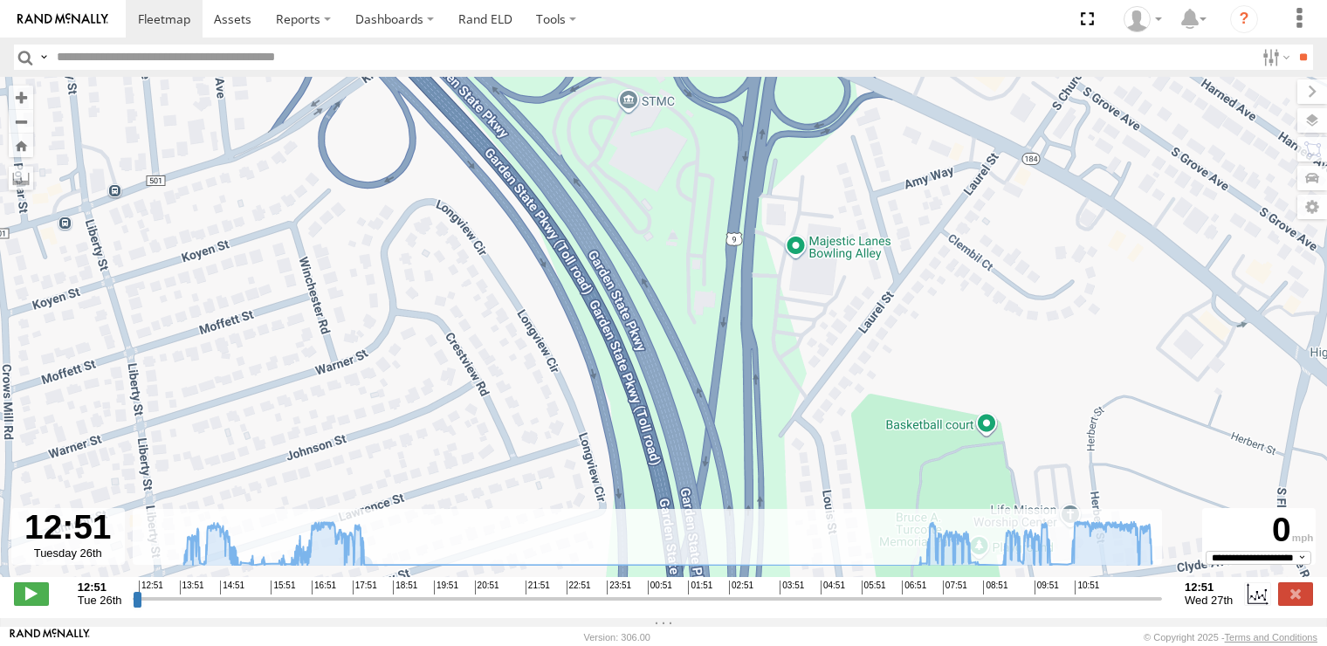
drag, startPoint x: 705, startPoint y: 342, endPoint x: 719, endPoint y: 424, distance: 83.4
click at [719, 423] on div "245047 [PERSON_NAME] 13:08 Tue 14:13 Tue 08:32 Wed 08:52 Wed 12:05 Wed 12:07 We…" at bounding box center [663, 336] width 1327 height 519
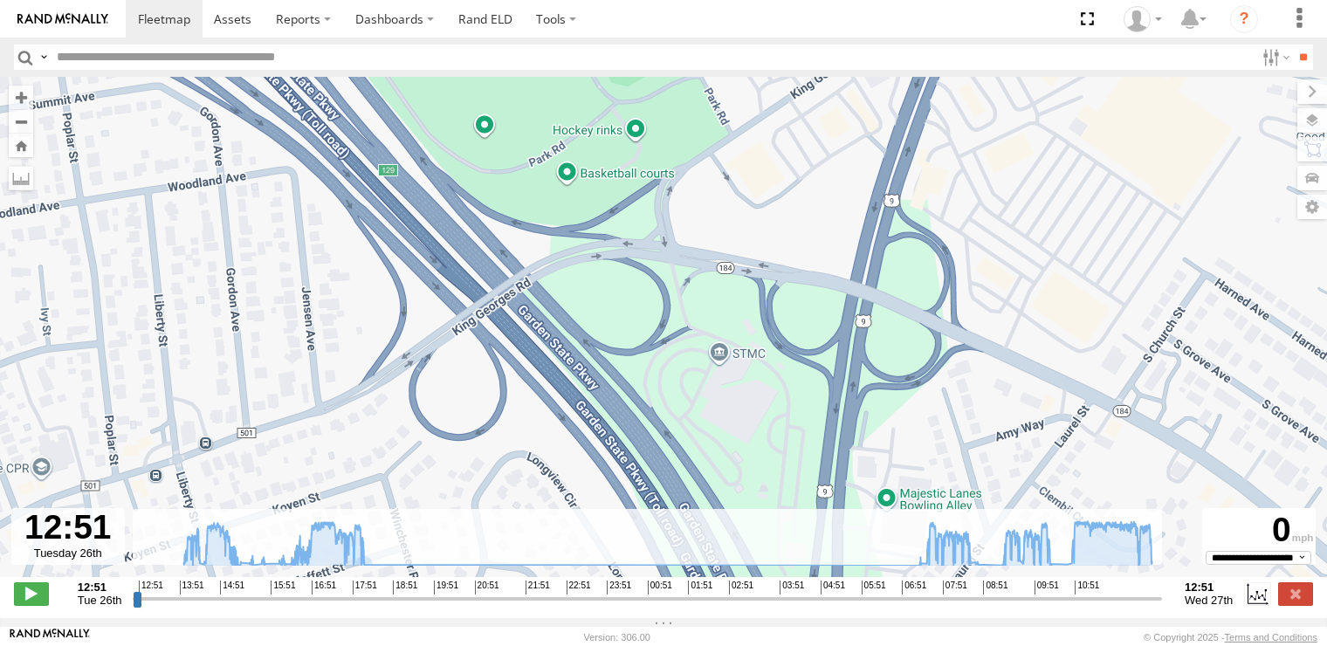
drag, startPoint x: 631, startPoint y: 288, endPoint x: 712, endPoint y: 424, distance: 158.1
click at [712, 443] on div "245047 [PERSON_NAME] 13:08 Tue 14:13 Tue 08:32 Wed 08:52 Wed 12:05 Wed 12:07 We…" at bounding box center [663, 336] width 1327 height 519
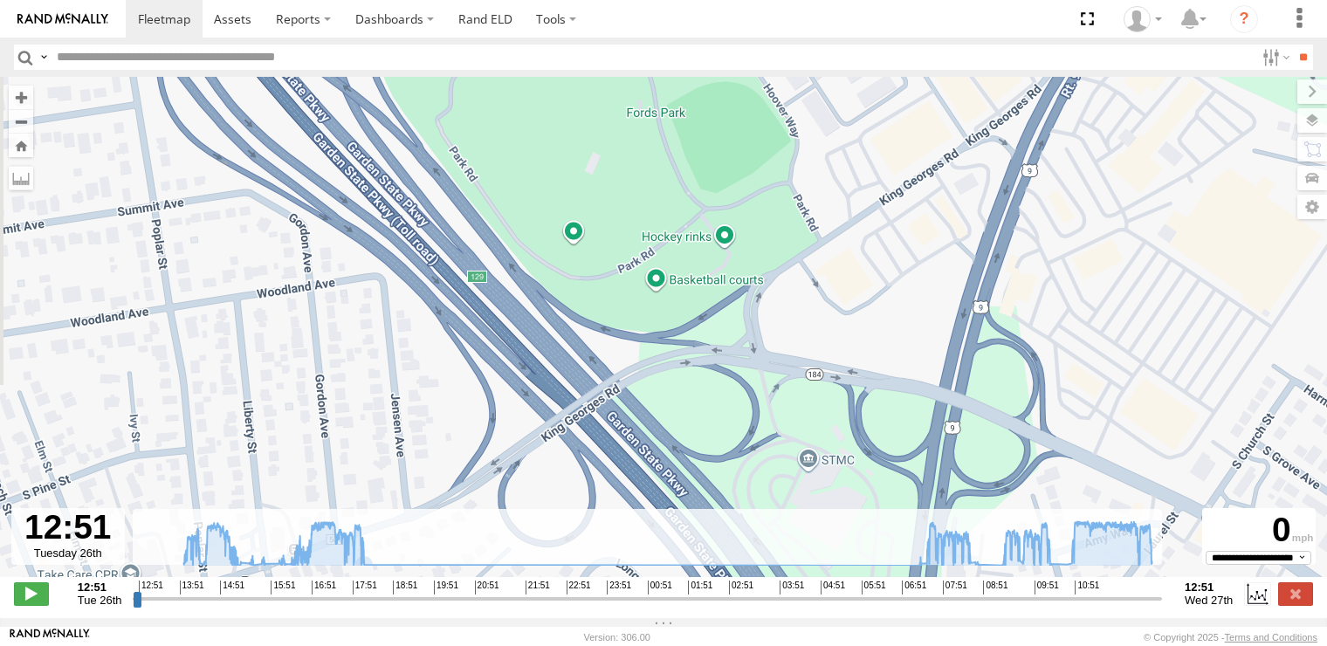
drag, startPoint x: 607, startPoint y: 292, endPoint x: 672, endPoint y: 402, distance: 127.3
click at [671, 401] on div "245047 [PERSON_NAME] 13:08 Tue 14:13 Tue 08:32 Wed 08:52 Wed 12:05 Wed 12:07 We…" at bounding box center [663, 336] width 1327 height 519
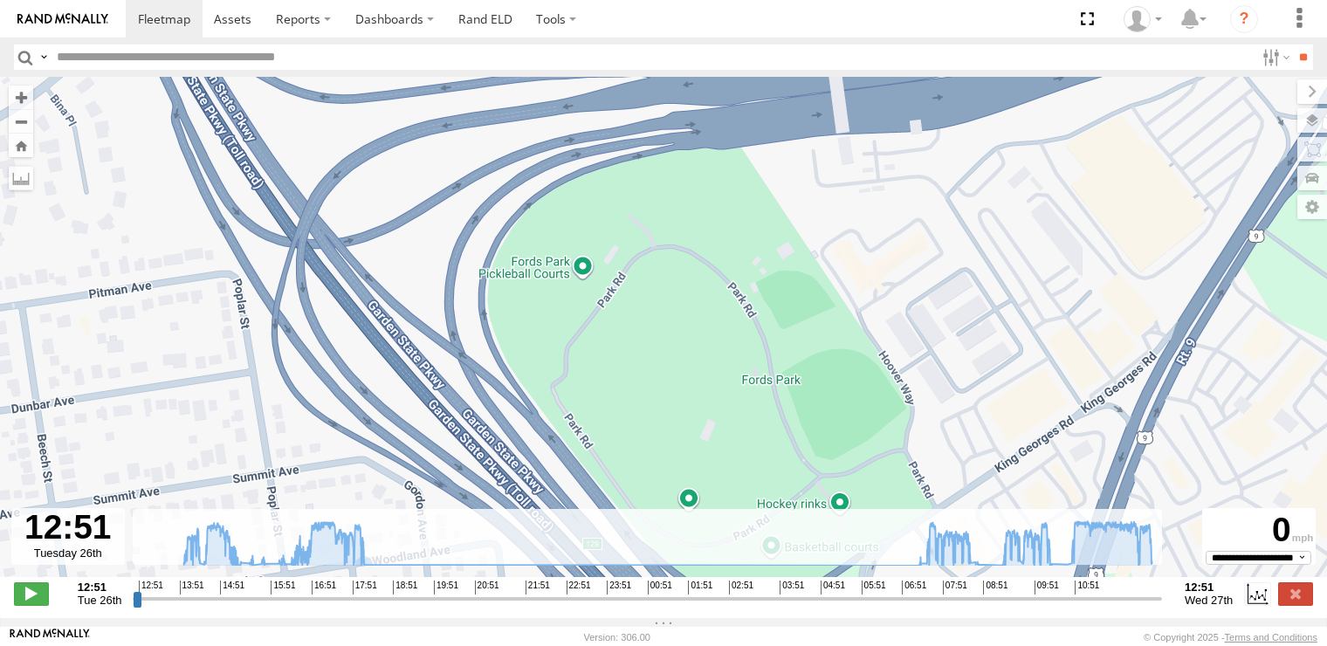
drag, startPoint x: 579, startPoint y: 295, endPoint x: 624, endPoint y: 424, distance: 137.0
click at [624, 424] on div "245047 [PERSON_NAME] 13:08 Tue 14:13 Tue 08:32 Wed 08:52 Wed 12:05 Wed 12:07 We…" at bounding box center [663, 336] width 1327 height 519
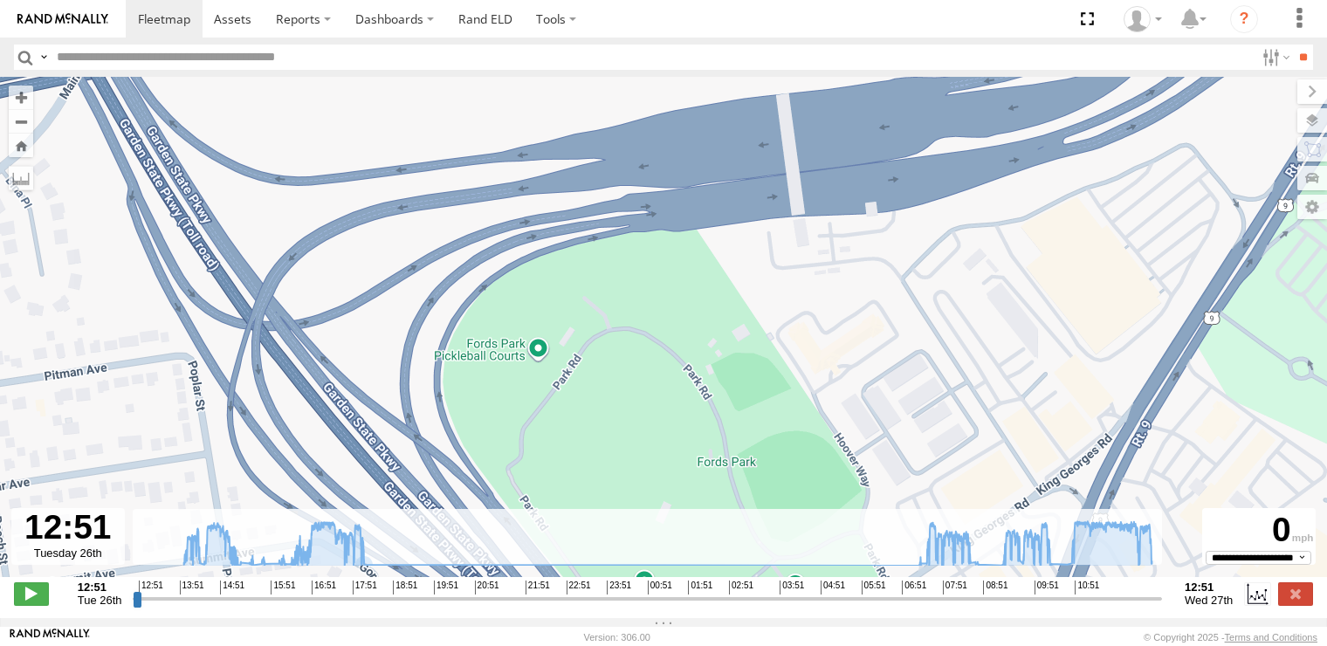
drag, startPoint x: 671, startPoint y: 311, endPoint x: 569, endPoint y: 374, distance: 119.2
click at [570, 374] on div "245047 [PERSON_NAME] 13:08 Tue 14:13 Tue 08:32 Wed 08:52 Wed 12:05 Wed 12:07 We…" at bounding box center [663, 336] width 1327 height 519
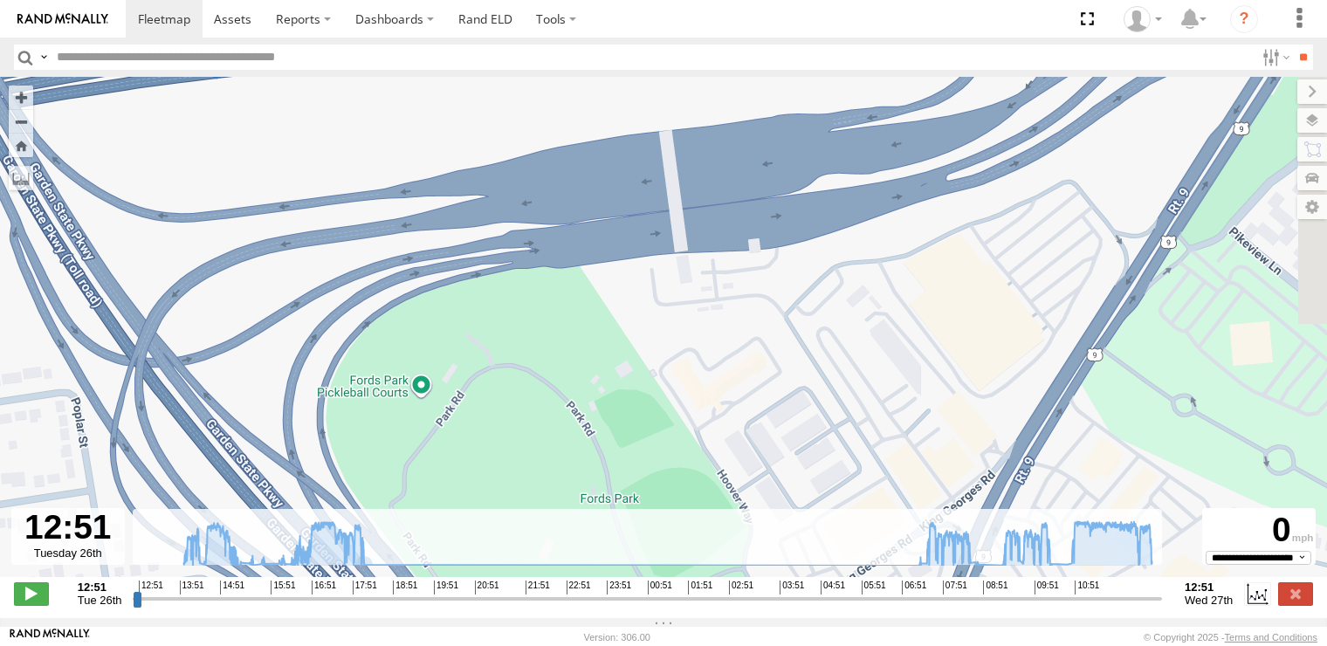
drag, startPoint x: 670, startPoint y: 338, endPoint x: 567, endPoint y: 345, distance: 103.3
click at [567, 345] on div "245047 [PERSON_NAME] 13:08 Tue 14:13 Tue 08:32 Wed 08:52 Wed 12:05 Wed 12:07 We…" at bounding box center [663, 336] width 1327 height 519
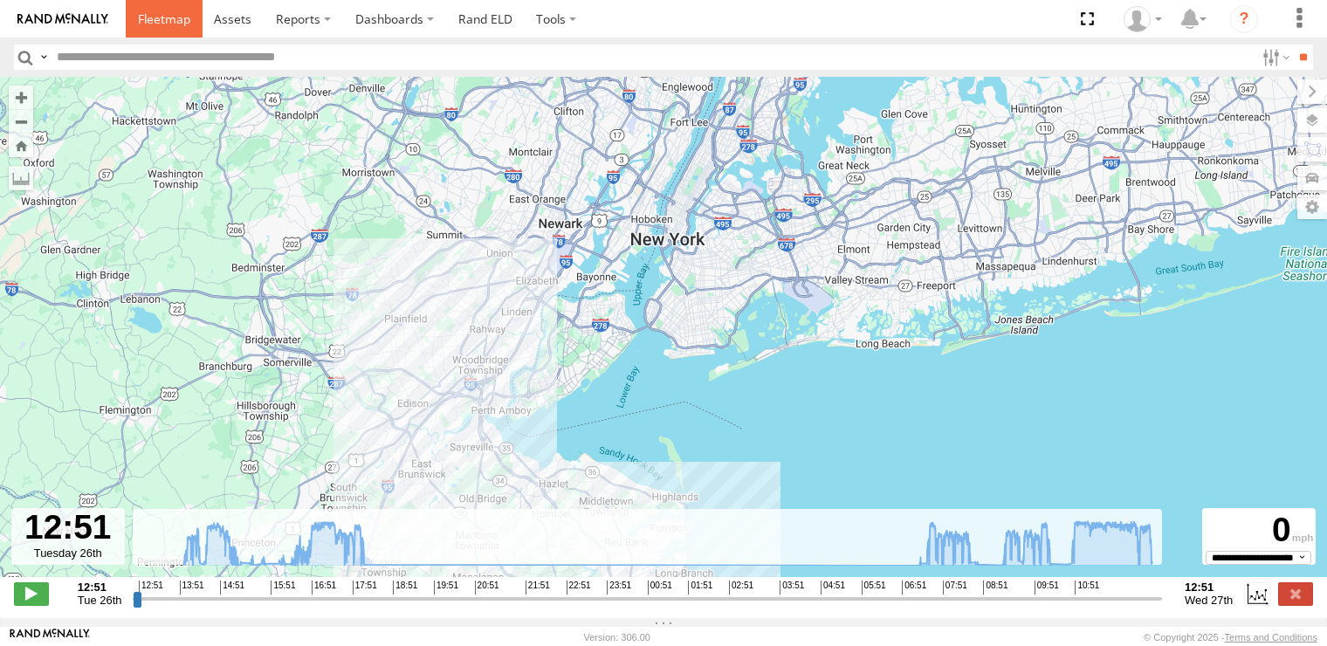
click at [161, 15] on span at bounding box center [164, 18] width 52 height 17
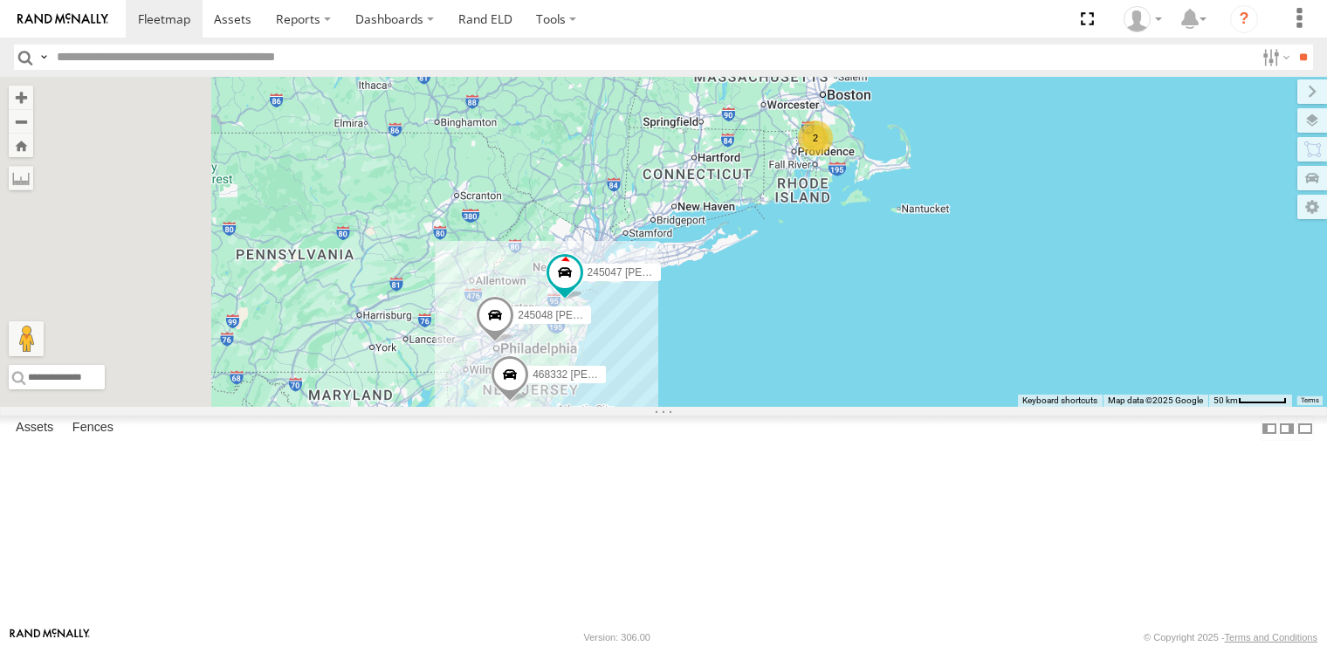
drag, startPoint x: 925, startPoint y: 440, endPoint x: 916, endPoint y: 527, distance: 87.7
click at [916, 407] on div "2 2 245047 Shawn 245048 Charles 468332 Stanley" at bounding box center [663, 242] width 1327 height 330
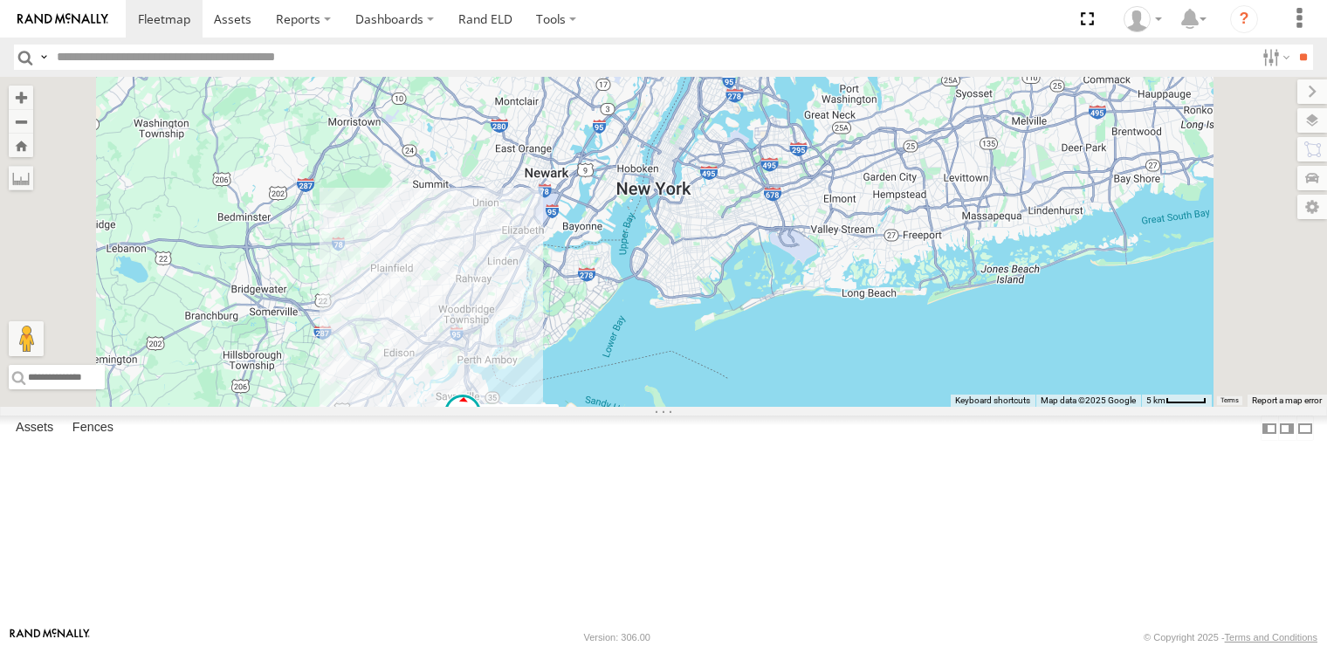
drag, startPoint x: 733, startPoint y: 510, endPoint x: 779, endPoint y: 461, distance: 66.7
click at [779, 407] on div "245047 [PERSON_NAME] 245048 [PERSON_NAME] 468332 [PERSON_NAME]" at bounding box center [663, 242] width 1327 height 330
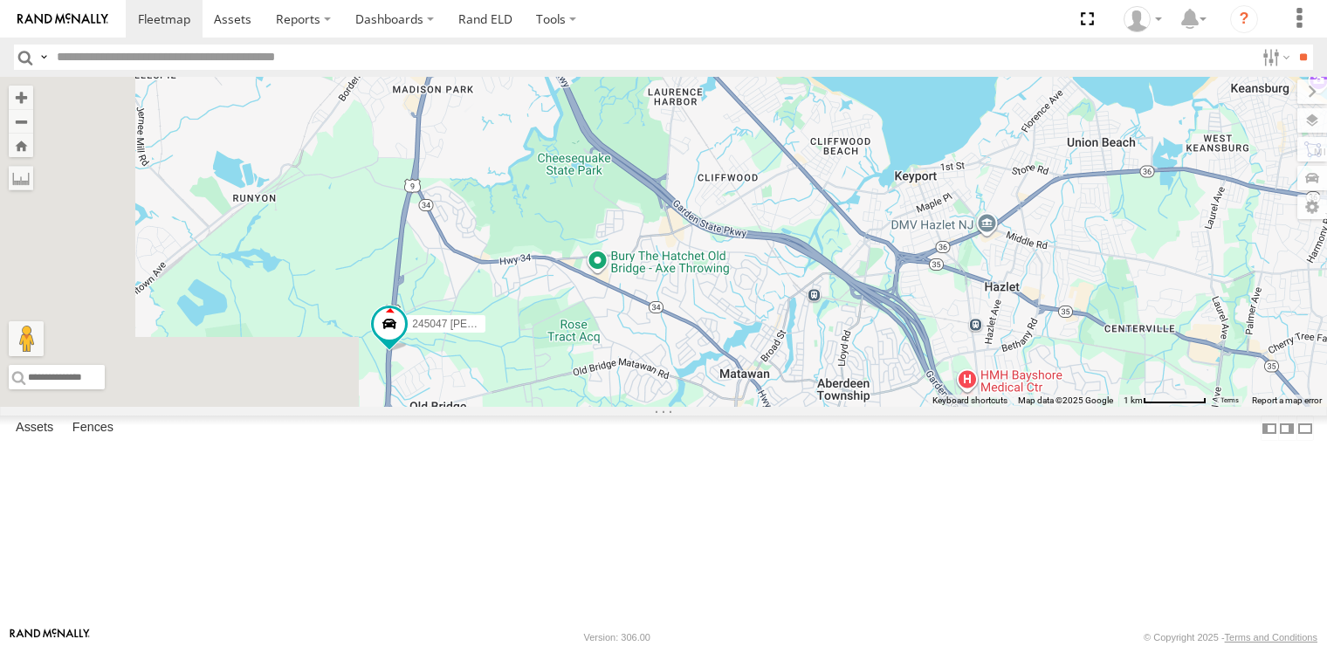
drag, startPoint x: 590, startPoint y: 529, endPoint x: 824, endPoint y: 402, distance: 266.5
click at [824, 402] on div "245047 [PERSON_NAME] 245048 [PERSON_NAME] 468332 [PERSON_NAME]" at bounding box center [663, 242] width 1327 height 330
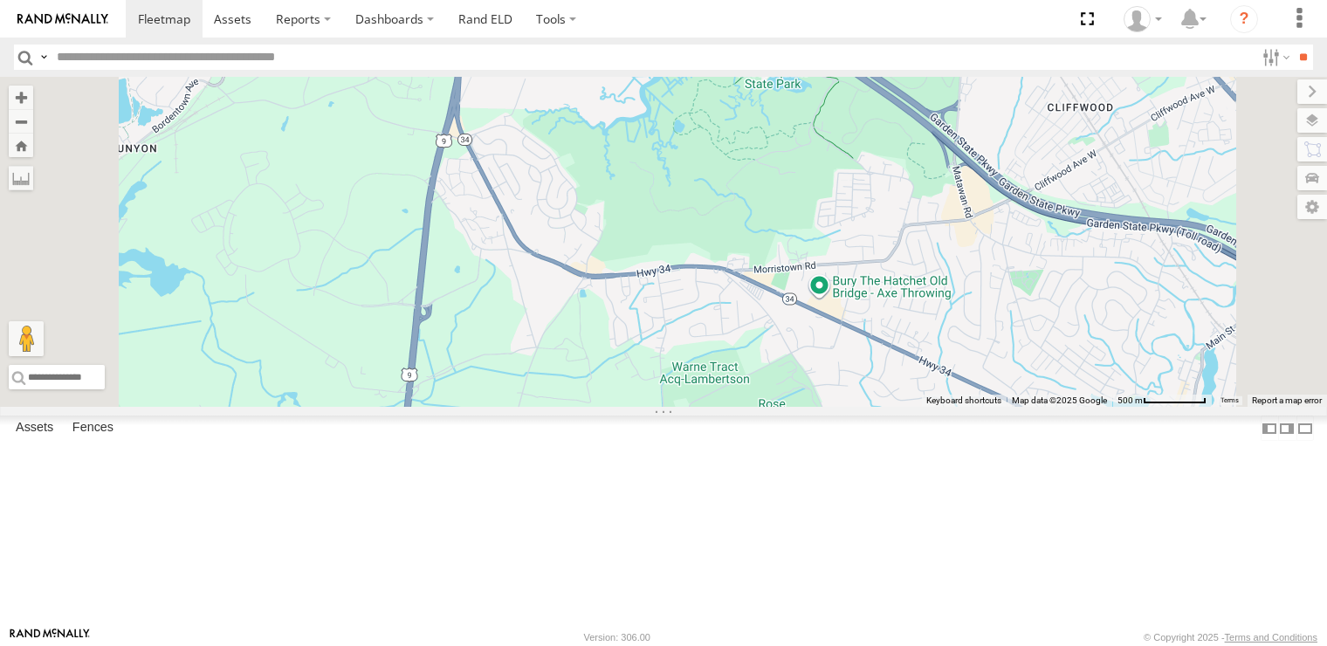
drag, startPoint x: 740, startPoint y: 318, endPoint x: 750, endPoint y: 484, distance: 166.2
click at [750, 407] on div "245047 [PERSON_NAME] 245048 [PERSON_NAME] 468332 [PERSON_NAME]" at bounding box center [663, 242] width 1327 height 330
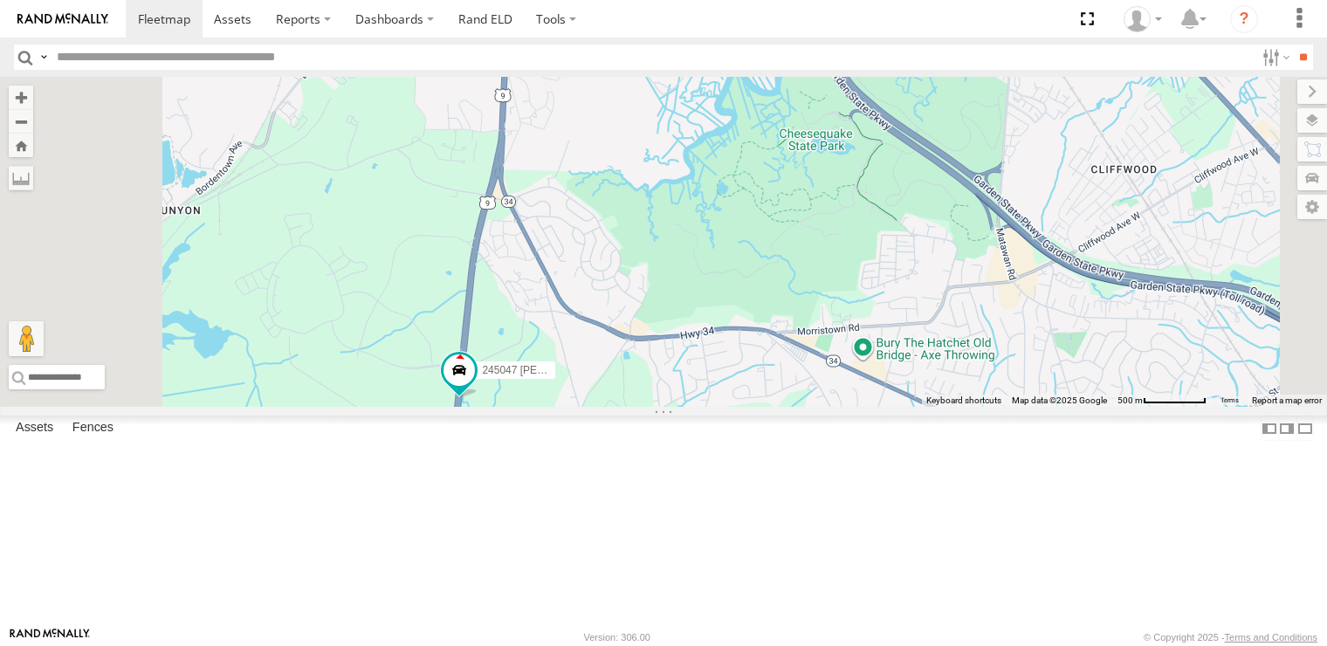
drag, startPoint x: 716, startPoint y: 388, endPoint x: 760, endPoint y: 451, distance: 77.3
click at [760, 407] on div "245047 [PERSON_NAME] 245048 [PERSON_NAME] 468332 [PERSON_NAME]" at bounding box center [663, 242] width 1327 height 330
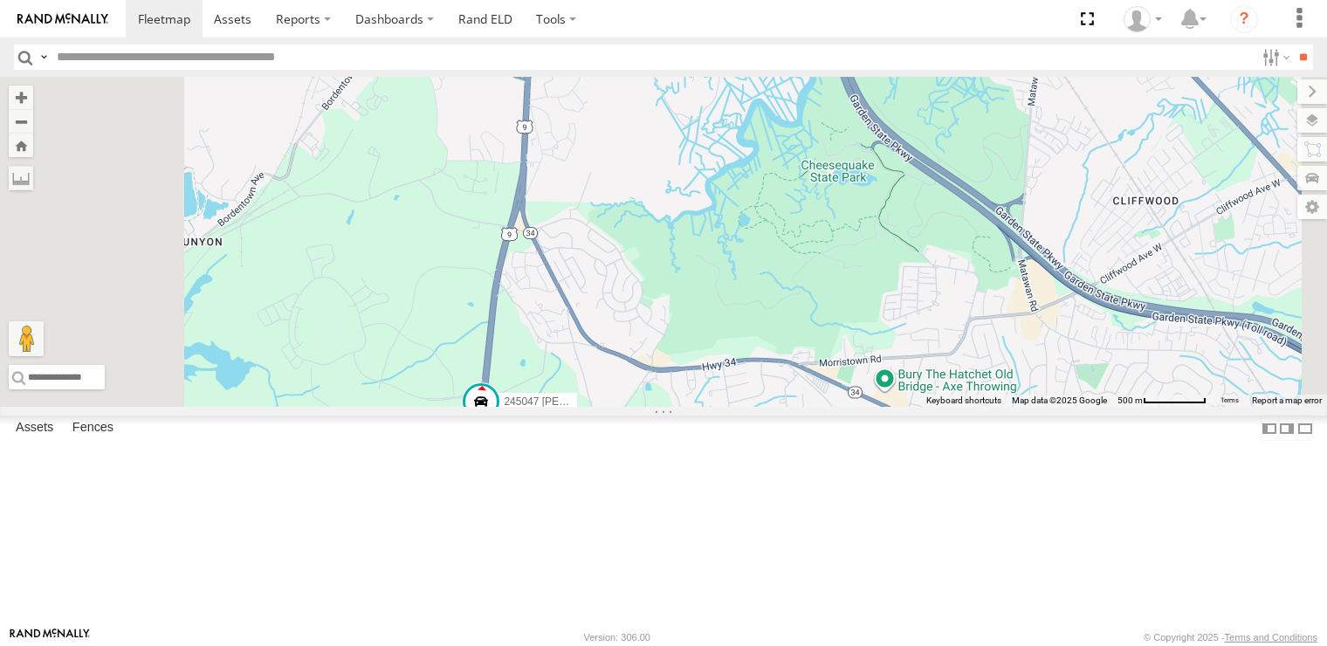
drag, startPoint x: 865, startPoint y: 349, endPoint x: 873, endPoint y: 361, distance: 13.8
click at [873, 361] on div "245047 [PERSON_NAME] 245048 [PERSON_NAME] 468332 [PERSON_NAME]" at bounding box center [663, 242] width 1327 height 330
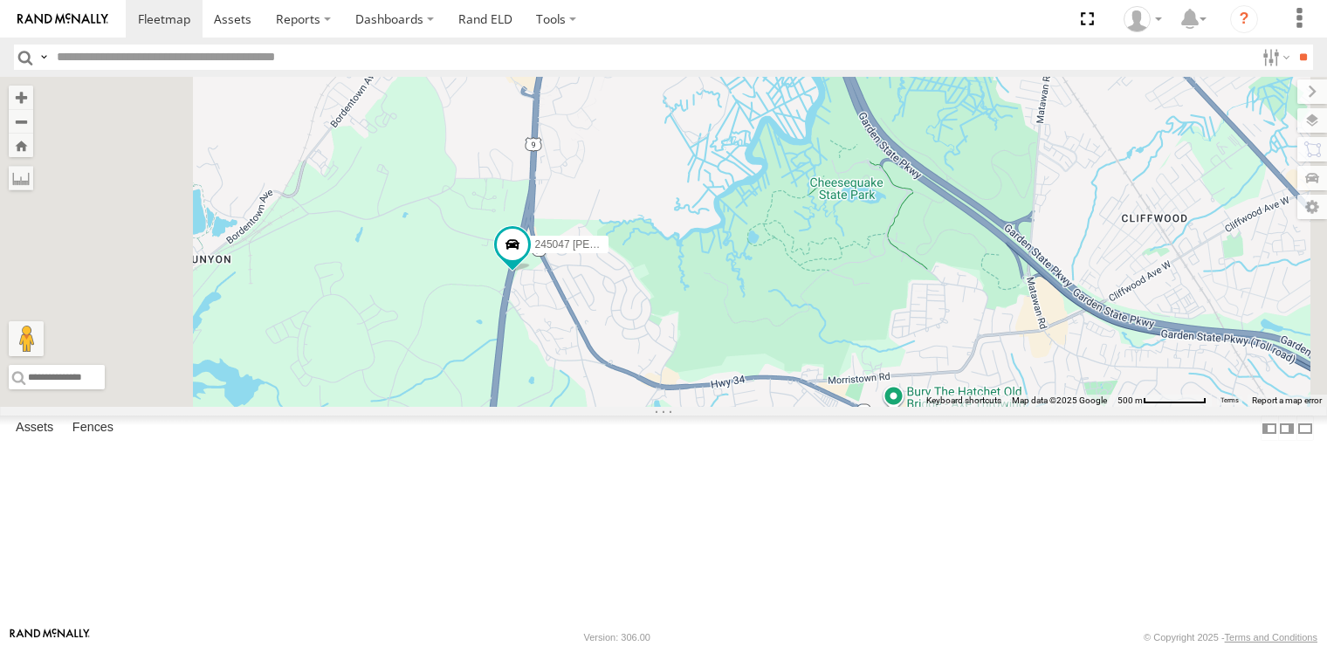
drag, startPoint x: 611, startPoint y: 182, endPoint x: 613, endPoint y: 191, distance: 9.8
click at [613, 191] on div "245047 [PERSON_NAME] 245048 [PERSON_NAME] 468332 [PERSON_NAME]" at bounding box center [663, 242] width 1327 height 330
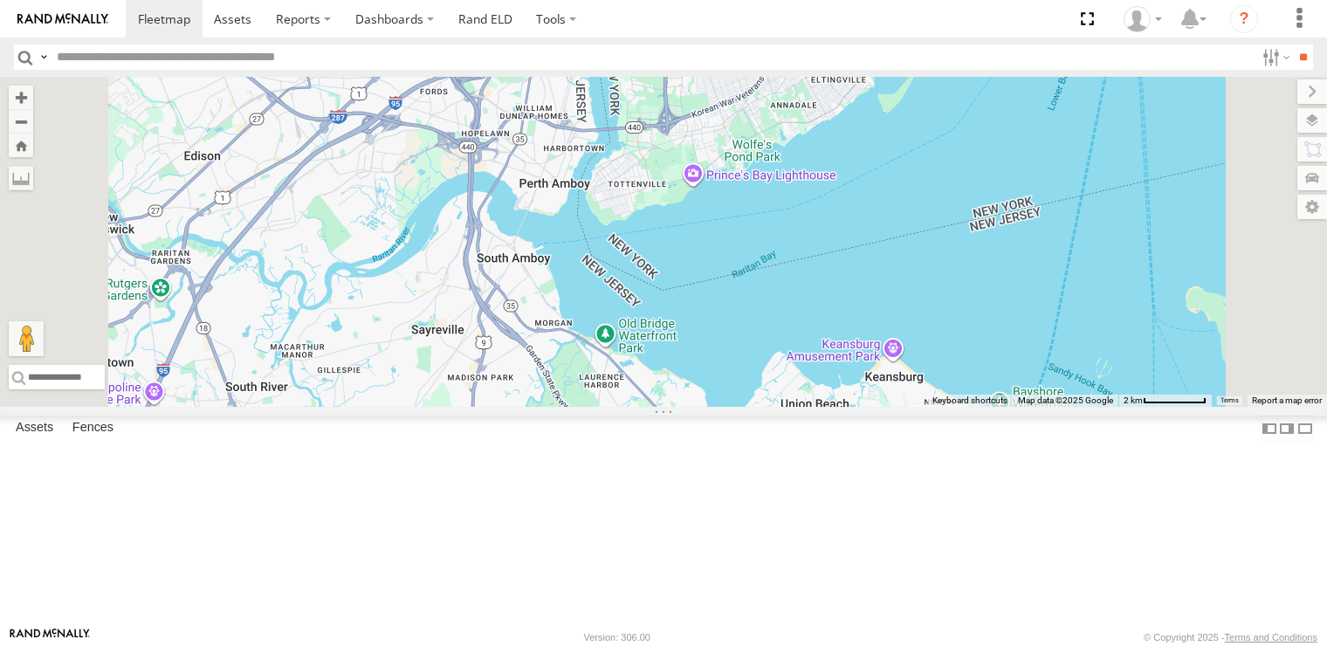
drag, startPoint x: 690, startPoint y: 307, endPoint x: 699, endPoint y: 534, distance: 227.2
click at [699, 407] on div at bounding box center [663, 242] width 1327 height 330
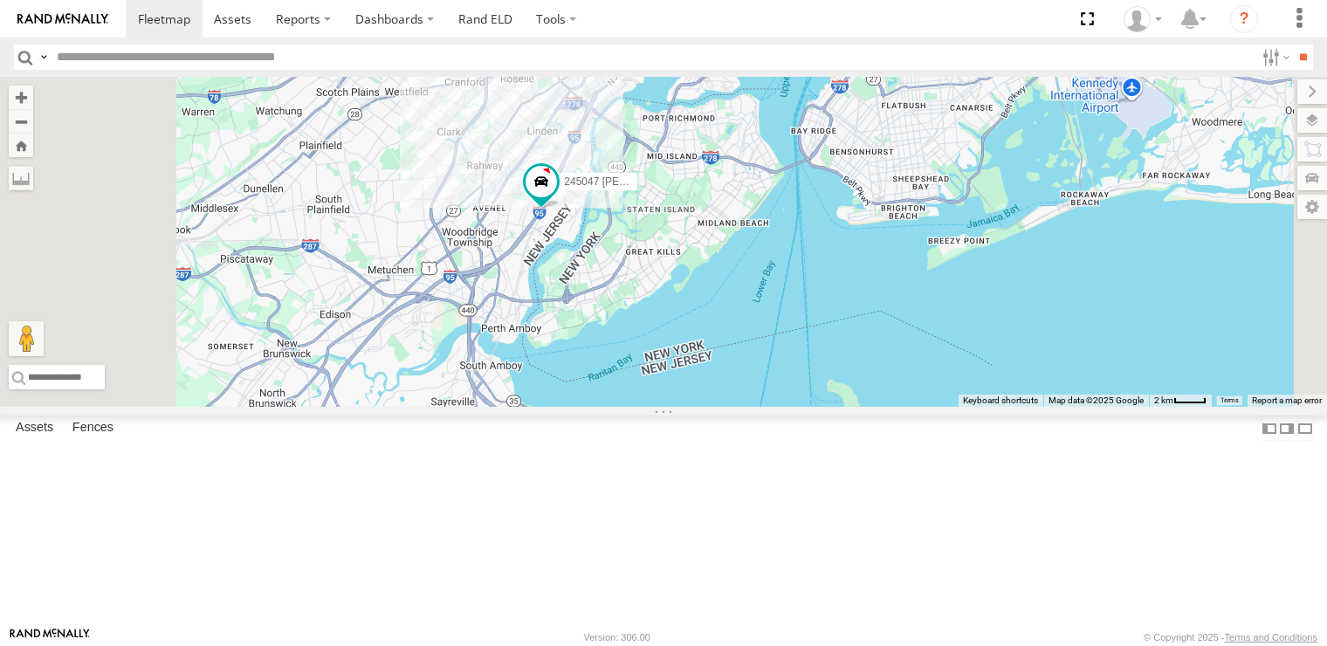
drag, startPoint x: 753, startPoint y: 411, endPoint x: 744, endPoint y: 427, distance: 18.4
click at [744, 407] on div "245047 [PERSON_NAME]" at bounding box center [663, 242] width 1327 height 330
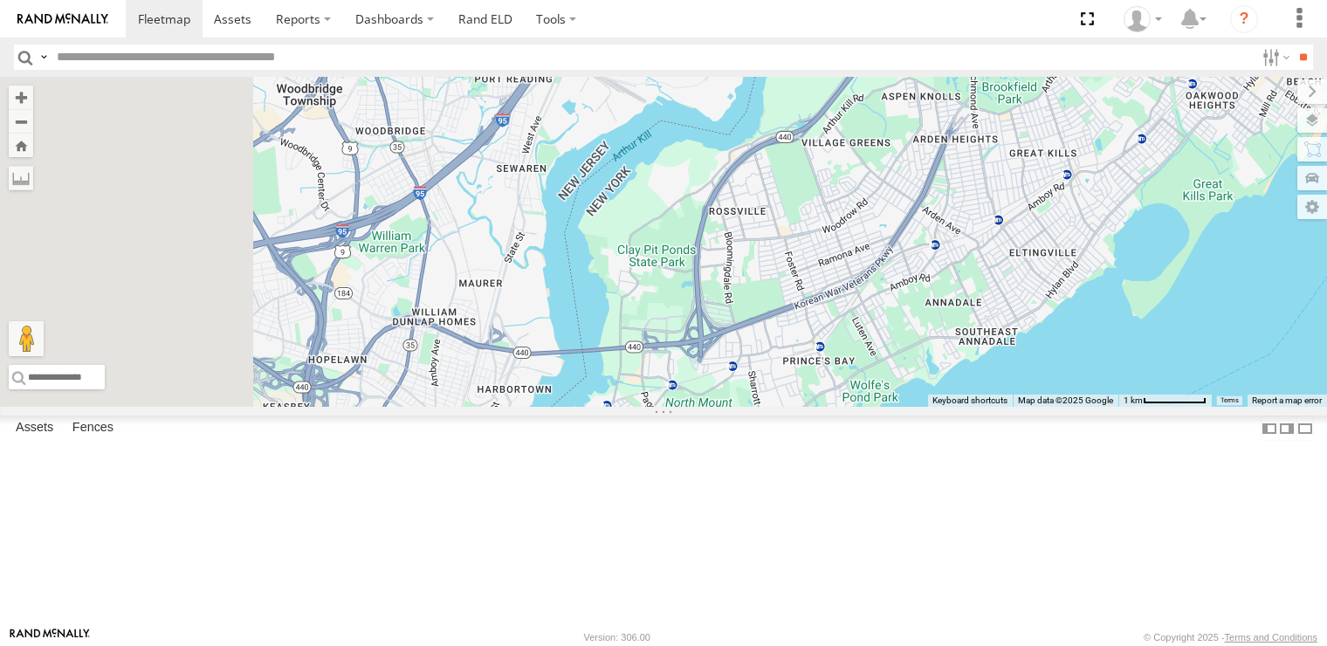
drag, startPoint x: 667, startPoint y: 456, endPoint x: 814, endPoint y: 321, distance: 199.0
click at [814, 321] on div "245047 [PERSON_NAME]" at bounding box center [663, 242] width 1327 height 330
